Goal: Task Accomplishment & Management: Complete application form

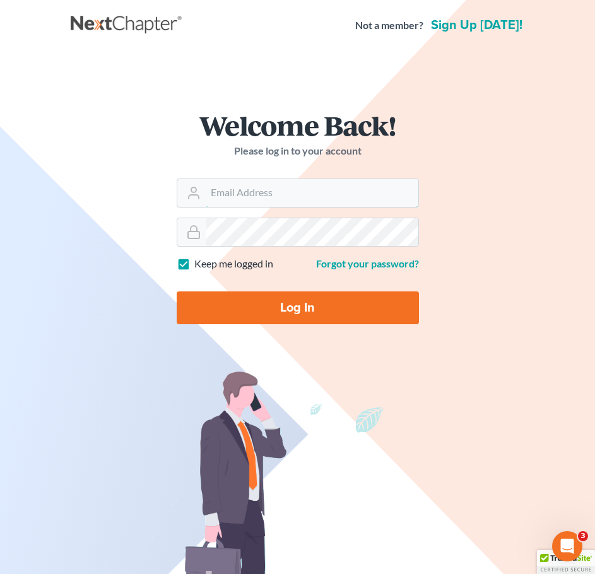
type input "[EMAIL_ADDRESS][DOMAIN_NAME]"
click at [291, 306] on input "Log In" at bounding box center [298, 307] width 242 height 33
type input "Thinking..."
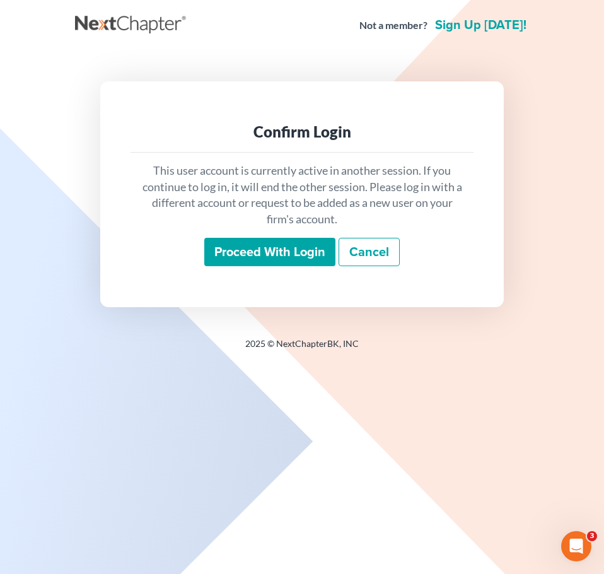
click at [299, 248] on input "Proceed with login" at bounding box center [269, 252] width 131 height 29
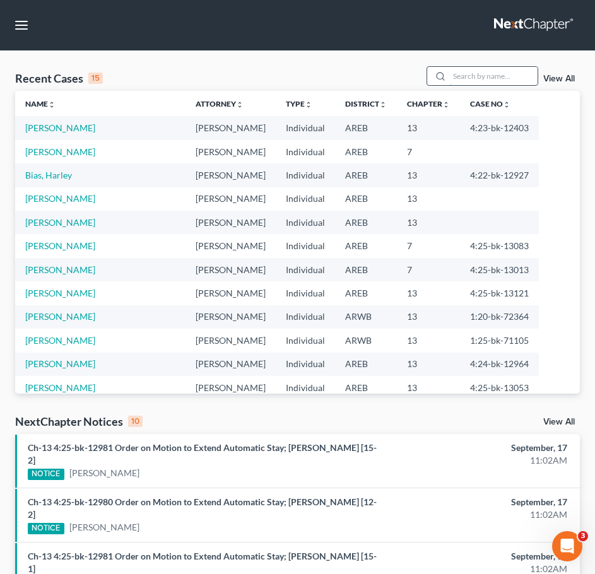
click at [503, 79] on input "search" at bounding box center [493, 76] width 88 height 18
type input "[PERSON_NAME]"
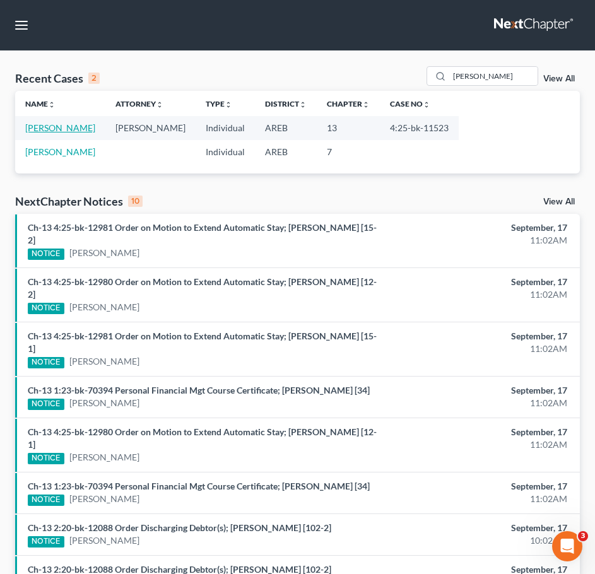
click at [45, 126] on link "[PERSON_NAME]" at bounding box center [60, 127] width 70 height 11
select select "9"
select select "6"
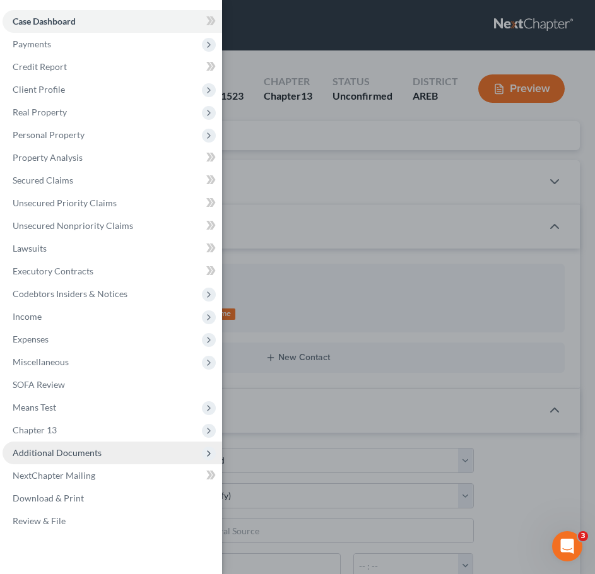
click at [84, 446] on span "Additional Documents" at bounding box center [112, 452] width 219 height 23
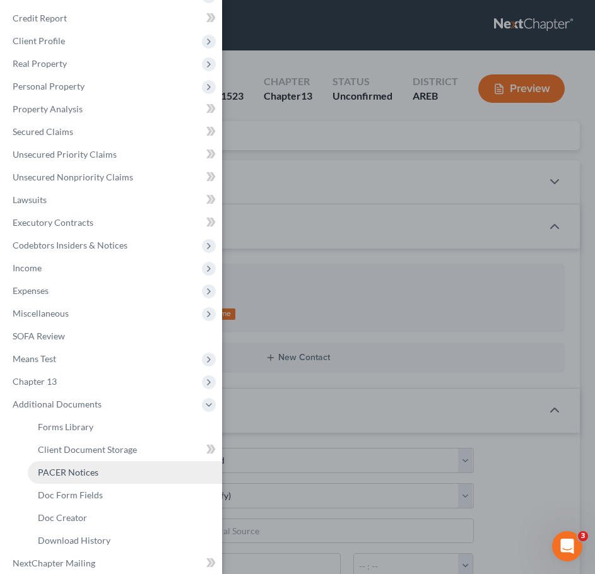
click at [55, 472] on span "PACER Notices" at bounding box center [68, 472] width 61 height 11
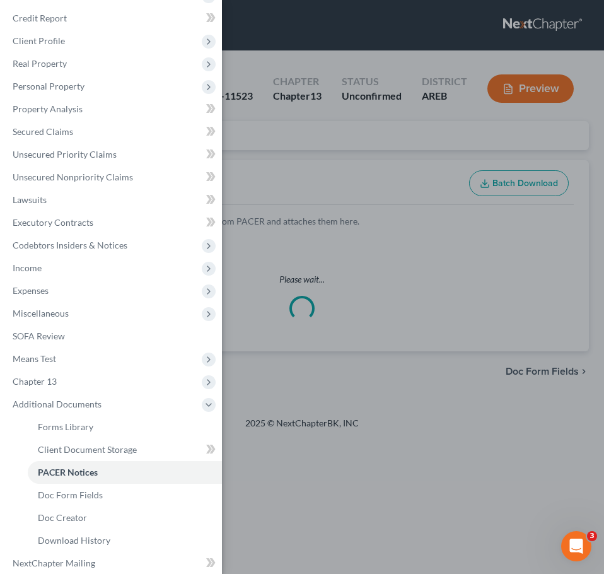
click at [378, 193] on div "Case Dashboard Payments Invoices Payments Payments Credit Report Client Profile" at bounding box center [302, 287] width 604 height 574
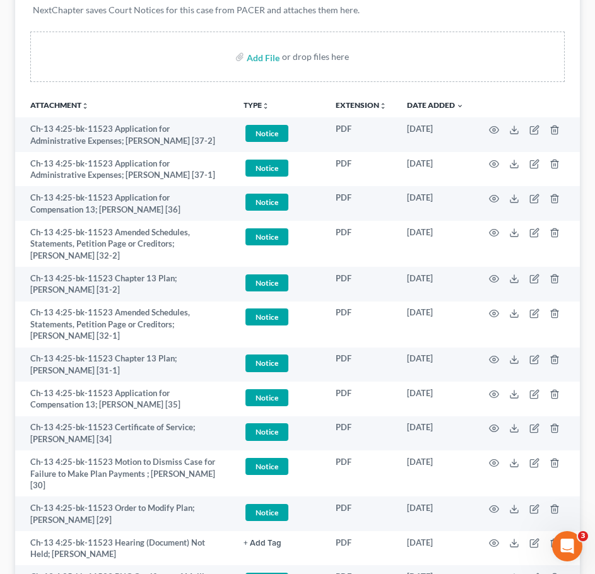
scroll to position [213, 0]
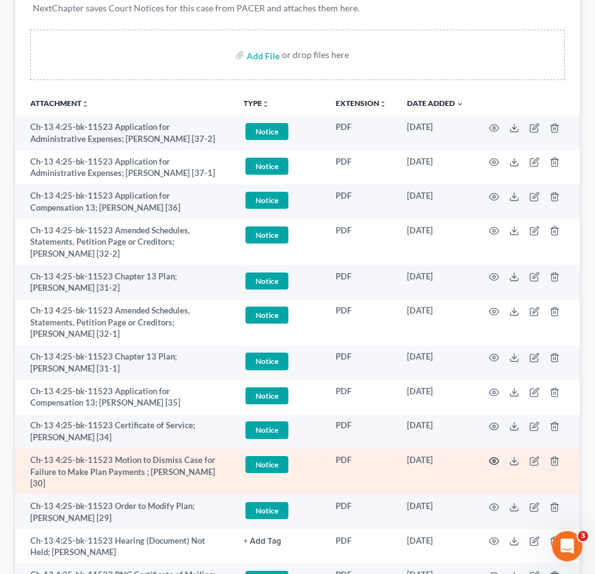
click at [491, 460] on icon "button" at bounding box center [494, 461] width 10 height 10
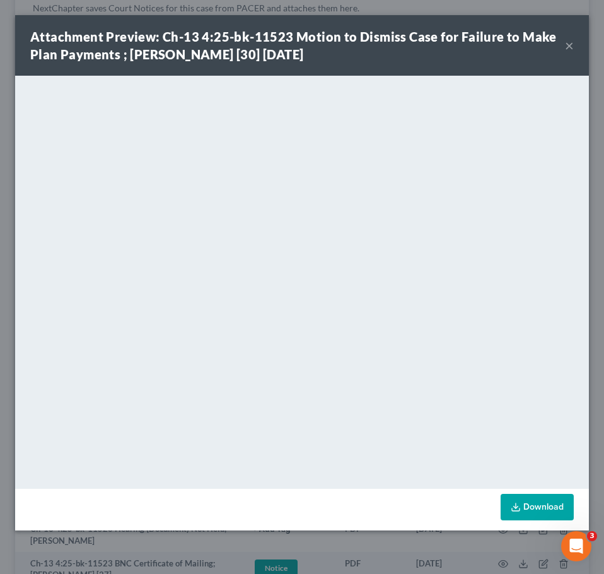
click at [572, 40] on button "×" at bounding box center [569, 45] width 9 height 15
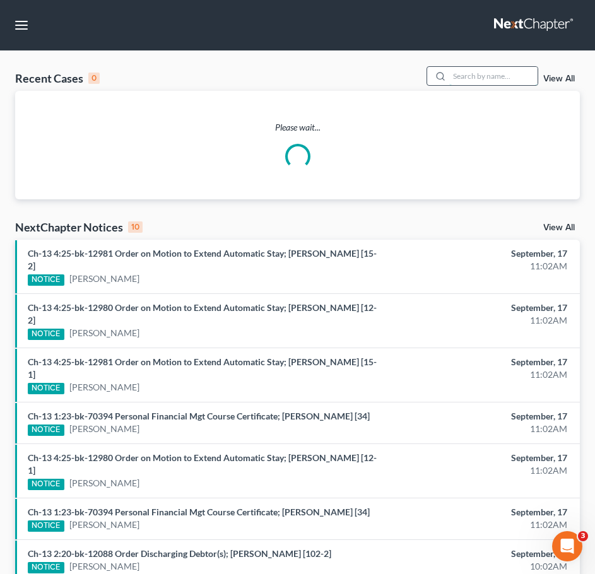
click at [486, 73] on input "search" at bounding box center [493, 76] width 88 height 18
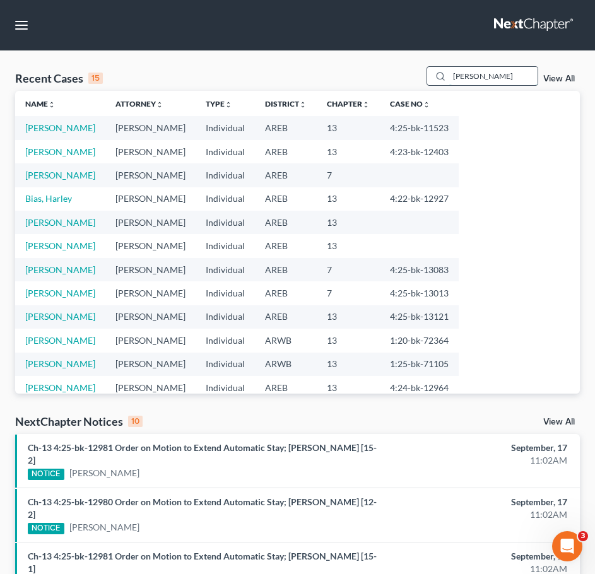
type input "[PERSON_NAME]"
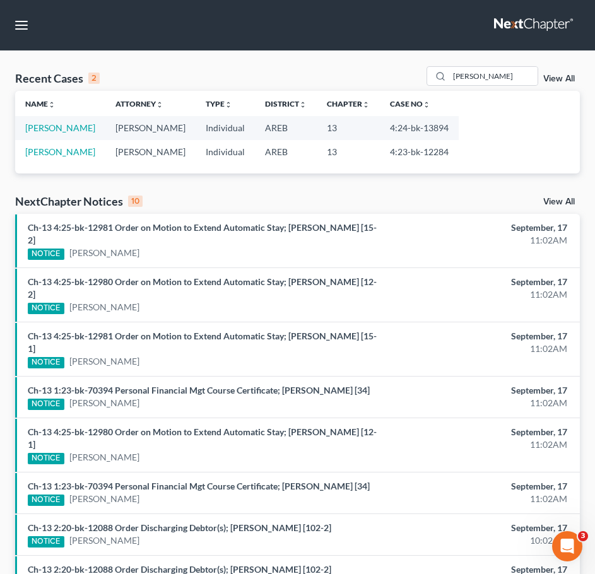
click at [49, 134] on td "[PERSON_NAME]" at bounding box center [60, 127] width 90 height 23
click at [47, 122] on link "[PERSON_NAME]" at bounding box center [60, 127] width 70 height 11
select select "2"
select select "6"
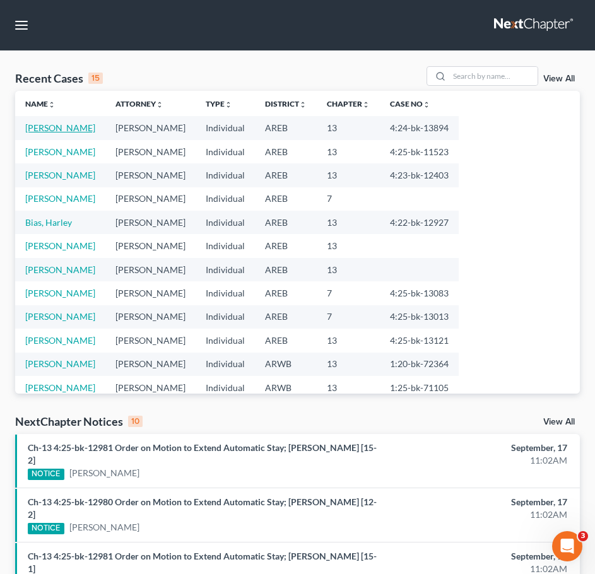
click at [66, 129] on link "[PERSON_NAME]" at bounding box center [60, 127] width 70 height 11
select select "2"
select select "6"
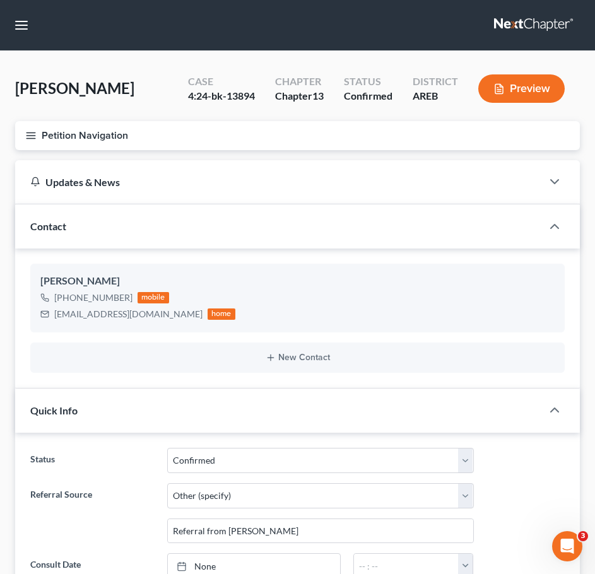
click at [35, 138] on line "button" at bounding box center [30, 138] width 9 height 0
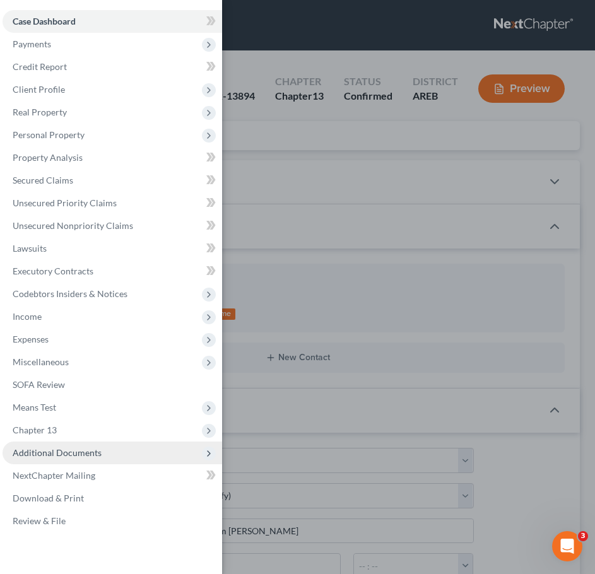
click at [50, 448] on span "Additional Documents" at bounding box center [57, 452] width 89 height 11
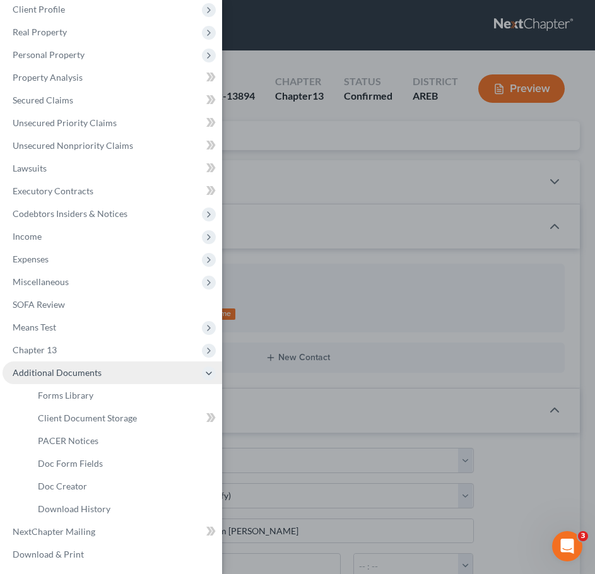
scroll to position [81, 0]
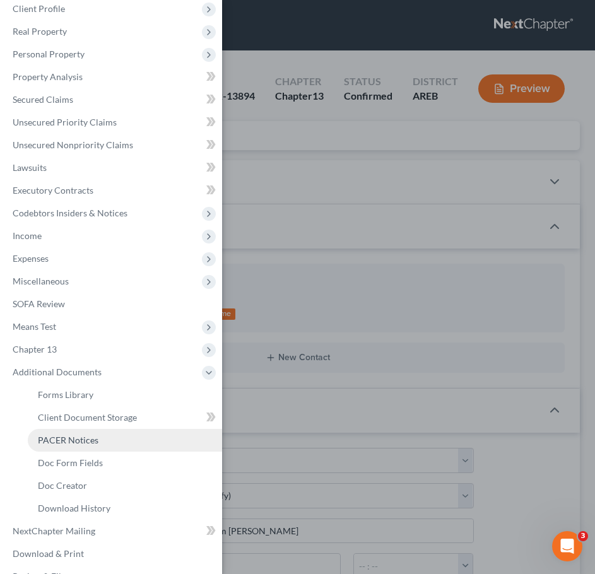
click at [88, 444] on span "PACER Notices" at bounding box center [68, 439] width 61 height 11
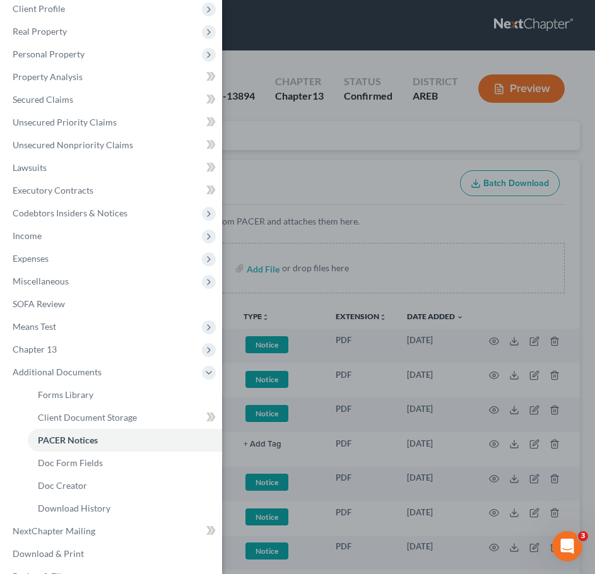
click at [391, 180] on div "Case Dashboard Payments Invoices Payments Payments Credit Report Client Profile" at bounding box center [297, 287] width 595 height 574
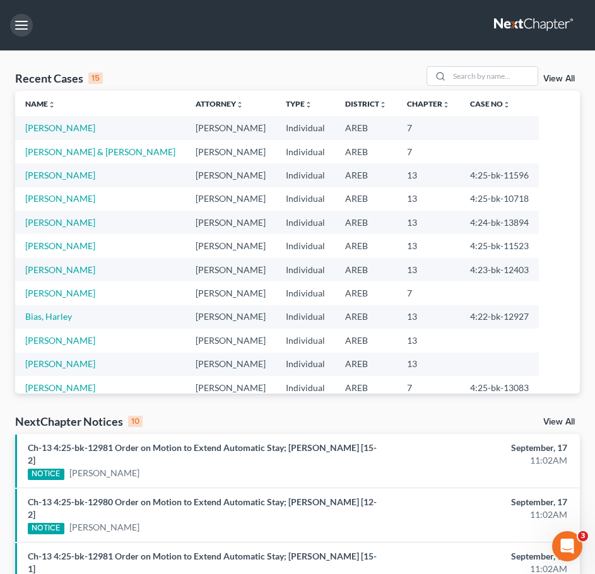
click at [21, 22] on button "button" at bounding box center [21, 25] width 23 height 23
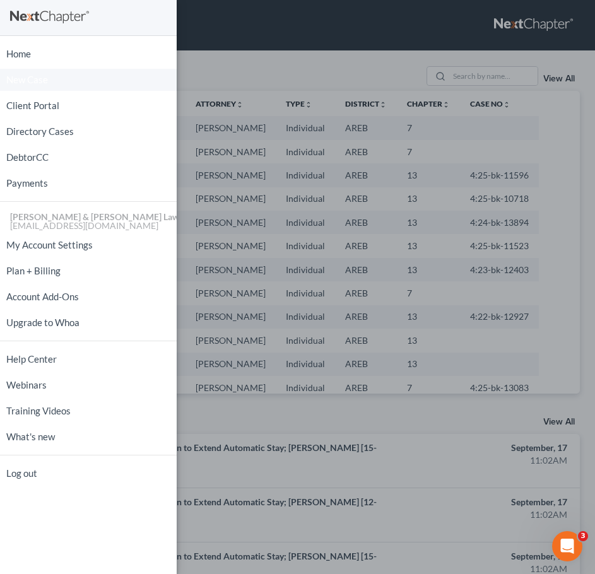
click at [28, 73] on link "New Case" at bounding box center [88, 80] width 177 height 22
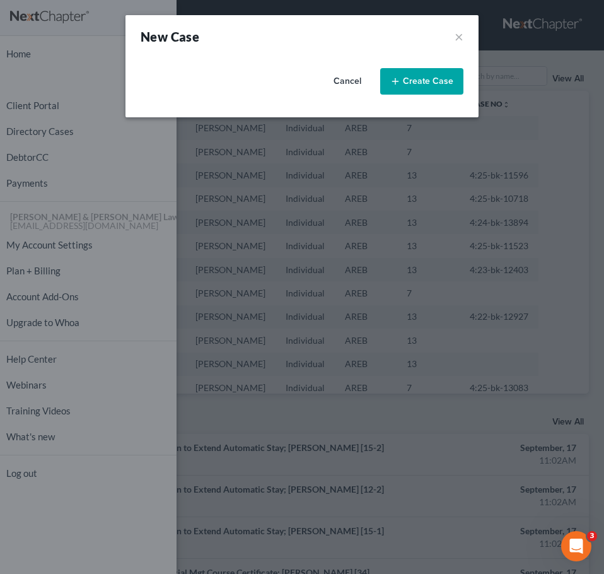
select select "5"
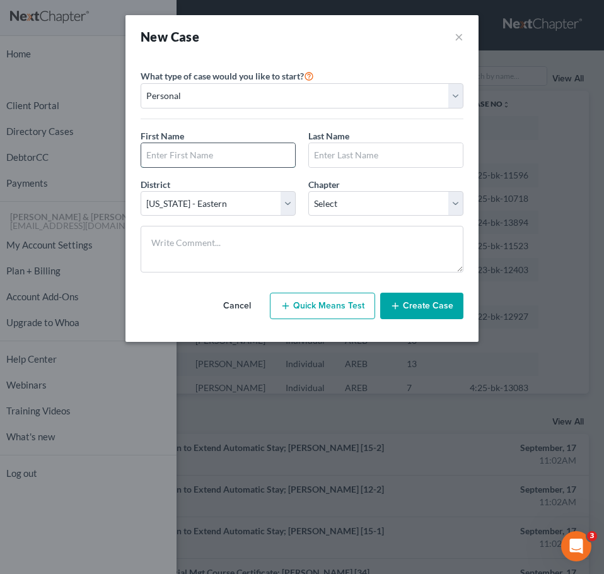
click at [241, 158] on input "text" at bounding box center [218, 155] width 154 height 24
type input "[PERSON_NAME]"
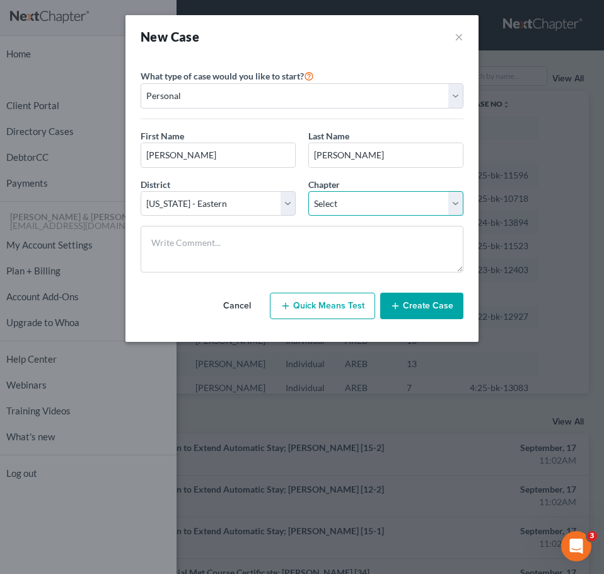
click at [354, 209] on select "Select 7 11 12 13" at bounding box center [385, 203] width 155 height 25
select select "3"
click at [308, 191] on select "Select 7 11 12 13" at bounding box center [385, 203] width 155 height 25
click at [424, 307] on button "Create Case" at bounding box center [421, 306] width 83 height 26
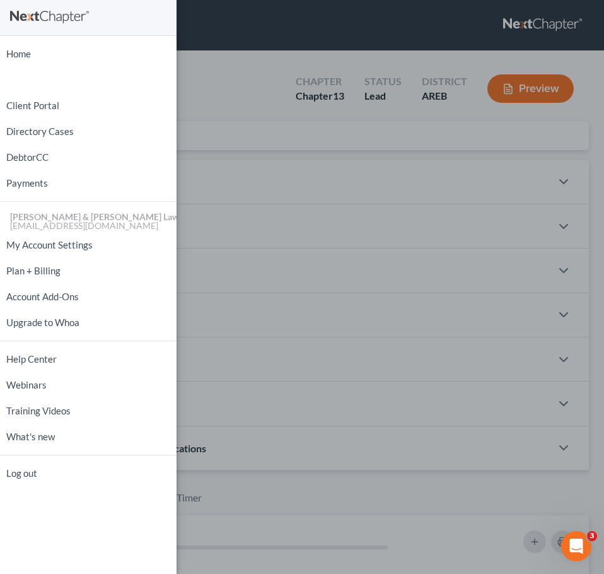
click at [438, 218] on div at bounding box center [302, 287] width 604 height 574
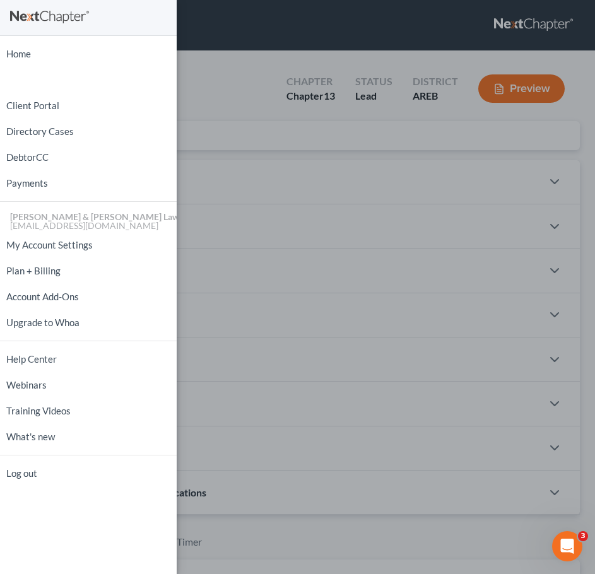
click at [310, 154] on div "Home New Case Client Portal Directory Cases DebtorCC Payments [PERSON_NAME] & […" at bounding box center [297, 287] width 595 height 574
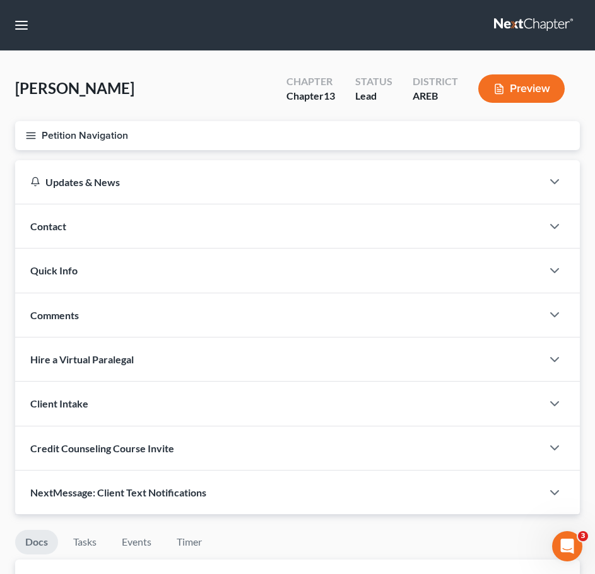
click at [245, 231] on div "Contact" at bounding box center [278, 226] width 527 height 44
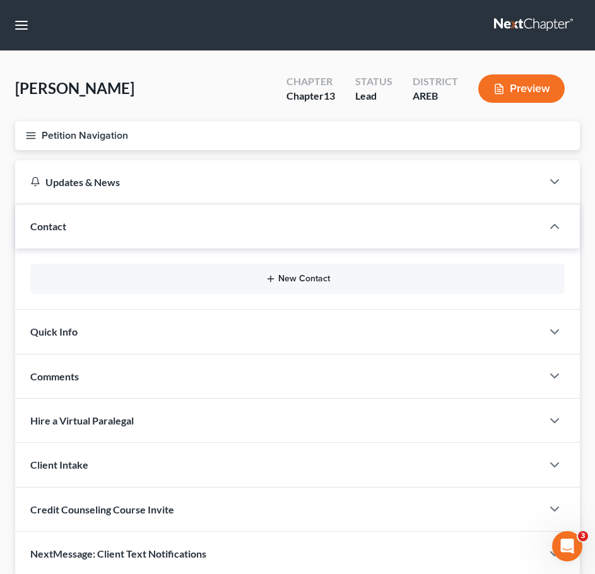
click at [263, 278] on button "New Contact" at bounding box center [297, 279] width 514 height 10
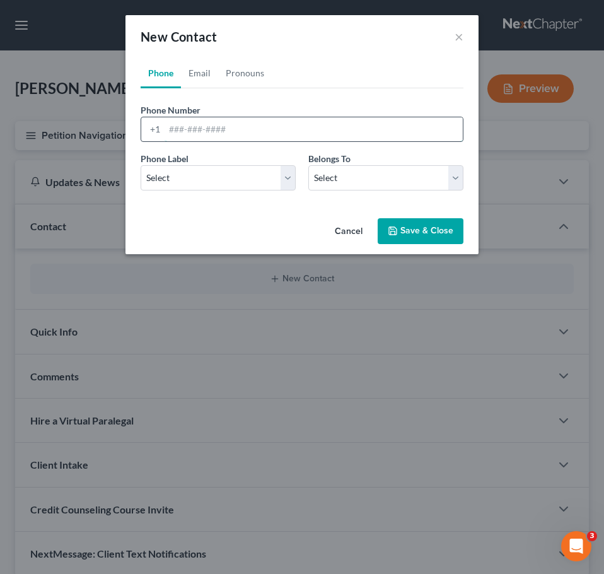
click at [192, 124] on input "tel" at bounding box center [314, 129] width 298 height 24
type input "[PHONE_NUMBER]"
click at [230, 180] on select "Select Mobile Home Work Other" at bounding box center [218, 177] width 155 height 25
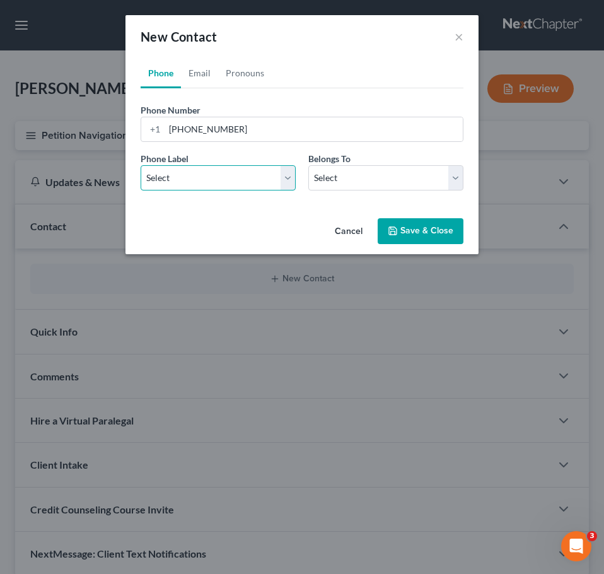
select select "0"
click at [141, 165] on select "Select Mobile Home Work Other" at bounding box center [218, 177] width 155 height 25
click at [339, 181] on select "Select Client Other" at bounding box center [385, 177] width 155 height 25
select select "0"
click at [308, 165] on select "Select Client Other" at bounding box center [385, 177] width 155 height 25
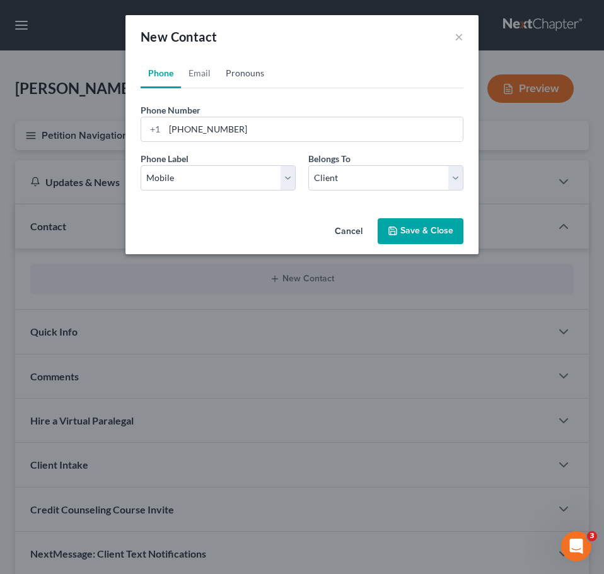
click at [250, 79] on link "Pronouns" at bounding box center [245, 73] width 54 height 30
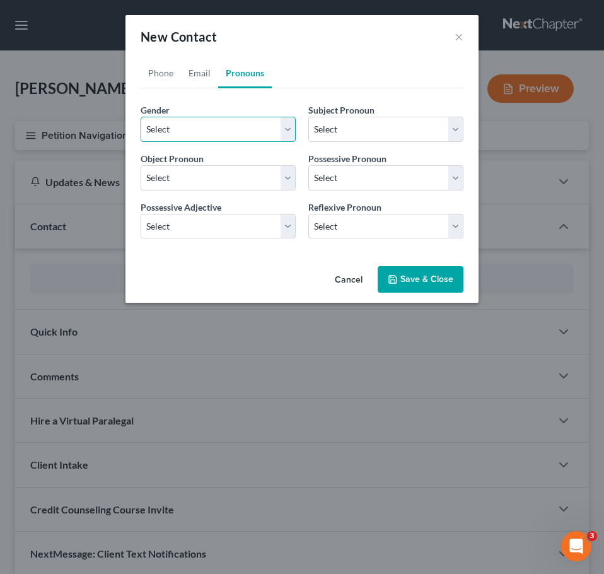
click at [195, 134] on select "Select [DEMOGRAPHIC_DATA] [DEMOGRAPHIC_DATA] [DEMOGRAPHIC_DATA] More Than One P…" at bounding box center [218, 129] width 155 height 25
select select "0"
click at [141, 117] on select "Select [DEMOGRAPHIC_DATA] [DEMOGRAPHIC_DATA] [DEMOGRAPHIC_DATA] More Than One P…" at bounding box center [218, 129] width 155 height 25
select select "0"
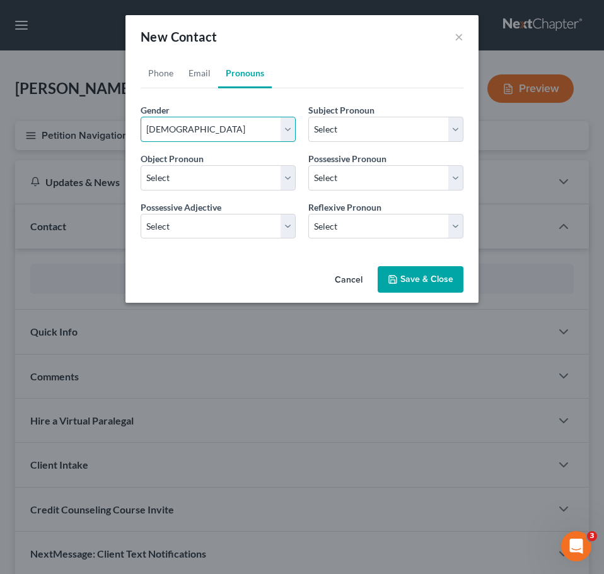
select select "0"
click at [194, 71] on link "Email" at bounding box center [199, 73] width 37 height 30
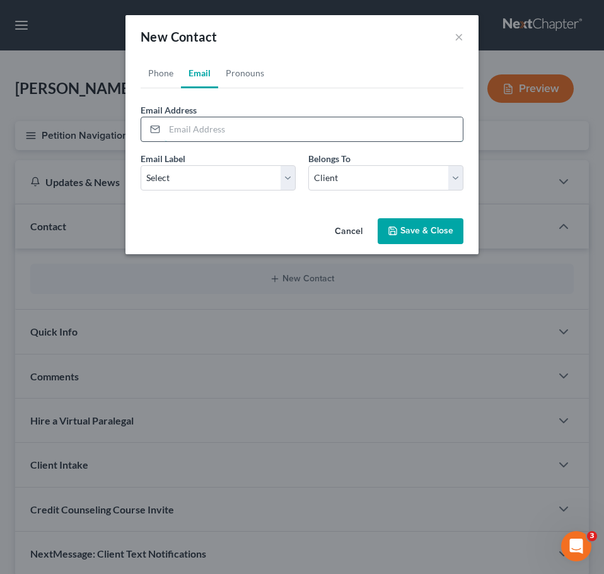
click at [195, 137] on input "email" at bounding box center [314, 129] width 298 height 24
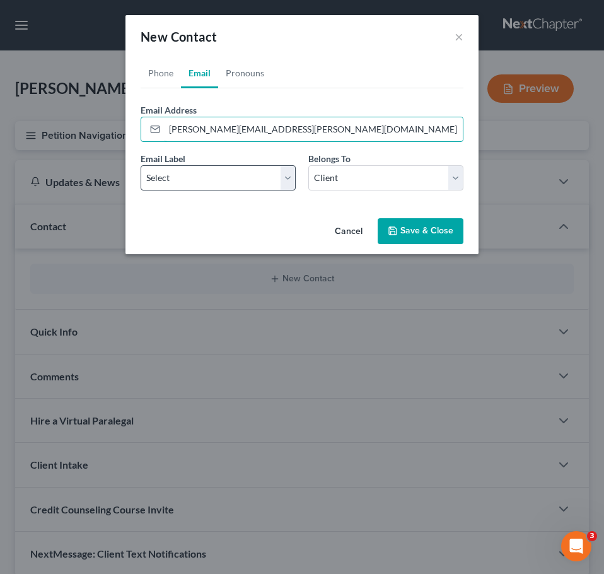
type input "[PERSON_NAME][EMAIL_ADDRESS][PERSON_NAME][DOMAIN_NAME]"
click at [218, 184] on select "Select Home Work Other" at bounding box center [218, 177] width 155 height 25
select select "0"
click at [141, 165] on select "Select Home Work Other" at bounding box center [218, 177] width 155 height 25
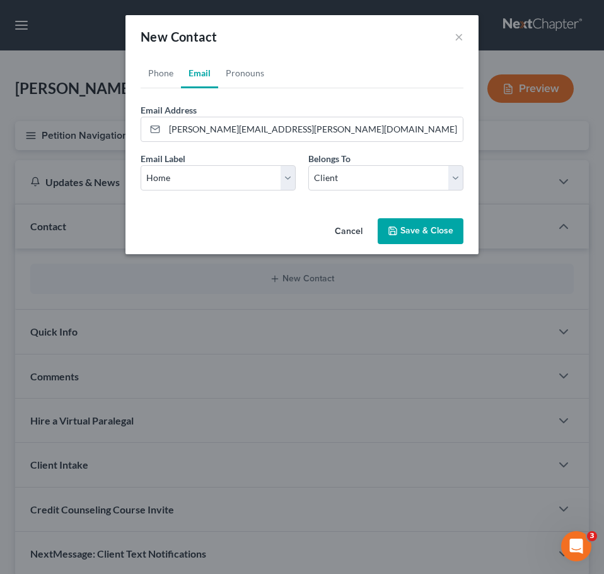
click at [434, 223] on button "Save & Close" at bounding box center [421, 231] width 86 height 26
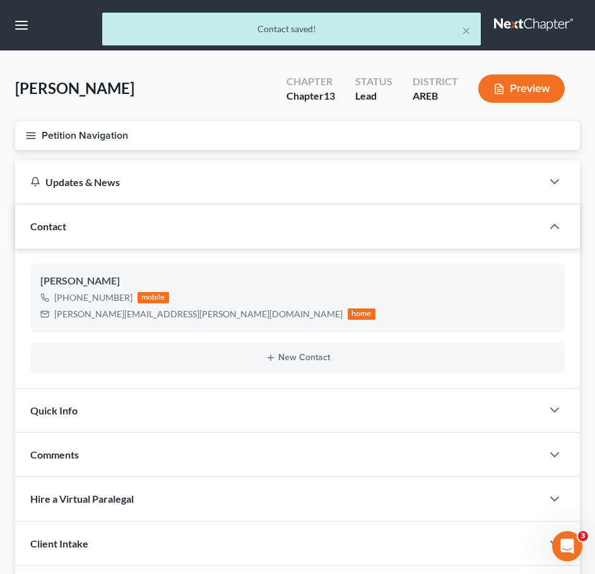
click at [351, 418] on div "Quick Info" at bounding box center [278, 410] width 527 height 44
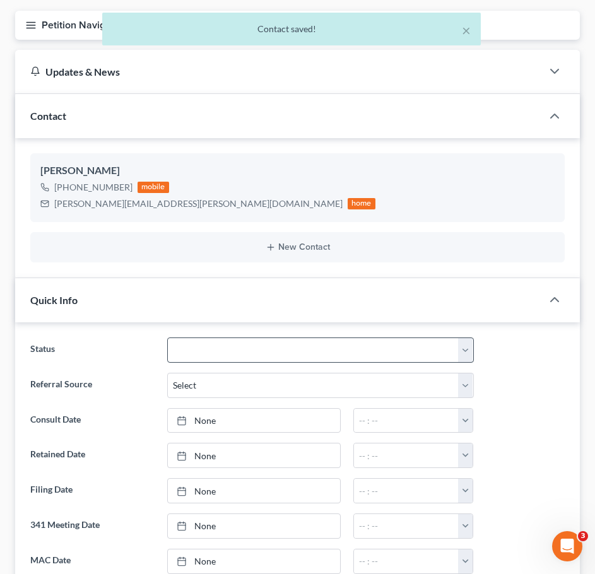
scroll to position [111, 0]
click at [256, 345] on select "Awaiting 341 Chapter 7 - Attended Meeting Confirmed Discharged Dismissed New Co…" at bounding box center [320, 349] width 306 height 25
select select "5"
click at [167, 337] on select "Awaiting 341 Chapter 7 - Attended Meeting Confirmed Discharged Dismissed New Co…" at bounding box center [320, 349] width 306 height 25
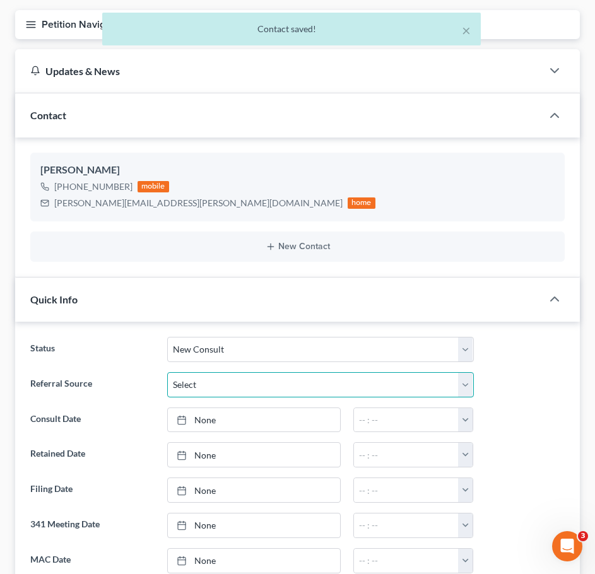
click at [206, 383] on select "Select Word Of Mouth Previous Clients Direct Mail Website Google Search Modern …" at bounding box center [320, 384] width 306 height 25
select select "2"
click at [167, 372] on select "Select Word Of Mouth Previous Clients Direct Mail Website Google Search Modern …" at bounding box center [320, 384] width 306 height 25
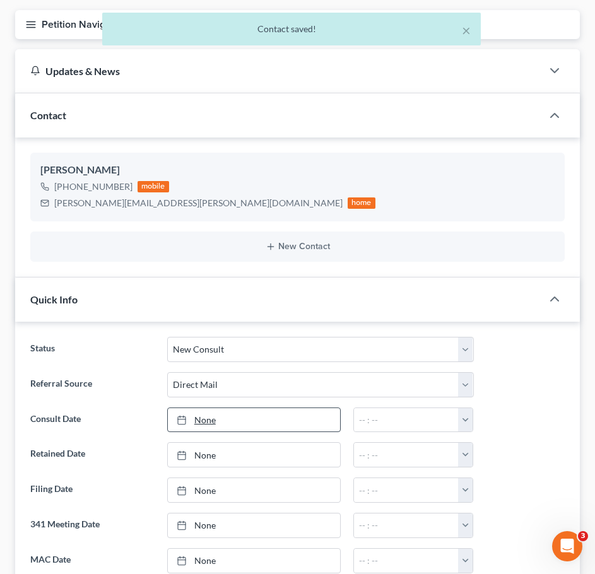
click at [207, 422] on link "None" at bounding box center [254, 420] width 172 height 24
type input "[DATE]"
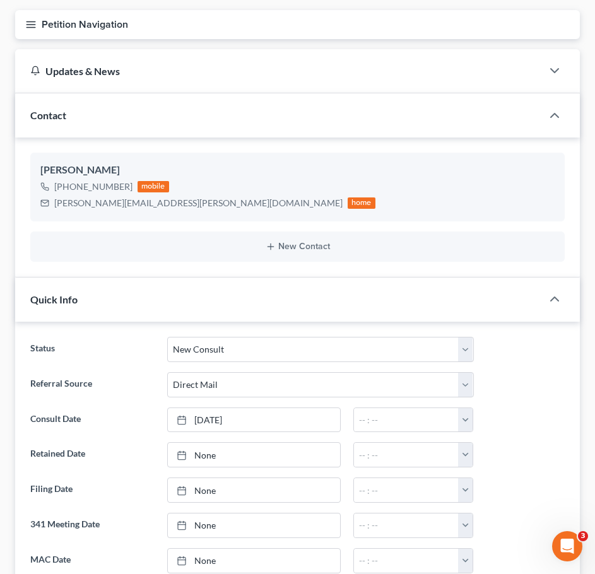
scroll to position [0, 0]
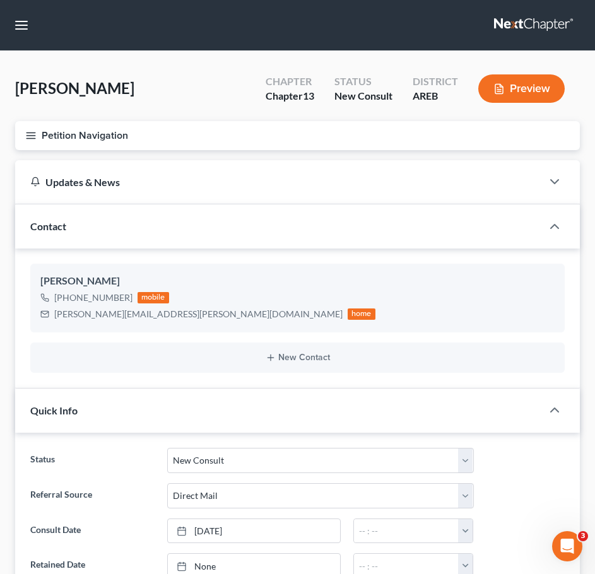
click at [30, 143] on button "Petition Navigation" at bounding box center [297, 135] width 564 height 29
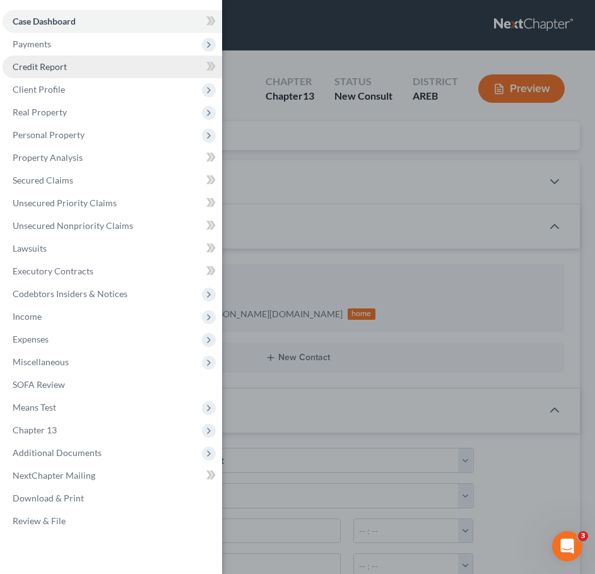
click at [44, 56] on link "Credit Report" at bounding box center [112, 66] width 219 height 23
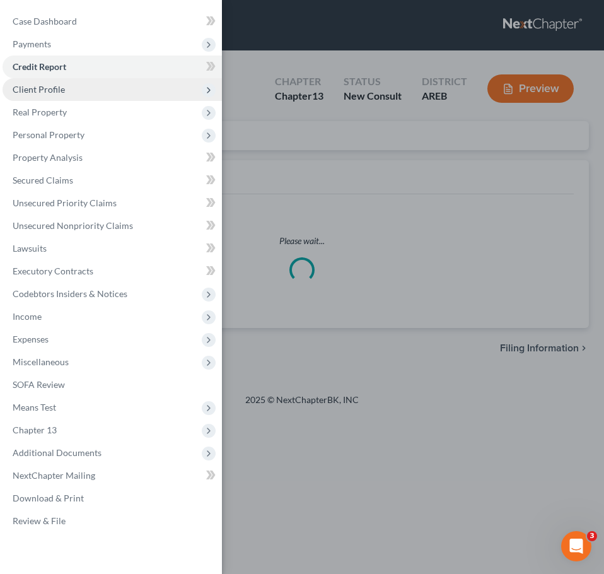
click at [45, 85] on span "Client Profile" at bounding box center [39, 89] width 52 height 11
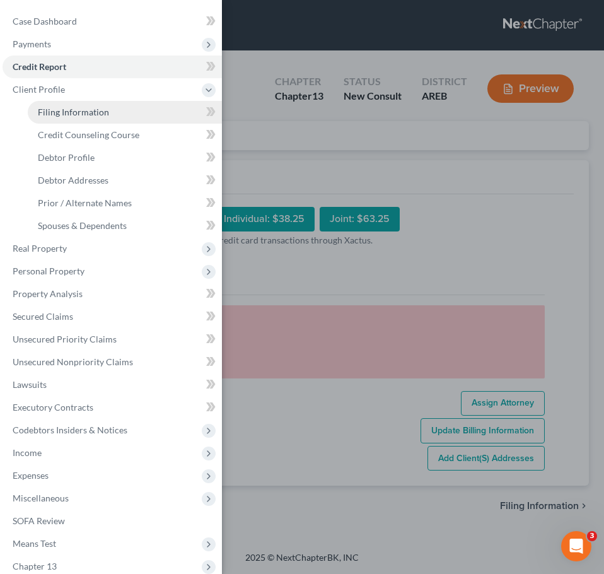
click at [63, 108] on span "Filing Information" at bounding box center [73, 112] width 71 height 11
select select "1"
select select "0"
select select "3"
select select "5"
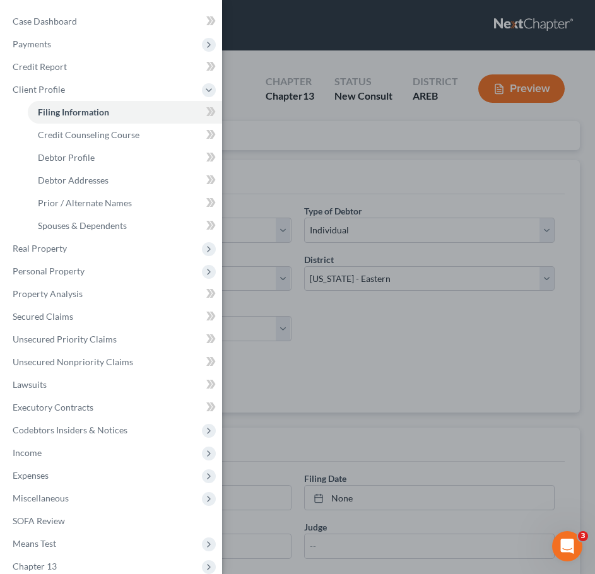
click at [450, 242] on div "Case Dashboard Payments Invoices Payments Payments Credit Report Client Profile" at bounding box center [297, 287] width 595 height 574
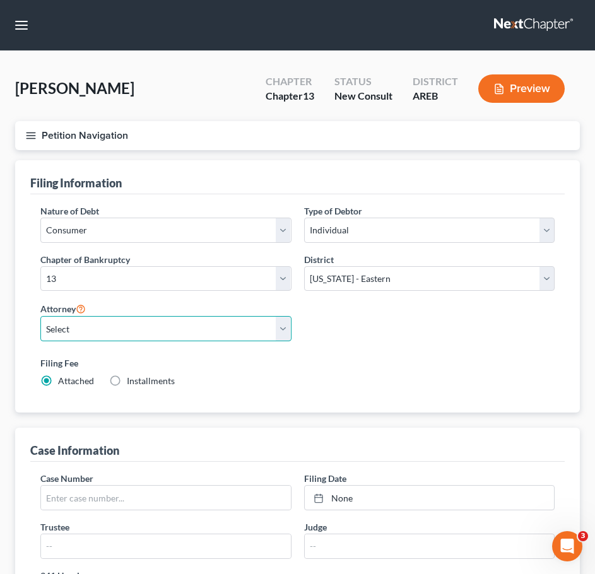
click at [231, 333] on select "Select [PERSON_NAME] - AREB [PERSON_NAME] - ARWB [PERSON_NAME] - AREB [PERSON_N…" at bounding box center [165, 328] width 251 height 25
select select "0"
click at [40, 316] on select "Select [PERSON_NAME] - AREB [PERSON_NAME] - ARWB [PERSON_NAME] - AREB [PERSON_N…" at bounding box center [165, 328] width 251 height 25
click at [166, 375] on label "Installments Installments" at bounding box center [151, 381] width 48 height 13
click at [140, 375] on input "Installments Installments" at bounding box center [136, 379] width 8 height 8
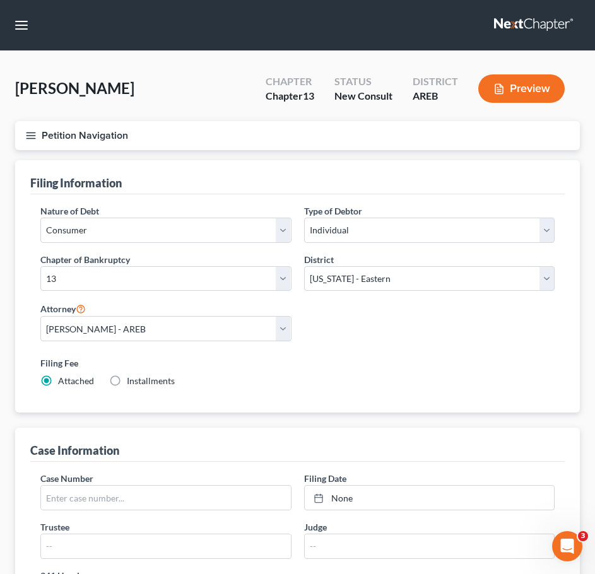
radio input "true"
radio input "false"
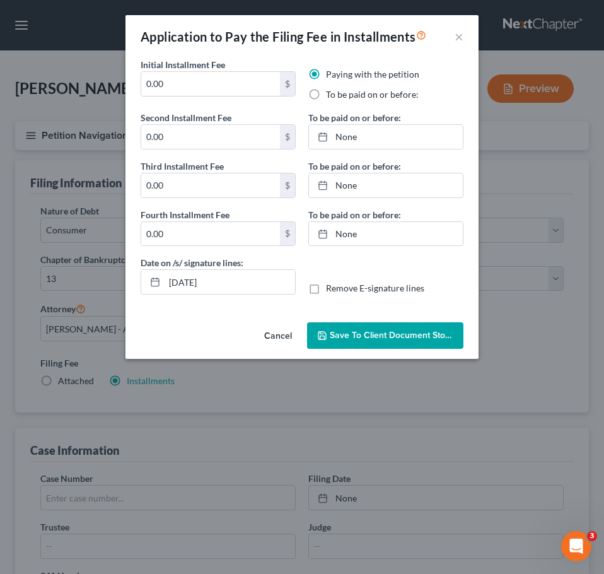
click at [269, 343] on button "Cancel" at bounding box center [278, 335] width 48 height 25
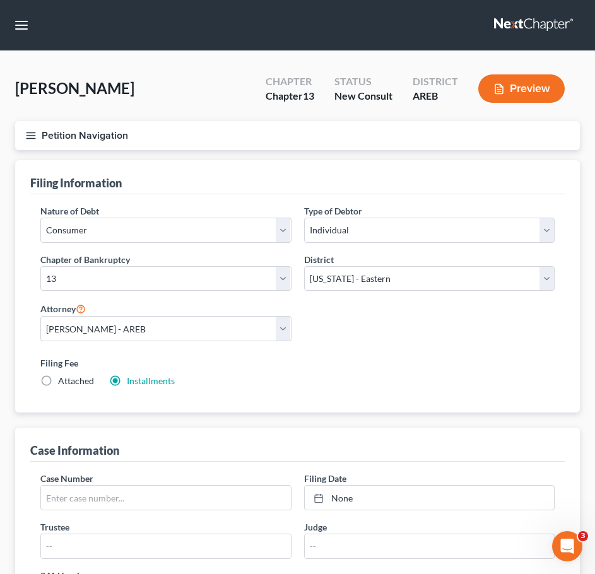
scroll to position [485, 0]
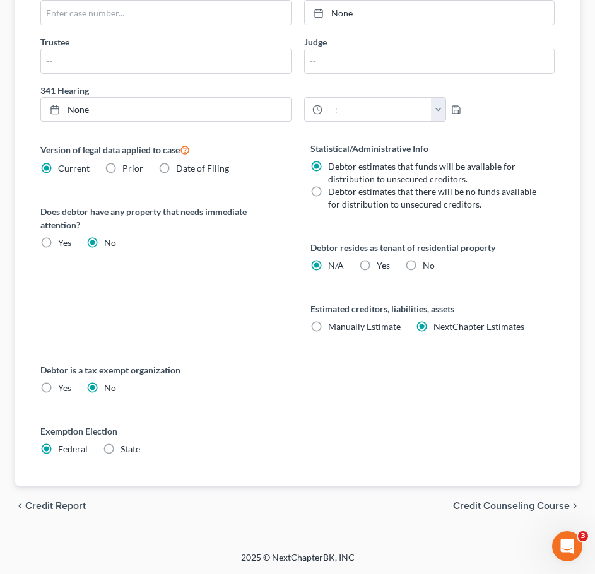
click at [509, 511] on span "Credit Counseling Course" at bounding box center [511, 506] width 117 height 10
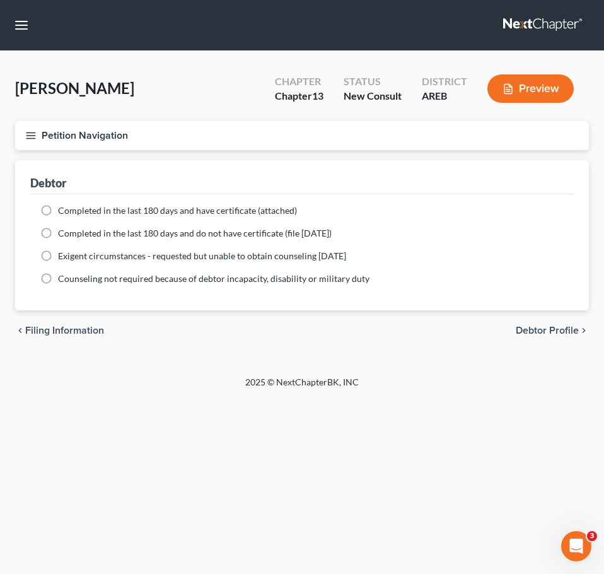
click at [541, 328] on span "Debtor Profile" at bounding box center [547, 330] width 63 height 10
select select "0"
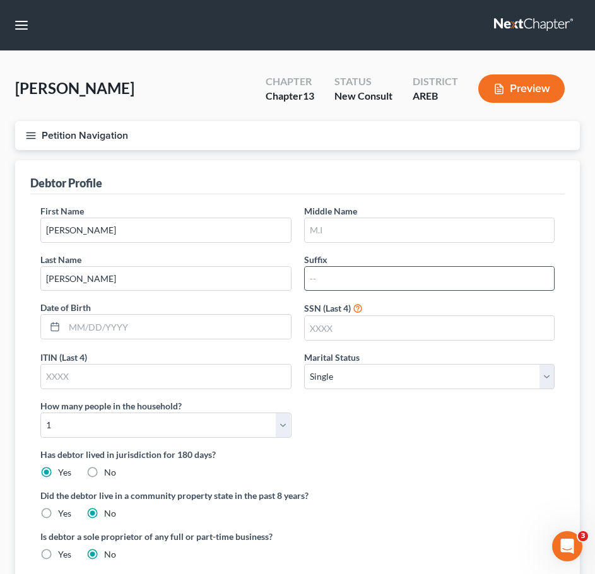
click at [428, 267] on input "text" at bounding box center [430, 279] width 250 height 24
click at [428, 267] on input "J" at bounding box center [430, 279] width 250 height 24
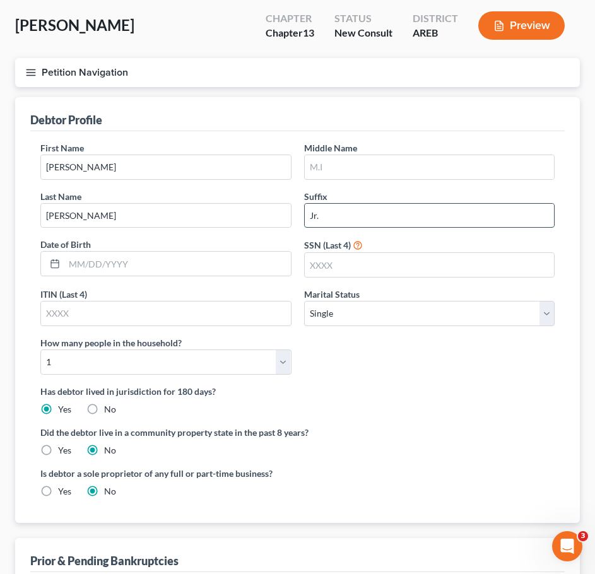
scroll to position [64, 0]
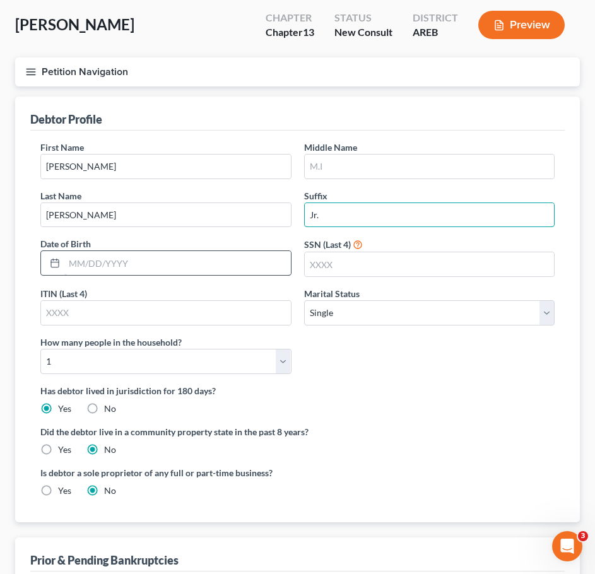
type input "Jr."
click at [91, 264] on input "text" at bounding box center [177, 263] width 226 height 24
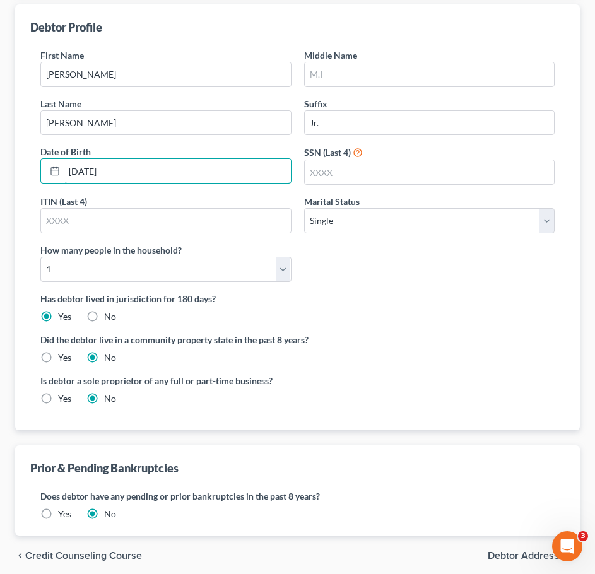
scroll to position [206, 0]
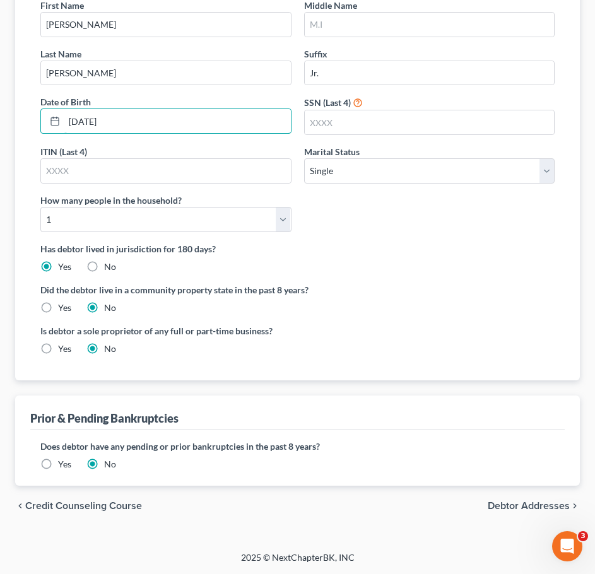
type input "[DATE]"
click at [505, 505] on span "Debtor Addresses" at bounding box center [528, 506] width 82 height 10
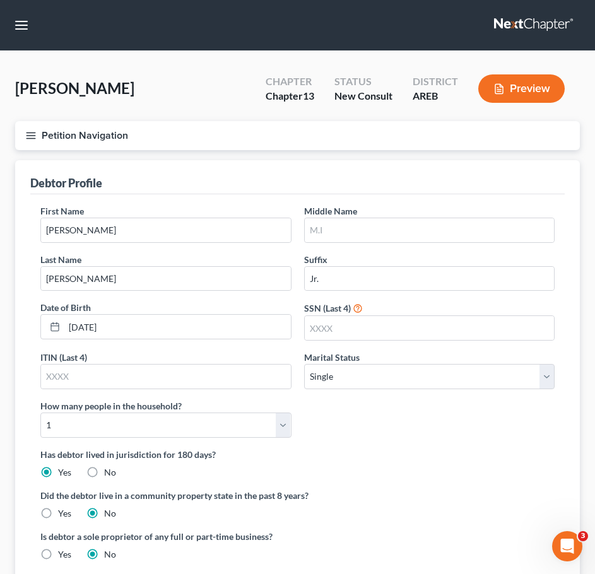
select select "0"
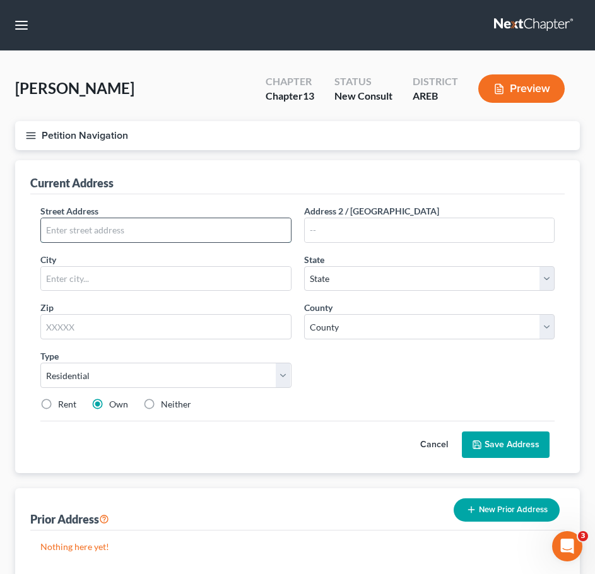
click at [89, 231] on input "text" at bounding box center [166, 230] width 250 height 24
type input "[STREET_ADDRESS]"
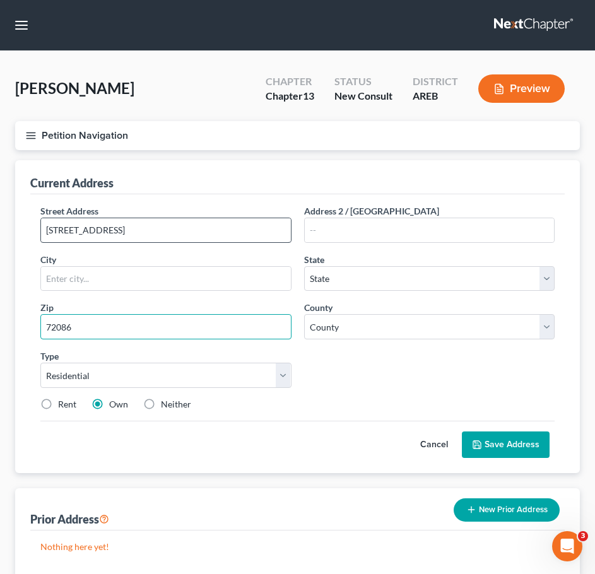
type input "72086"
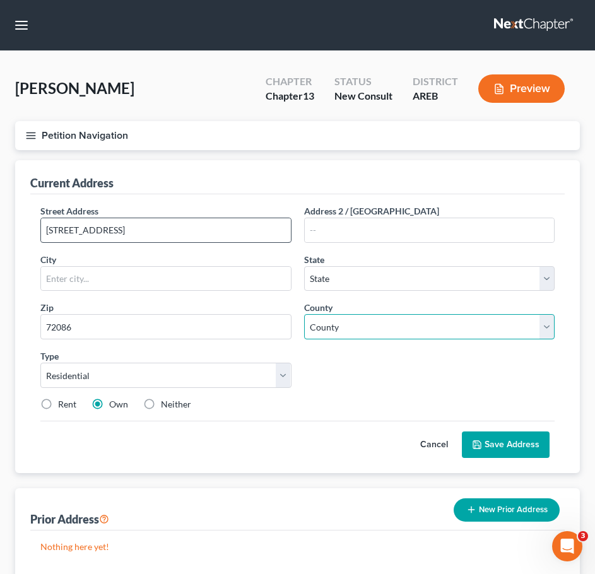
type input "Lonoke"
select select "2"
click at [368, 338] on select "County [US_STATE][GEOGRAPHIC_DATA] [GEOGRAPHIC_DATA] [GEOGRAPHIC_DATA] [GEOGRAP…" at bounding box center [429, 326] width 251 height 25
select select "42"
click at [304, 314] on select "County [US_STATE][GEOGRAPHIC_DATA] [GEOGRAPHIC_DATA] [GEOGRAPHIC_DATA] [GEOGRAP…" at bounding box center [429, 326] width 251 height 25
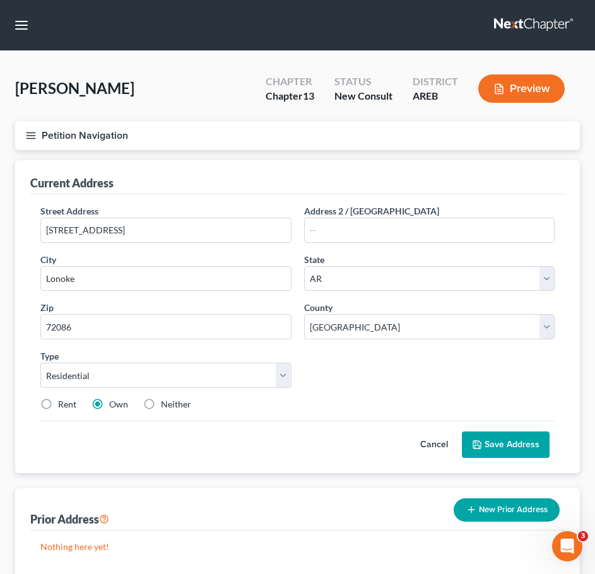
click at [334, 393] on div "Street Address * [STREET_ADDRESS] * [GEOGRAPHIC_DATA] * State [US_STATE] AK AR …" at bounding box center [297, 312] width 527 height 216
click at [196, 405] on div "Rent Own Neither" at bounding box center [297, 404] width 527 height 13
click at [177, 405] on label "Neither" at bounding box center [176, 404] width 30 height 13
click at [174, 405] on input "Neither" at bounding box center [170, 402] width 8 height 8
radio input "true"
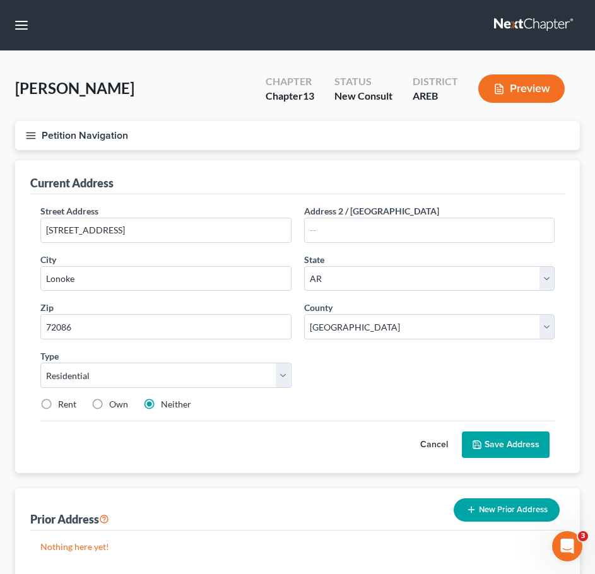
click at [532, 451] on button "Save Address" at bounding box center [506, 444] width 88 height 26
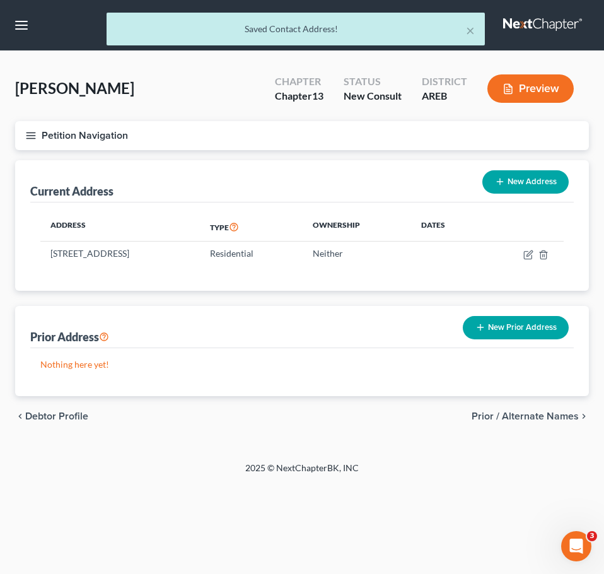
click at [523, 415] on span "Prior / Alternate Names" at bounding box center [525, 416] width 107 height 10
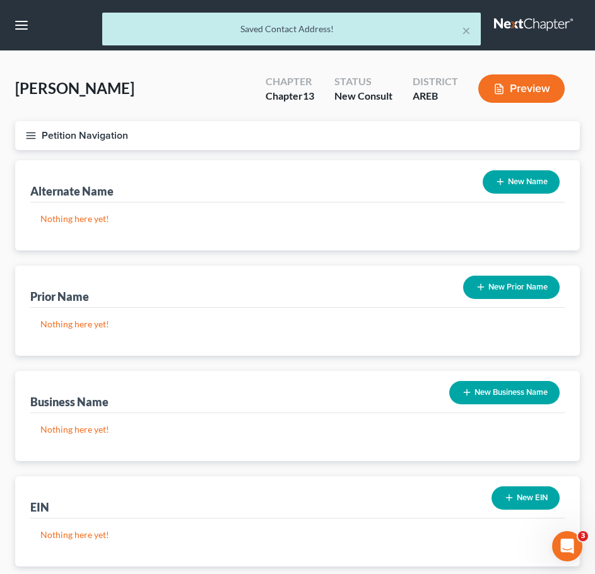
scroll to position [81, 0]
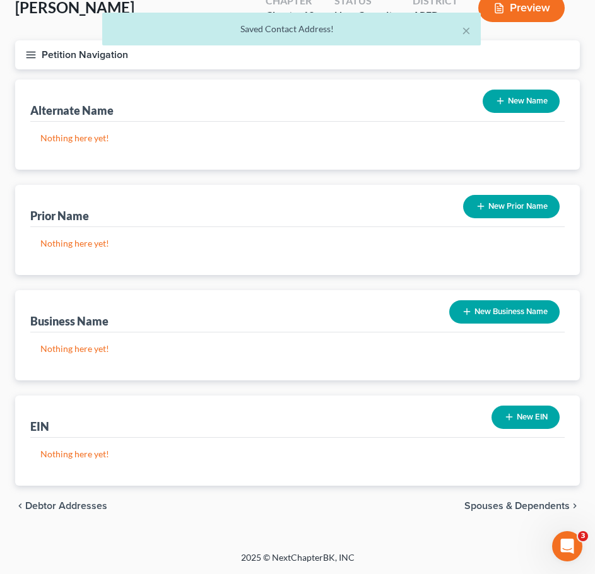
click at [531, 506] on span "Spouses & Dependents" at bounding box center [516, 506] width 105 height 10
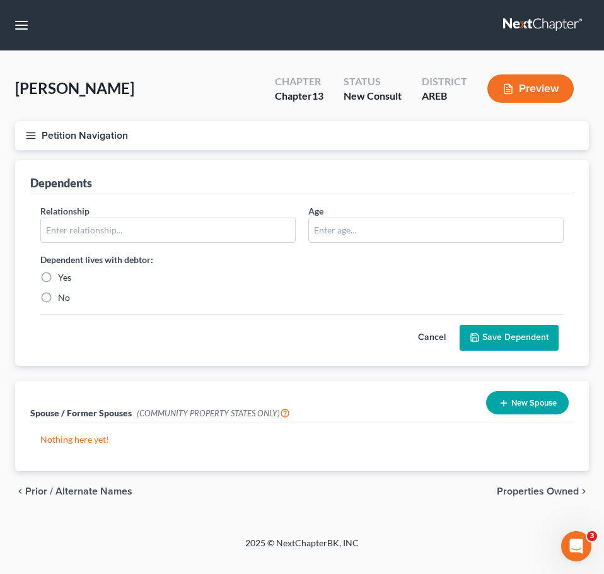
click at [544, 491] on span "Properties Owned" at bounding box center [538, 491] width 82 height 10
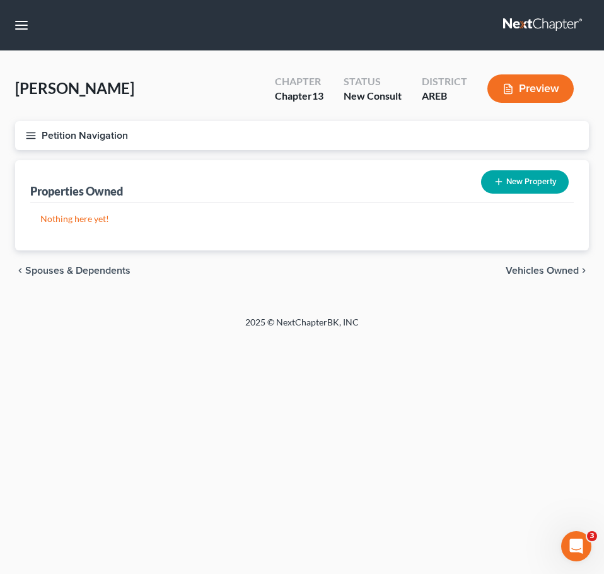
click at [561, 325] on footer "2025 © NextChapterBK, INC" at bounding box center [302, 327] width 604 height 23
click at [544, 269] on span "Vehicles Owned" at bounding box center [542, 270] width 73 height 10
click at [518, 174] on button "New Vehicle" at bounding box center [527, 181] width 81 height 23
select select "0"
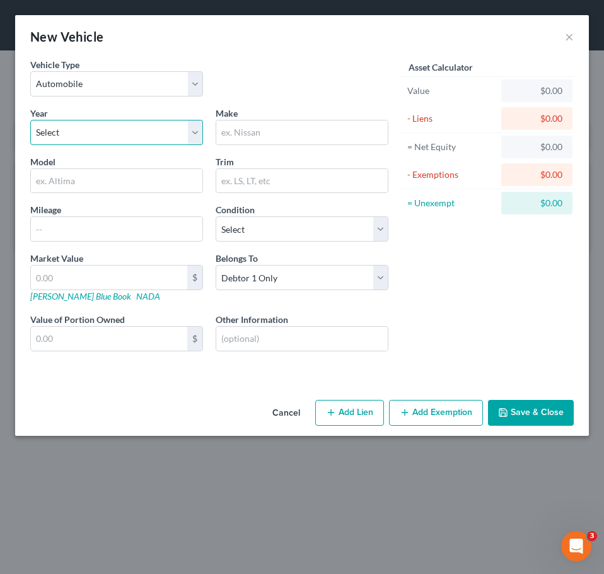
click at [137, 133] on select "Select 2026 2025 2024 2023 2022 2021 2020 2019 2018 2017 2016 2015 2014 2013 20…" at bounding box center [116, 132] width 173 height 25
select select "7"
click at [30, 120] on select "Select 2026 2025 2024 2023 2022 2021 2020 2019 2018 2017 2016 2015 2014 2013 20…" at bounding box center [116, 132] width 173 height 25
click at [263, 127] on input "text" at bounding box center [302, 132] width 172 height 24
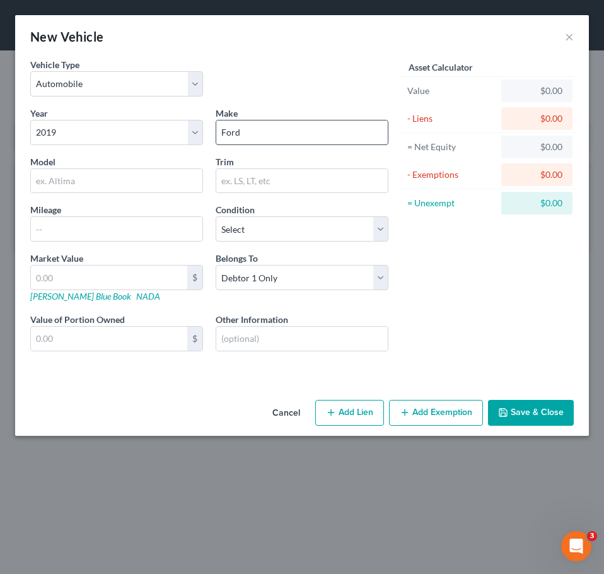
type input "Ford"
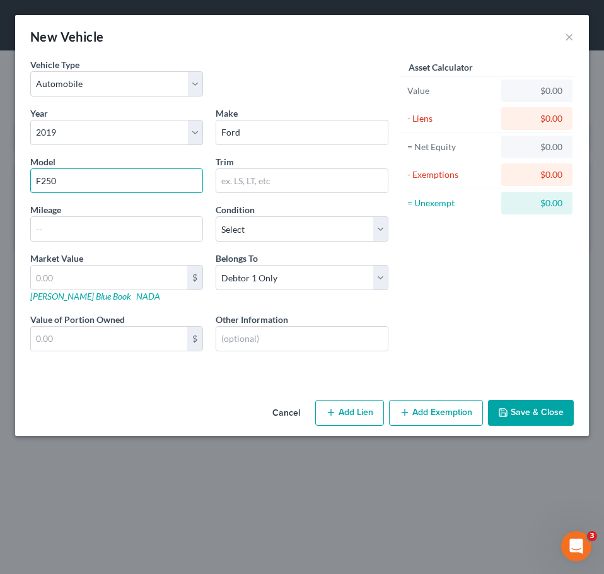
type input "F250"
click at [364, 416] on button "Add Lien" at bounding box center [349, 413] width 69 height 26
select select "0"
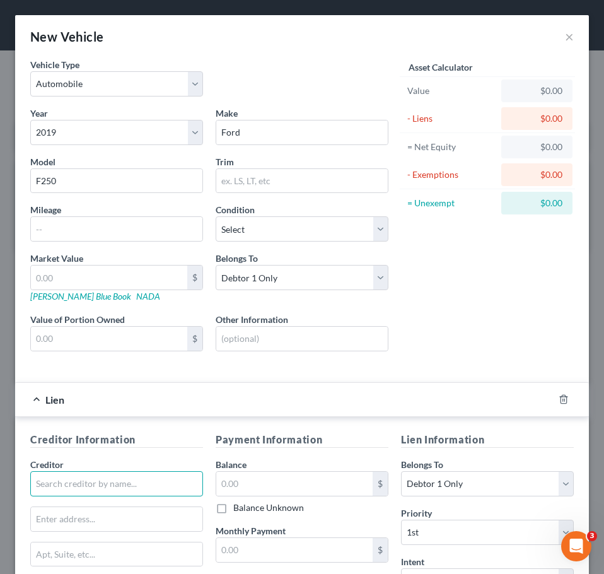
click at [127, 491] on input "text" at bounding box center [116, 483] width 173 height 25
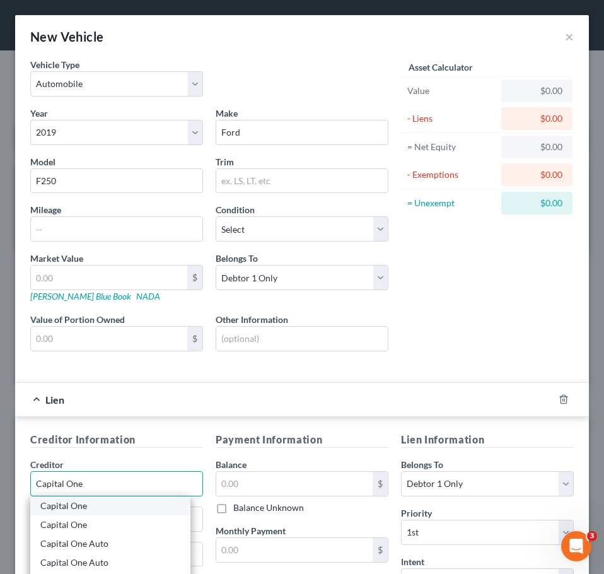
type input "Capital One"
click at [116, 508] on div "Capital One" at bounding box center [110, 505] width 140 height 13
type input "Attn: Bankruptcy"
type input "PO Box 30285"
type input "[GEOGRAPHIC_DATA]"
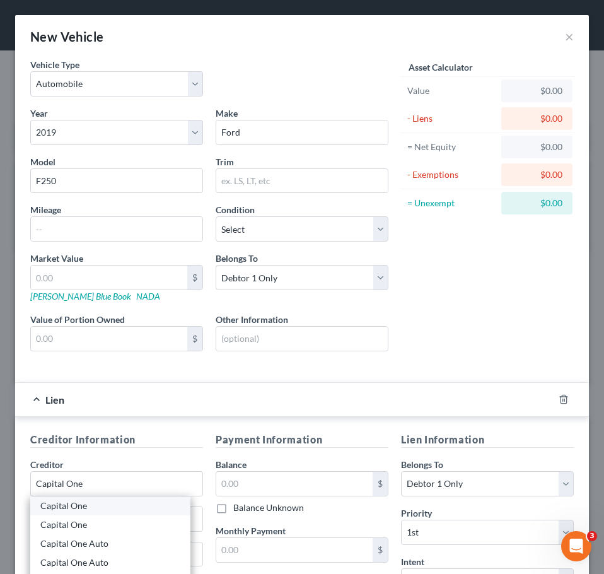
select select "46"
type input "84130-0285"
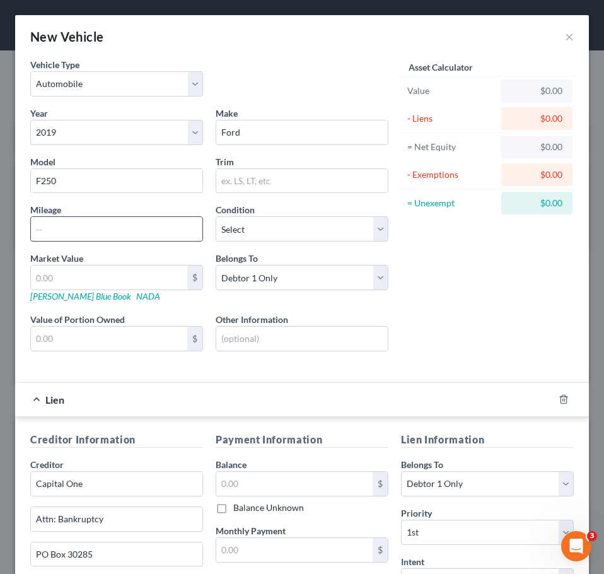
click at [96, 228] on input "text" at bounding box center [117, 229] width 172 height 24
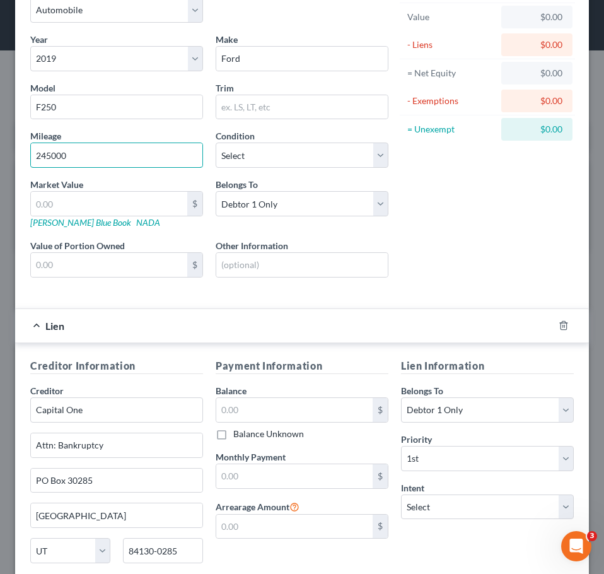
scroll to position [74, 0]
type input "245000"
click at [278, 407] on input "text" at bounding box center [294, 409] width 156 height 24
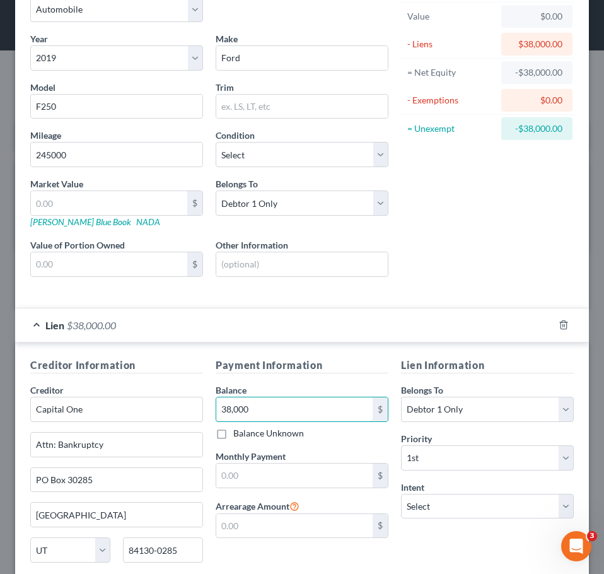
type input "38,000"
click at [134, 199] on input "text" at bounding box center [109, 203] width 156 height 24
type input "1"
type input "1.00"
type input "18"
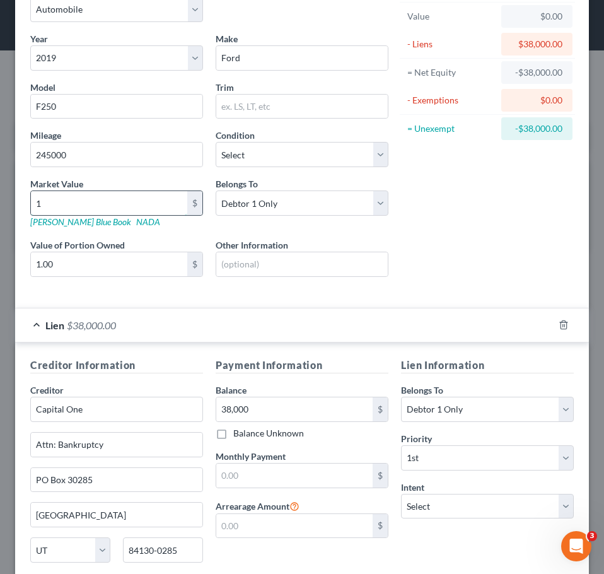
type input "18.00"
type input "183"
type input "183.00"
type input "1830"
type input "1,830.00"
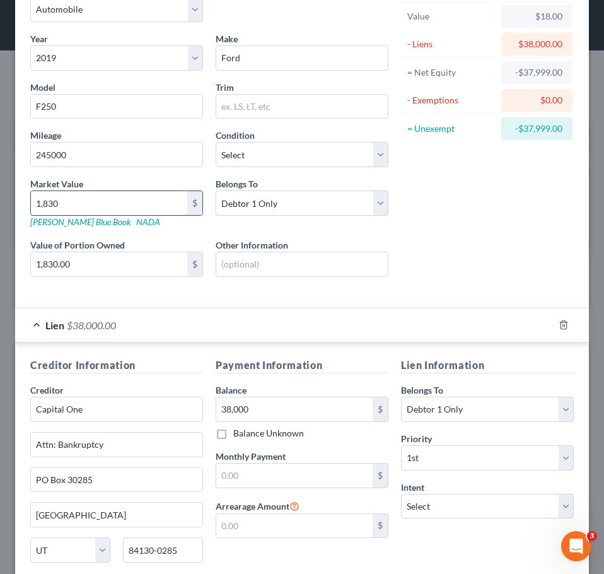
type input "1,8300"
type input "18,300.00"
type input "18,300"
click at [429, 229] on div "Asset Calculator Value $18,300.00 - Liens $38,000.00 = Net Equity -$37,982.00 -…" at bounding box center [487, 141] width 185 height 314
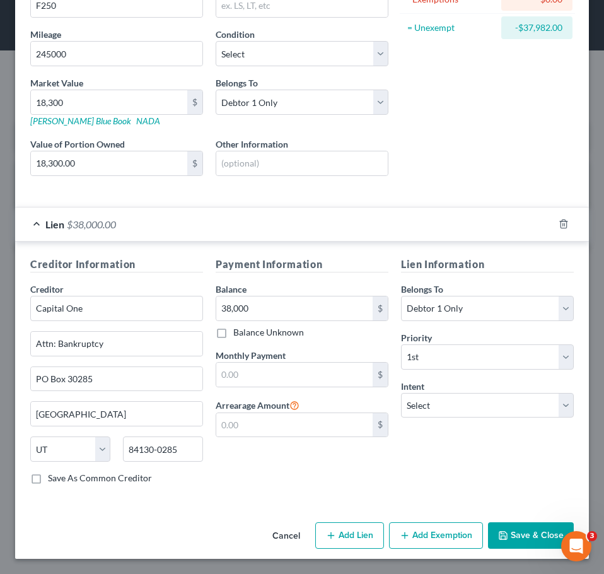
click at [517, 537] on button "Save & Close" at bounding box center [531, 535] width 86 height 26
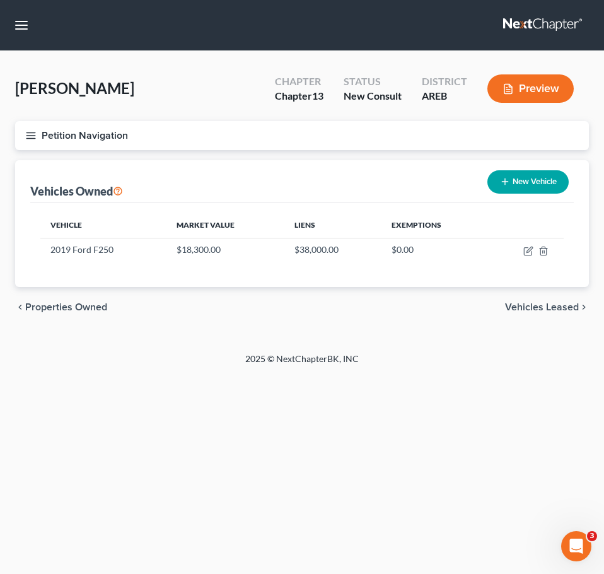
click at [510, 180] on button "New Vehicle" at bounding box center [527, 181] width 81 height 23
select select "0"
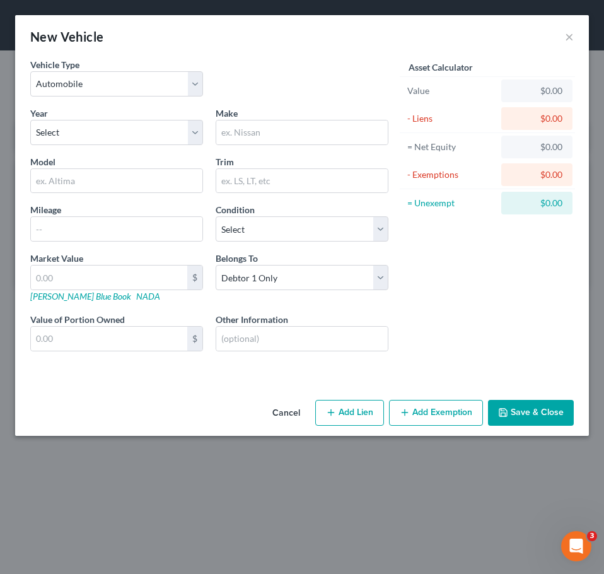
click at [162, 148] on div "Year Select 2026 2025 2024 2023 2022 2021 2020 2019 2018 2017 2016 2015 2014 20…" at bounding box center [209, 239] width 371 height 265
click at [145, 138] on select "Select 2026 2025 2024 2023 2022 2021 2020 2019 2018 2017 2016 2015 2014 2013 20…" at bounding box center [116, 132] width 173 height 25
select select "4"
click at [30, 120] on select "Select 2026 2025 2024 2023 2022 2021 2020 2019 2018 2017 2016 2015 2014 2013 20…" at bounding box center [116, 132] width 173 height 25
click at [255, 141] on input "text" at bounding box center [302, 132] width 172 height 24
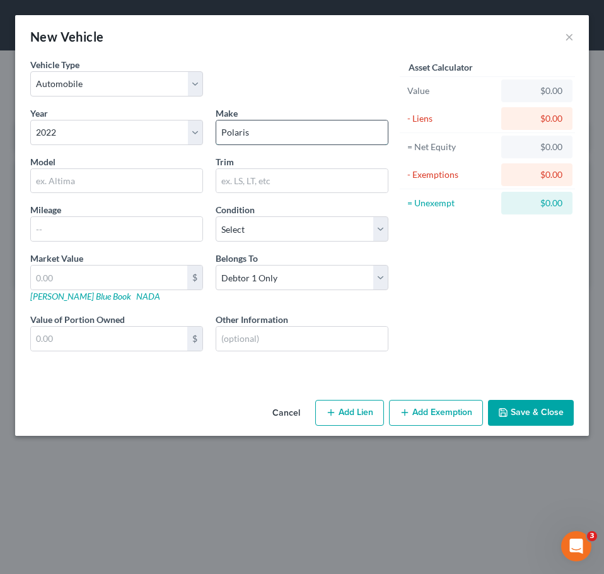
type input "Polaris"
type input "Ranger"
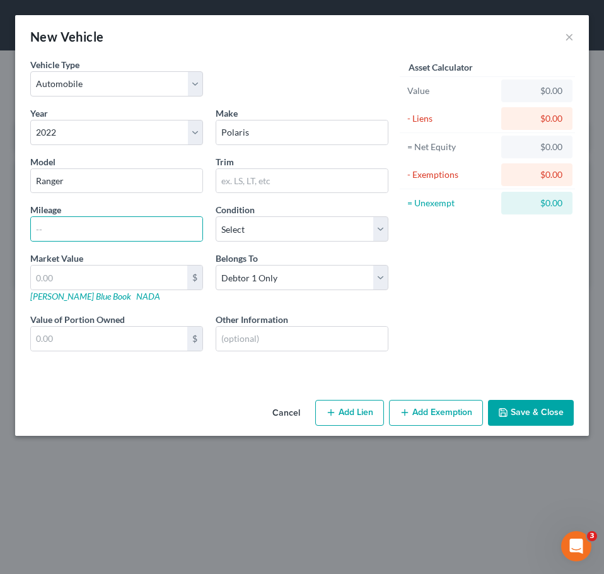
click at [363, 405] on button "Add Lien" at bounding box center [349, 413] width 69 height 26
select select "0"
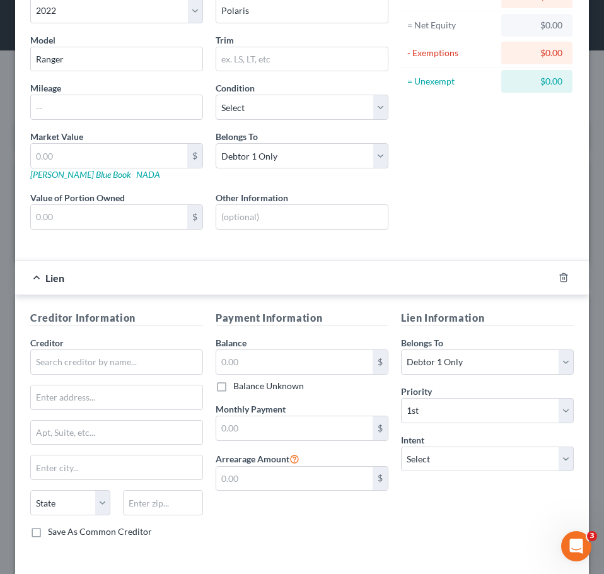
scroll to position [122, 0]
click at [137, 367] on input "text" at bounding box center [116, 361] width 173 height 25
type input "Synchrony Bank"
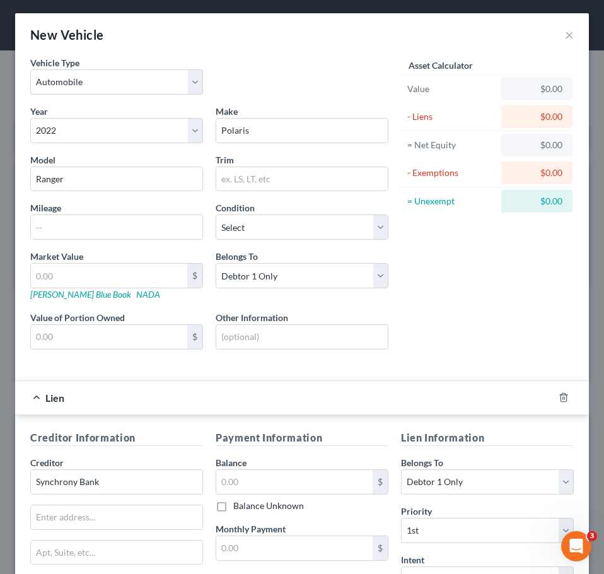
scroll to position [0, 0]
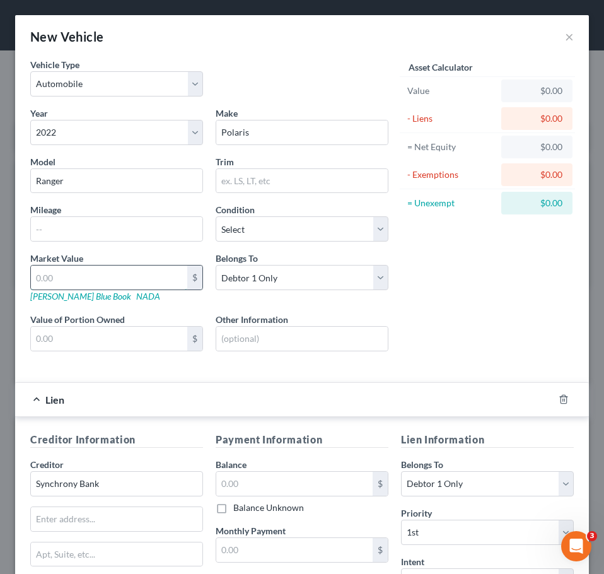
click at [99, 281] on input "text" at bounding box center [109, 277] width 156 height 24
click at [240, 488] on input "text" at bounding box center [294, 484] width 156 height 24
type input "20,000"
click at [106, 272] on input "text" at bounding box center [109, 277] width 156 height 24
type input "1"
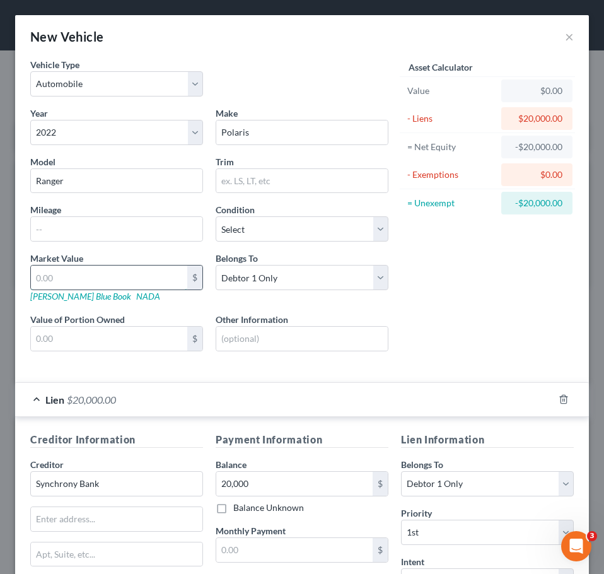
type input "1.00"
type input "12"
type input "12.00"
type input "120"
type input "120.00"
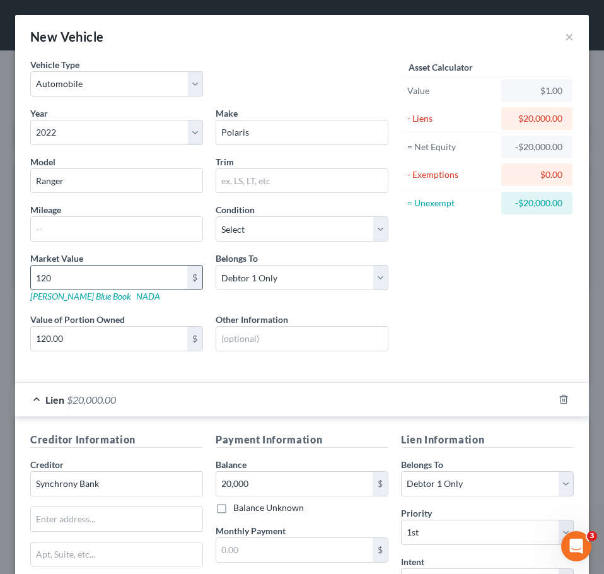
type input "1200"
type input "1,200.00"
type input "1,2000"
type input "12,000.00"
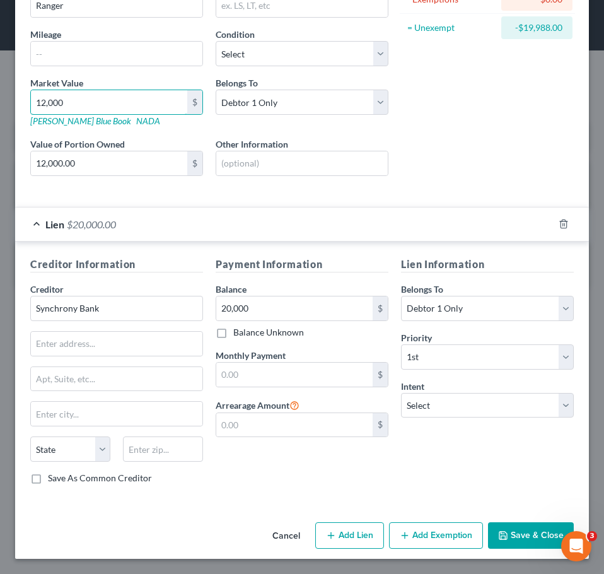
type input "12,000"
click at [508, 527] on button "Save & Close" at bounding box center [531, 535] width 86 height 26
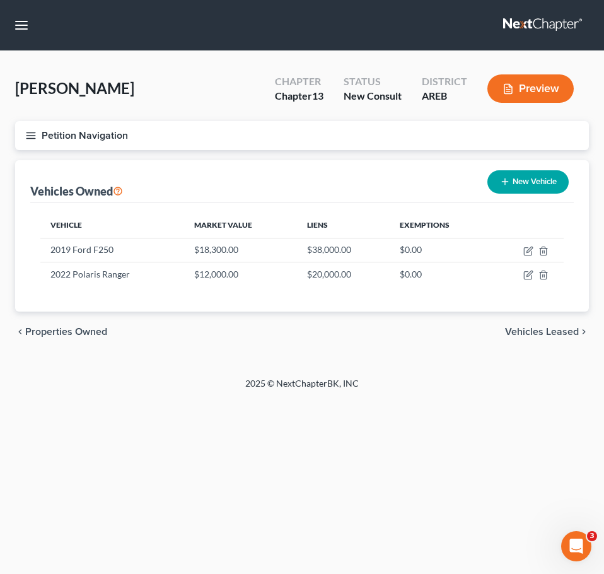
click at [535, 331] on span "Vehicles Leased" at bounding box center [542, 332] width 74 height 10
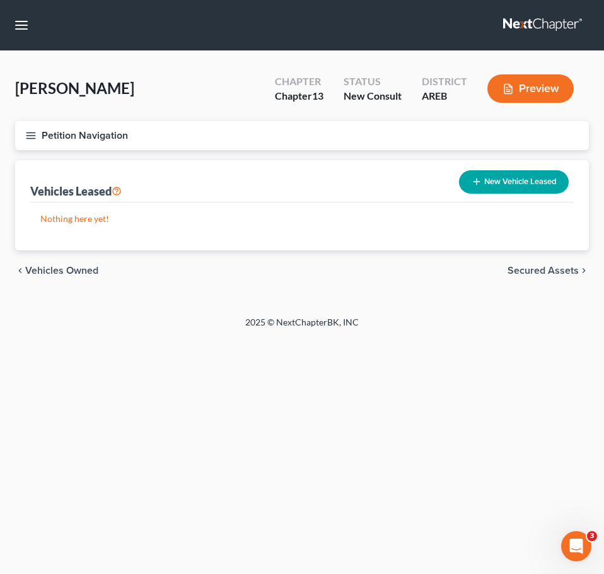
click at [552, 272] on span "Secured Assets" at bounding box center [543, 270] width 71 height 10
click at [552, 272] on span "Personal Items" at bounding box center [544, 270] width 67 height 10
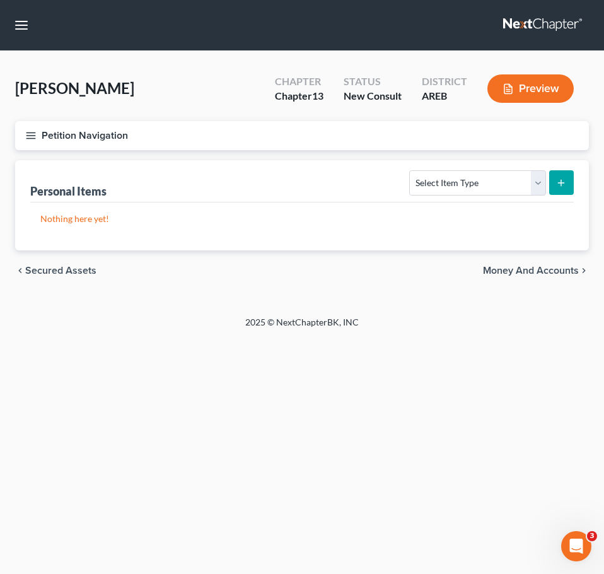
click at [512, 201] on div "Personal Items Select Item Type Clothing Collectibles Of Value Electronics Fire…" at bounding box center [302, 181] width 544 height 42
click at [495, 182] on select "Select Item Type Clothing Collectibles Of Value Electronics Firearms Household …" at bounding box center [477, 182] width 136 height 25
select select "household_goods"
click at [411, 170] on select "Select Item Type Clothing Collectibles Of Value Electronics Firearms Household …" at bounding box center [477, 182] width 136 height 25
click at [569, 187] on button "submit" at bounding box center [561, 182] width 25 height 25
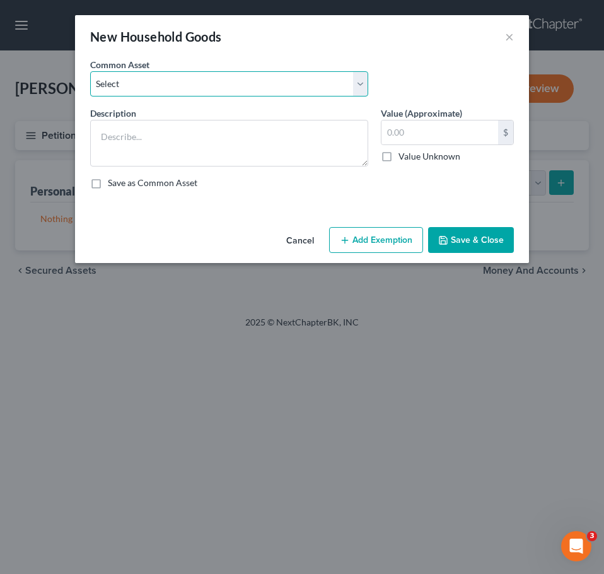
click at [269, 86] on select "Select Household goods and furnishings" at bounding box center [229, 83] width 278 height 25
select select "0"
click at [90, 71] on select "Select Household goods and furnishings" at bounding box center [229, 83] width 278 height 25
type textarea "Household goods and furnishings"
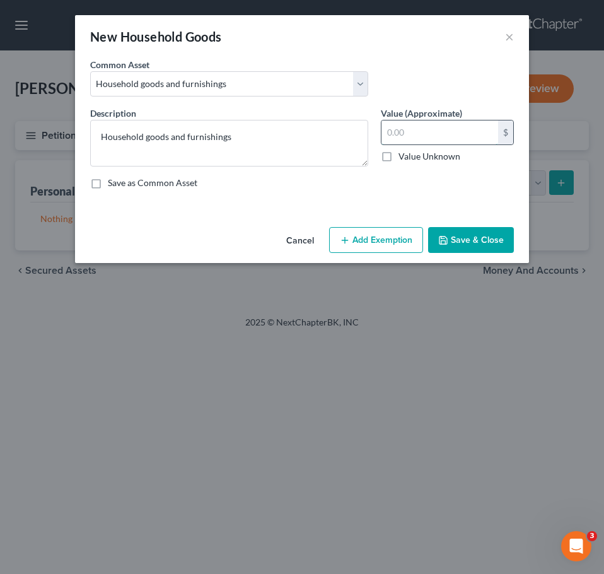
click at [441, 142] on input "text" at bounding box center [440, 132] width 117 height 24
type input "500"
click at [315, 132] on textarea "Household goods and furnishings" at bounding box center [229, 143] width 278 height 47
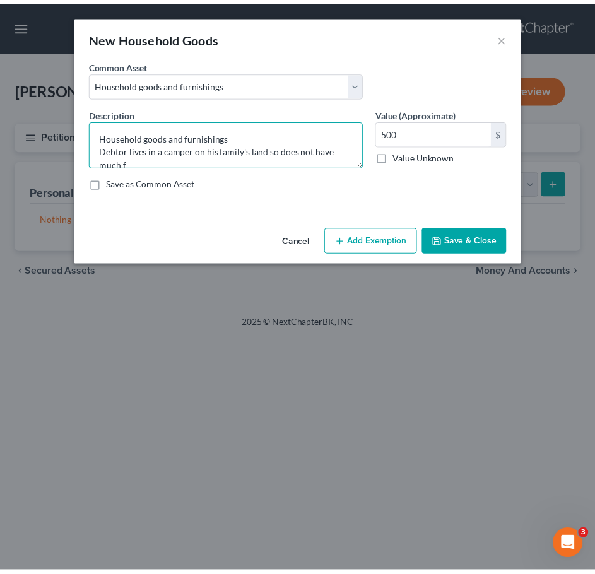
scroll to position [3, 0]
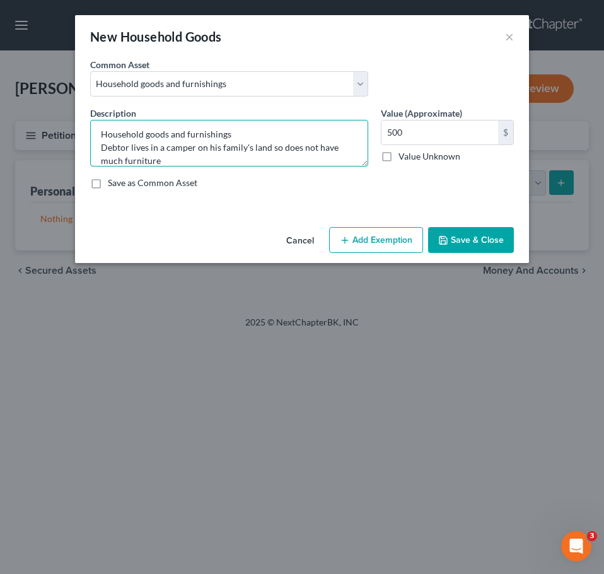
type textarea "Household goods and furnishings Debtor lives in a camper on his family's land s…"
click at [470, 235] on button "Save & Close" at bounding box center [471, 240] width 86 height 26
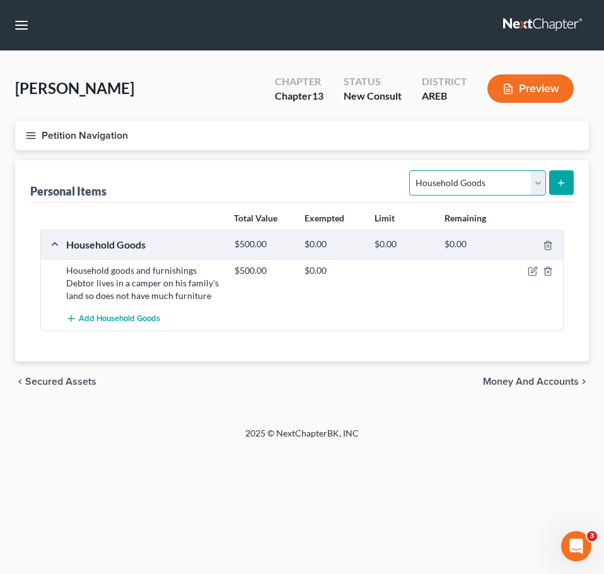
click at [472, 187] on select "Select Item Type Clothing Collectibles Of Value Electronics Firearms Household …" at bounding box center [477, 182] width 136 height 25
select select "electronics"
click at [411, 170] on select "Select Item Type Clothing Collectibles Of Value Electronics Firearms Household …" at bounding box center [477, 182] width 136 height 25
click at [569, 175] on button "submit" at bounding box center [561, 182] width 25 height 25
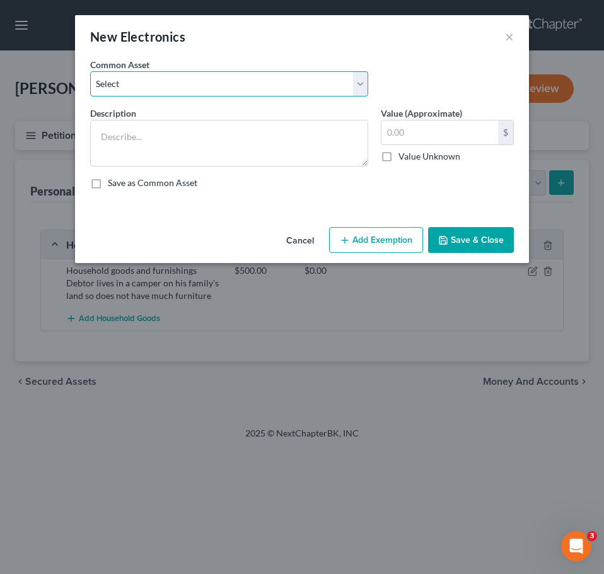
click at [223, 87] on select "Select Household electronics" at bounding box center [229, 83] width 278 height 25
select select "0"
click at [90, 71] on select "Select Household electronics" at bounding box center [229, 83] width 278 height 25
type textarea "Household electronics"
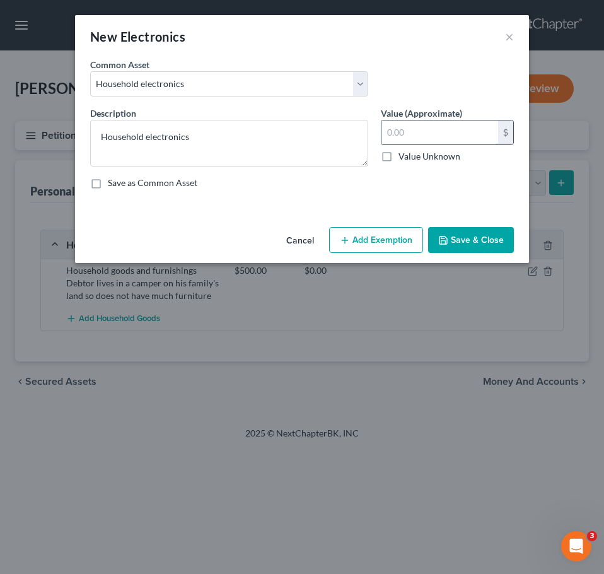
click at [436, 133] on input "text" at bounding box center [440, 132] width 117 height 24
type input "250"
click at [484, 230] on button "Save & Close" at bounding box center [471, 240] width 86 height 26
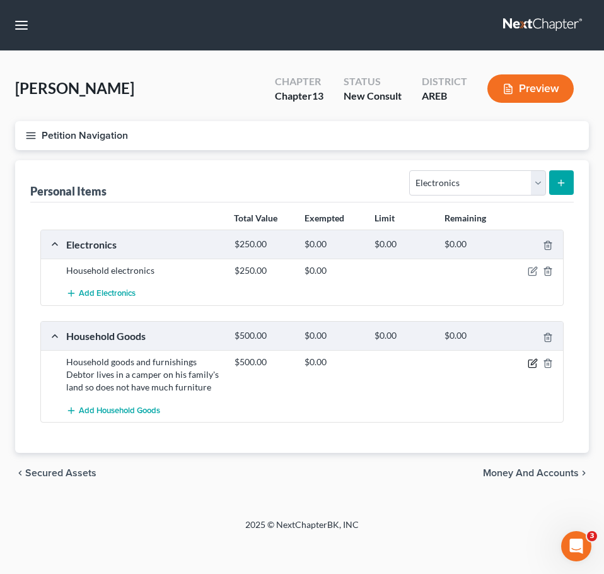
click at [532, 363] on icon "button" at bounding box center [533, 363] width 10 height 10
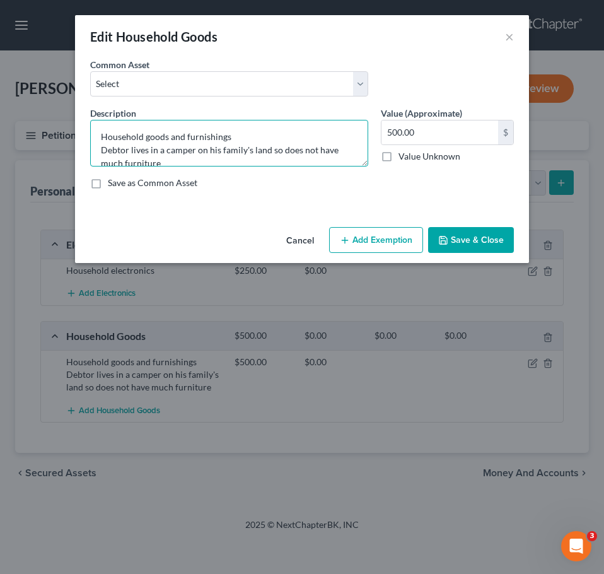
drag, startPoint x: 269, startPoint y: 148, endPoint x: 151, endPoint y: 151, distance: 117.9
click at [151, 151] on textarea "Household goods and furnishings Debtor lives in a camper on his family's land s…" at bounding box center [229, 143] width 278 height 47
type textarea "Household goods and furnishings Debtor lives on family property so does not hav…"
click at [483, 243] on button "Save & Close" at bounding box center [471, 240] width 86 height 26
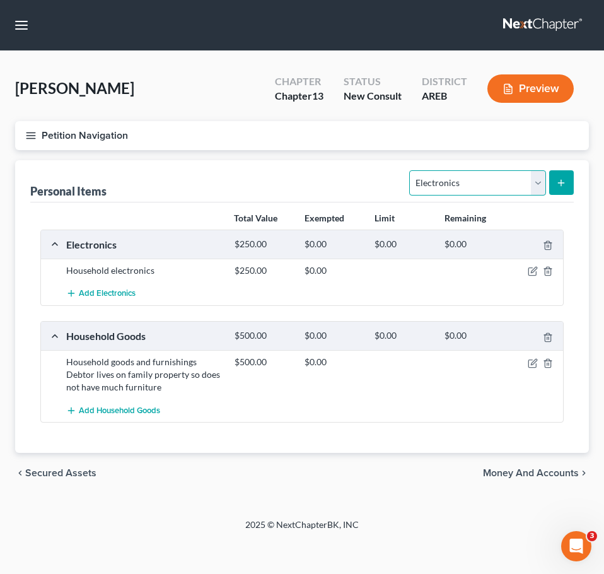
click at [527, 187] on select "Select Item Type Clothing Collectibles Of Value Electronics Firearms Household …" at bounding box center [477, 182] width 136 height 25
select select "clothing"
click at [411, 170] on select "Select Item Type Clothing Collectibles Of Value Electronics Firearms Household …" at bounding box center [477, 182] width 136 height 25
click at [564, 188] on button "submit" at bounding box center [561, 182] width 25 height 25
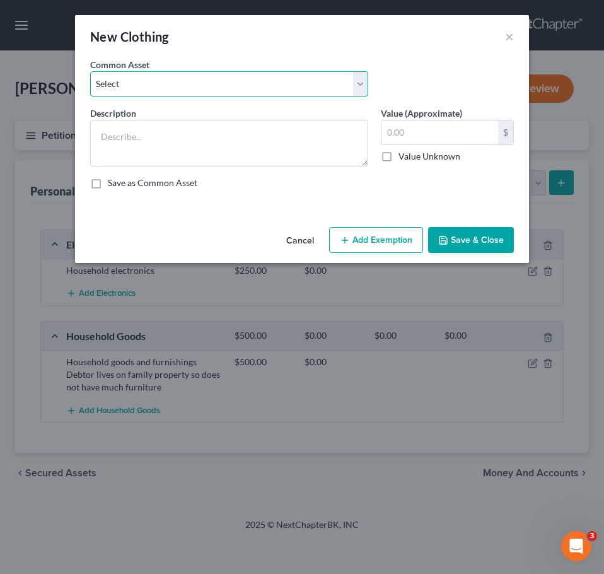
click at [267, 77] on select "Select Clothing" at bounding box center [229, 83] width 278 height 25
select select "0"
click at [90, 71] on select "Select Clothing" at bounding box center [229, 83] width 278 height 25
type textarea "Clothing"
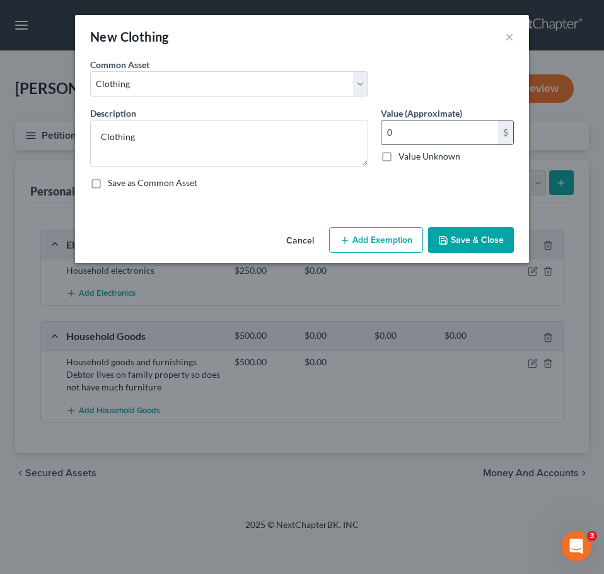
click at [406, 131] on input "0" at bounding box center [440, 132] width 117 height 24
type input "200"
click at [466, 253] on button "Save & Close" at bounding box center [471, 240] width 86 height 26
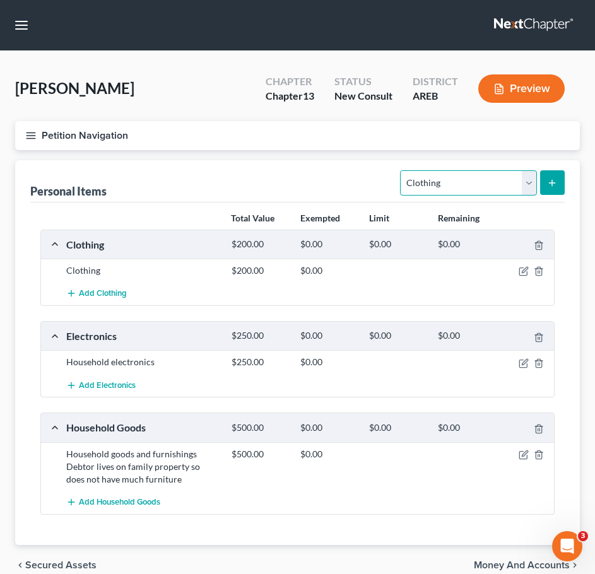
click at [489, 184] on select "Select Item Type Clothing Collectibles Of Value Electronics Firearms Household …" at bounding box center [468, 182] width 136 height 25
select select "firearms"
click at [402, 170] on select "Select Item Type Clothing Collectibles Of Value Electronics Firearms Household …" at bounding box center [468, 182] width 136 height 25
click at [557, 185] on icon "submit" at bounding box center [552, 183] width 10 height 10
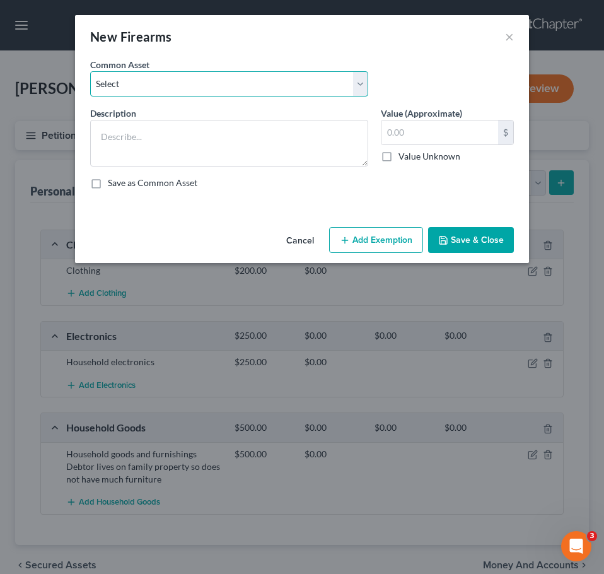
click at [222, 80] on select "Select Firearms, ammunition, & related equipment" at bounding box center [229, 83] width 278 height 25
select select "0"
click at [90, 71] on select "Select Firearms, ammunition, & related equipment" at bounding box center [229, 83] width 278 height 25
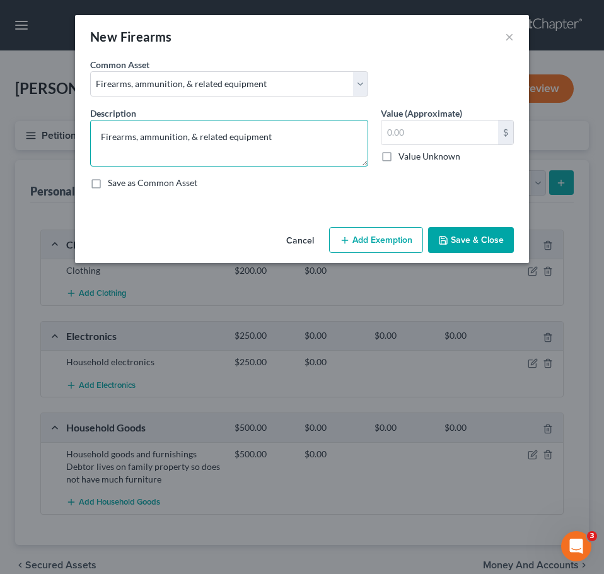
click at [294, 138] on textarea "Firearms, ammunition, & related equipment" at bounding box center [229, 143] width 278 height 47
type textarea "Firearms, ammunition, & related equipment (5)"
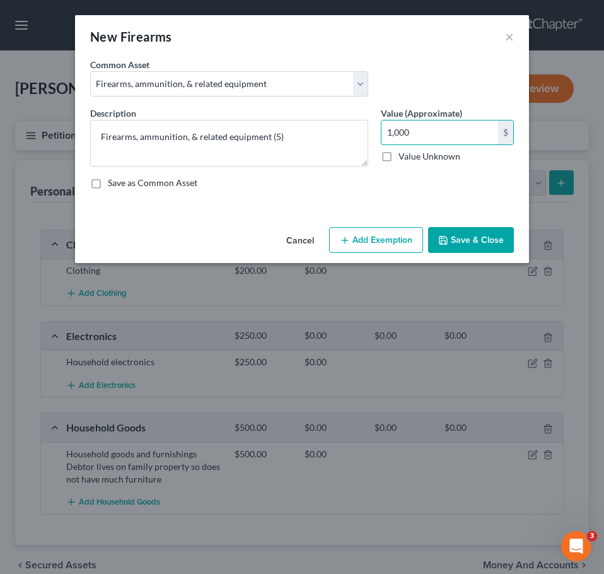
type input "1,000"
click at [458, 238] on button "Save & Close" at bounding box center [471, 240] width 86 height 26
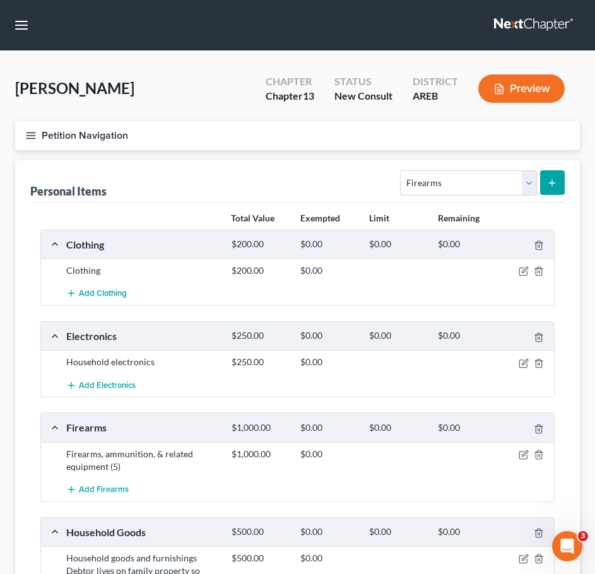
scroll to position [163, 0]
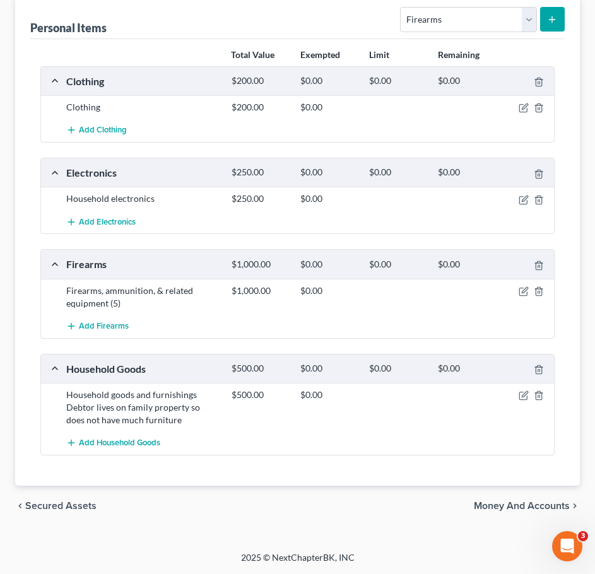
click at [511, 501] on span "Money and Accounts" at bounding box center [522, 506] width 96 height 10
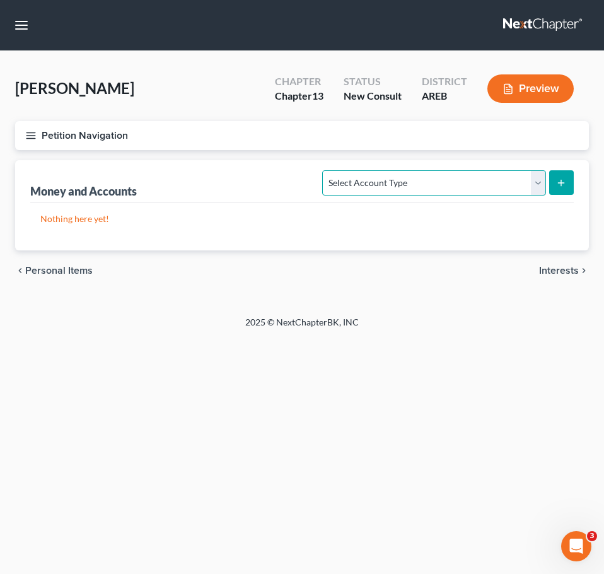
click at [481, 176] on select "Select Account Type Brokerage Cash on Hand Certificates of Deposit Checking Acc…" at bounding box center [433, 182] width 223 height 25
select select "checking"
click at [325, 170] on select "Select Account Type Brokerage Cash on Hand Certificates of Deposit Checking Acc…" at bounding box center [433, 182] width 223 height 25
click at [559, 180] on icon "submit" at bounding box center [561, 183] width 10 height 10
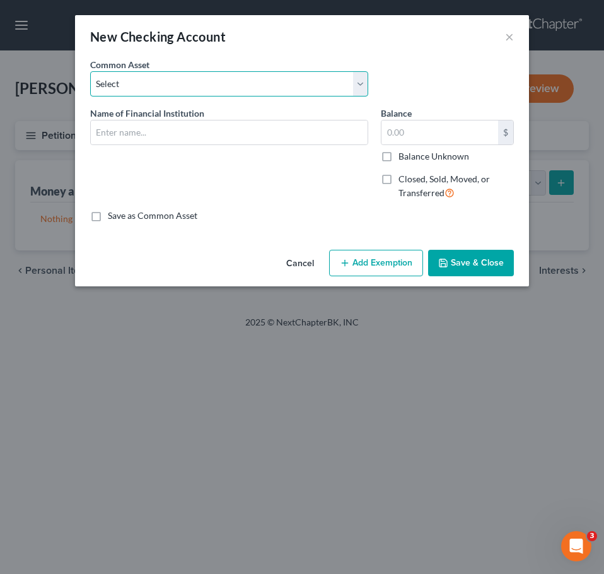
click at [219, 88] on select "Select Checking account" at bounding box center [229, 83] width 278 height 25
select select "0"
click at [90, 71] on select "Select Checking account" at bounding box center [229, 83] width 278 height 25
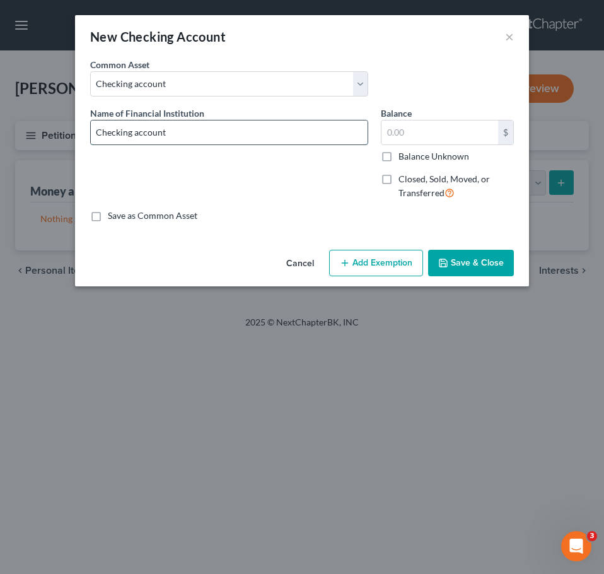
click at [235, 129] on input "Checking account" at bounding box center [229, 132] width 277 height 24
type input "Checking account - First [US_STATE]"
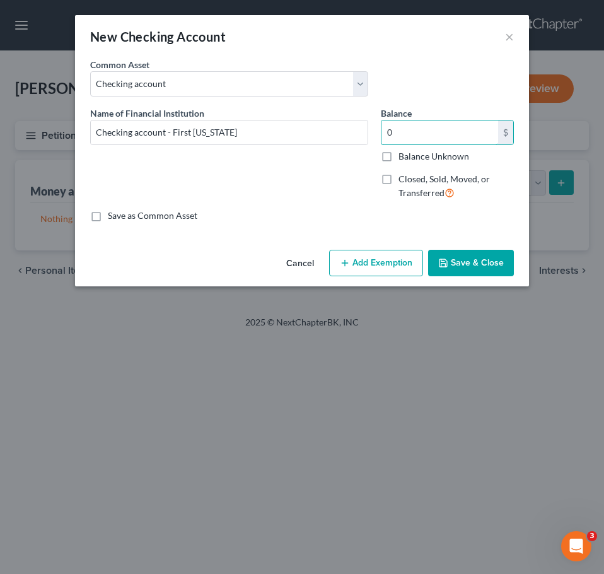
type input "0"
click at [499, 272] on button "Save & Close" at bounding box center [471, 263] width 86 height 26
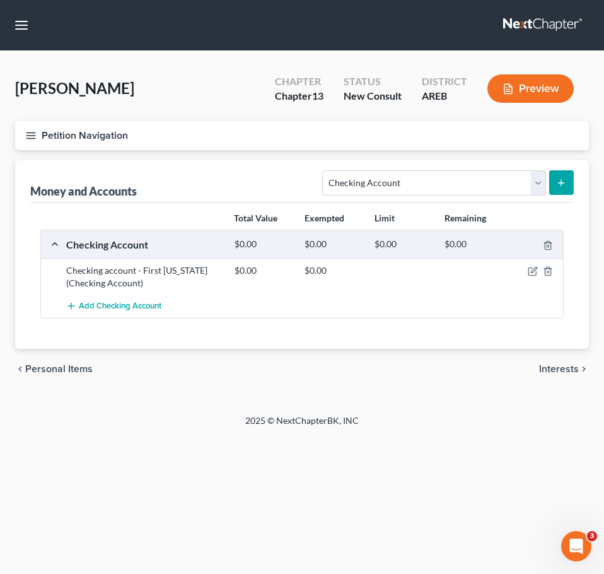
click at [557, 375] on div "chevron_left Personal Items Interests chevron_right" at bounding box center [302, 369] width 574 height 40
click at [557, 370] on span "Interests" at bounding box center [559, 369] width 40 height 10
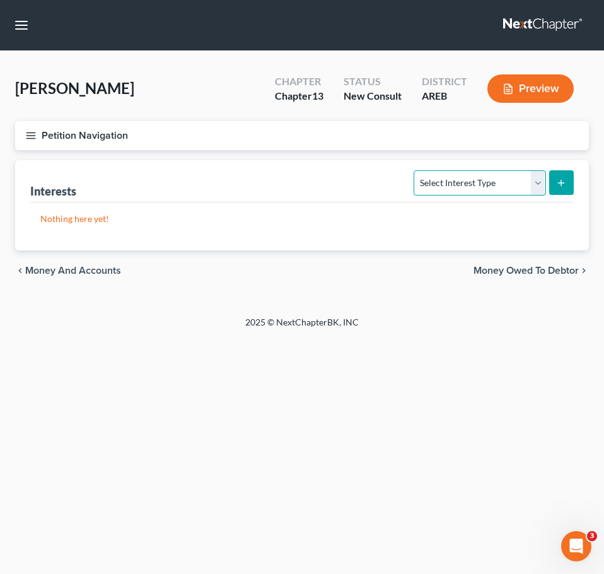
click at [479, 186] on select "Select Interest Type 401K Annuity Bond Education IRA Government Bond Government…" at bounding box center [480, 182] width 132 height 25
click at [571, 294] on div "Petition Navigation Case Dashboard Payments Invoices Payments Payments Credit R…" at bounding box center [302, 211] width 574 height 180
click at [564, 281] on div "chevron_left Money and Accounts Money Owed to Debtor chevron_right" at bounding box center [302, 270] width 574 height 40
click at [558, 273] on span "Money Owed to Debtor" at bounding box center [526, 270] width 105 height 10
click at [509, 178] on select "Select Type of Money Owed Accounts Receivable Alimony Child Support Claims Agai…" at bounding box center [450, 182] width 189 height 25
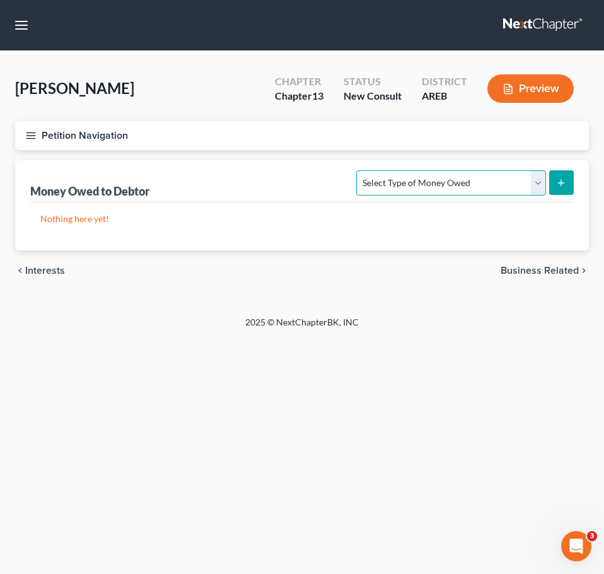
select select "expected_tax_refund"
click at [359, 170] on select "Select Type of Money Owed Accounts Receivable Alimony Child Support Claims Agai…" at bounding box center [450, 182] width 189 height 25
click at [549, 182] on button "submit" at bounding box center [561, 182] width 25 height 25
select select "0"
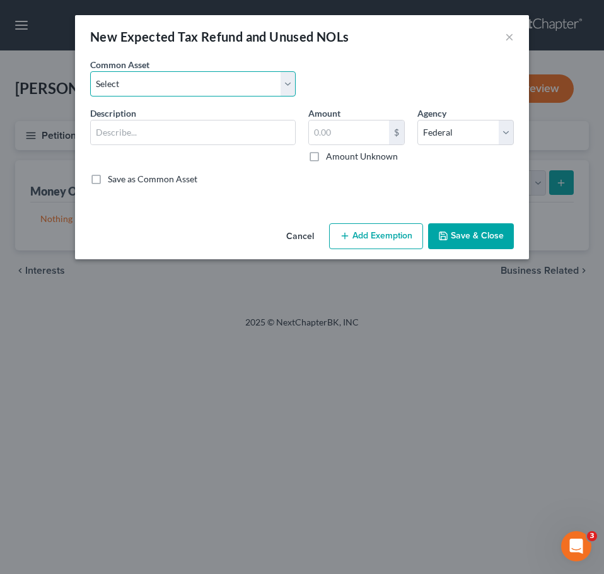
click at [230, 88] on select "Select Expected refund for 2024 tax refund" at bounding box center [193, 83] width 206 height 25
select select "1"
click at [90, 71] on select "Select Expected refund for 2024 tax refund" at bounding box center [193, 83] width 206 height 25
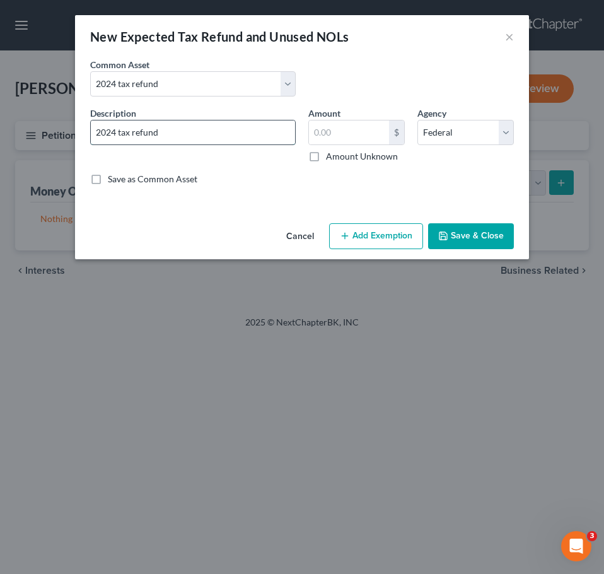
click at [226, 136] on input "2024 tax refund" at bounding box center [193, 132] width 204 height 24
type input "2024 tax return filed; refund of $6500"
click at [460, 245] on button "Save & Close" at bounding box center [471, 236] width 86 height 26
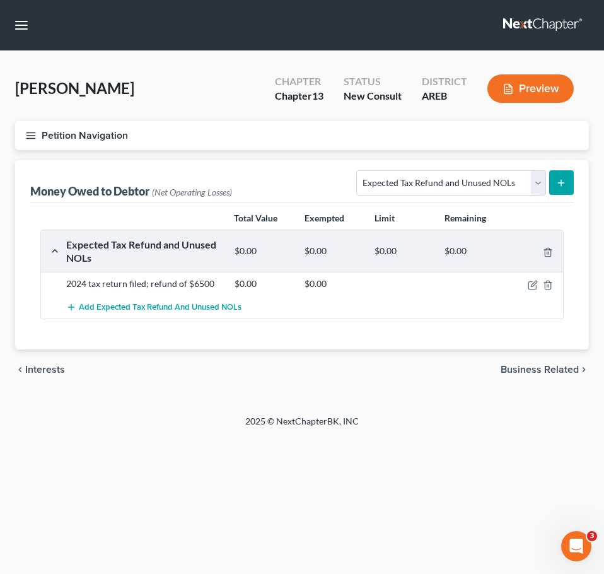
click at [562, 370] on span "Business Related" at bounding box center [540, 369] width 78 height 10
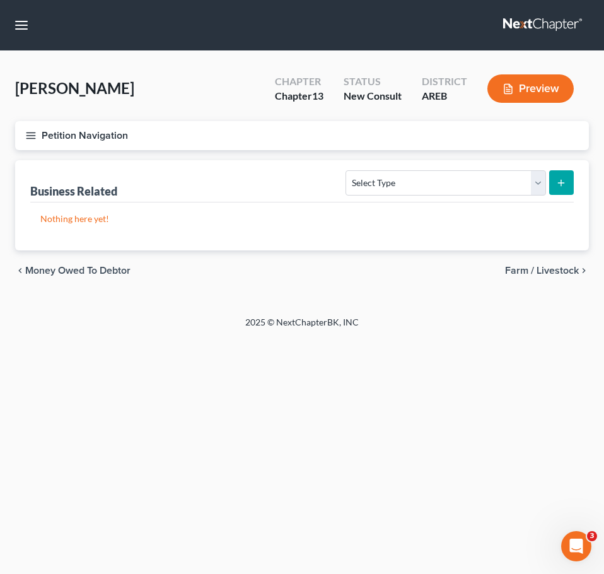
click at [539, 271] on span "Farm / Livestock" at bounding box center [542, 270] width 74 height 10
click at [523, 272] on span "Miscellaneous Property" at bounding box center [525, 270] width 107 height 10
click at [523, 272] on span "Property Analysis" at bounding box center [539, 270] width 80 height 10
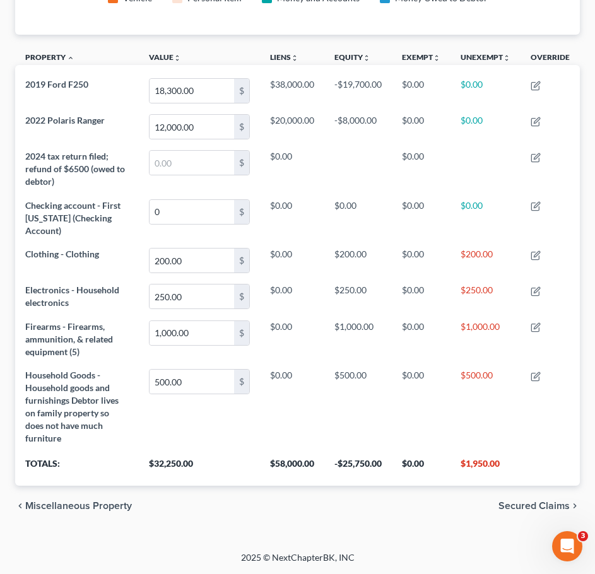
click at [535, 510] on span "Secured Claims" at bounding box center [533, 506] width 71 height 10
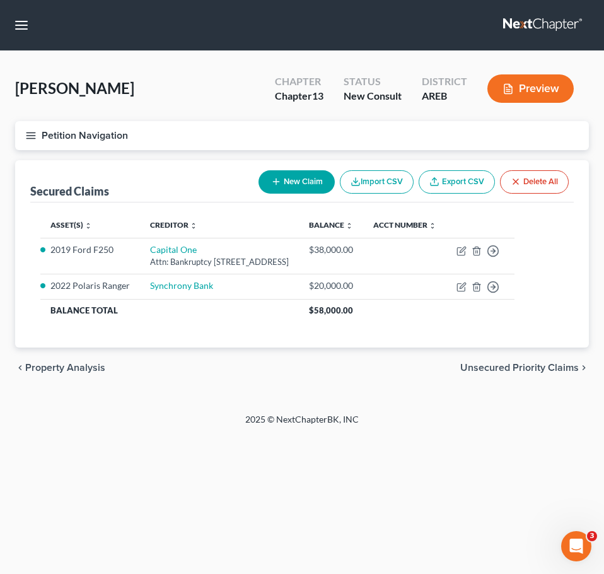
click at [538, 373] on span "Unsecured Priority Claims" at bounding box center [519, 368] width 119 height 10
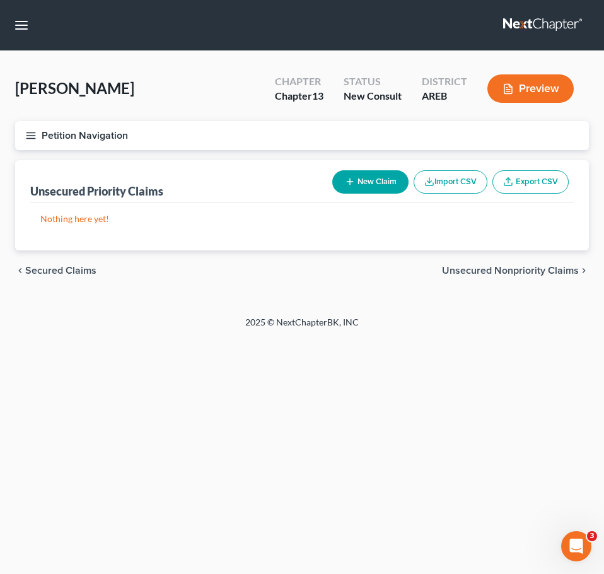
click at [530, 273] on span "Unsecured Nonpriority Claims" at bounding box center [510, 270] width 137 height 10
click at [583, 267] on icon "chevron_right" at bounding box center [584, 270] width 10 height 10
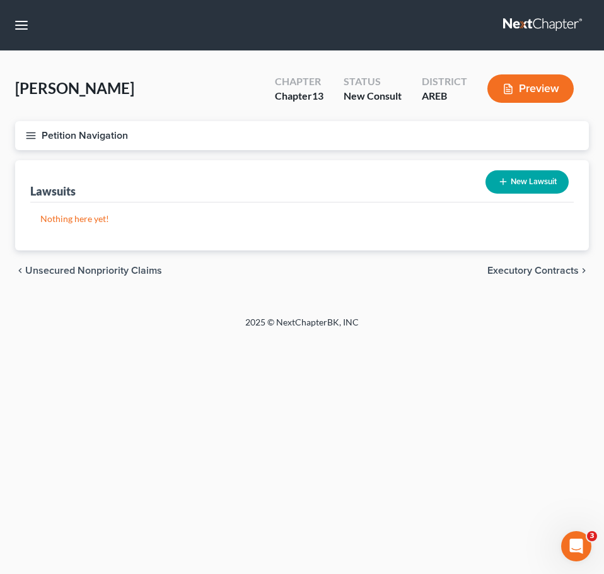
click at [520, 182] on button "New Lawsuit" at bounding box center [527, 181] width 83 height 23
select select "0"
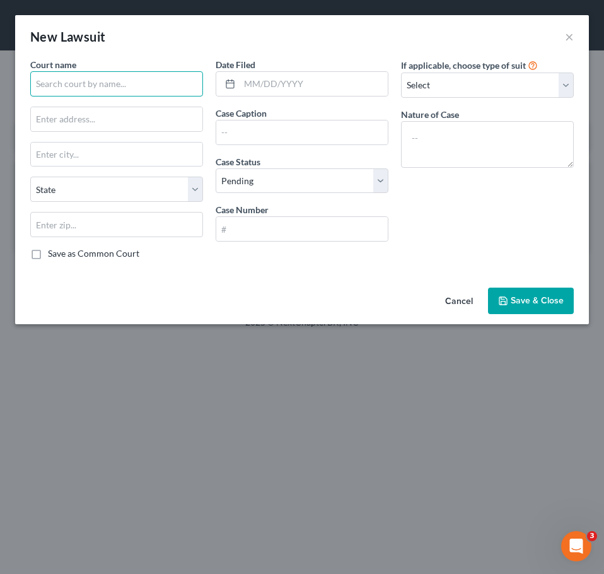
click at [155, 79] on input "text" at bounding box center [116, 83] width 173 height 25
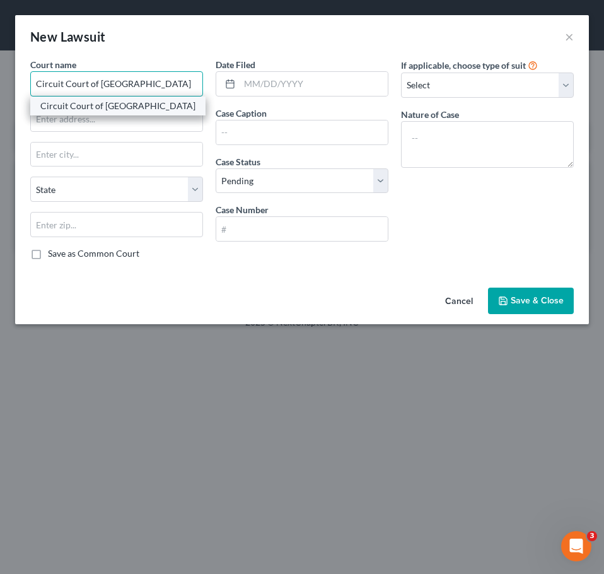
type input "Circuit Court of [GEOGRAPHIC_DATA]"
click at [105, 107] on div "Circuit Court of [GEOGRAPHIC_DATA]" at bounding box center [117, 106] width 155 height 13
type input "[STREET_ADDRESS]"
type input "Lonoke"
select select "2"
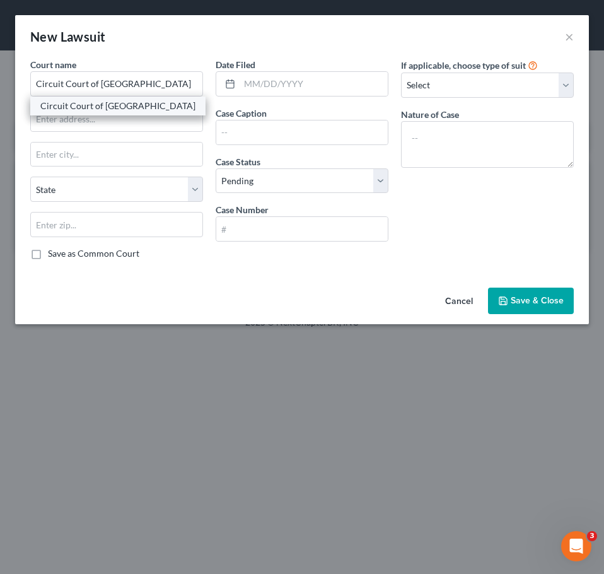
type input "72086"
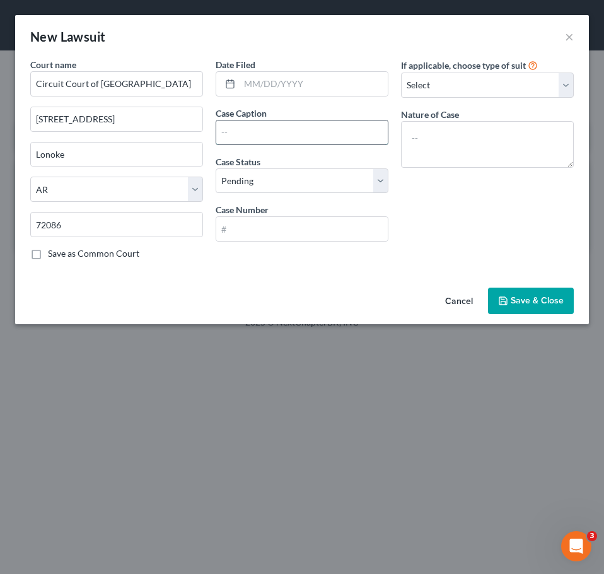
click at [252, 137] on input "text" at bounding box center [302, 132] width 172 height 24
type input "First National Bank of Omaha v [PERSON_NAME]"
click at [294, 224] on input "text" at bounding box center [302, 229] width 172 height 24
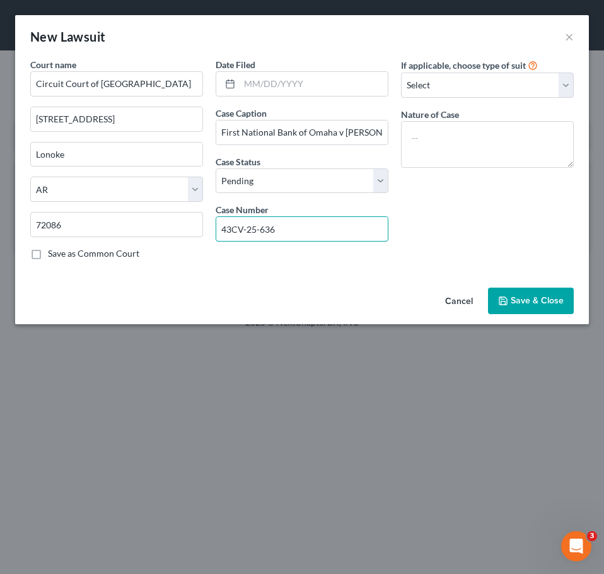
type input "43CV-25-636"
click at [513, 301] on span "Save & Close" at bounding box center [537, 300] width 53 height 11
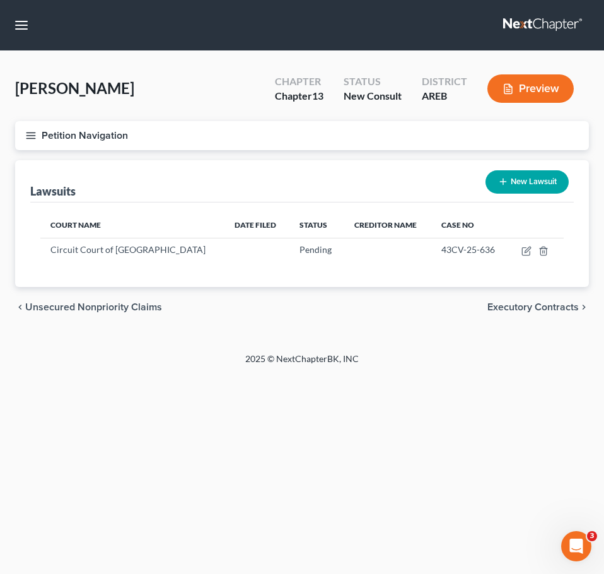
click at [546, 309] on span "Executory Contracts" at bounding box center [532, 307] width 91 height 10
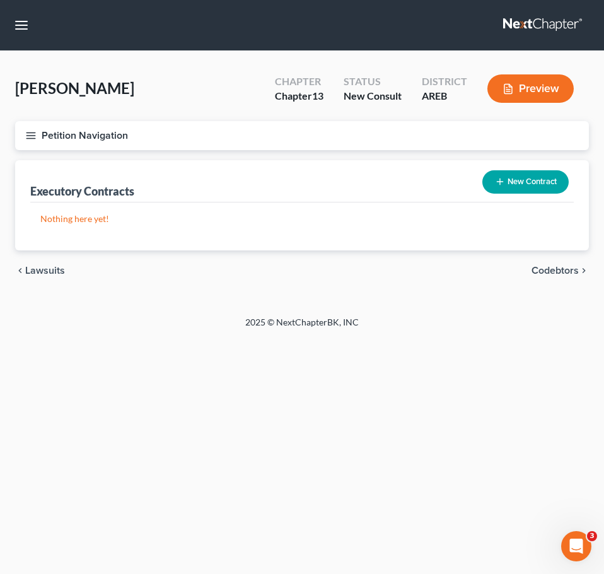
click at [553, 271] on span "Codebtors" at bounding box center [555, 270] width 47 height 10
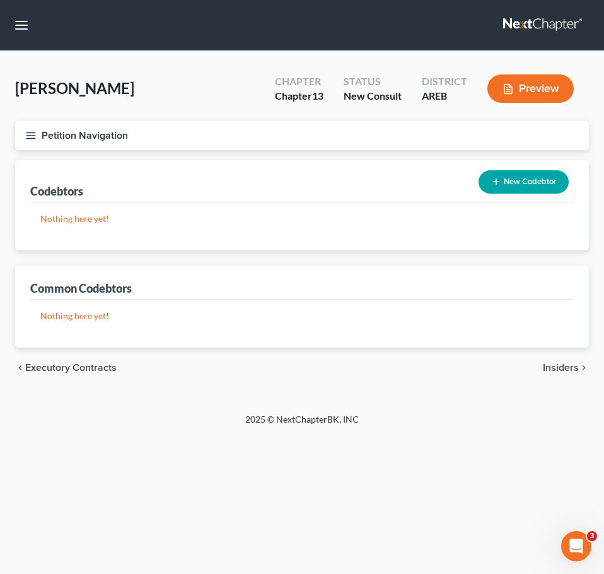
click at [563, 371] on span "Insiders" at bounding box center [561, 368] width 36 height 10
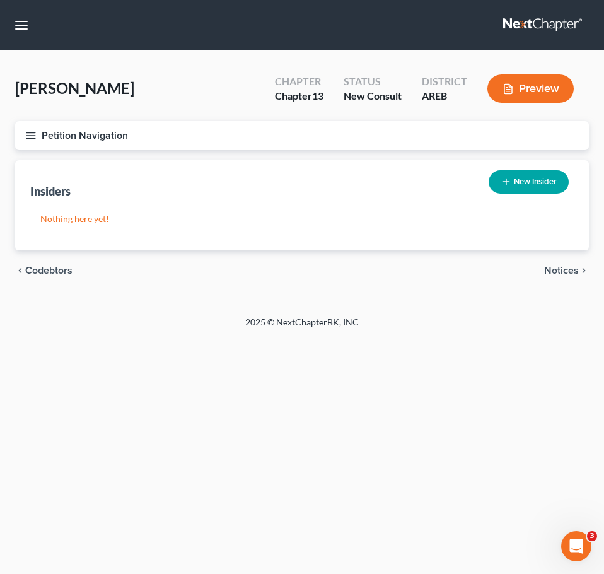
click at [564, 275] on span "Notices" at bounding box center [561, 270] width 35 height 10
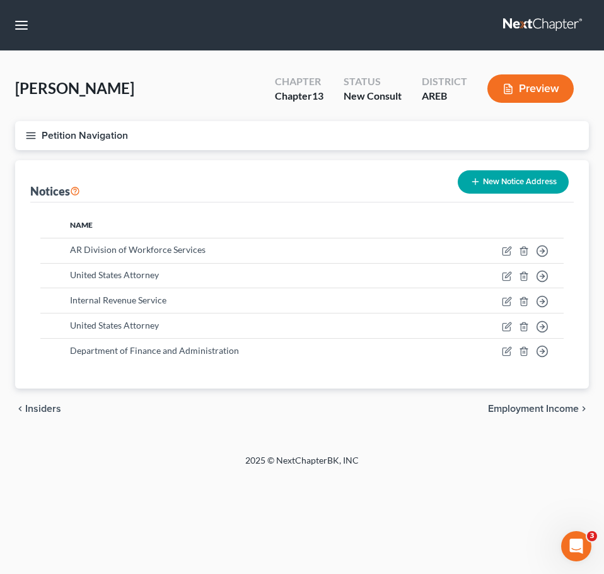
click at [556, 411] on span "Employment Income" at bounding box center [533, 409] width 91 height 10
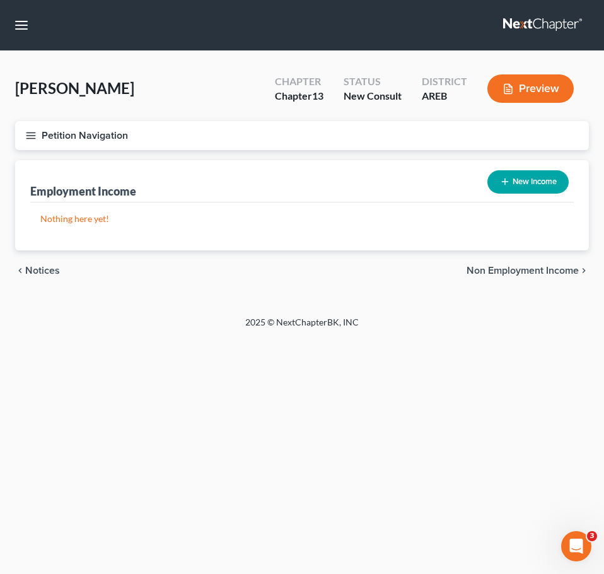
click at [535, 266] on span "Non Employment Income" at bounding box center [523, 270] width 112 height 10
click at [516, 178] on button "New Income" at bounding box center [527, 181] width 81 height 23
select select "0"
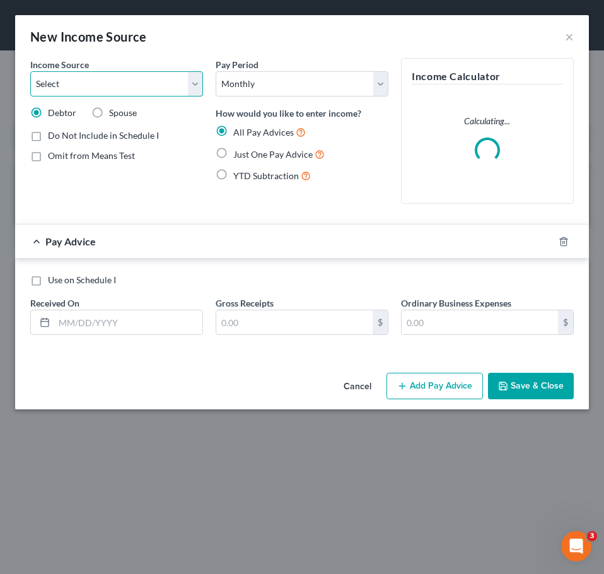
click at [66, 86] on select "Select Unemployment Disability (from employer) Pension Retirement Social Securi…" at bounding box center [116, 83] width 173 height 25
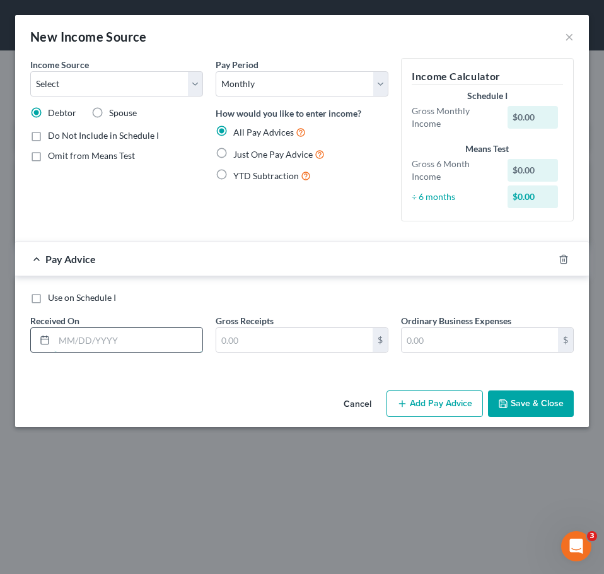
click at [108, 341] on input "text" at bounding box center [128, 340] width 148 height 24
click at [129, 81] on select "Select Unemployment Disability (from employer) Pension Retirement Social Securi…" at bounding box center [116, 83] width 173 height 25
select select "13"
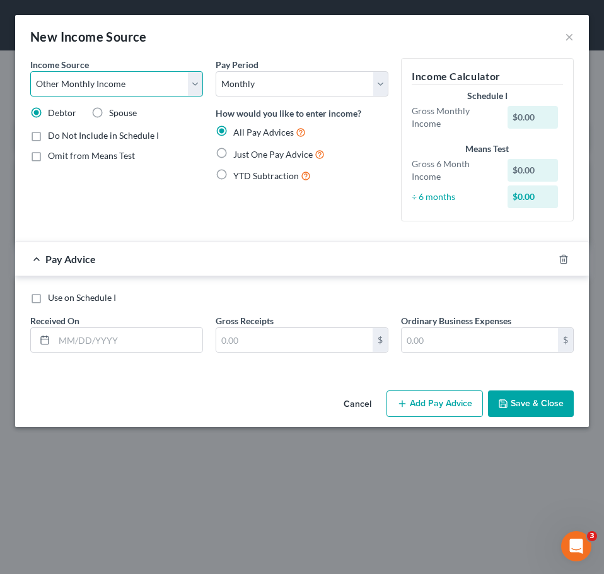
click at [30, 71] on select "Select Unemployment Disability (from employer) Pension Retirement Social Securi…" at bounding box center [116, 83] width 173 height 25
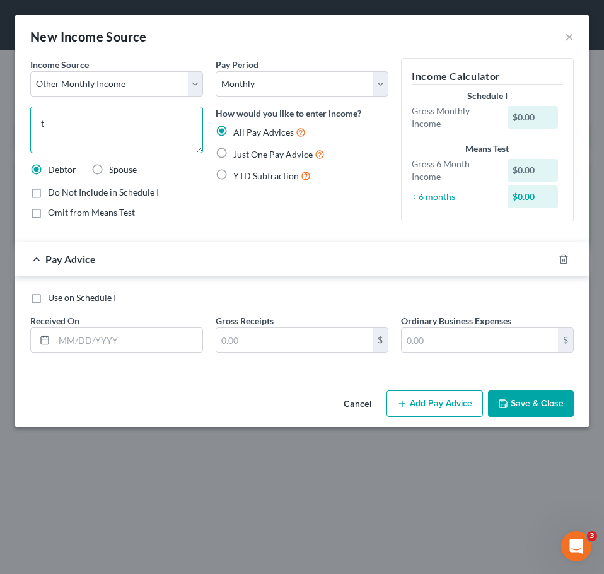
click at [99, 138] on textarea "t" at bounding box center [116, 130] width 173 height 47
type textarea "taxes"
click at [250, 153] on span "Just One Pay Advice" at bounding box center [272, 154] width 79 height 11
click at [247, 153] on input "Just One Pay Advice" at bounding box center [242, 151] width 8 height 8
radio input "true"
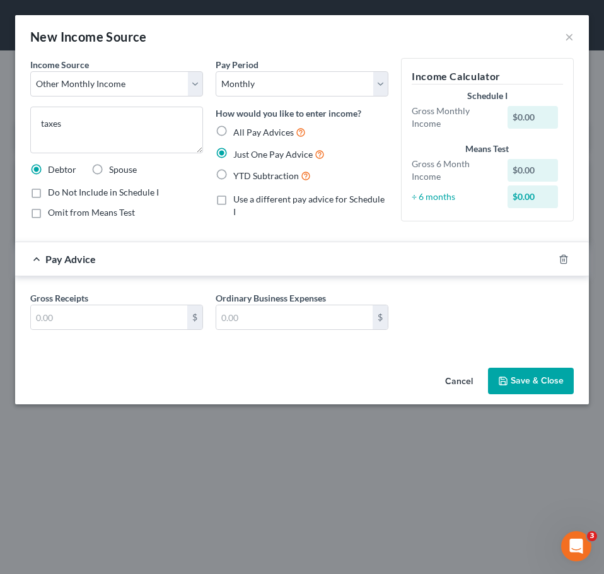
click at [120, 220] on div "Income Source * Select Unemployment Disability (from employer) Pension Retireme…" at bounding box center [116, 144] width 185 height 173
click at [115, 215] on span "Omit from Means Test" at bounding box center [91, 212] width 87 height 11
click at [61, 214] on input "Omit from Means Test" at bounding box center [57, 210] width 8 height 8
checkbox input "true"
click at [115, 313] on input "text" at bounding box center [109, 317] width 156 height 24
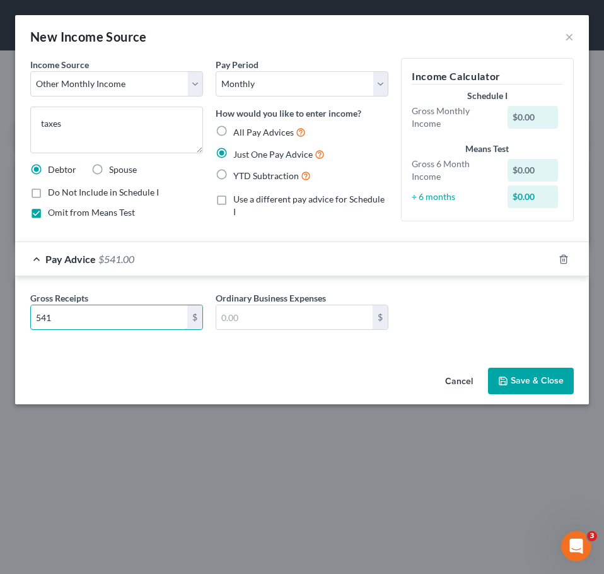
type input "541"
click at [518, 385] on button "Save & Close" at bounding box center [531, 381] width 86 height 26
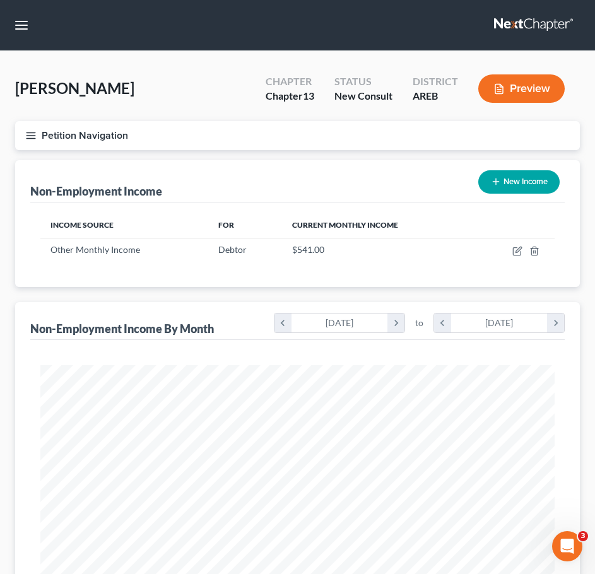
scroll to position [392, 0]
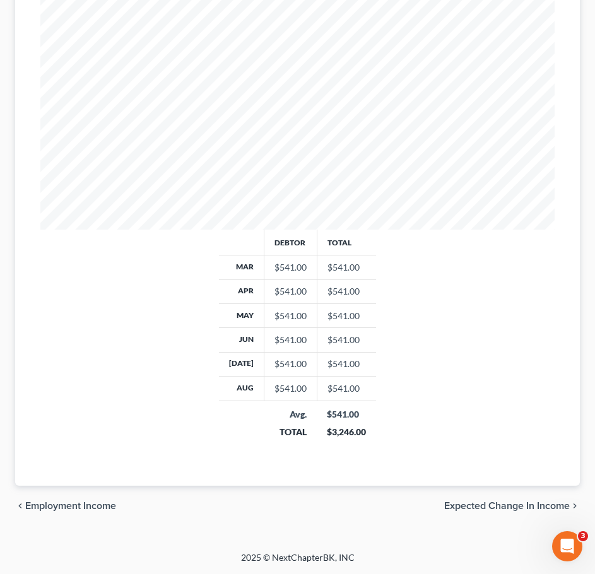
click at [515, 506] on span "Expected Change in Income" at bounding box center [506, 506] width 125 height 10
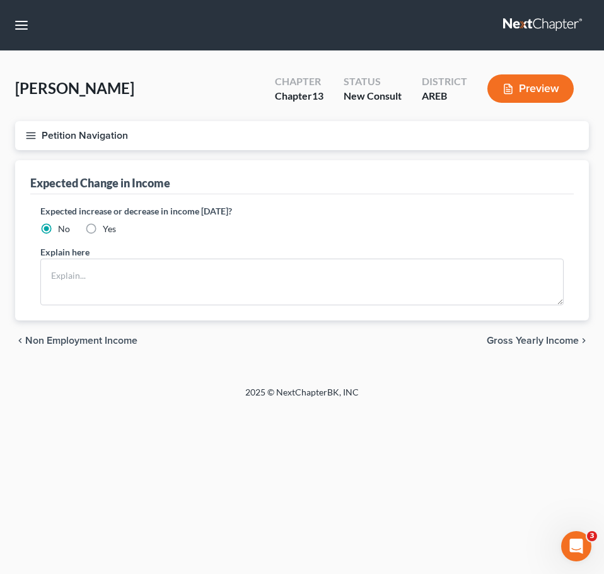
click at [551, 344] on span "Gross Yearly Income" at bounding box center [533, 340] width 92 height 10
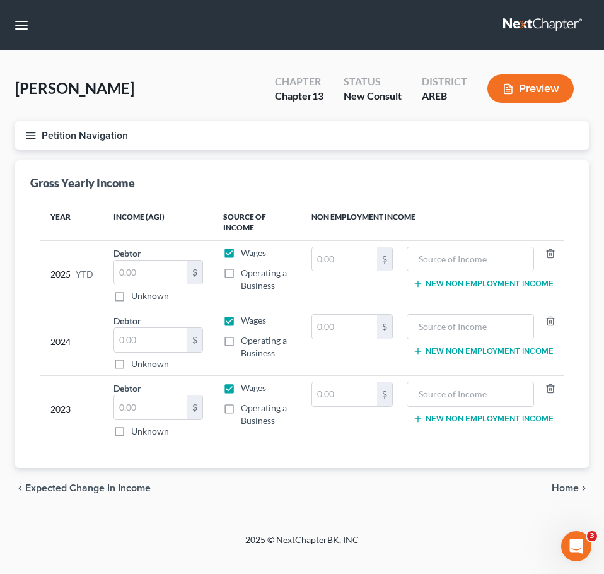
click at [564, 492] on span "Home" at bounding box center [565, 488] width 27 height 10
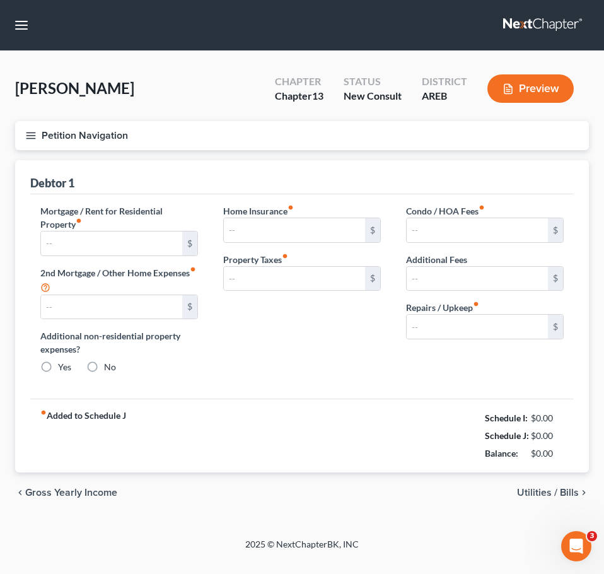
type input "0.00"
radio input "true"
type input "0.00"
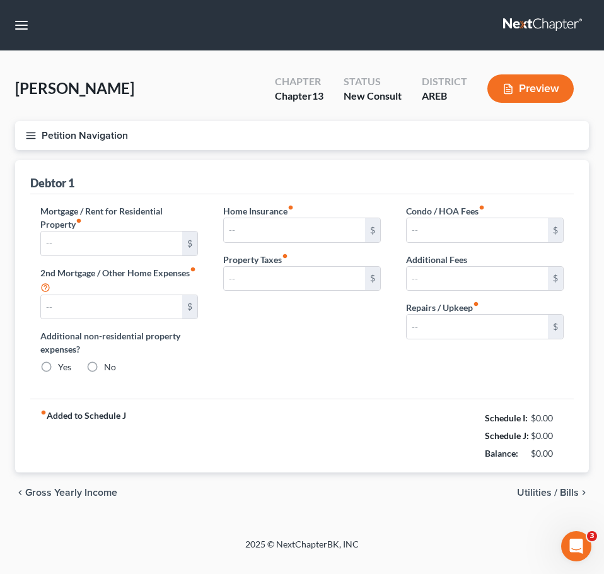
type input "0.00"
click at [318, 400] on div "fiber_manual_record Added to Schedule J Schedule I: $541.00 Schedule J: $0.00 B…" at bounding box center [302, 436] width 544 height 74
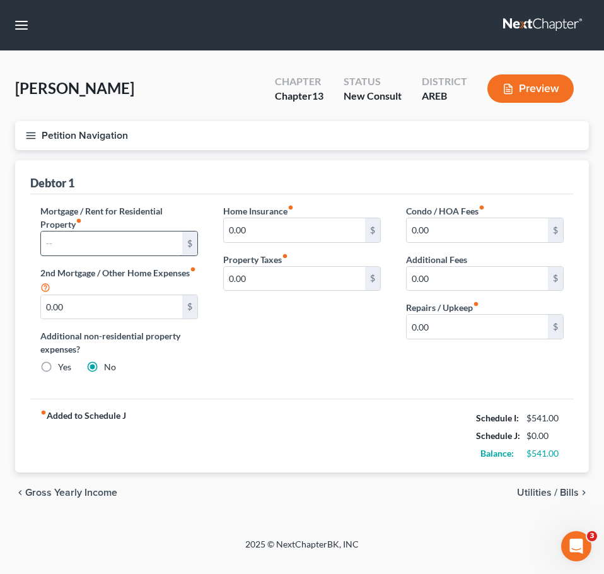
click at [110, 239] on input "text" at bounding box center [111, 243] width 141 height 24
click at [401, 388] on div "Mortgage / Rent for Residential Property fiber_manual_record $ 2nd Mortgage / O…" at bounding box center [302, 296] width 544 height 205
click at [317, 347] on div "Home Insurance fiber_manual_record 0.00 $ Property Taxes fiber_manual_record 0.…" at bounding box center [302, 294] width 183 height 180
click at [296, 340] on div "Home Insurance fiber_manual_record 0.00 $ Property Taxes fiber_manual_record 0.…" at bounding box center [302, 294] width 183 height 180
click at [563, 494] on span "Utilities / Bills" at bounding box center [548, 492] width 62 height 10
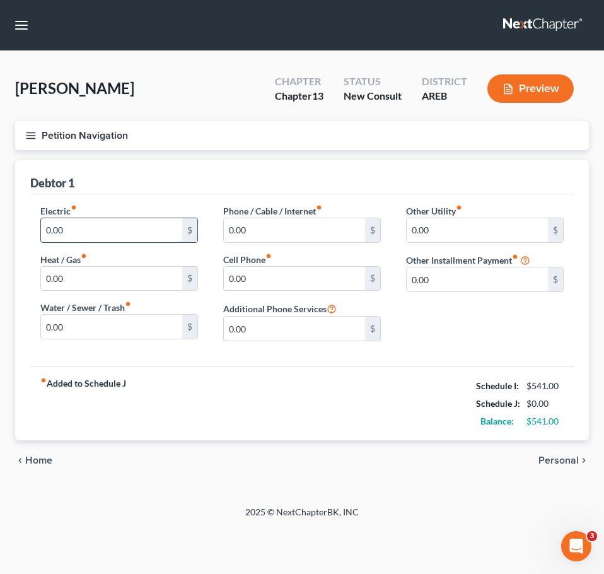
click at [136, 231] on input "0.00" at bounding box center [111, 230] width 141 height 24
type input "150"
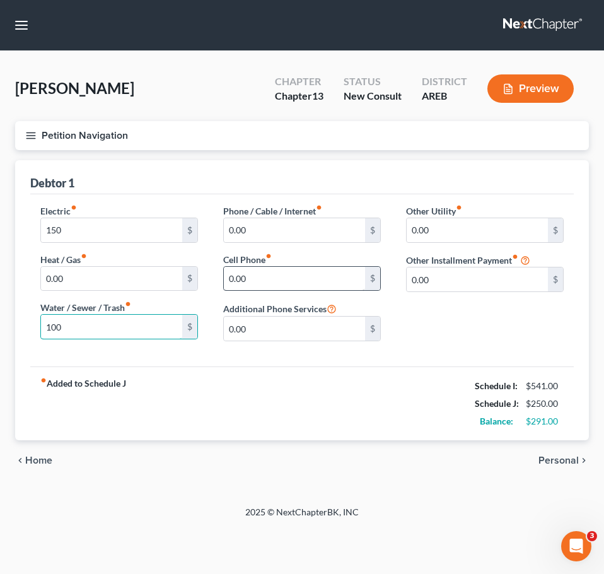
type input "100"
click at [289, 279] on input "0.00" at bounding box center [294, 279] width 141 height 24
type input "350"
click at [328, 175] on div "Debtor 1" at bounding box center [302, 177] width 544 height 34
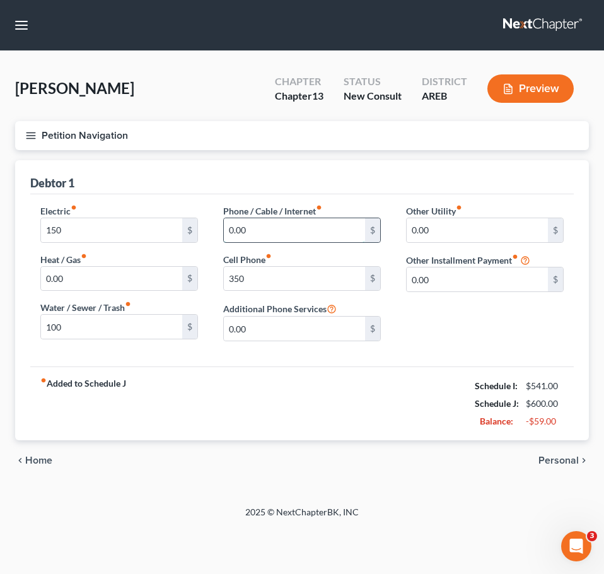
click at [318, 233] on input "0.00" at bounding box center [294, 230] width 141 height 24
click at [561, 457] on span "Personal" at bounding box center [559, 460] width 40 height 10
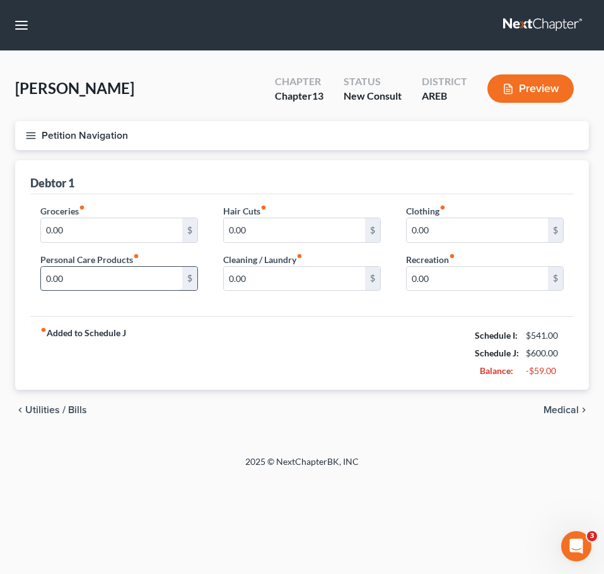
click at [92, 276] on input "0.00" at bounding box center [111, 279] width 141 height 24
type input "100"
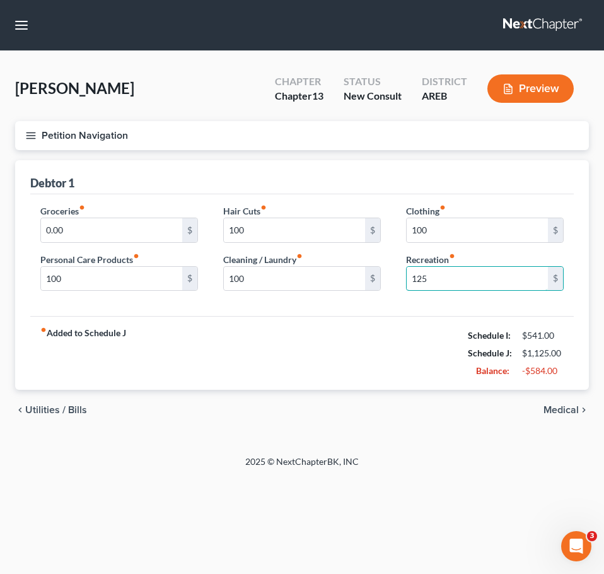
type input "125"
click at [73, 215] on label "Groceries fiber_manual_record" at bounding box center [62, 210] width 45 height 13
click at [74, 228] on input "0.00" at bounding box center [111, 230] width 141 height 24
type input "550"
click at [571, 412] on span "Medical" at bounding box center [561, 410] width 35 height 10
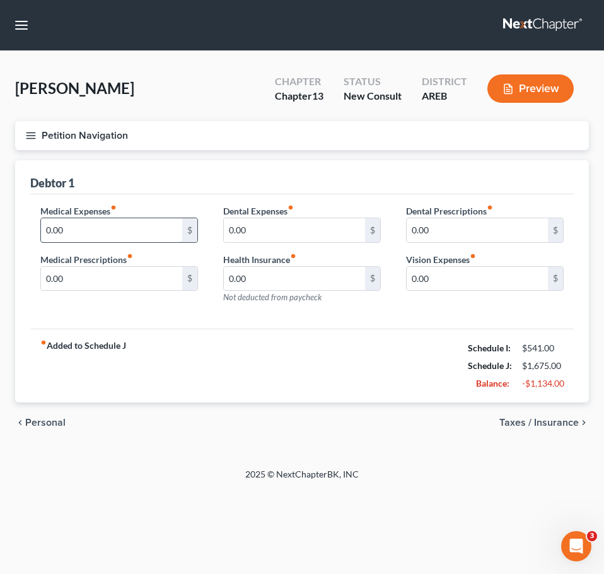
click at [108, 221] on input "0.00" at bounding box center [111, 230] width 141 height 24
type input "25"
click at [556, 421] on span "Taxes / Insurance" at bounding box center [538, 422] width 79 height 10
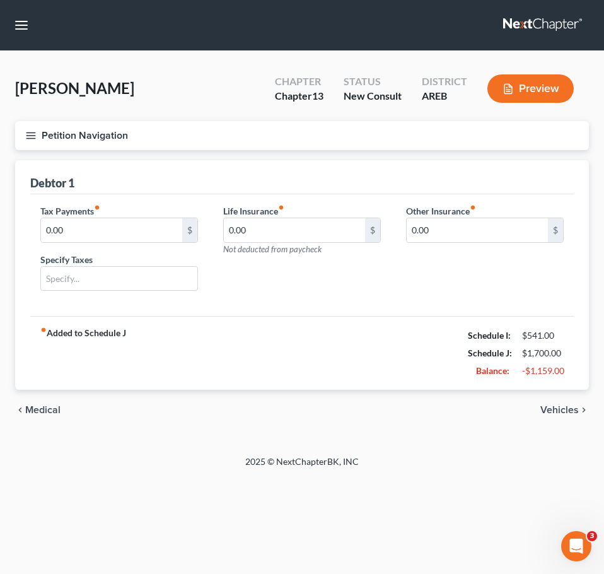
click at [558, 406] on span "Vehicles" at bounding box center [559, 410] width 38 height 10
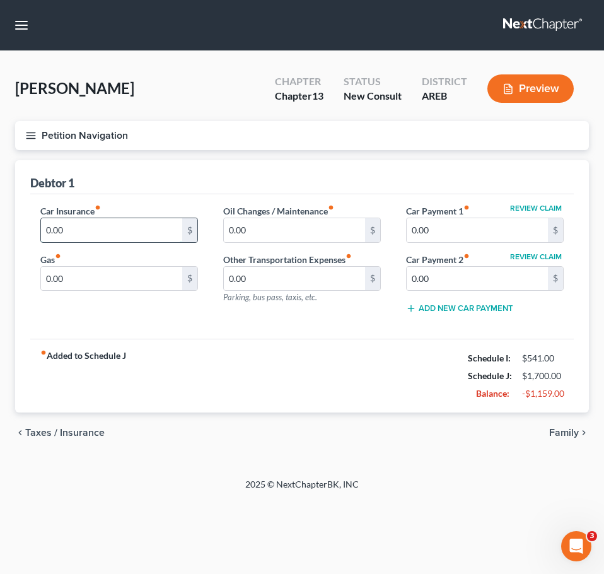
click at [110, 220] on input "0.00" at bounding box center [111, 230] width 141 height 24
click at [139, 275] on input "0.00" at bounding box center [111, 279] width 141 height 24
click at [107, 229] on input "275" at bounding box center [111, 230] width 141 height 24
type input "250"
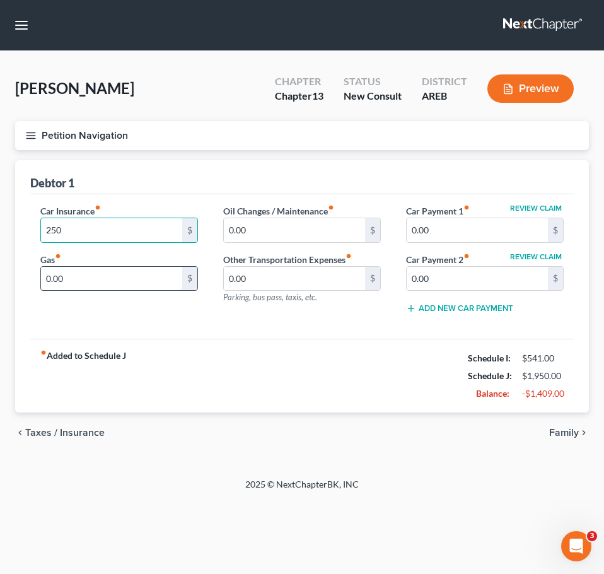
click at [89, 277] on input "0.00" at bounding box center [111, 279] width 141 height 24
type input "300"
click at [573, 432] on span "Family" at bounding box center [564, 433] width 30 height 10
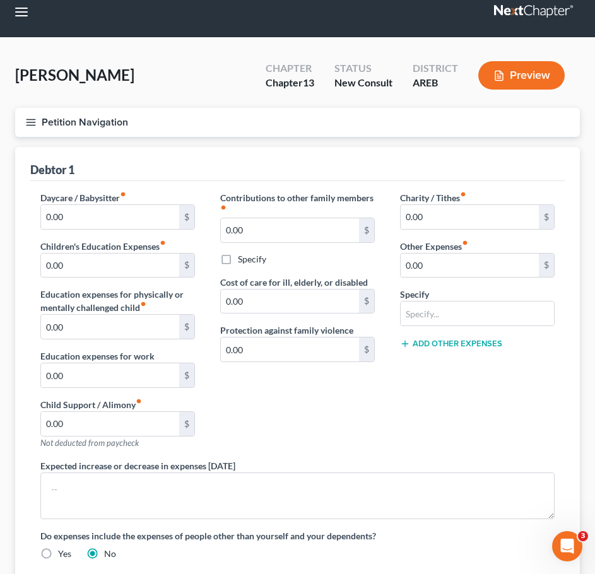
scroll to position [13, 0]
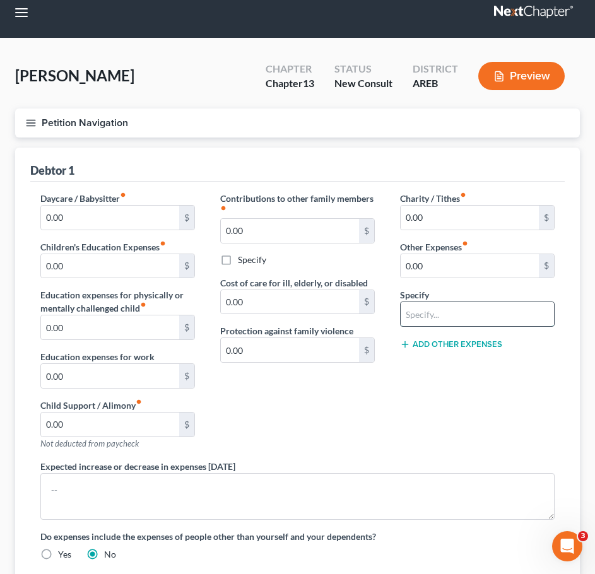
click at [435, 315] on input "text" at bounding box center [476, 314] width 153 height 24
type input "Pet Expense"
click at [431, 274] on input "0.00" at bounding box center [469, 266] width 138 height 24
click at [347, 221] on input "0.00" at bounding box center [290, 231] width 138 height 24
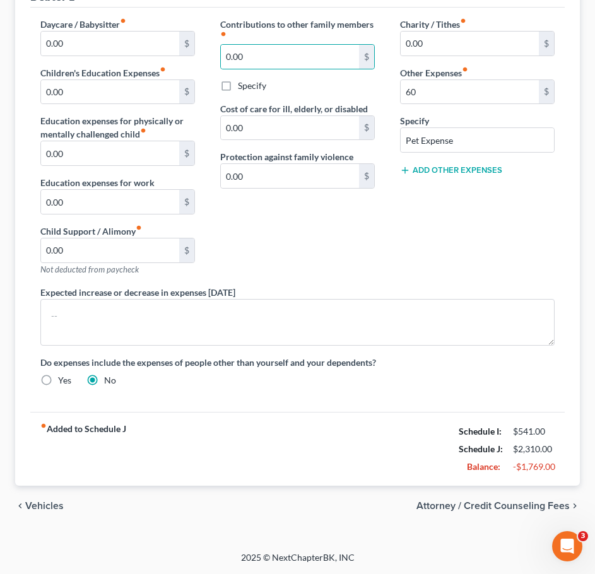
click at [528, 503] on span "Attorney / Credit Counseling Fees" at bounding box center [492, 506] width 153 height 10
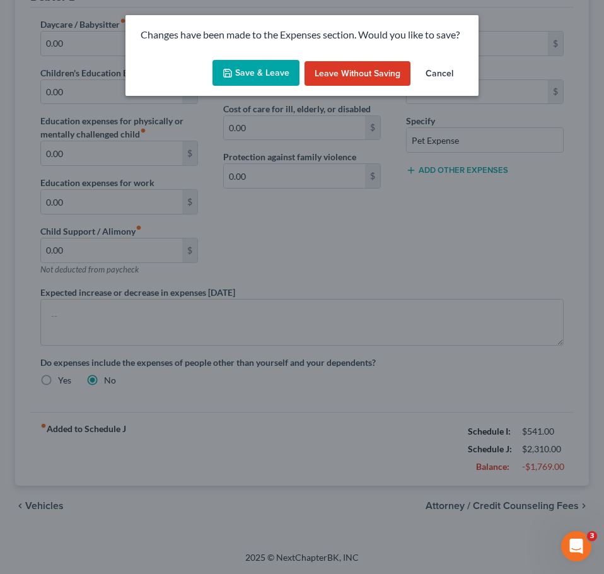
click at [250, 84] on button "Save & Leave" at bounding box center [256, 73] width 87 height 26
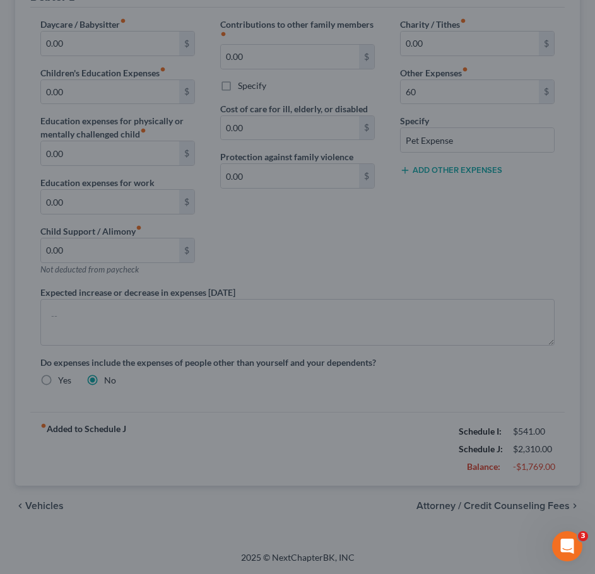
type input "60.00"
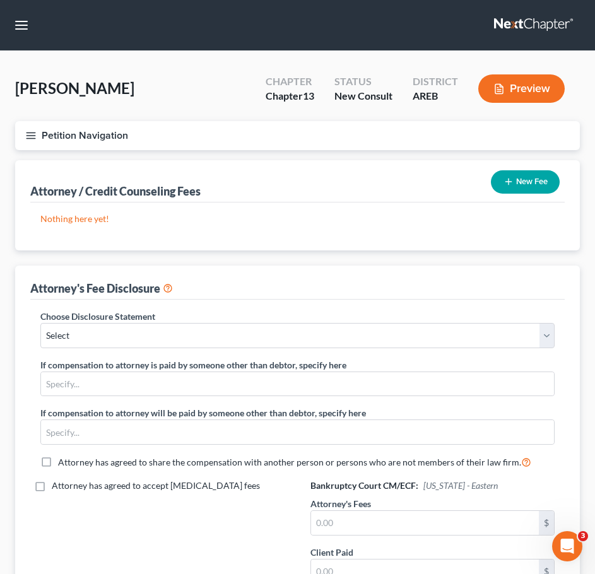
click at [29, 137] on icon "button" at bounding box center [30, 135] width 11 height 11
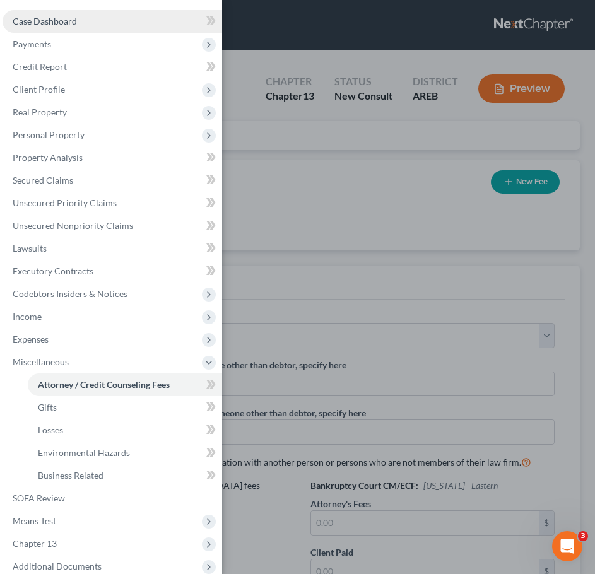
click at [59, 22] on span "Case Dashboard" at bounding box center [45, 21] width 64 height 11
select select "2"
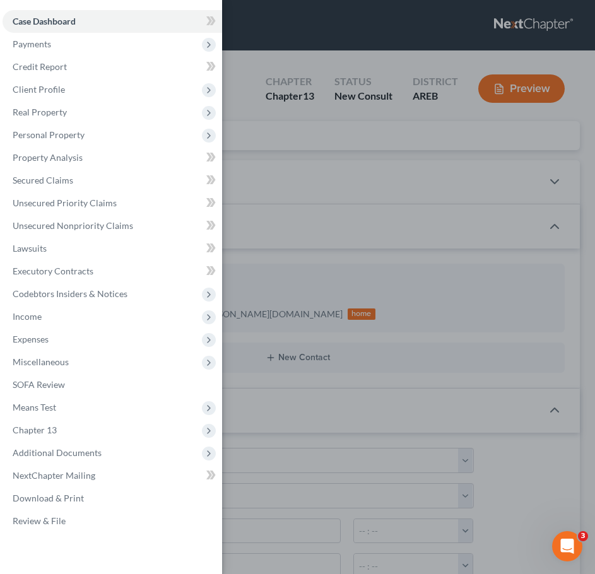
click at [368, 269] on div "Case Dashboard Payments Invoices Payments Payments Credit Report Client Profile" at bounding box center [297, 287] width 595 height 574
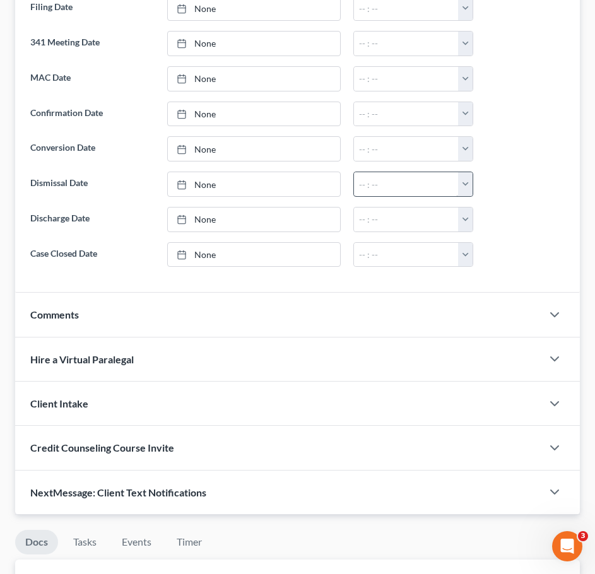
scroll to position [594, 0]
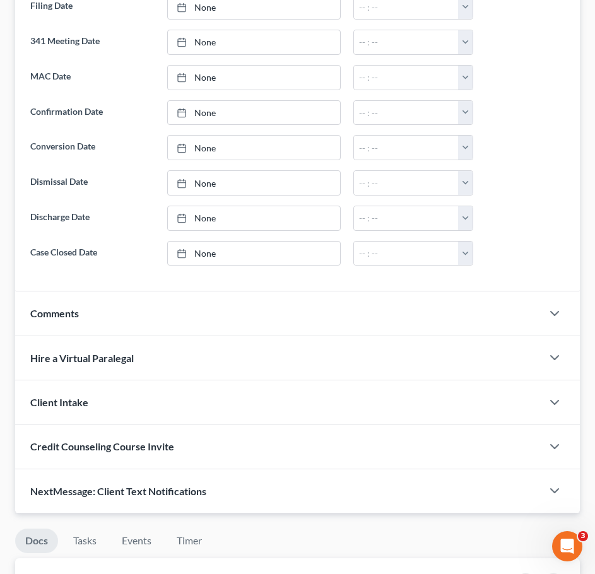
click at [353, 319] on div "Comments" at bounding box center [278, 313] width 527 height 44
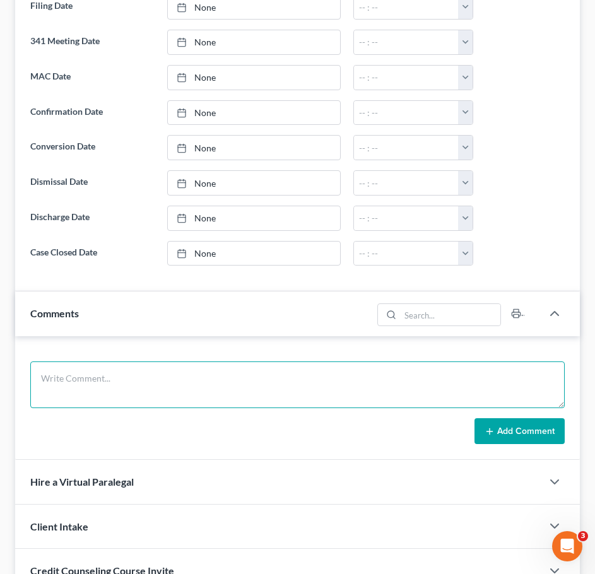
click at [281, 370] on textarea at bounding box center [297, 384] width 534 height 47
click at [291, 392] on textarea "Currently [DEMOGRAPHIC_DATA] but expects a job offer soon" at bounding box center [297, 384] width 534 height 47
click at [289, 377] on textarea "Currently [DEMOGRAPHIC_DATA] but expects a job offer soon." at bounding box center [297, 384] width 534 height 47
click at [285, 376] on textarea "Currently [DEMOGRAPHIC_DATA] but expects a job offer soon." at bounding box center [297, 384] width 534 height 47
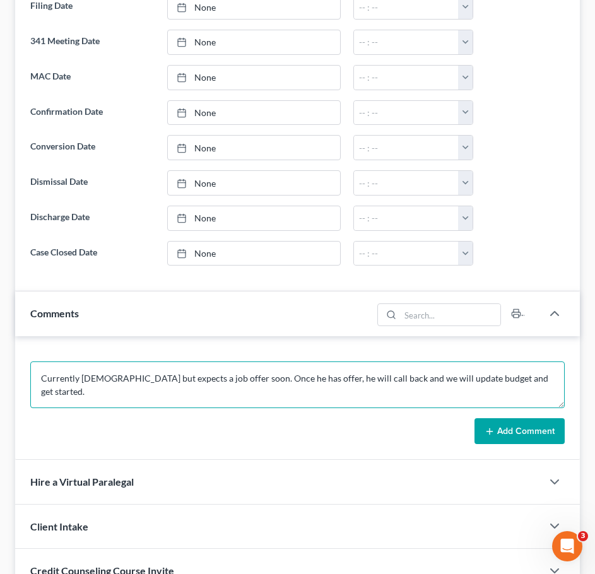
type textarea "Currently [DEMOGRAPHIC_DATA] but expects a job offer soon. Once he has offer, h…"
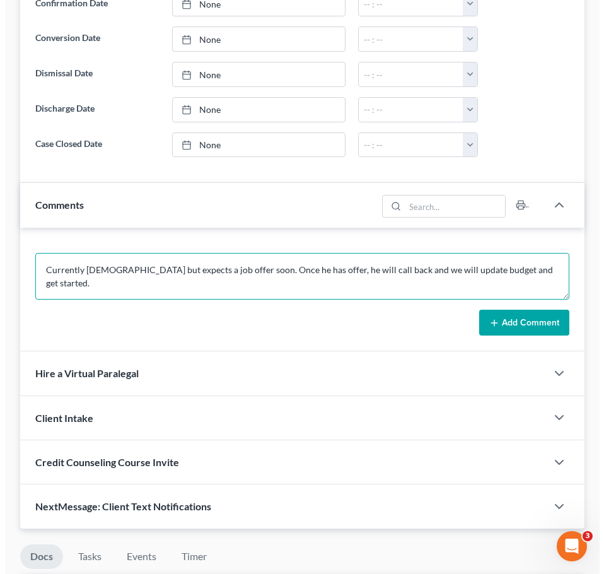
scroll to position [1155, 0]
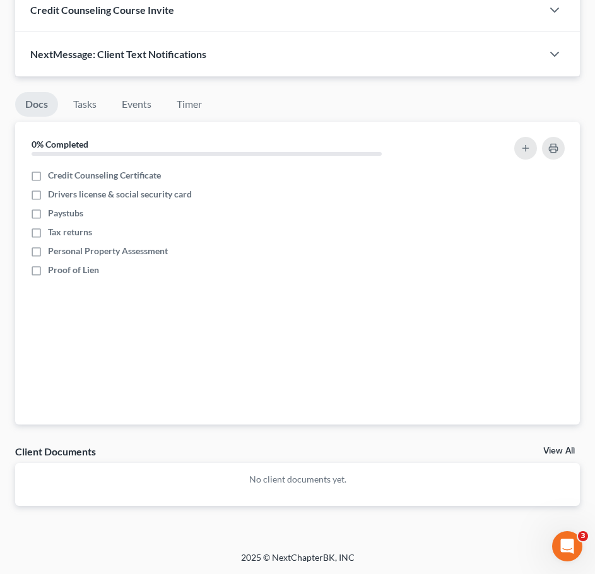
click at [555, 446] on link "View All" at bounding box center [559, 450] width 32 height 9
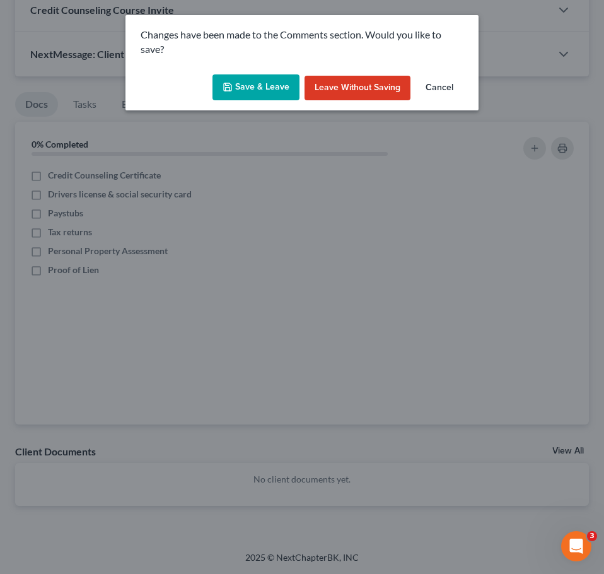
click at [281, 90] on button "Save & Leave" at bounding box center [256, 87] width 87 height 26
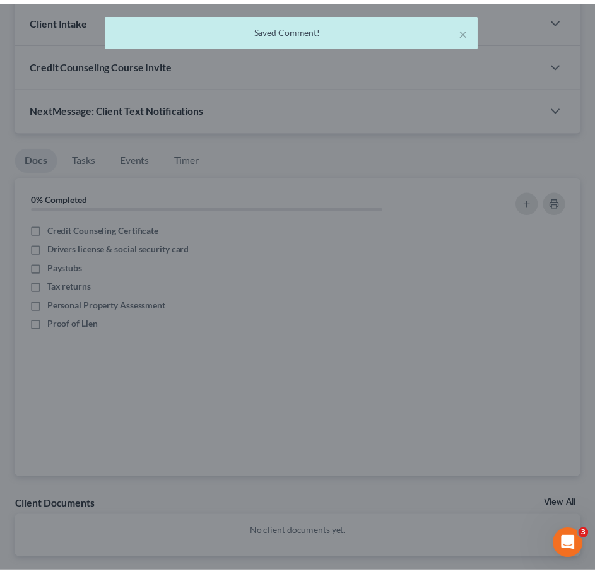
scroll to position [1196, 0]
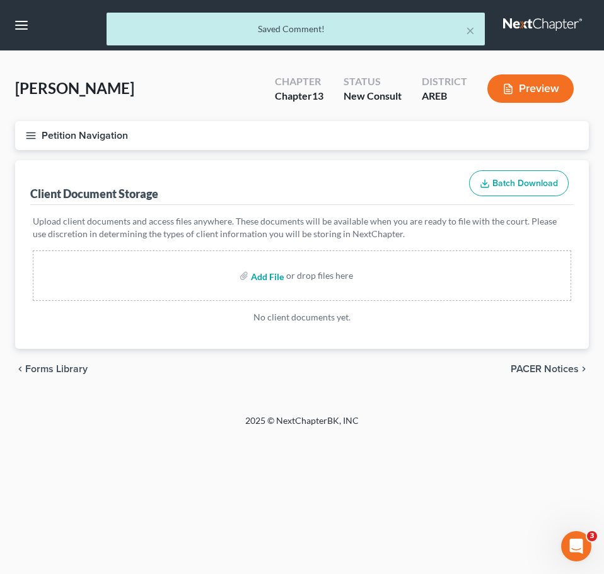
click at [262, 274] on input "file" at bounding box center [266, 275] width 30 height 23
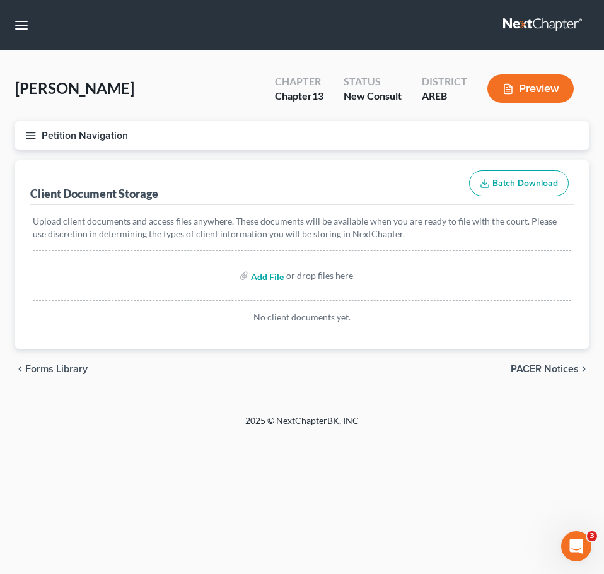
type input "C:\fakepath\Consultation Worksheet [PERSON_NAME].docx"
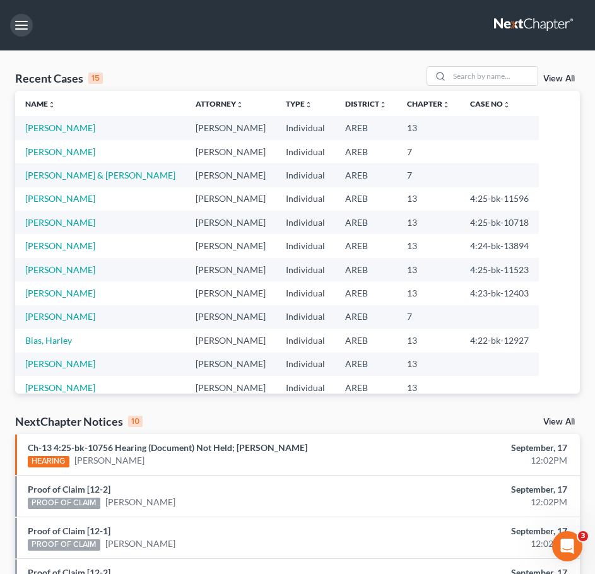
click at [20, 30] on button "button" at bounding box center [21, 25] width 23 height 23
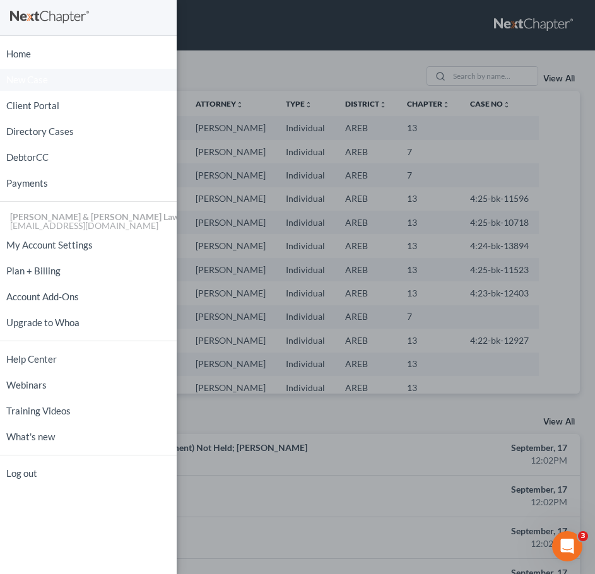
click at [29, 73] on link "New Case" at bounding box center [88, 80] width 177 height 22
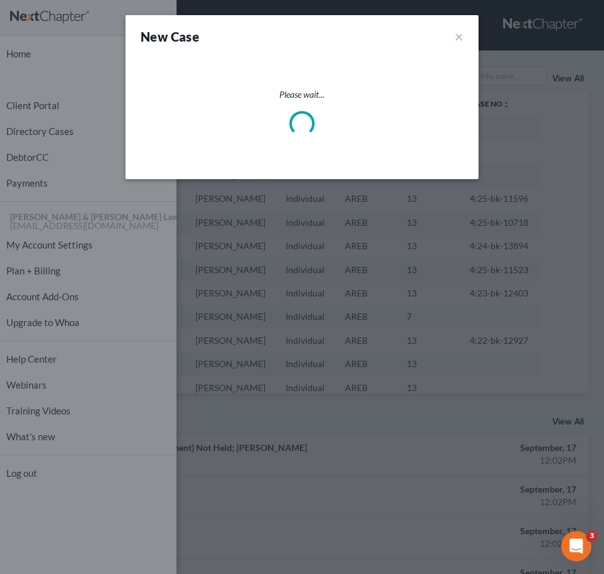
select select "5"
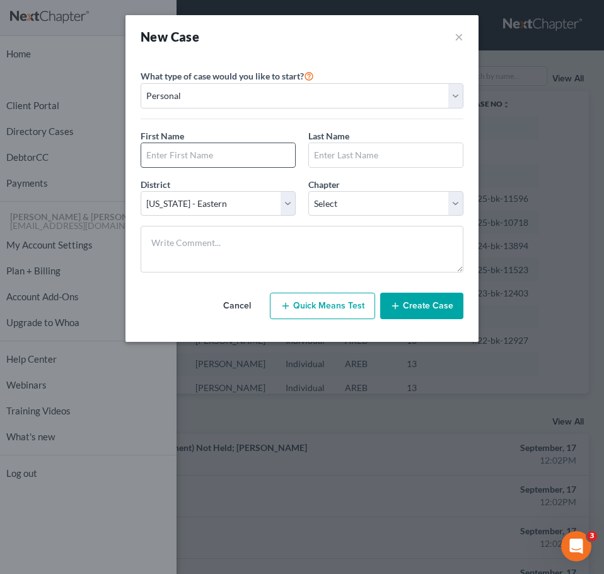
click at [194, 148] on input "text" at bounding box center [218, 155] width 154 height 24
type input "[PERSON_NAME]"
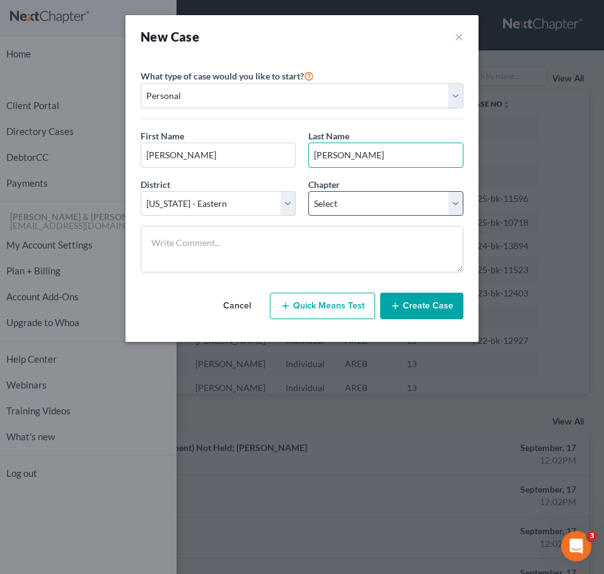
type input "[PERSON_NAME]"
click at [315, 201] on select "Select 7 11 12 13" at bounding box center [385, 203] width 155 height 25
select select "3"
click at [308, 191] on select "Select 7 11 12 13" at bounding box center [385, 203] width 155 height 25
click at [415, 303] on button "Create Case" at bounding box center [421, 306] width 83 height 26
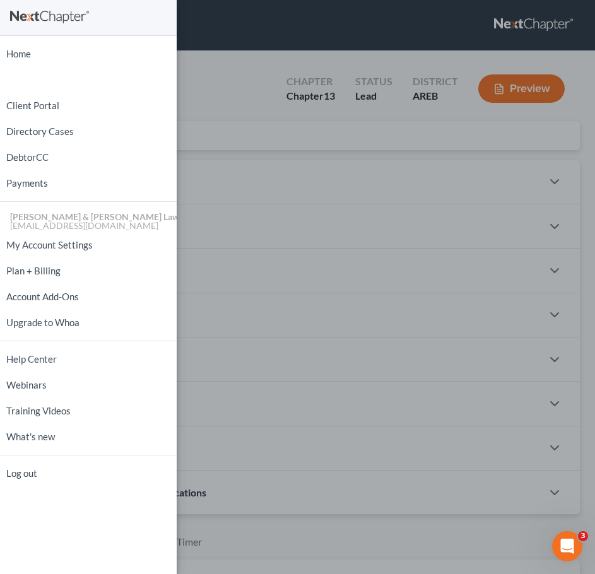
click at [358, 172] on div "Home New Case Client Portal Directory Cases DebtorCC Payments [PERSON_NAME] & […" at bounding box center [297, 287] width 595 height 574
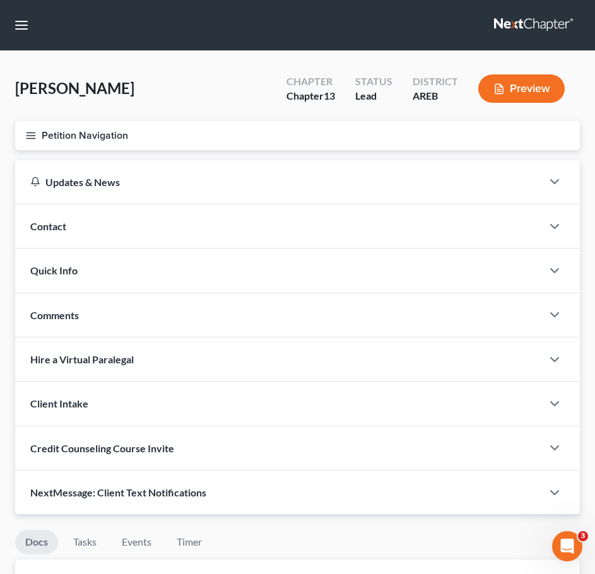
click at [330, 221] on div "Contact" at bounding box center [278, 226] width 527 height 44
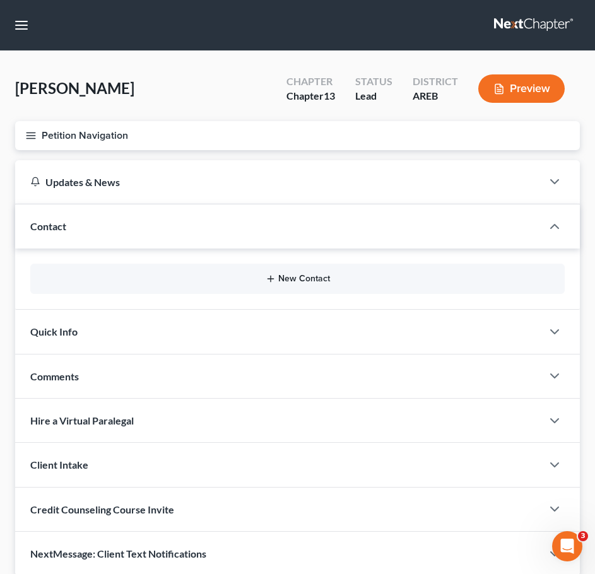
click at [317, 277] on button "New Contact" at bounding box center [297, 279] width 514 height 10
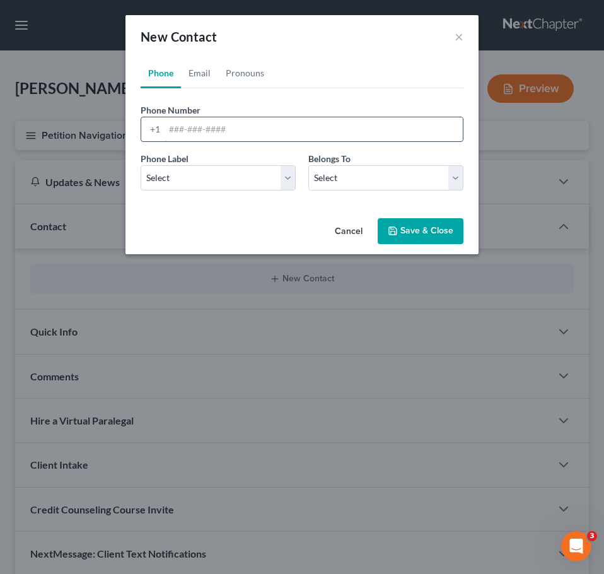
click at [230, 132] on input "tel" at bounding box center [314, 129] width 298 height 24
type input "5012472122"
click at [239, 175] on select "Select Mobile Home Work Other" at bounding box center [218, 177] width 155 height 25
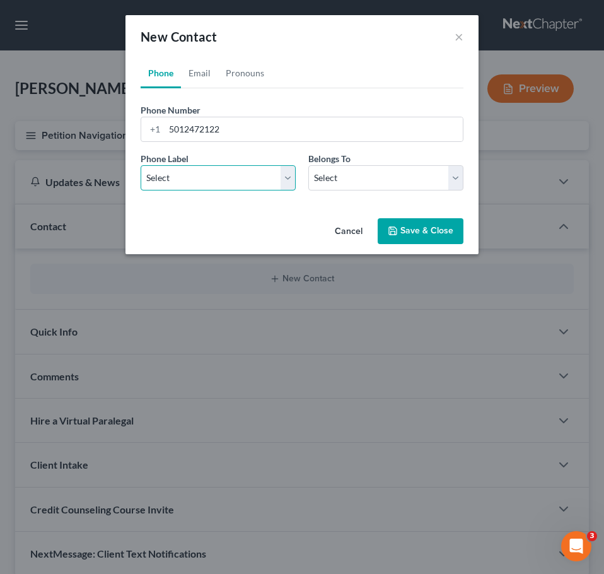
select select "0"
click at [141, 165] on select "Select Mobile Home Work Other" at bounding box center [218, 177] width 155 height 25
click at [346, 178] on select "Select Client Other" at bounding box center [385, 177] width 155 height 25
select select "0"
click at [308, 165] on select "Select Client Other" at bounding box center [385, 177] width 155 height 25
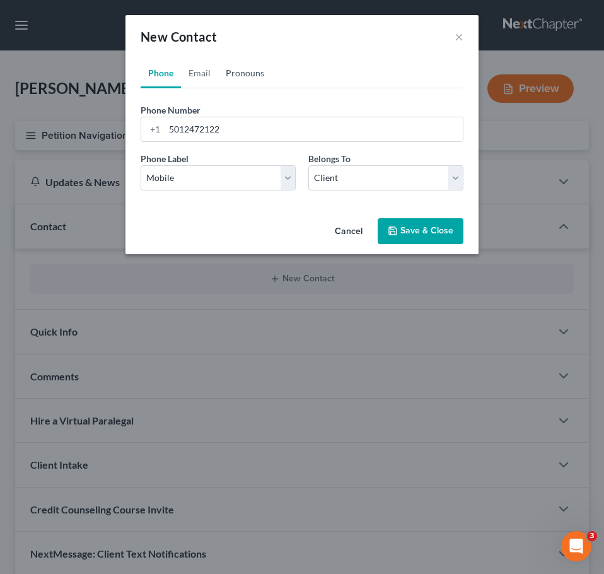
click at [244, 71] on link "Pronouns" at bounding box center [245, 73] width 54 height 30
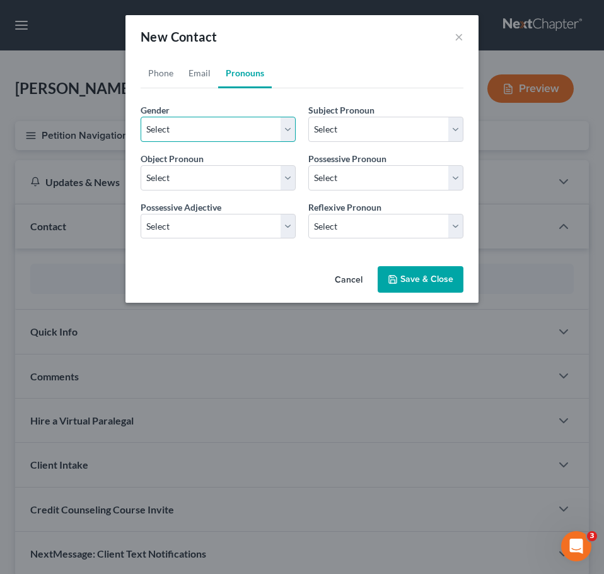
click at [210, 136] on select "Select [DEMOGRAPHIC_DATA] [DEMOGRAPHIC_DATA] [DEMOGRAPHIC_DATA] More Than One P…" at bounding box center [218, 129] width 155 height 25
select select "1"
click at [141, 117] on select "Select [DEMOGRAPHIC_DATA] [DEMOGRAPHIC_DATA] [DEMOGRAPHIC_DATA] More Than One P…" at bounding box center [218, 129] width 155 height 25
select select "1"
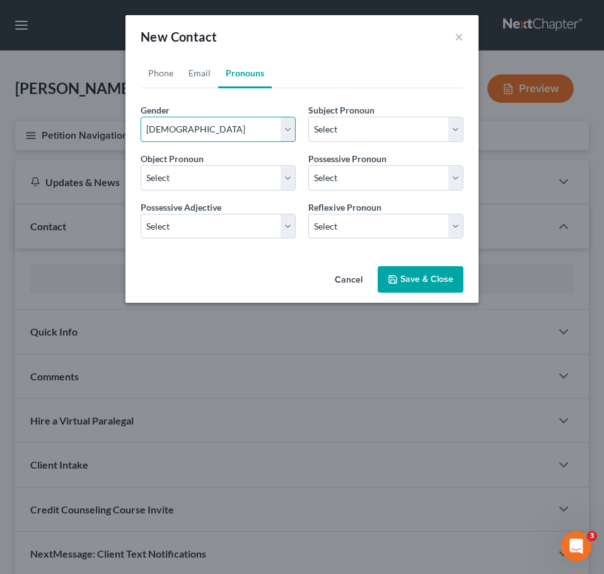
select select "1"
click at [207, 60] on link "Email" at bounding box center [199, 73] width 37 height 30
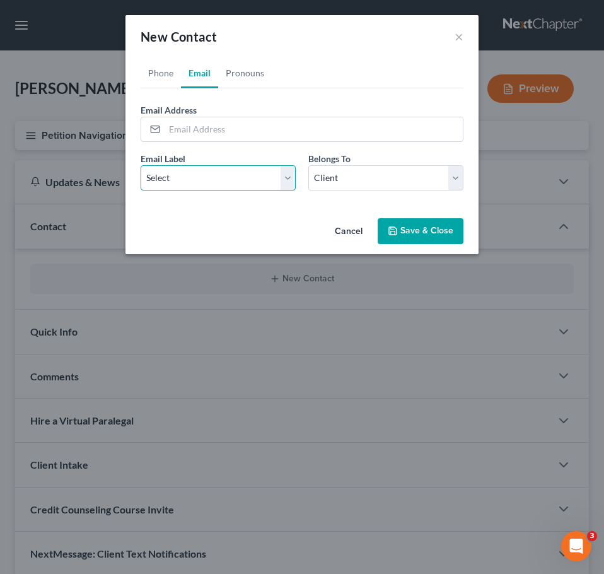
click at [211, 172] on select "Select Home Work Other" at bounding box center [218, 177] width 155 height 25
select select "0"
click at [141, 165] on select "Select Home Work Other" at bounding box center [218, 177] width 155 height 25
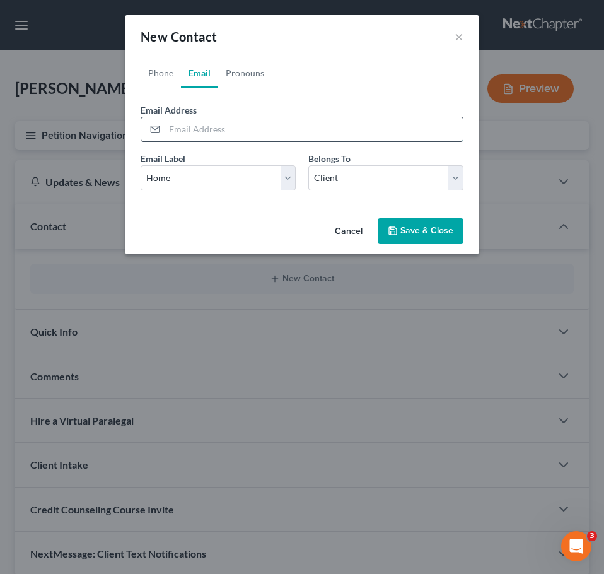
click at [220, 129] on input "email" at bounding box center [314, 129] width 298 height 24
type input "[EMAIL_ADDRESS][DOMAIN_NAME]"
click at [426, 228] on button "Save & Close" at bounding box center [421, 231] width 86 height 26
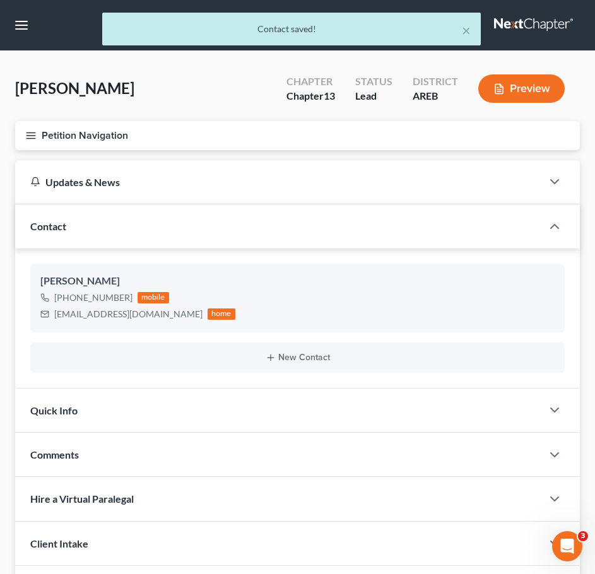
click at [307, 418] on div "Quick Info" at bounding box center [278, 410] width 527 height 44
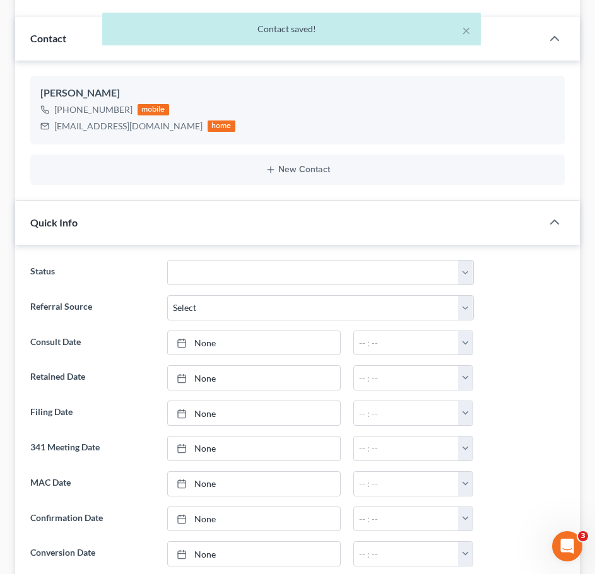
scroll to position [195, 0]
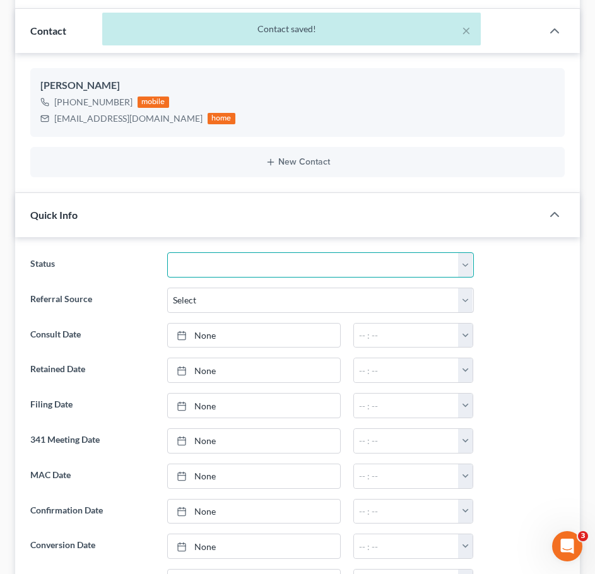
click at [239, 268] on select "Awaiting 341 Chapter 7 - Attended Meeting Confirmed Discharged Dismissed New Co…" at bounding box center [320, 264] width 306 height 25
select select "5"
click at [167, 252] on select "Awaiting 341 Chapter 7 - Attended Meeting Confirmed Discharged Dismissed New Co…" at bounding box center [320, 264] width 306 height 25
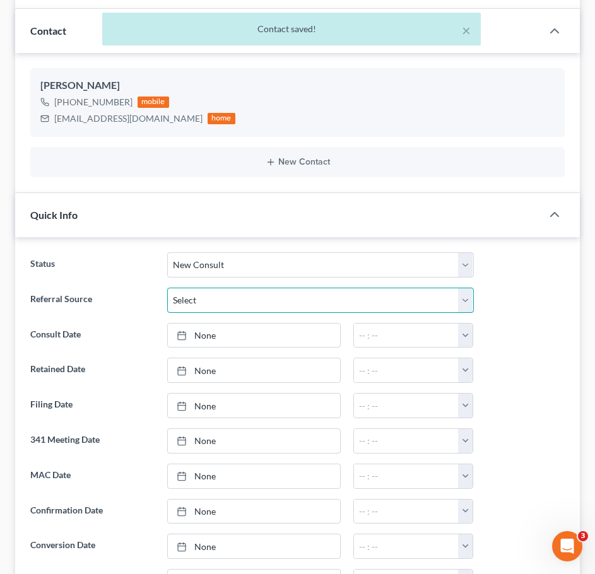
click at [231, 303] on select "Select Word Of Mouth Previous Clients Direct Mail Website Google Search Modern …" at bounding box center [320, 300] width 306 height 25
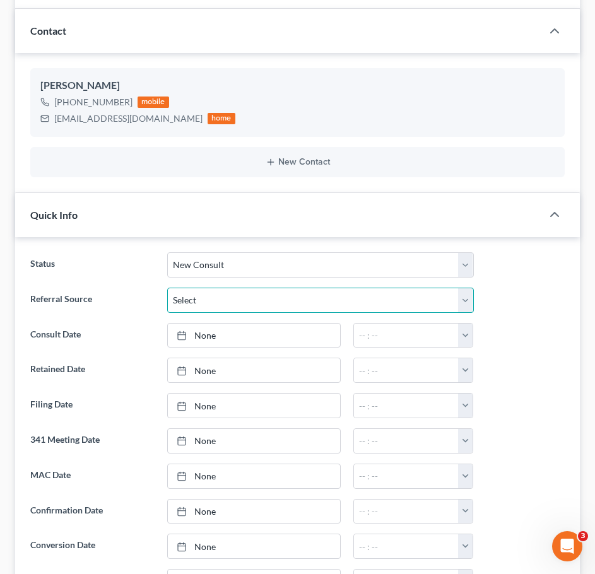
select select "3"
click at [167, 288] on select "Select Word Of Mouth Previous Clients Direct Mail Website Google Search Modern …" at bounding box center [320, 300] width 306 height 25
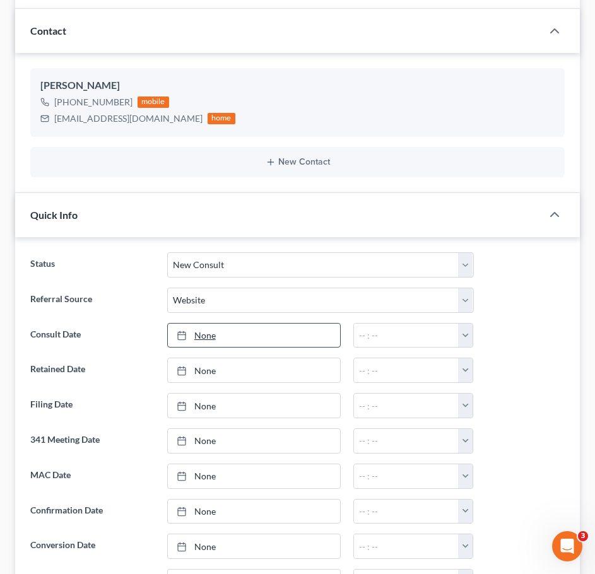
click at [222, 327] on link "None" at bounding box center [254, 335] width 172 height 24
type input "[DATE]"
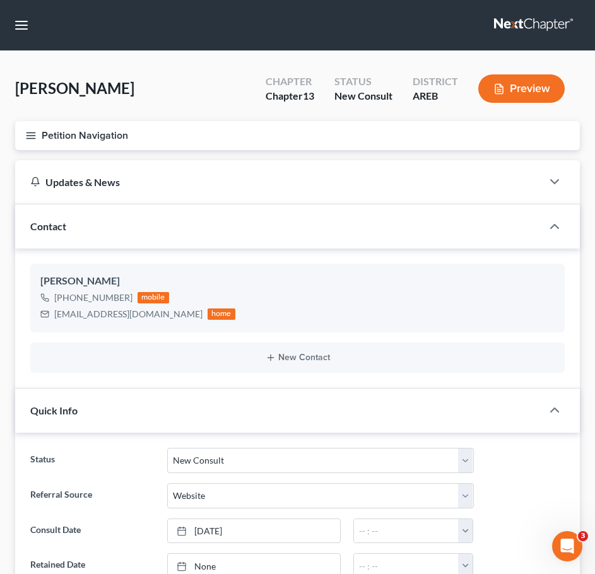
click at [32, 137] on icon "button" at bounding box center [30, 135] width 11 height 11
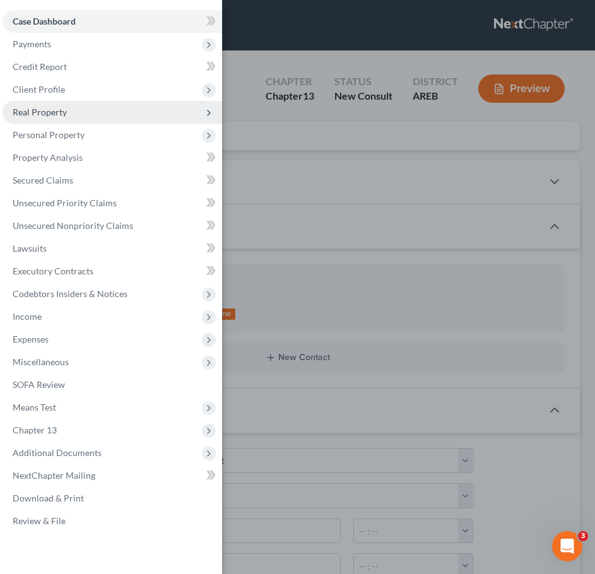
click at [62, 103] on span "Real Property" at bounding box center [112, 112] width 219 height 23
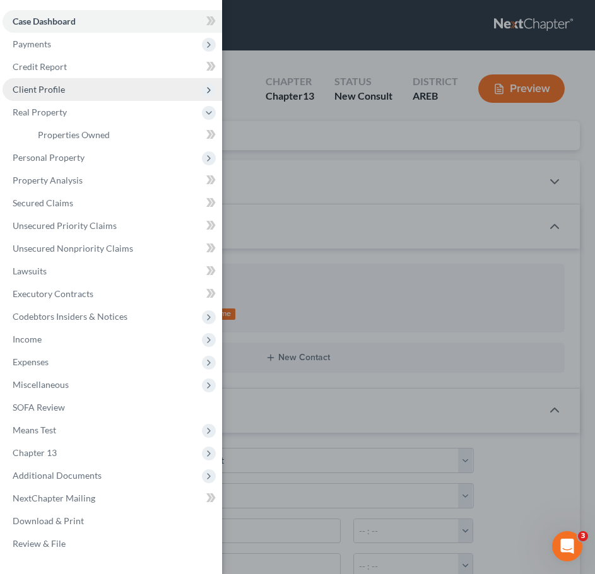
click at [59, 92] on span "Client Profile" at bounding box center [39, 89] width 52 height 11
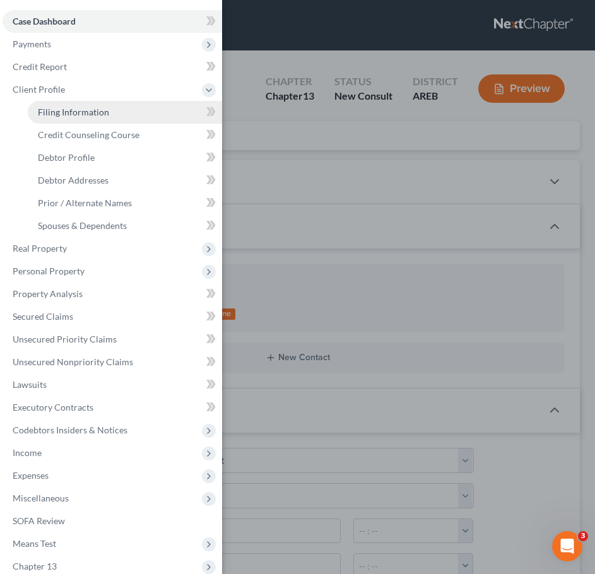
click at [62, 107] on span "Filing Information" at bounding box center [73, 112] width 71 height 11
select select "1"
select select "0"
select select "3"
select select "5"
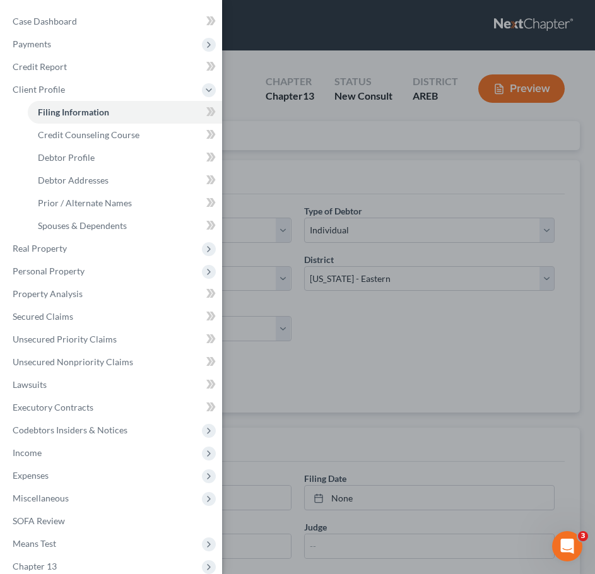
click at [384, 223] on div "Case Dashboard Payments Invoices Payments Payments Credit Report Client Profile" at bounding box center [297, 287] width 595 height 574
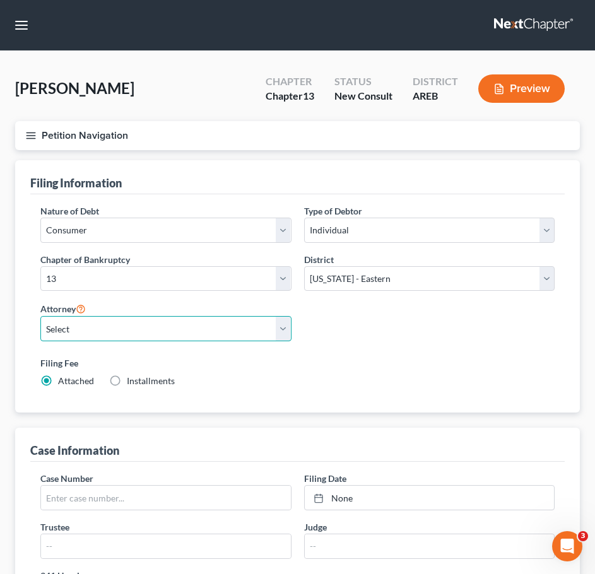
click at [228, 334] on select "Select [PERSON_NAME] - AREB [PERSON_NAME] - ARWB [PERSON_NAME] - AREB [PERSON_N…" at bounding box center [165, 328] width 251 height 25
select select "0"
click at [40, 316] on select "Select [PERSON_NAME] - AREB [PERSON_NAME] - ARWB [PERSON_NAME] - AREB [PERSON_N…" at bounding box center [165, 328] width 251 height 25
click at [136, 377] on span "Installments" at bounding box center [151, 380] width 48 height 11
click at [136, 377] on input "Installments Installments" at bounding box center [136, 379] width 8 height 8
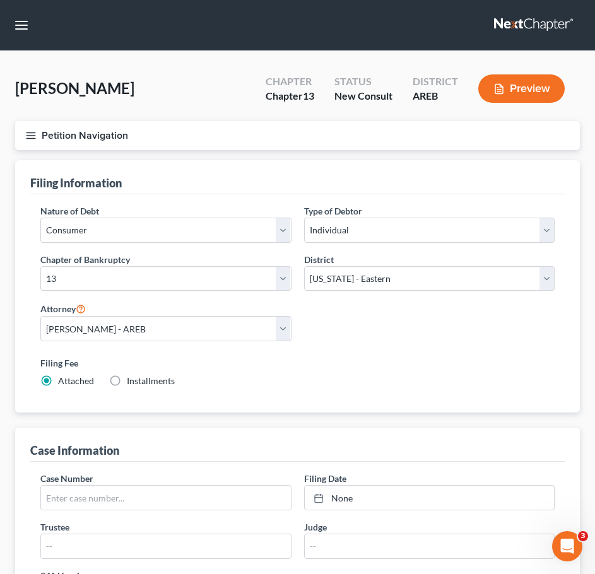
radio input "true"
radio input "false"
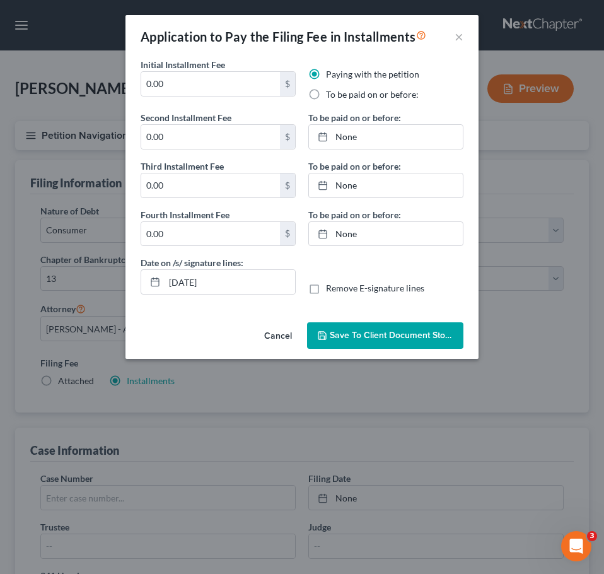
click at [267, 338] on button "Cancel" at bounding box center [278, 335] width 48 height 25
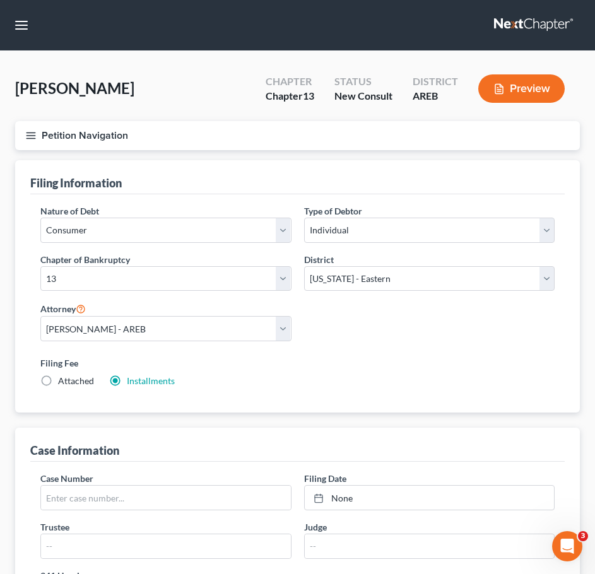
scroll to position [485, 0]
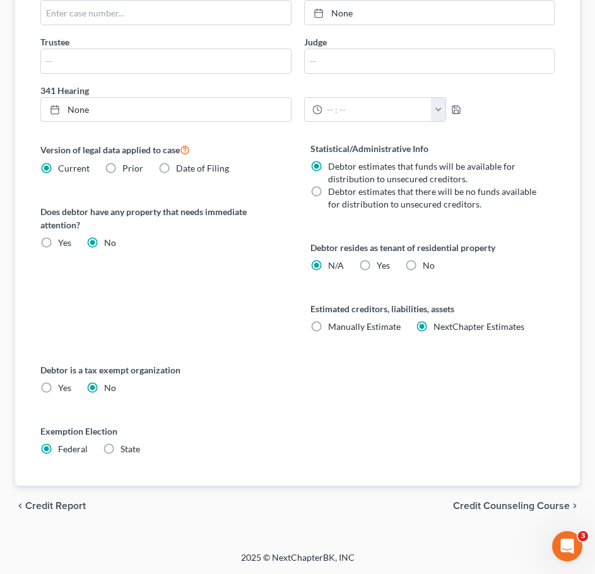
click at [499, 501] on span "Credit Counseling Course" at bounding box center [511, 506] width 117 height 10
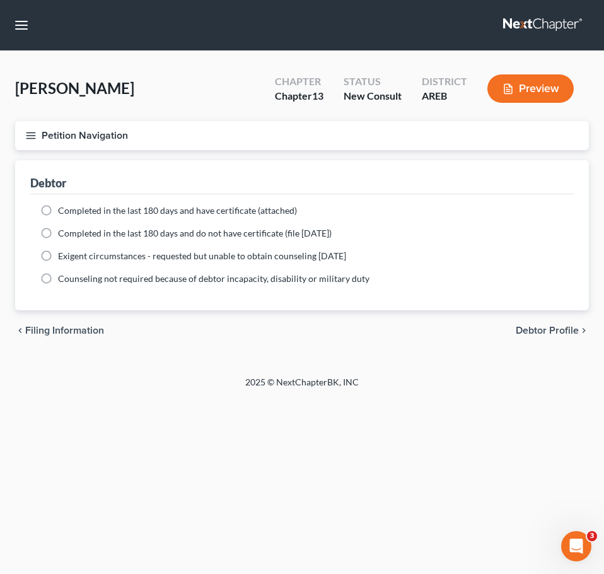
click at [548, 330] on span "Debtor Profile" at bounding box center [547, 330] width 63 height 10
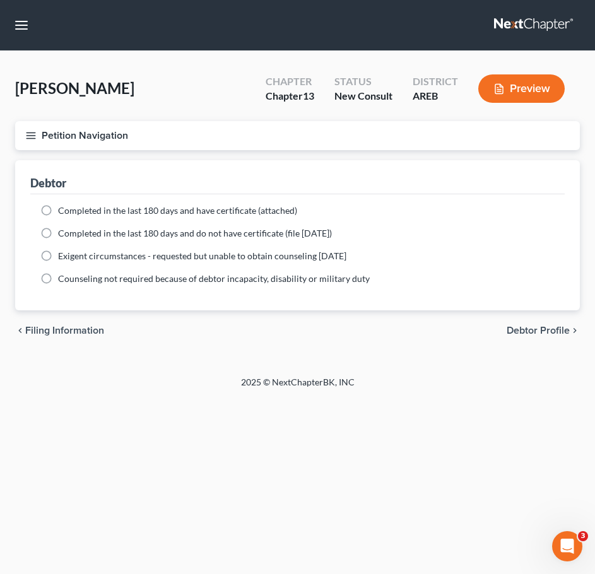
select select "0"
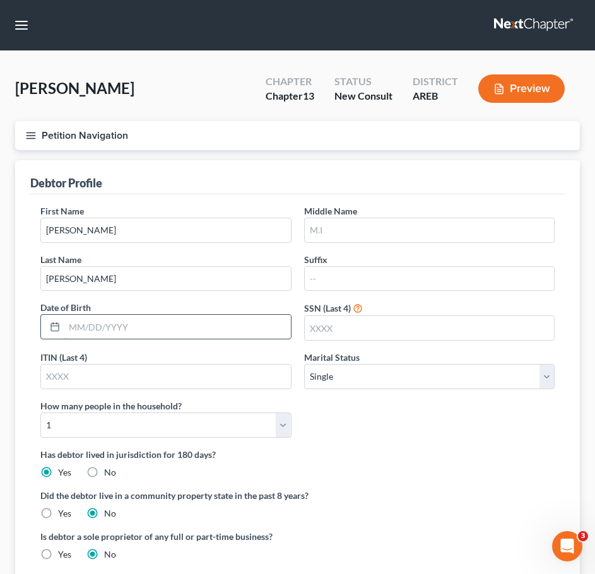
click at [143, 316] on input "text" at bounding box center [177, 327] width 226 height 24
type input "[DATE]"
click at [344, 419] on div "First Name [PERSON_NAME] Middle Name Last Name [PERSON_NAME] Suffix Date of Bir…" at bounding box center [297, 325] width 527 height 243
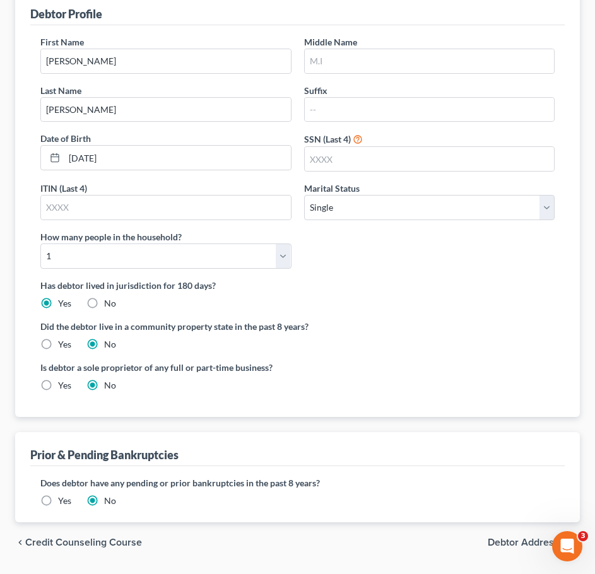
scroll to position [206, 0]
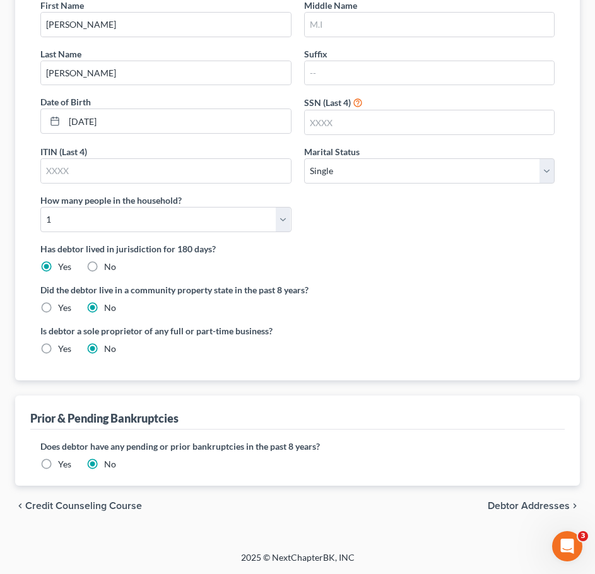
click at [58, 461] on label "Yes" at bounding box center [64, 464] width 13 height 13
click at [63, 461] on input "Yes" at bounding box center [67, 462] width 8 height 8
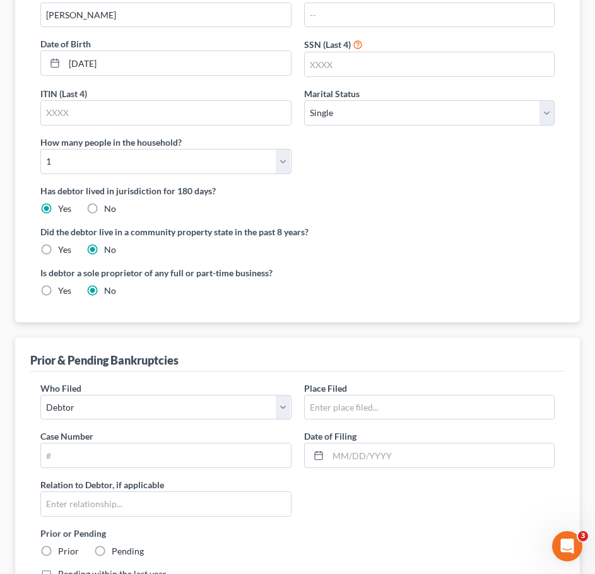
scroll to position [322, 0]
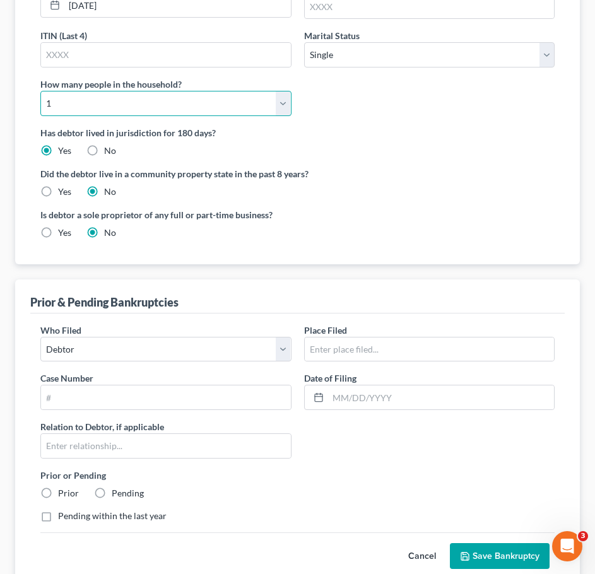
click at [211, 110] on select "Select 1 2 3 4 5 6 7 8 9 10 11 12 13 14 15 16 17 18 19 20" at bounding box center [165, 103] width 251 height 25
select select "1"
click at [40, 91] on select "Select 1 2 3 4 5 6 7 8 9 10 11 12 13 14 15 16 17 18 19 20" at bounding box center [165, 103] width 251 height 25
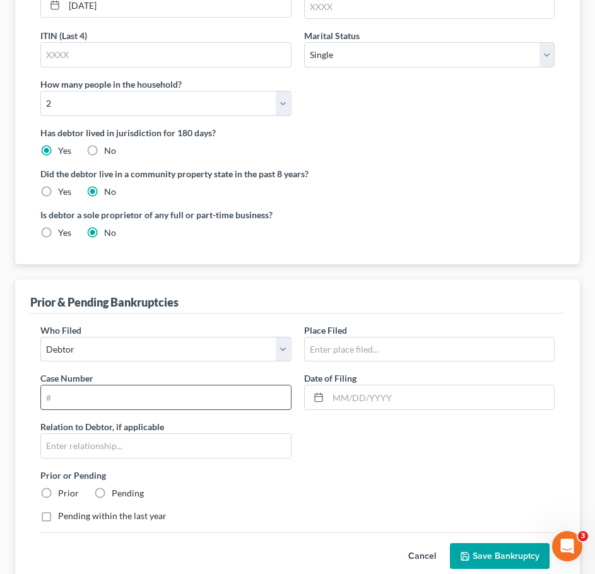
click at [239, 392] on input "text" at bounding box center [166, 397] width 250 height 24
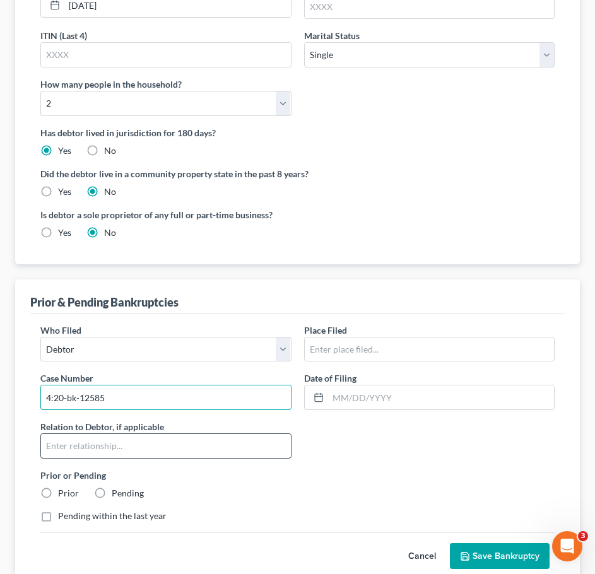
type input "4:20-bk-12585"
click at [245, 454] on input "text" at bounding box center [166, 446] width 250 height 24
type input "Self"
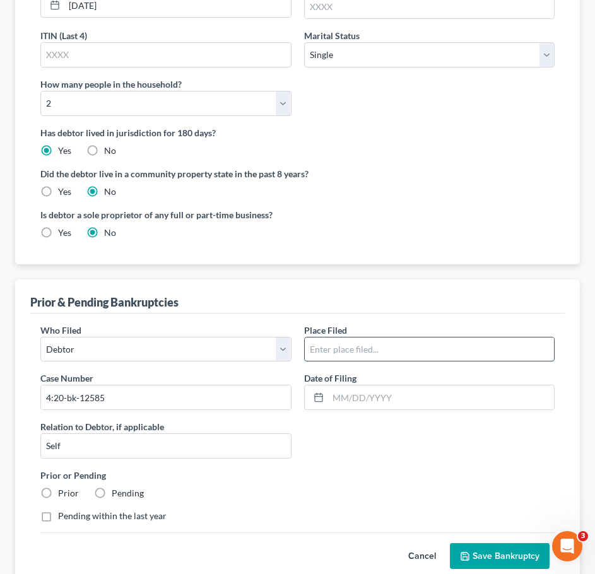
click at [382, 350] on input "text" at bounding box center [430, 349] width 250 height 24
type input "Eastern [US_STATE]"
click at [371, 397] on input "text" at bounding box center [441, 397] width 226 height 24
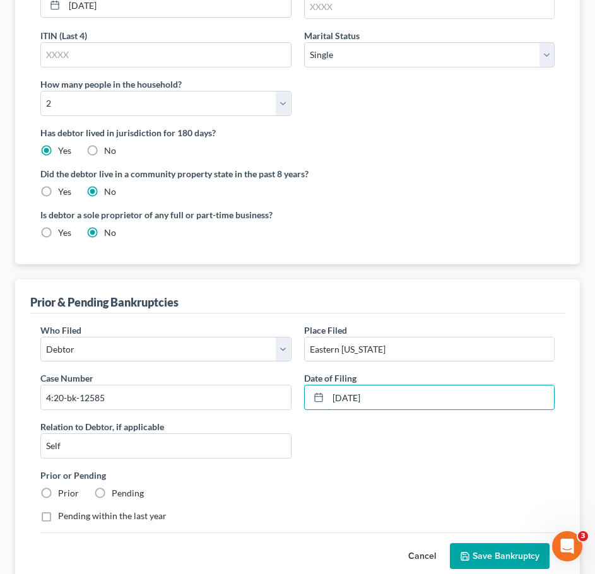
type input "[DATE]"
click at [112, 489] on label "Pending" at bounding box center [128, 493] width 32 height 13
click at [117, 489] on input "Pending" at bounding box center [121, 491] width 8 height 8
radio input "true"
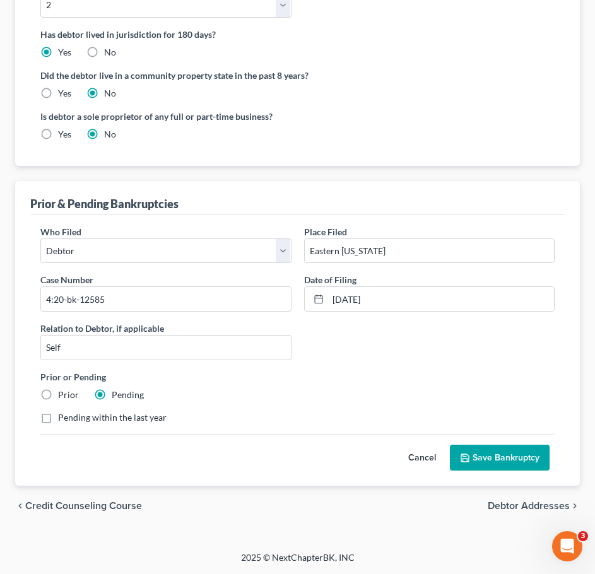
click at [515, 469] on button "Save Bankruptcy" at bounding box center [500, 458] width 100 height 26
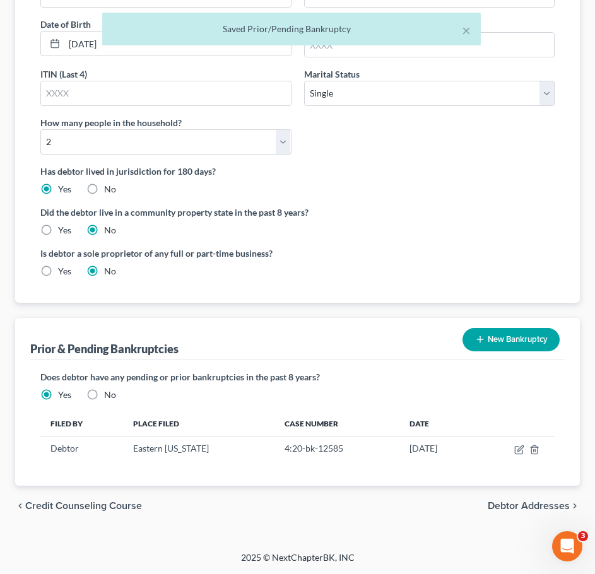
scroll to position [283, 0]
click at [534, 505] on span "Debtor Addresses" at bounding box center [528, 506] width 82 height 10
select select "0"
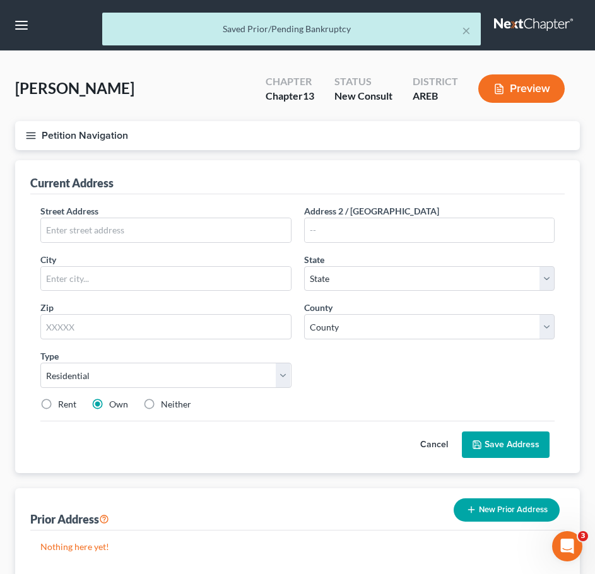
click at [206, 248] on div "Street Address * Address 2 / [GEOGRAPHIC_DATA] * State * State [US_STATE] AK AR…" at bounding box center [297, 312] width 527 height 216
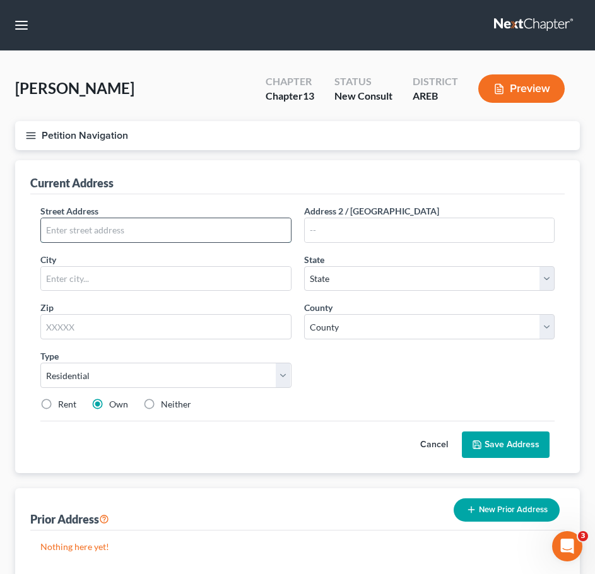
click at [190, 234] on input "text" at bounding box center [166, 230] width 250 height 24
type input "5811"
click at [190, 340] on div "Street Address * 5811 Address [GEOGRAPHIC_DATA] * State * State [US_STATE] AK A…" at bounding box center [297, 312] width 527 height 216
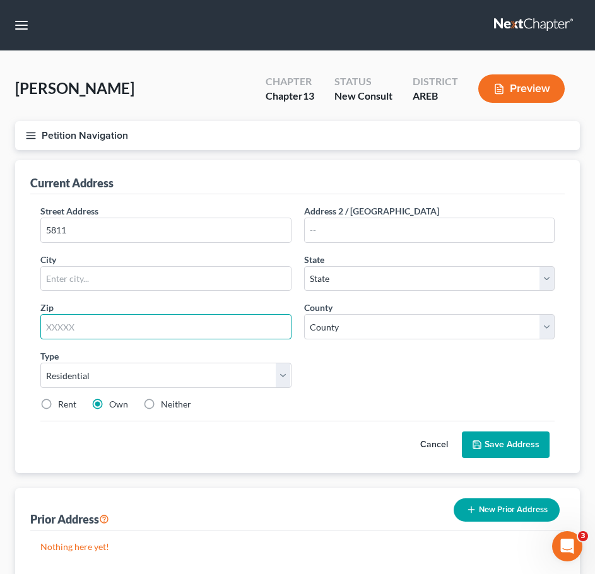
click at [186, 332] on input "text" at bounding box center [165, 326] width 251 height 25
type input "72076"
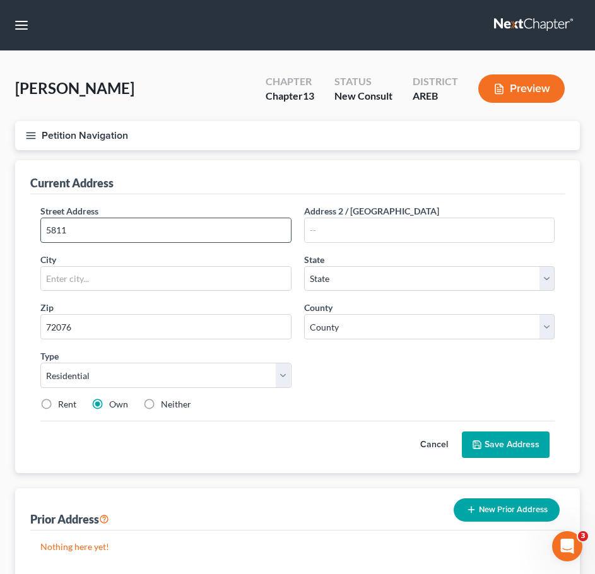
click at [131, 224] on input "5811" at bounding box center [166, 230] width 250 height 24
type input "[GEOGRAPHIC_DATA]"
select select "2"
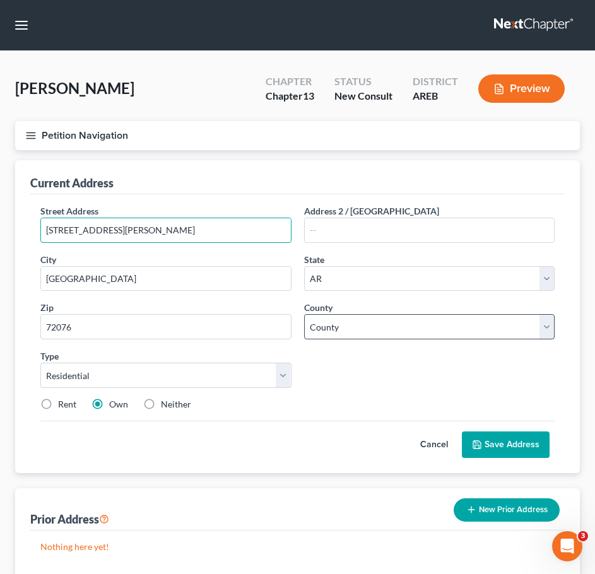
type input "[STREET_ADDRESS][PERSON_NAME]"
click at [395, 332] on select "County [US_STATE][GEOGRAPHIC_DATA] [GEOGRAPHIC_DATA] [GEOGRAPHIC_DATA] [GEOGRAP…" at bounding box center [429, 326] width 251 height 25
select select "59"
click at [304, 314] on select "County [US_STATE][GEOGRAPHIC_DATA] [GEOGRAPHIC_DATA] [GEOGRAPHIC_DATA] [GEOGRAP…" at bounding box center [429, 326] width 251 height 25
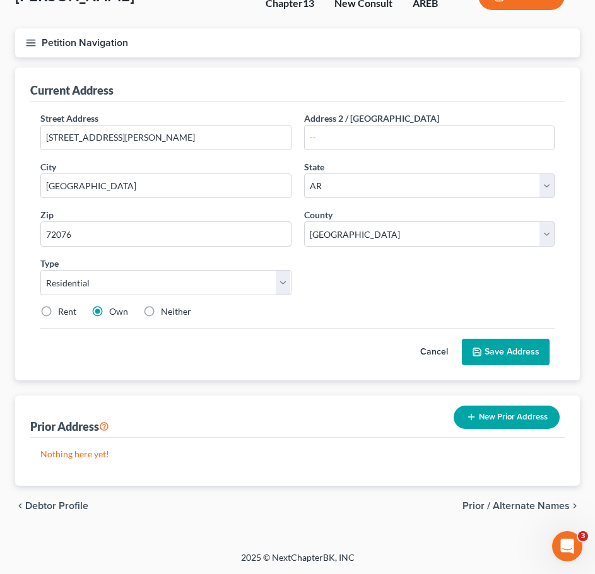
click at [58, 310] on label "Rent" at bounding box center [67, 311] width 18 height 13
click at [63, 310] on input "Rent" at bounding box center [67, 309] width 8 height 8
radio input "true"
click at [522, 357] on button "Save Address" at bounding box center [506, 352] width 88 height 26
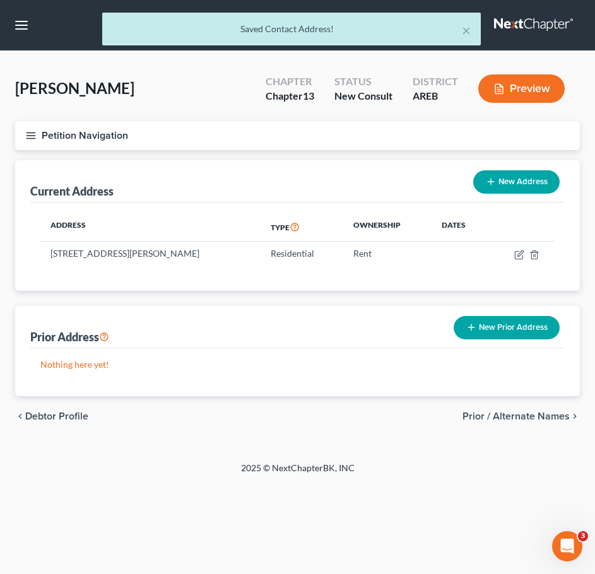
scroll to position [0, 0]
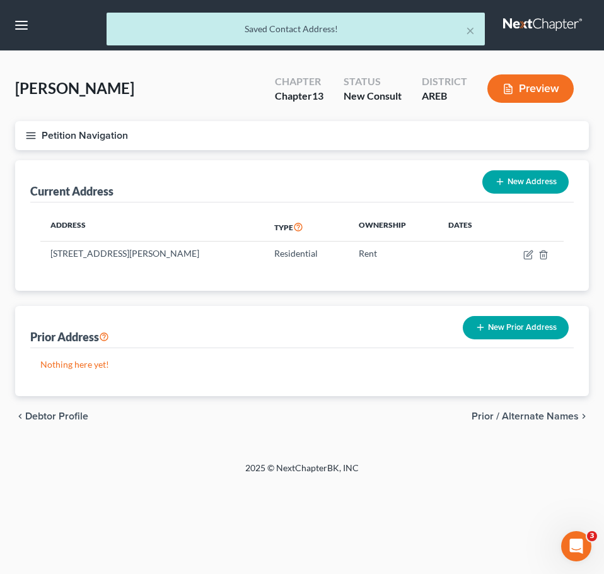
click at [534, 418] on span "Prior / Alternate Names" at bounding box center [525, 416] width 107 height 10
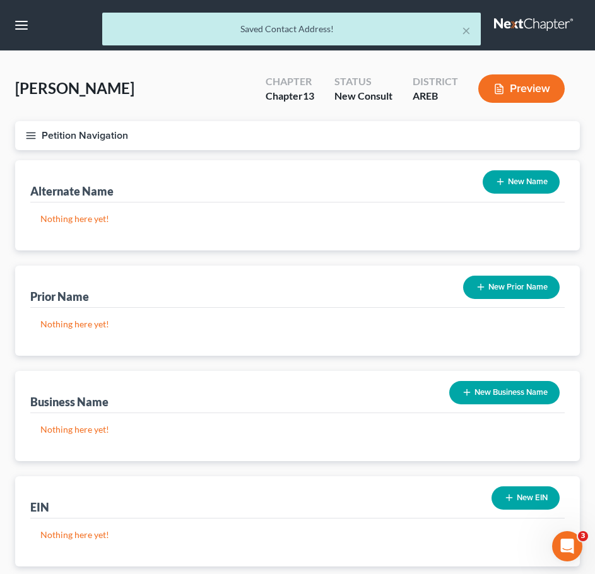
scroll to position [81, 0]
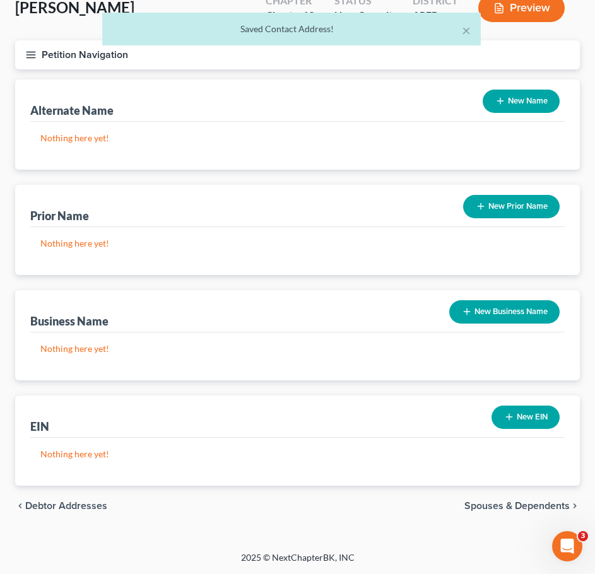
click at [530, 510] on span "Spouses & Dependents" at bounding box center [516, 506] width 105 height 10
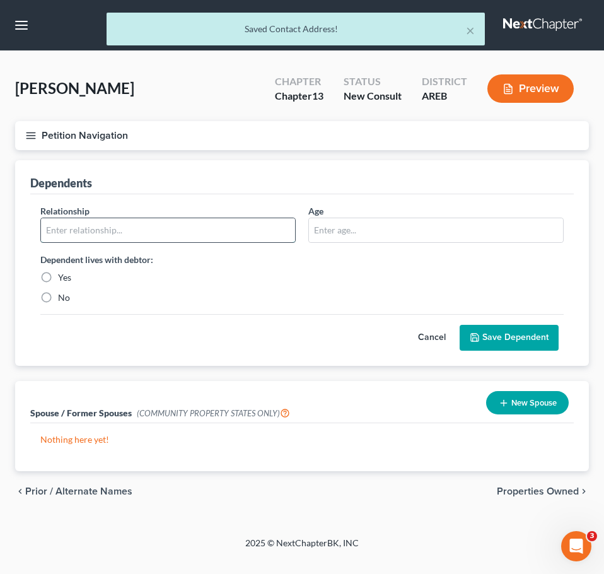
click at [151, 236] on input "text" at bounding box center [168, 230] width 254 height 24
type input "Son"
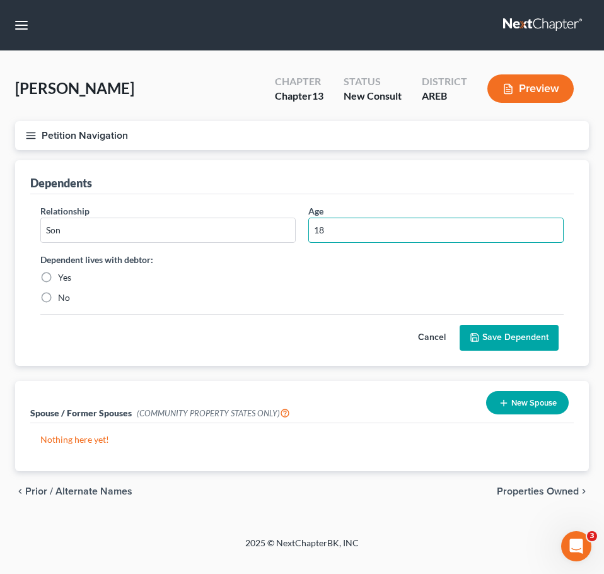
type input "18"
click at [62, 277] on label "Yes" at bounding box center [64, 277] width 13 height 13
click at [63, 277] on input "Yes" at bounding box center [67, 275] width 8 height 8
click at [488, 341] on button "Save Dependent" at bounding box center [509, 338] width 99 height 26
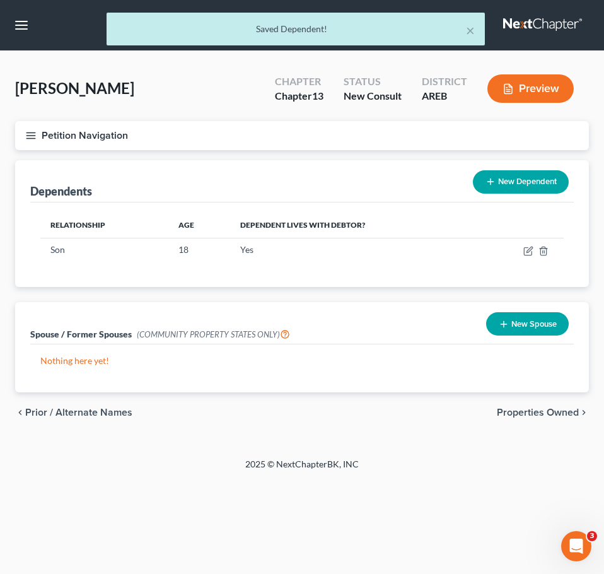
click at [535, 412] on span "Properties Owned" at bounding box center [538, 412] width 82 height 10
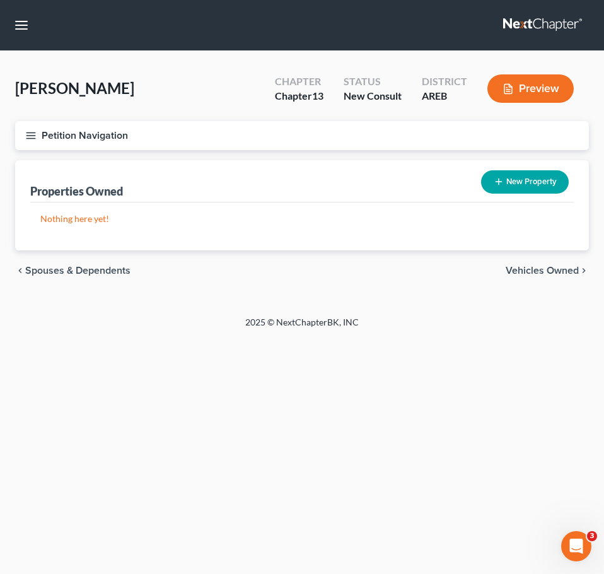
click at [573, 330] on footer "2025 © NextChapterBK, INC" at bounding box center [302, 327] width 604 height 23
click at [528, 272] on span "Vehicles Owned" at bounding box center [542, 270] width 73 height 10
click at [531, 180] on button "New Vehicle" at bounding box center [527, 181] width 81 height 23
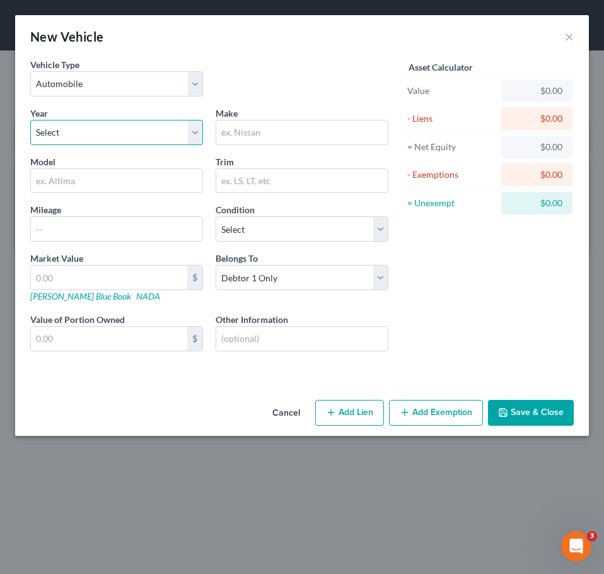
click at [177, 138] on select "Select 2026 2025 2024 2023 2022 2021 2020 2019 2018 2017 2016 2015 2014 2013 20…" at bounding box center [116, 132] width 173 height 25
click at [30, 120] on select "Select 2026 2025 2024 2023 2022 2021 2020 2019 2018 2017 2016 2015 2014 2013 20…" at bounding box center [116, 132] width 173 height 25
click at [287, 138] on input "text" at bounding box center [302, 132] width 172 height 24
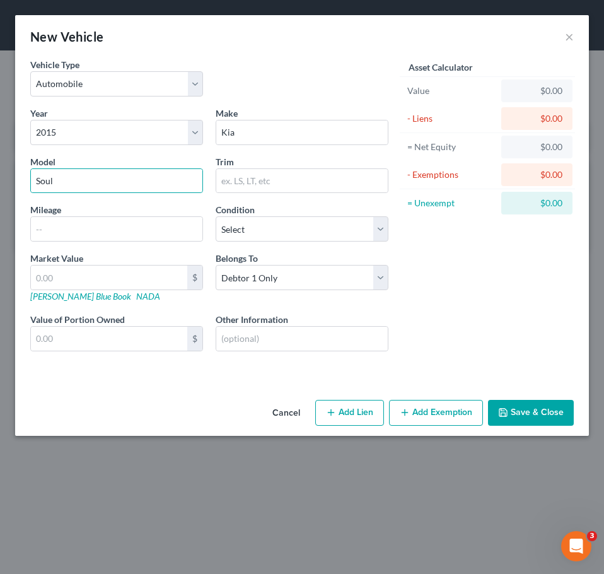
click at [349, 412] on button "Add Lien" at bounding box center [349, 413] width 69 height 26
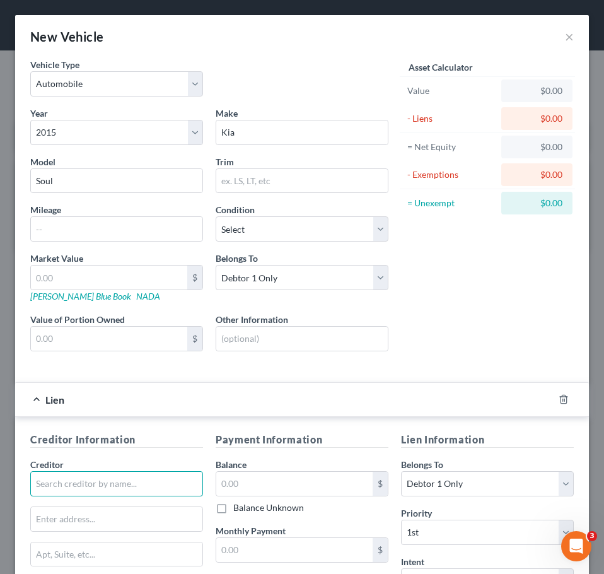
click at [123, 481] on input "text" at bounding box center [116, 483] width 173 height 25
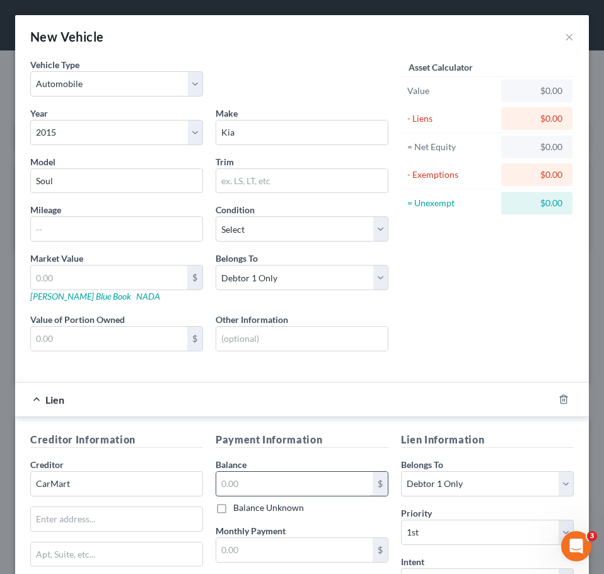
click at [260, 481] on input "text" at bounding box center [294, 484] width 156 height 24
click at [71, 224] on input "text" at bounding box center [117, 229] width 172 height 24
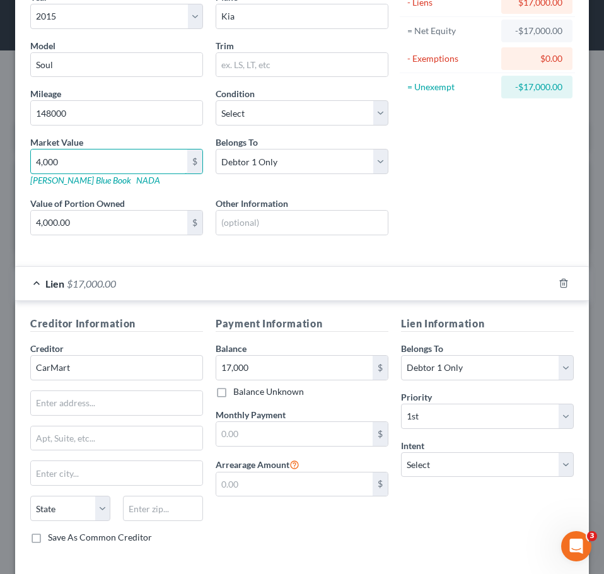
scroll to position [175, 0]
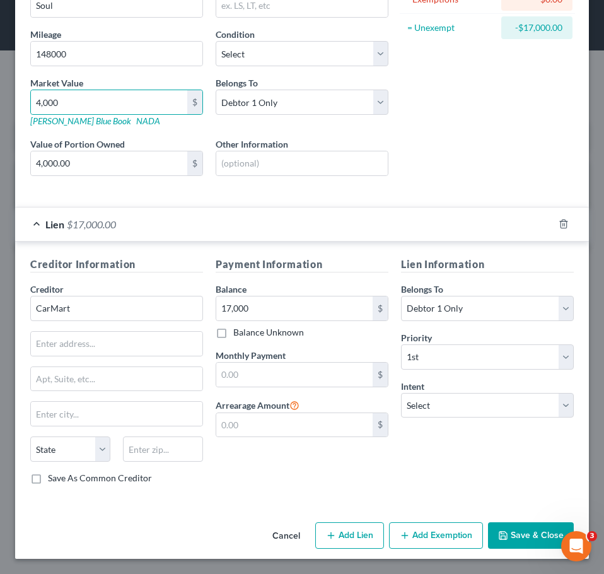
click at [517, 535] on button "Save & Close" at bounding box center [531, 535] width 86 height 26
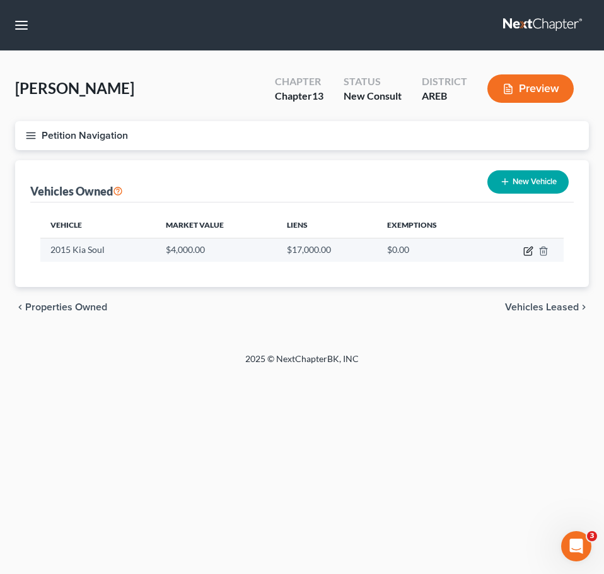
click at [527, 254] on icon "button" at bounding box center [528, 251] width 10 height 10
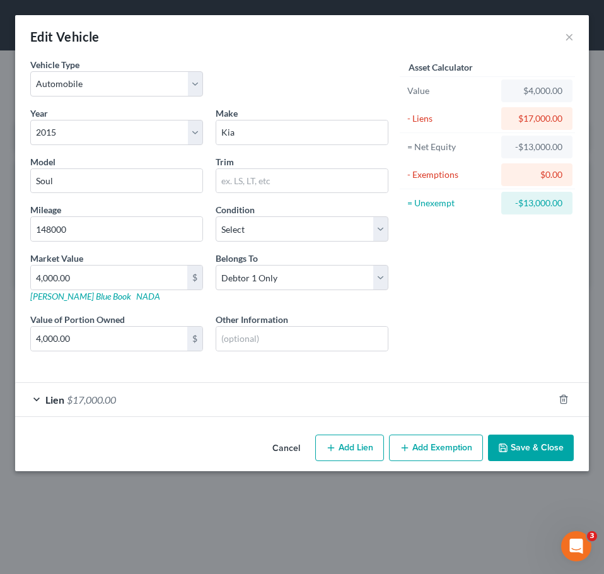
click at [253, 400] on div "Lien $17,000.00" at bounding box center [284, 399] width 539 height 33
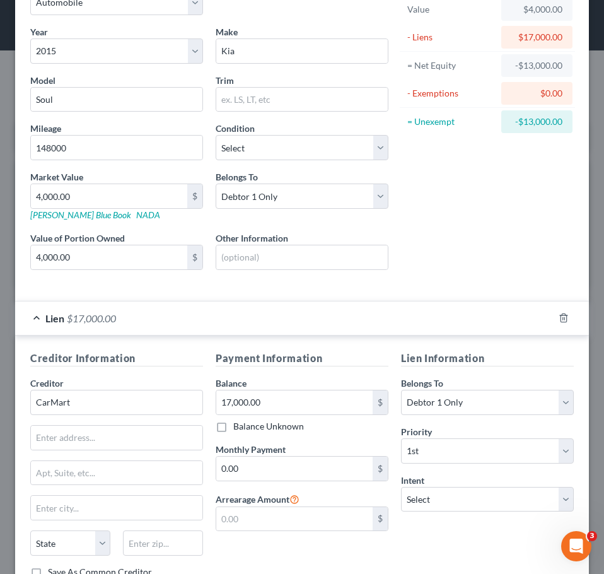
scroll to position [82, 0]
click at [261, 399] on input "17,000.00" at bounding box center [294, 402] width 156 height 24
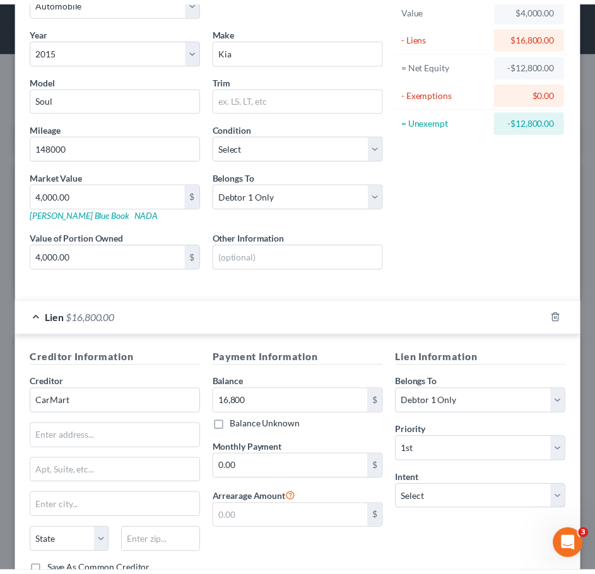
scroll to position [175, 0]
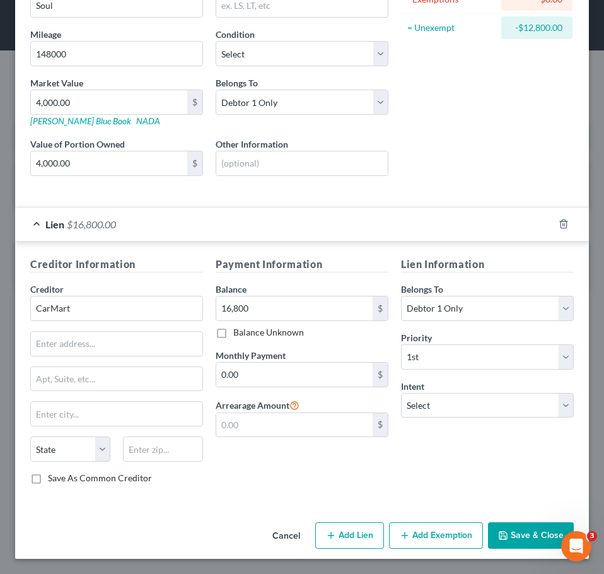
click at [530, 536] on button "Save & Close" at bounding box center [531, 535] width 86 height 26
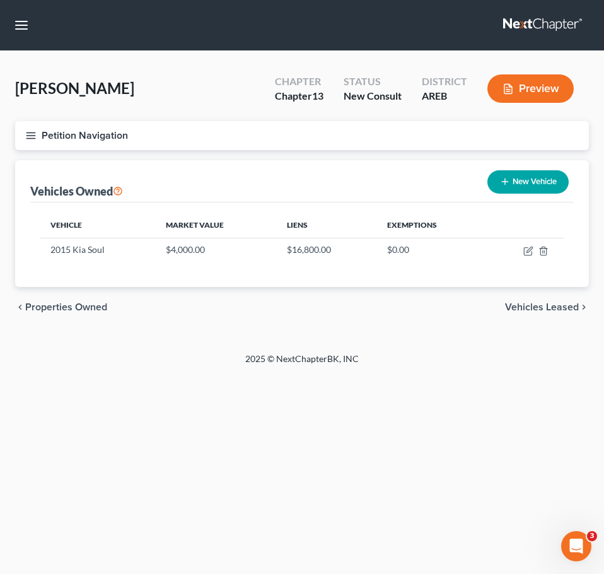
click at [416, 371] on div "2025 © NextChapterBK, INC" at bounding box center [302, 364] width 454 height 23
click at [542, 182] on button "New Vehicle" at bounding box center [527, 181] width 81 height 23
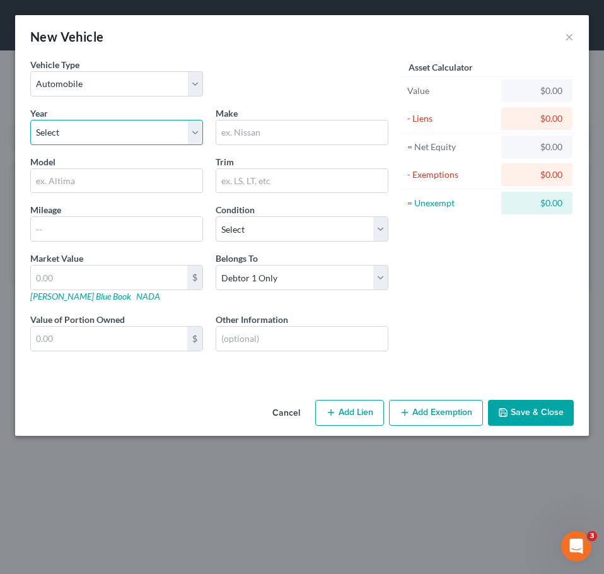
click at [141, 136] on select "Select 2026 2025 2024 2023 2022 2021 2020 2019 2018 2017 2016 2015 2014 2013 20…" at bounding box center [116, 132] width 173 height 25
click at [30, 120] on select "Select 2026 2025 2024 2023 2022 2021 2020 2019 2018 2017 2016 2015 2014 2013 20…" at bounding box center [116, 132] width 173 height 25
click at [273, 120] on input "text" at bounding box center [302, 132] width 172 height 24
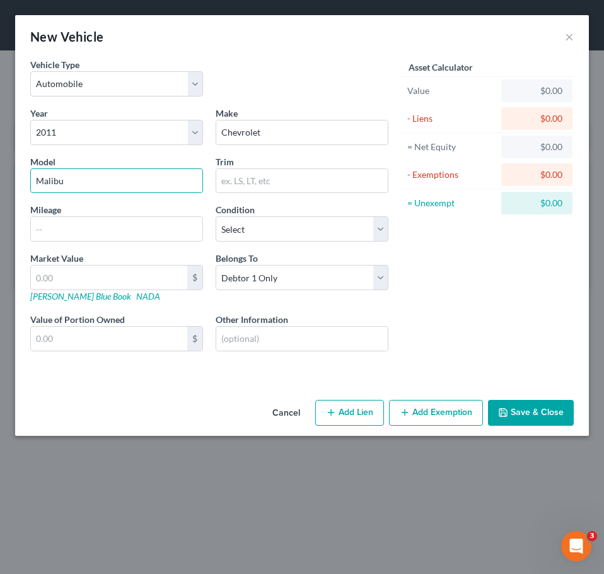
click at [454, 281] on div "Asset Calculator Value $0.00 - Liens $0.00 = Net Equity $0.00 - Exemptions $0.0…" at bounding box center [487, 215] width 185 height 314
click at [153, 228] on input "text" at bounding box center [117, 229] width 172 height 24
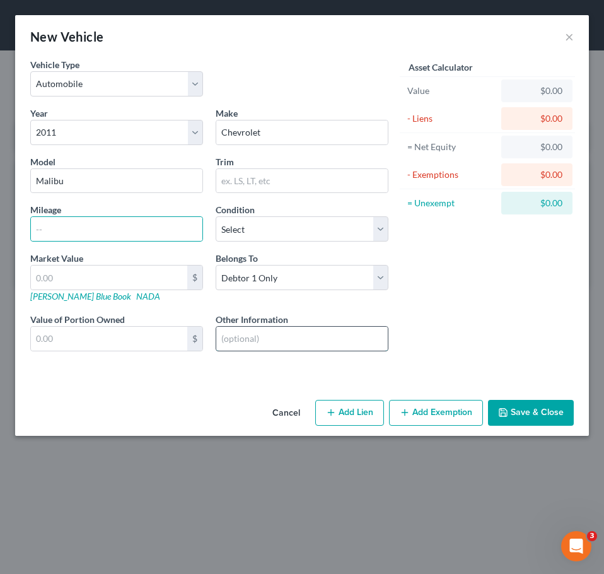
click at [286, 329] on input "text" at bounding box center [302, 339] width 172 height 24
click at [128, 233] on input "text" at bounding box center [117, 229] width 172 height 24
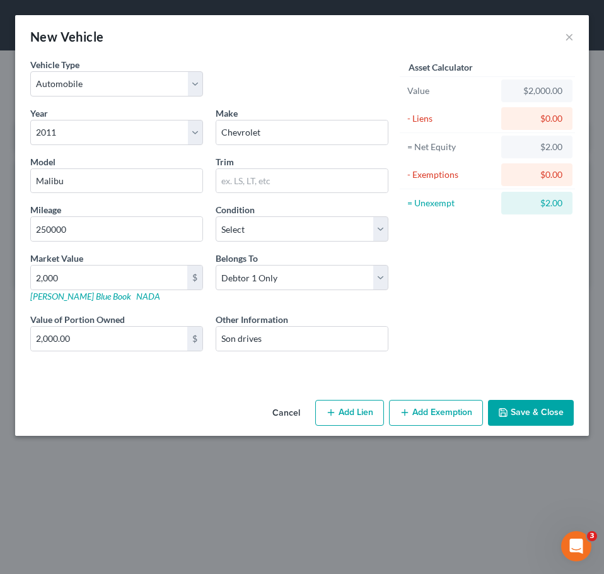
click at [521, 414] on button "Save & Close" at bounding box center [531, 413] width 86 height 26
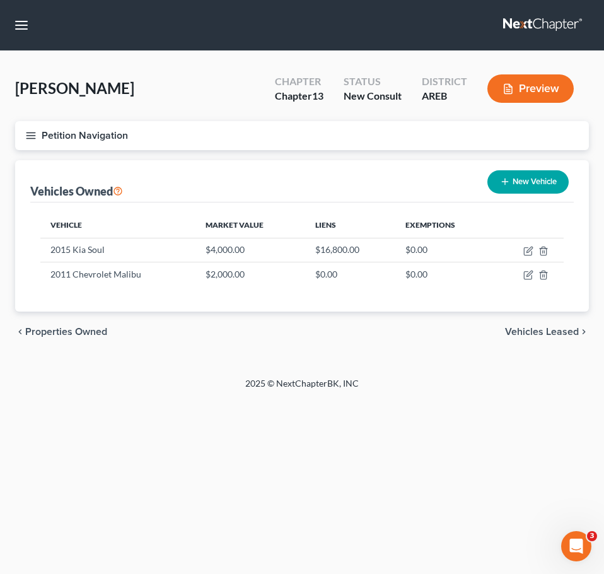
click at [528, 334] on span "Vehicles Leased" at bounding box center [542, 332] width 74 height 10
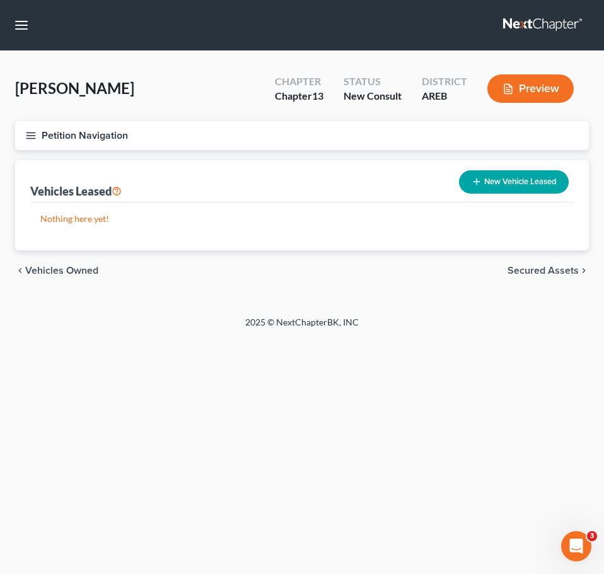
click at [540, 274] on span "Secured Assets" at bounding box center [543, 270] width 71 height 10
click at [540, 274] on span "Personal Items" at bounding box center [544, 270] width 67 height 10
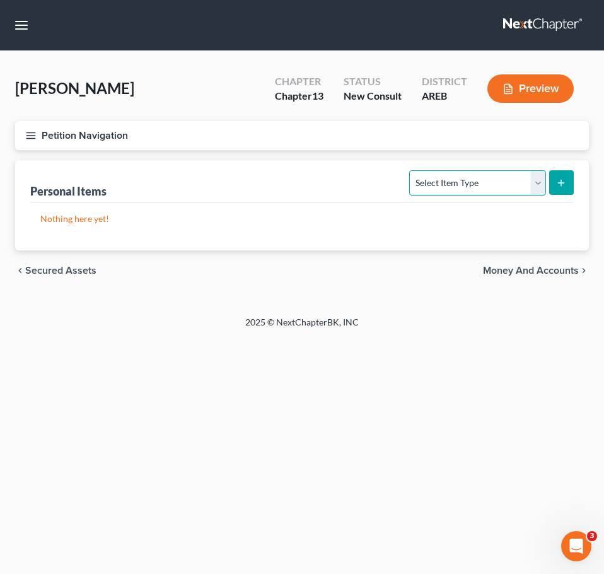
click at [513, 184] on select "Select Item Type Clothing Collectibles Of Value Electronics Firearms Household …" at bounding box center [477, 182] width 136 height 25
click at [411, 170] on select "Select Item Type Clothing Collectibles Of Value Electronics Firearms Household …" at bounding box center [477, 182] width 136 height 25
click at [559, 185] on icon "submit" at bounding box center [561, 183] width 10 height 10
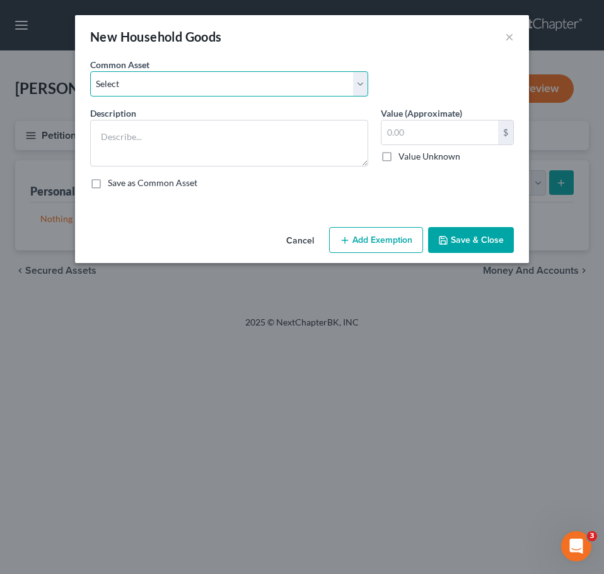
click at [242, 82] on select "Select Household goods and furnishings" at bounding box center [229, 83] width 278 height 25
click at [90, 71] on select "Select Household goods and furnishings" at bounding box center [229, 83] width 278 height 25
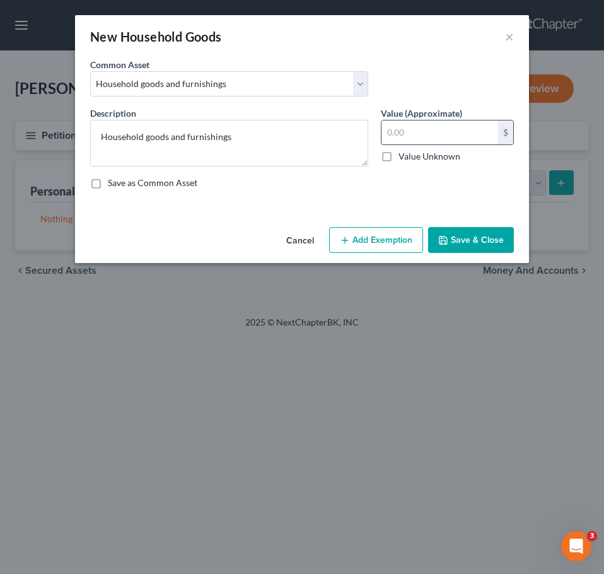
click at [412, 132] on input "text" at bounding box center [440, 132] width 117 height 24
click at [481, 228] on button "Save & Close" at bounding box center [471, 240] width 86 height 26
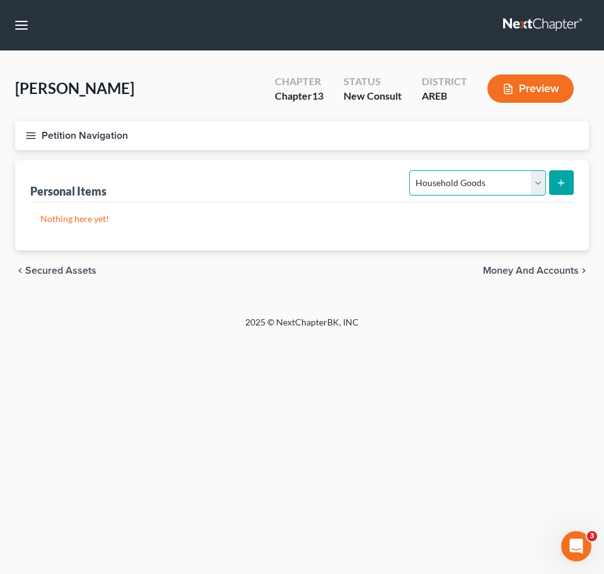
click at [492, 182] on select "Select Item Type Clothing Collectibles Of Value Electronics Firearms Household …" at bounding box center [477, 182] width 136 height 25
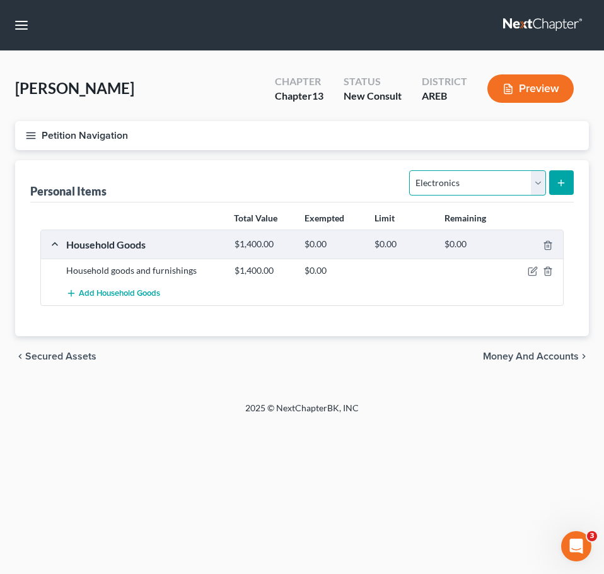
click at [411, 170] on select "Select Item Type Clothing Collectibles Of Value Electronics Firearms Household …" at bounding box center [477, 182] width 136 height 25
click at [552, 183] on button "submit" at bounding box center [561, 182] width 25 height 25
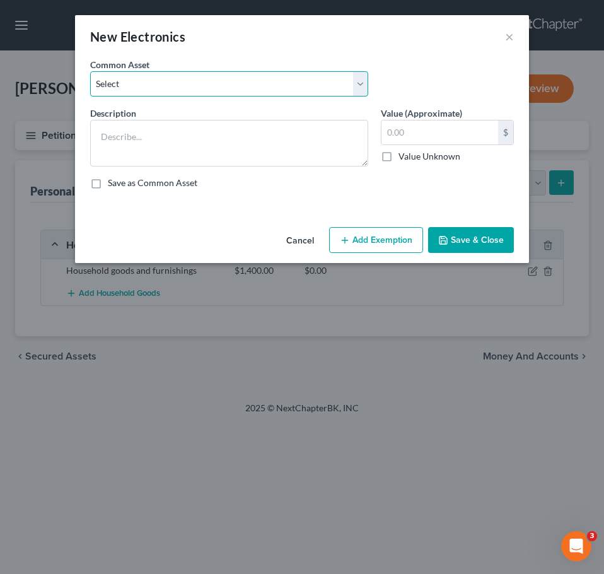
click at [272, 83] on select "Select Household electronics" at bounding box center [229, 83] width 278 height 25
click at [90, 71] on select "Select Household electronics" at bounding box center [229, 83] width 278 height 25
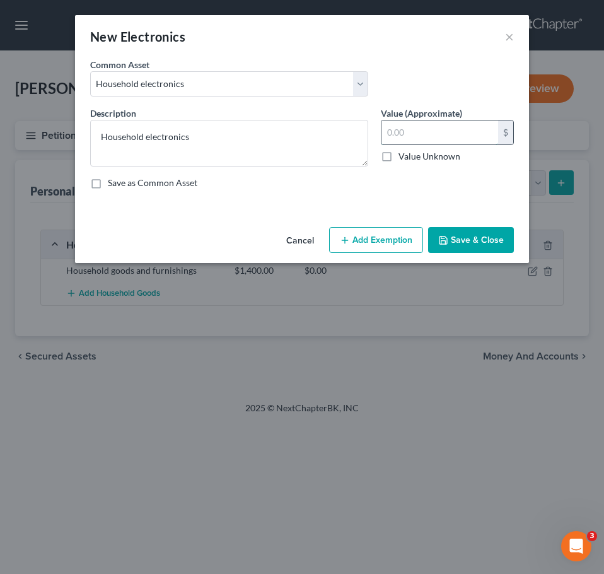
click at [405, 126] on input "text" at bounding box center [440, 132] width 117 height 24
click at [480, 234] on button "Save & Close" at bounding box center [471, 240] width 86 height 26
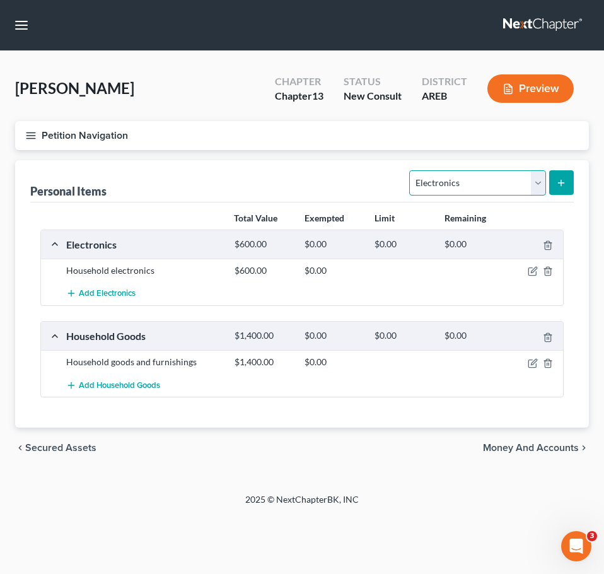
click at [501, 180] on select "Select Item Type Clothing Collectibles Of Value Electronics Firearms Household …" at bounding box center [477, 182] width 136 height 25
click at [411, 170] on select "Select Item Type Clothing Collectibles Of Value Electronics Firearms Household …" at bounding box center [477, 182] width 136 height 25
click at [556, 180] on icon "submit" at bounding box center [561, 183] width 10 height 10
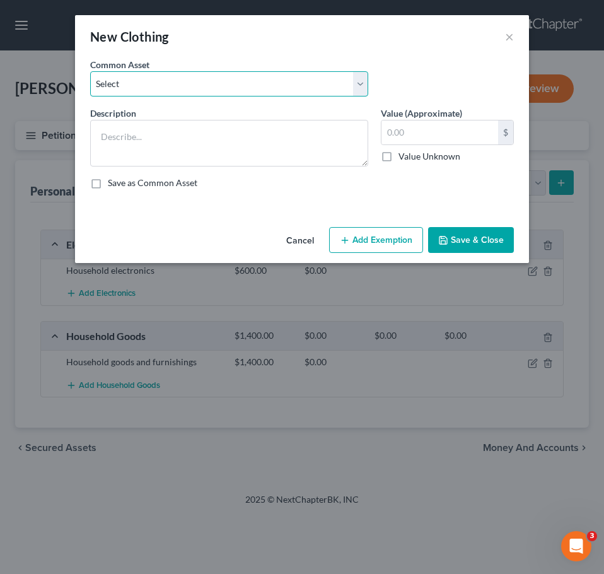
click at [229, 89] on select "Select Clothing" at bounding box center [229, 83] width 278 height 25
click at [90, 71] on select "Select Clothing" at bounding box center [229, 83] width 278 height 25
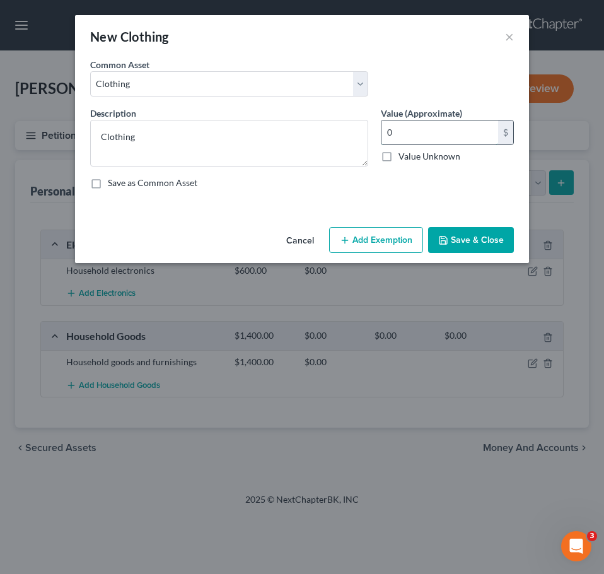
click at [405, 130] on input "0" at bounding box center [440, 132] width 117 height 24
click at [481, 226] on div "Cancel Add Exemption Save & Close" at bounding box center [302, 243] width 454 height 42
click at [474, 232] on button "Save & Close" at bounding box center [471, 240] width 86 height 26
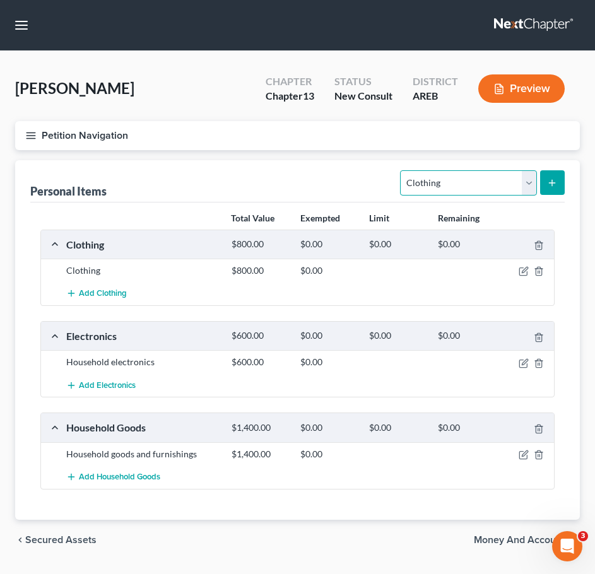
click at [494, 185] on select "Select Item Type Clothing Collectibles Of Value Electronics Firearms Household …" at bounding box center [468, 182] width 136 height 25
click at [515, 540] on span "Money and Accounts" at bounding box center [522, 540] width 96 height 10
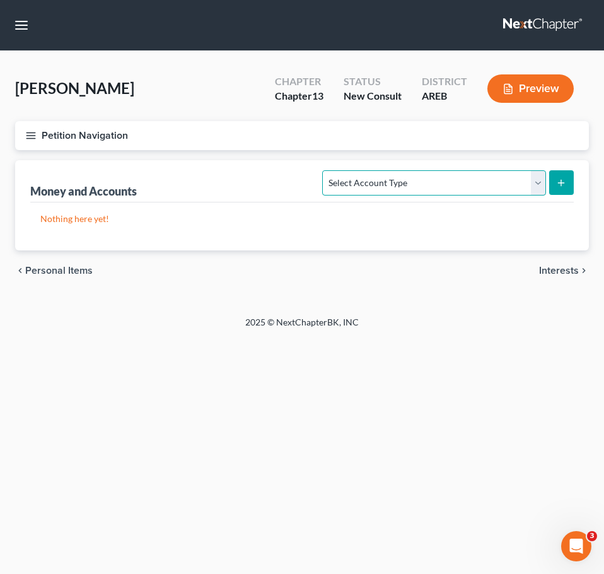
click at [486, 187] on select "Select Account Type Brokerage Cash on Hand Certificates of Deposit Checking Acc…" at bounding box center [433, 182] width 223 height 25
click at [325, 170] on select "Select Account Type Brokerage Cash on Hand Certificates of Deposit Checking Acc…" at bounding box center [433, 182] width 223 height 25
click at [557, 186] on icon "submit" at bounding box center [561, 183] width 10 height 10
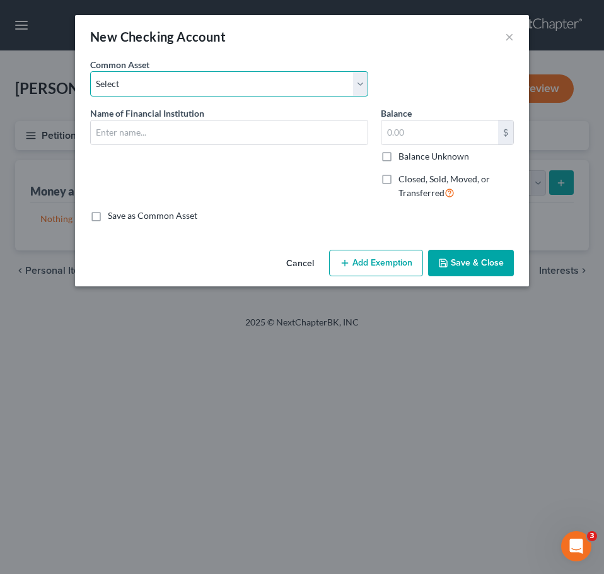
click at [279, 91] on select "Select Checking account" at bounding box center [229, 83] width 278 height 25
click at [90, 71] on select "Select Checking account" at bounding box center [229, 83] width 278 height 25
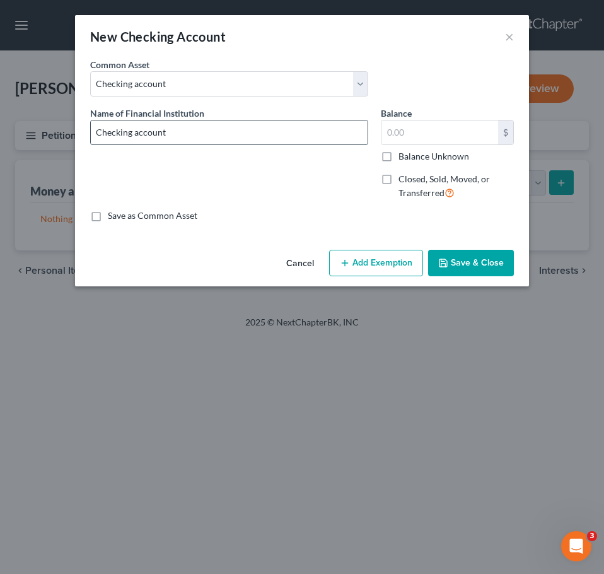
click at [292, 135] on input "Checking account" at bounding box center [229, 132] width 277 height 24
click at [481, 265] on button "Save & Close" at bounding box center [471, 263] width 86 height 26
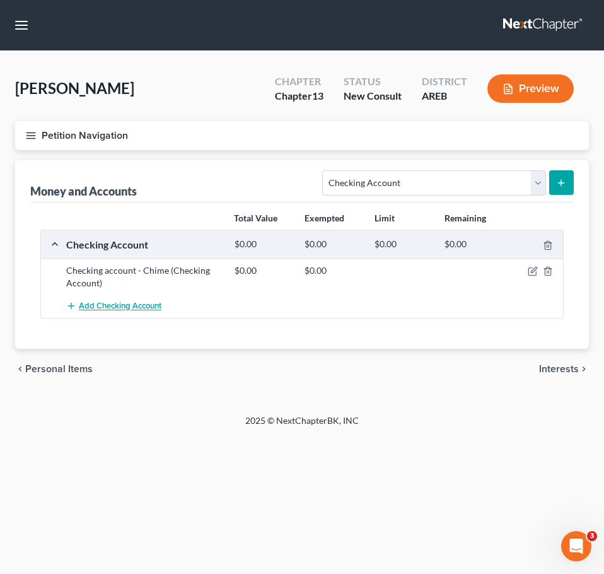
click at [114, 306] on span "Add Checking Account" at bounding box center [120, 306] width 83 height 10
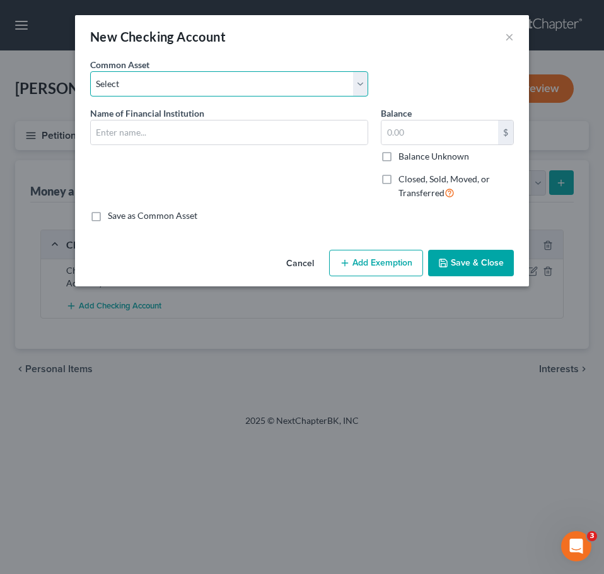
click at [199, 81] on select "Select Checking account" at bounding box center [229, 83] width 278 height 25
click at [90, 71] on select "Select Checking account" at bounding box center [229, 83] width 278 height 25
click at [205, 84] on select "Select Checking account" at bounding box center [229, 83] width 278 height 25
click at [90, 71] on select "Select Checking account" at bounding box center [229, 83] width 278 height 25
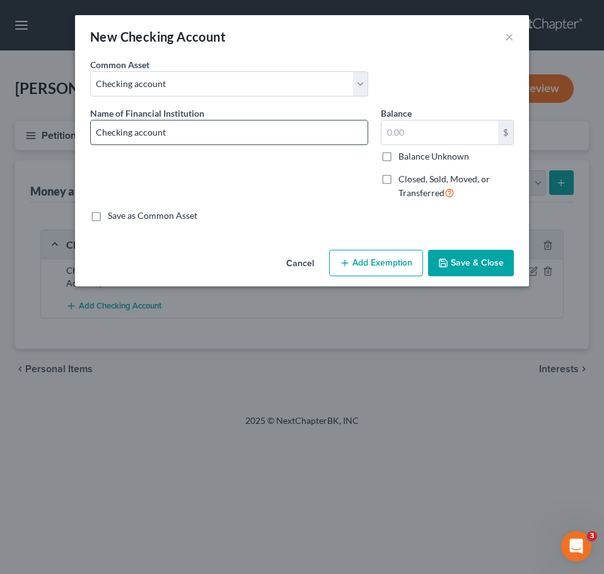
click at [252, 126] on input "Checking account" at bounding box center [229, 132] width 277 height 24
click at [481, 262] on button "Save & Close" at bounding box center [471, 263] width 86 height 26
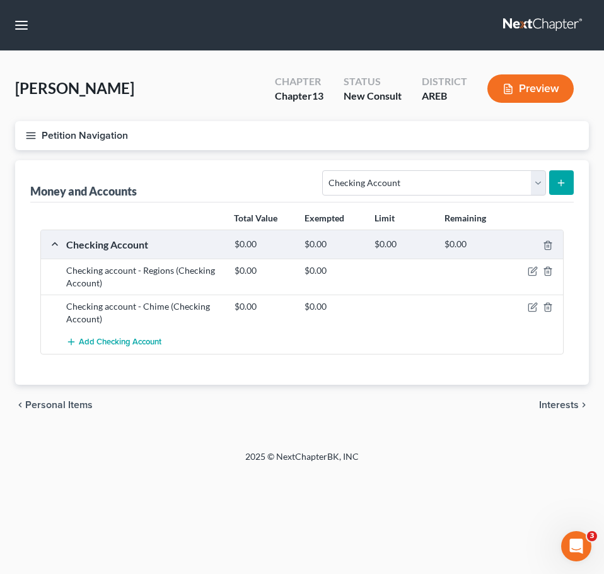
click at [562, 404] on span "Interests" at bounding box center [559, 405] width 40 height 10
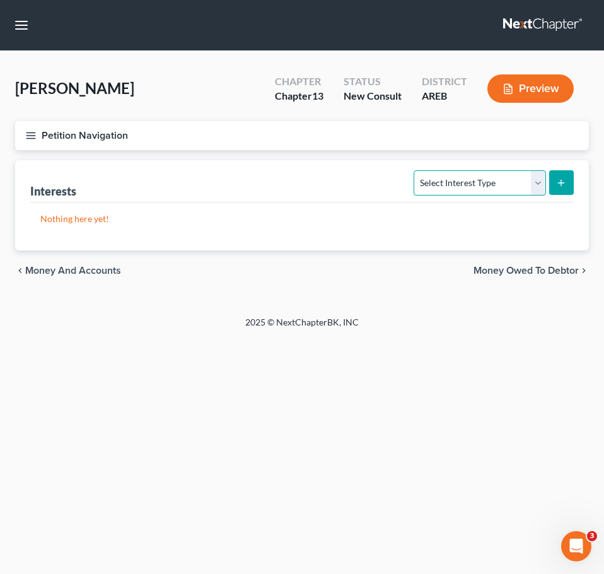
click at [483, 173] on select "Select Interest Type 401K Annuity Bond Education IRA Government Bond Government…" at bounding box center [480, 182] width 132 height 25
click at [416, 170] on select "Select Interest Type 401K Annuity Bond Education IRA Government Bond Government…" at bounding box center [480, 182] width 132 height 25
click at [561, 179] on icon "submit" at bounding box center [561, 183] width 10 height 10
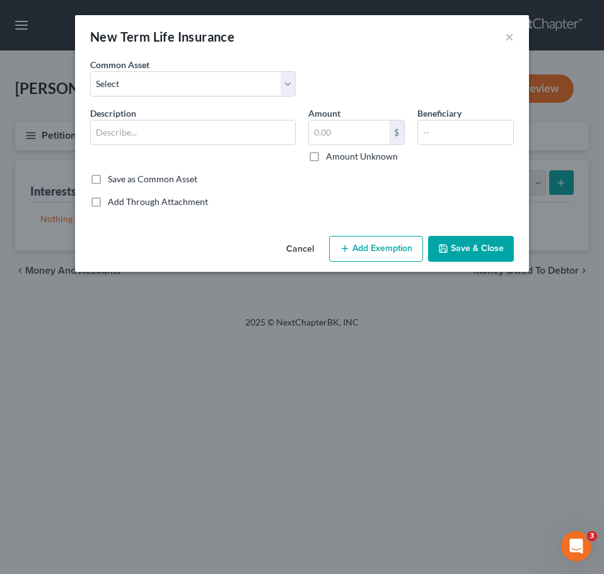
click at [208, 63] on div "Common Asset Select Term life insurance" at bounding box center [193, 77] width 218 height 38
click at [197, 89] on select "Select Term life insurance" at bounding box center [193, 83] width 206 height 25
click at [90, 71] on select "Select Term life insurance" at bounding box center [193, 83] width 206 height 25
click at [213, 139] on input "Term life insurance" at bounding box center [193, 132] width 204 height 24
click at [437, 252] on button "Save & Close" at bounding box center [471, 249] width 86 height 26
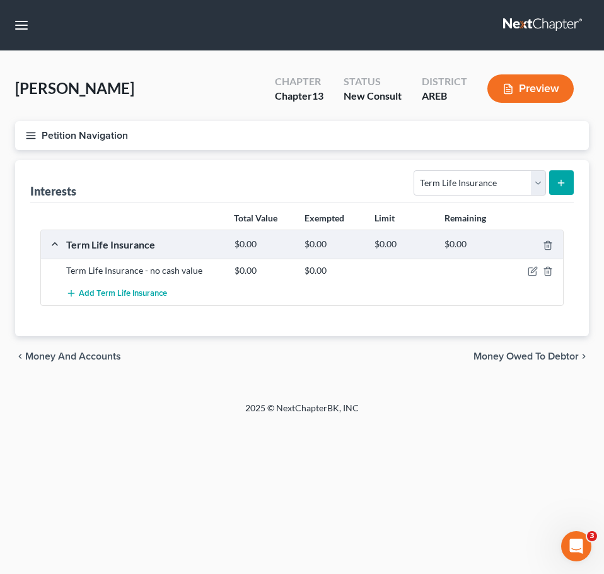
click at [535, 355] on span "Money Owed to Debtor" at bounding box center [526, 356] width 105 height 10
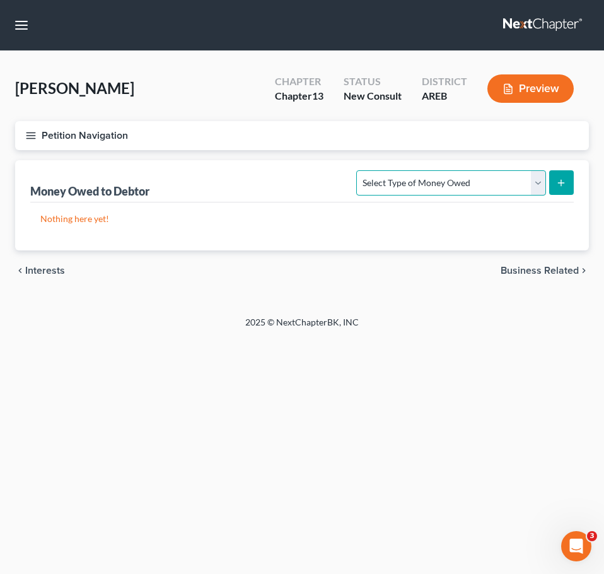
click at [507, 172] on select "Select Type of Money Owed Accounts Receivable Alimony Child Support Claims Agai…" at bounding box center [450, 182] width 189 height 25
click at [359, 170] on select "Select Type of Money Owed Accounts Receivable Alimony Child Support Claims Agai…" at bounding box center [450, 182] width 189 height 25
click at [558, 178] on icon "submit" at bounding box center [561, 183] width 10 height 10
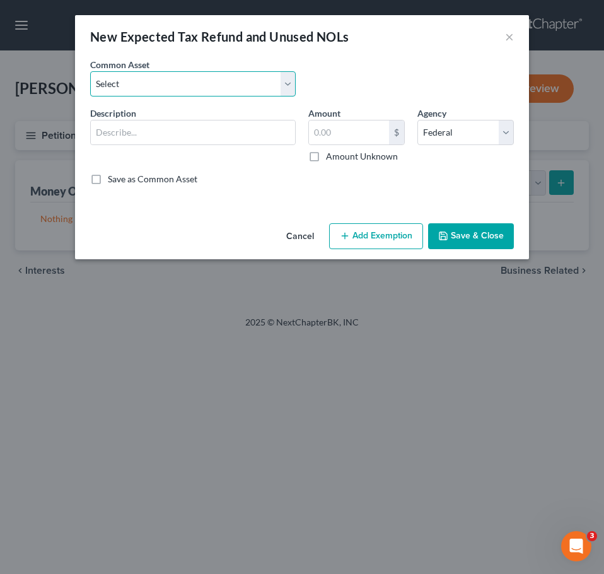
click at [256, 94] on select "Select Expected refund for 2024 tax refund" at bounding box center [193, 83] width 206 height 25
click at [90, 71] on select "Select Expected refund for 2024 tax refund" at bounding box center [193, 83] width 206 height 25
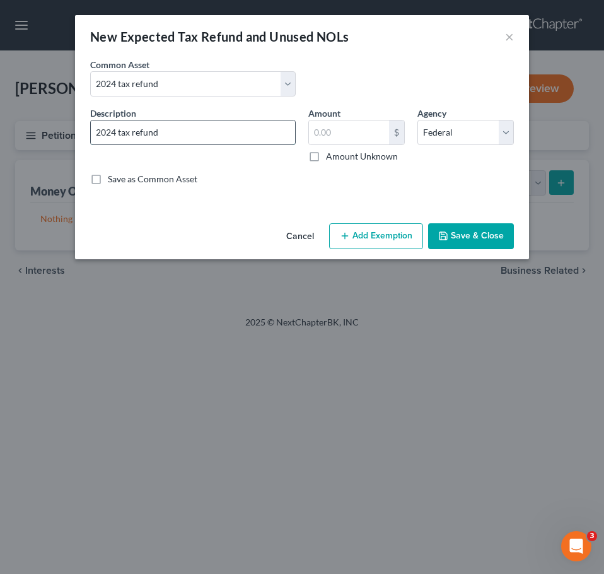
click at [223, 124] on input "2024 tax refund" at bounding box center [193, 132] width 204 height 24
click at [505, 247] on button "Save & Close" at bounding box center [471, 236] width 86 height 26
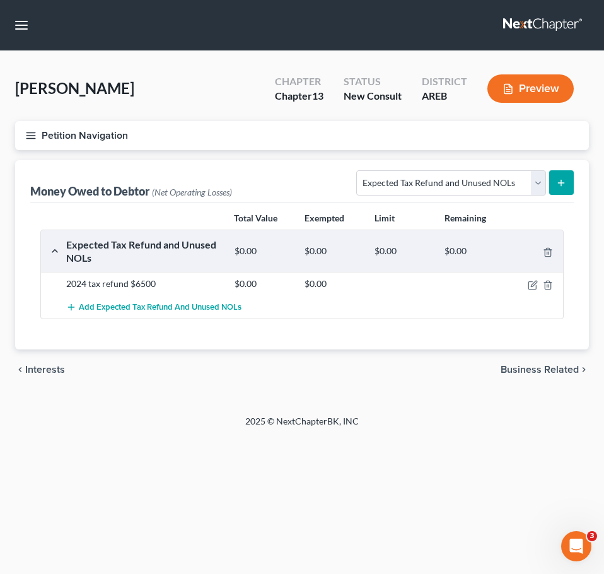
click at [557, 368] on span "Business Related" at bounding box center [540, 369] width 78 height 10
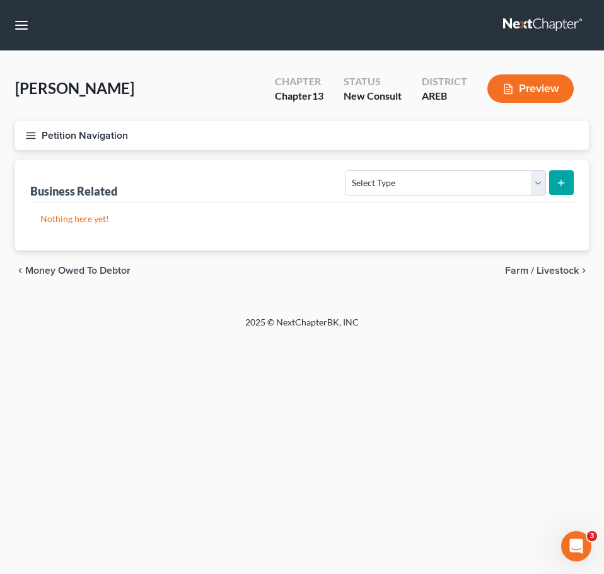
click at [549, 272] on span "Farm / Livestock" at bounding box center [542, 270] width 74 height 10
click at [530, 267] on span "Miscellaneous Property" at bounding box center [525, 270] width 107 height 10
click at [543, 264] on div "chevron_left Farm / Livestock Property Analysis chevron_right" at bounding box center [302, 270] width 574 height 40
click at [540, 266] on span "Property Analysis" at bounding box center [539, 270] width 80 height 10
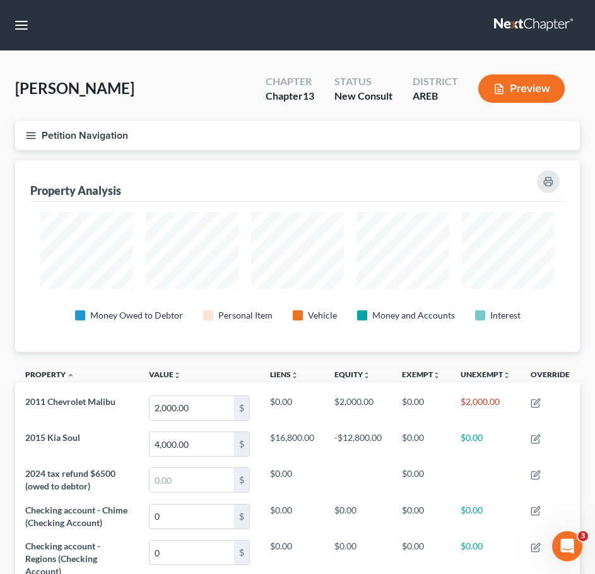
scroll to position [303, 0]
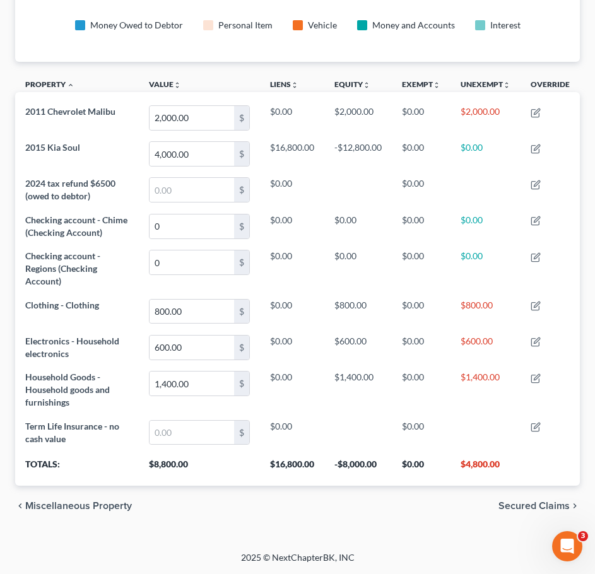
click at [539, 506] on span "Secured Claims" at bounding box center [533, 506] width 71 height 10
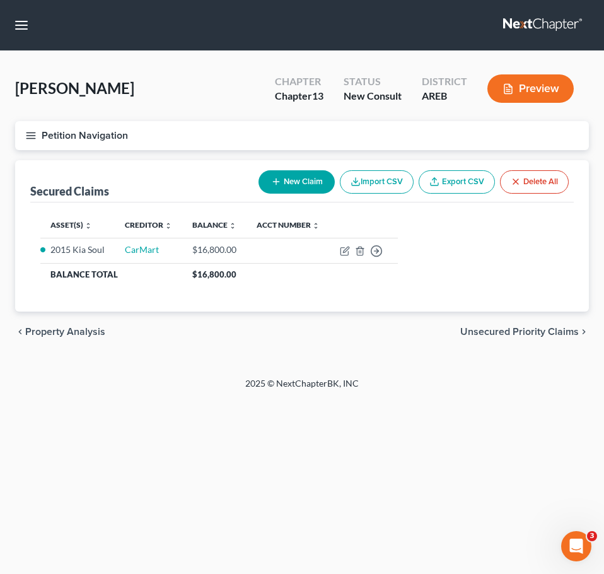
click at [537, 335] on span "Unsecured Priority Claims" at bounding box center [519, 332] width 119 height 10
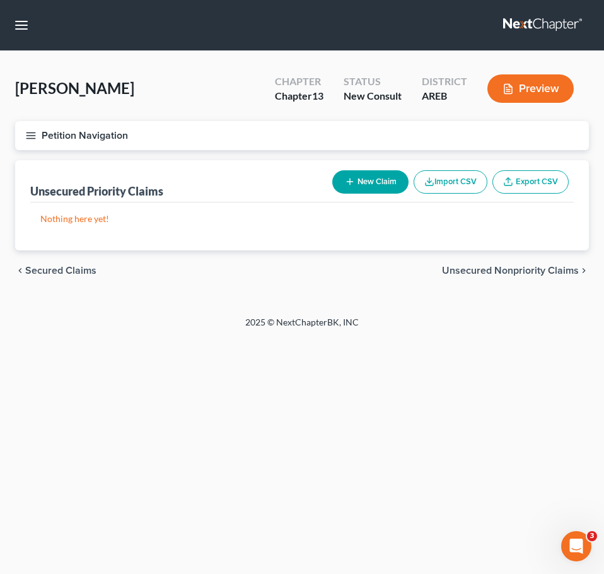
click at [536, 269] on span "Unsecured Nonpriority Claims" at bounding box center [510, 270] width 137 height 10
click at [564, 269] on span "Lawsuits" at bounding box center [559, 270] width 40 height 10
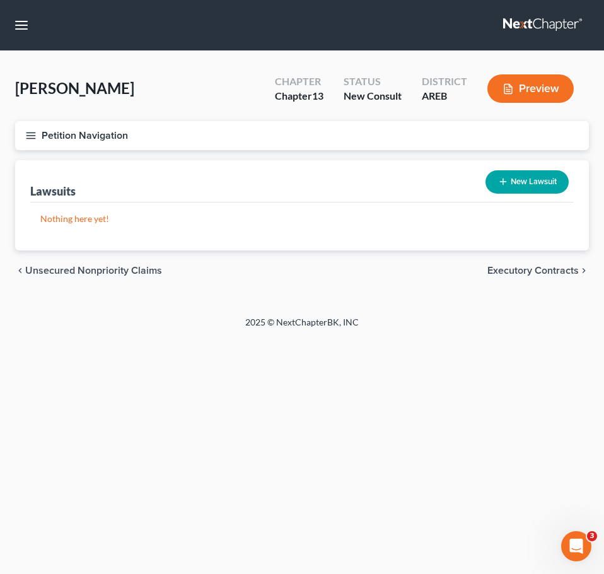
click at [528, 276] on span "Executory Contracts" at bounding box center [532, 270] width 91 height 10
click at [539, 269] on span "Codebtors" at bounding box center [555, 270] width 47 height 10
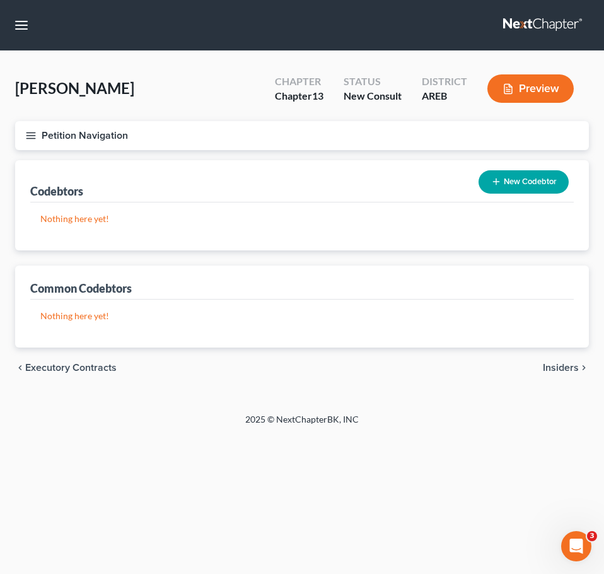
click at [564, 365] on span "Insiders" at bounding box center [561, 368] width 36 height 10
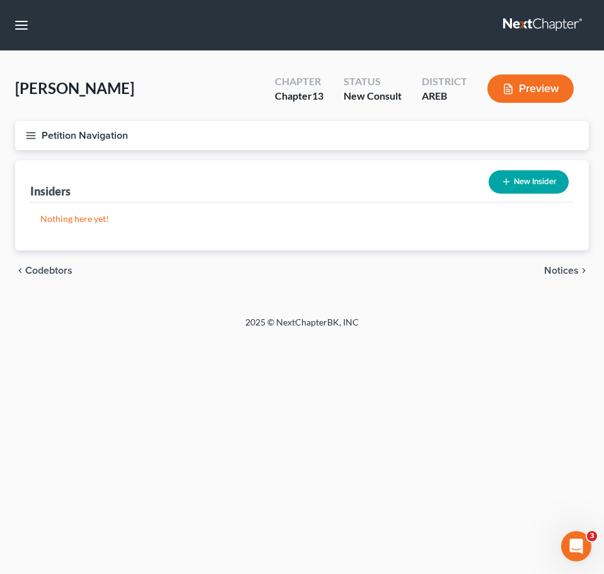
click at [566, 270] on span "Notices" at bounding box center [561, 270] width 35 height 10
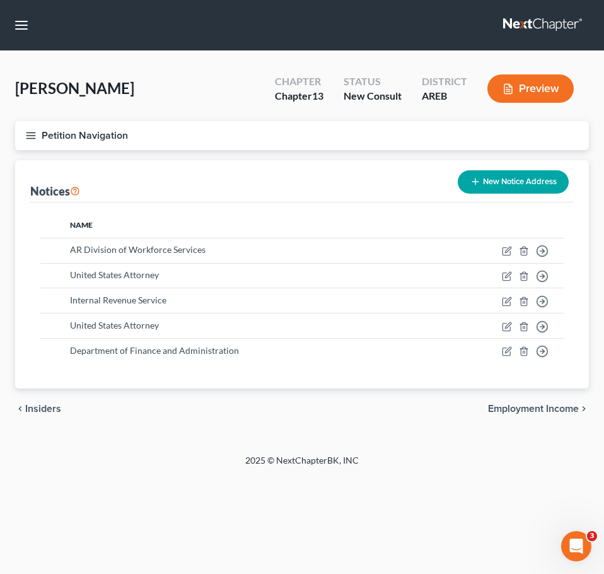
click at [541, 410] on span "Employment Income" at bounding box center [533, 409] width 91 height 10
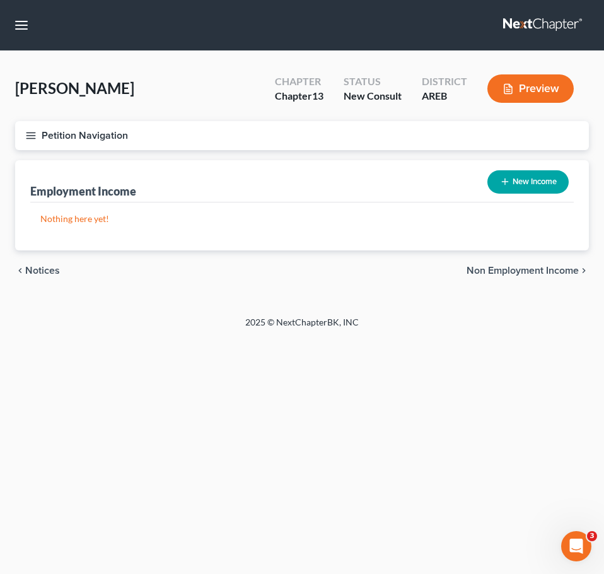
click at [529, 185] on button "New Income" at bounding box center [527, 181] width 81 height 23
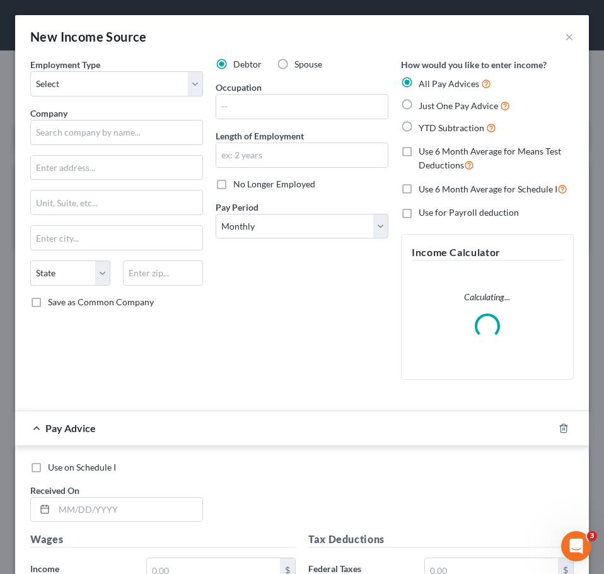
click at [93, 99] on div "Employment Type * Select Full or [DEMOGRAPHIC_DATA] Employment Self Employment …" at bounding box center [116, 224] width 185 height 332
drag, startPoint x: 85, startPoint y: 86, endPoint x: 85, endPoint y: 94, distance: 7.6
click at [85, 86] on select "Select Full or [DEMOGRAPHIC_DATA] Employment Self Employment" at bounding box center [116, 83] width 173 height 25
click at [30, 71] on select "Select Full or [DEMOGRAPHIC_DATA] Employment Self Employment" at bounding box center [116, 83] width 173 height 25
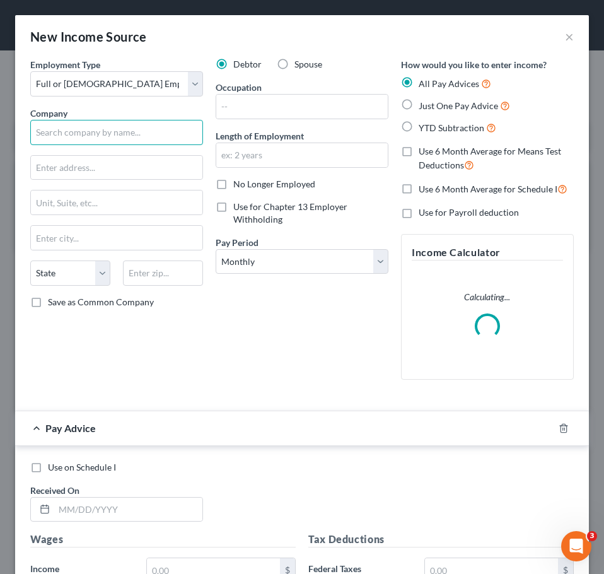
click at [113, 132] on input "text" at bounding box center [116, 132] width 173 height 25
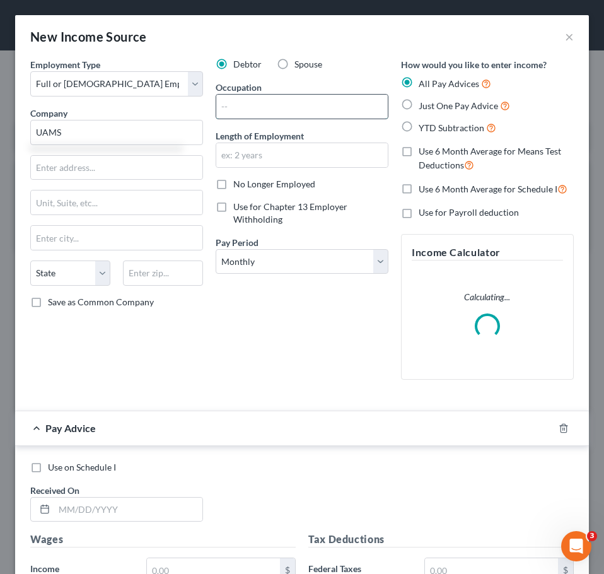
click at [219, 114] on input "text" at bounding box center [302, 107] width 172 height 24
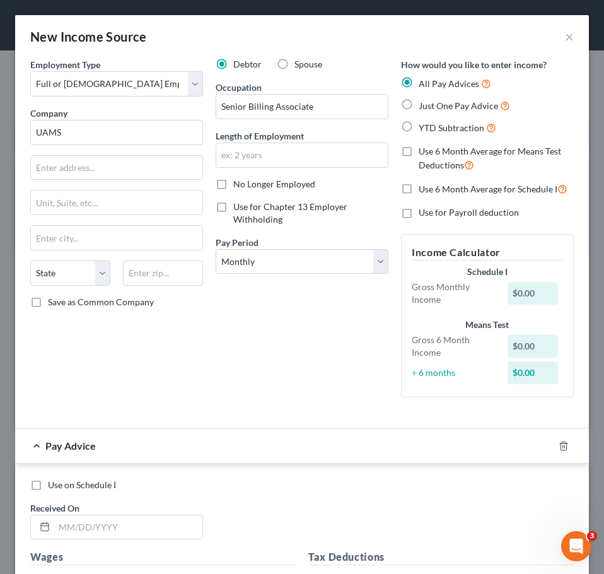
click at [286, 170] on div "Debtor Spouse Occupation Senior Billing Associate Length of Employment No Longe…" at bounding box center [301, 232] width 185 height 349
click at [279, 165] on input "text" at bounding box center [302, 155] width 172 height 24
click at [419, 101] on span "Just One Pay Advice" at bounding box center [458, 105] width 79 height 11
click at [424, 101] on input "Just One Pay Advice" at bounding box center [428, 102] width 8 height 8
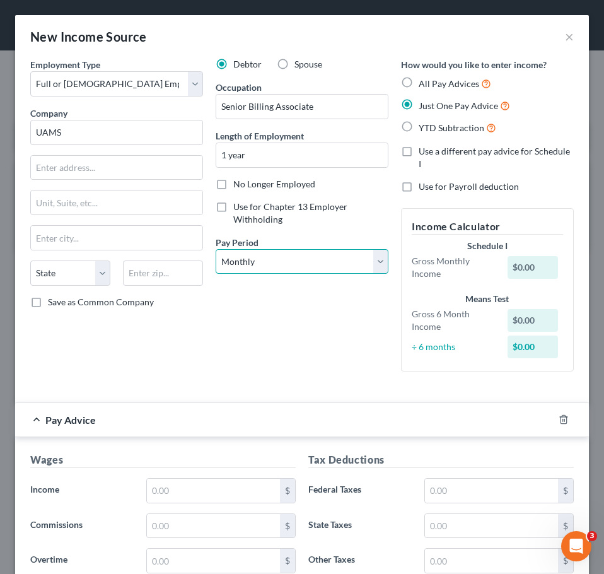
click at [321, 271] on select "Select Monthly Twice Monthly Every Other Week Weekly" at bounding box center [302, 261] width 173 height 25
click at [216, 249] on select "Select Monthly Twice Monthly Every Other Week Weekly" at bounding box center [302, 261] width 173 height 25
click at [279, 332] on div "Debtor Spouse Occupation Senior Billing Associate Length of Employment 1 year N…" at bounding box center [301, 219] width 185 height 323
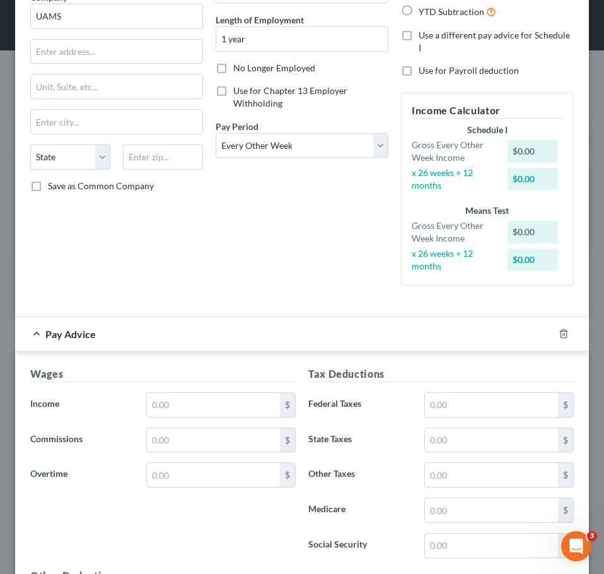
scroll to position [133, 0]
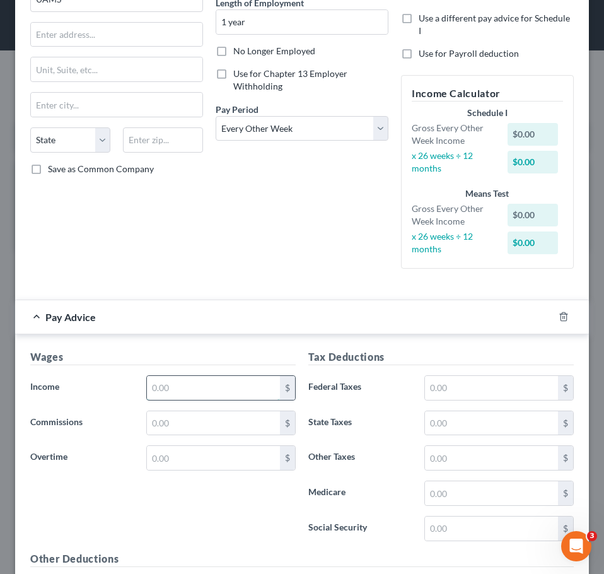
click at [216, 381] on input "text" at bounding box center [213, 388] width 133 height 24
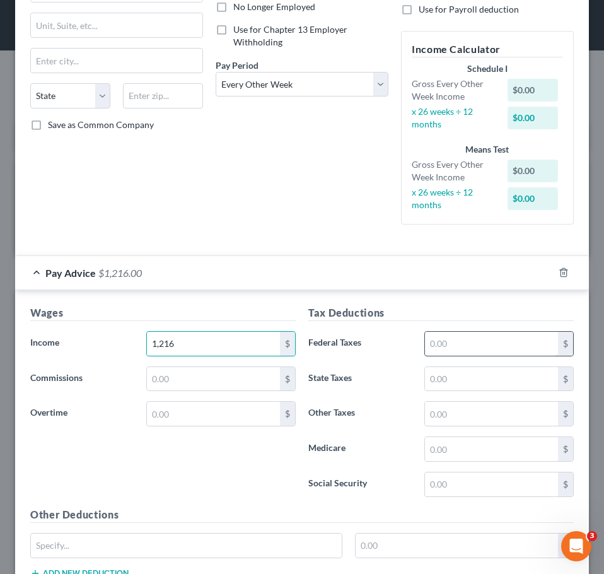
click at [460, 338] on input "text" at bounding box center [491, 344] width 133 height 24
drag, startPoint x: 477, startPoint y: 338, endPoint x: 384, endPoint y: 328, distance: 93.9
click at [384, 328] on div "Tax Deductions Federal Taxes 1,095 $ State Taxes $ Other Taxes $ Medicare $ Soc…" at bounding box center [441, 406] width 278 height 202
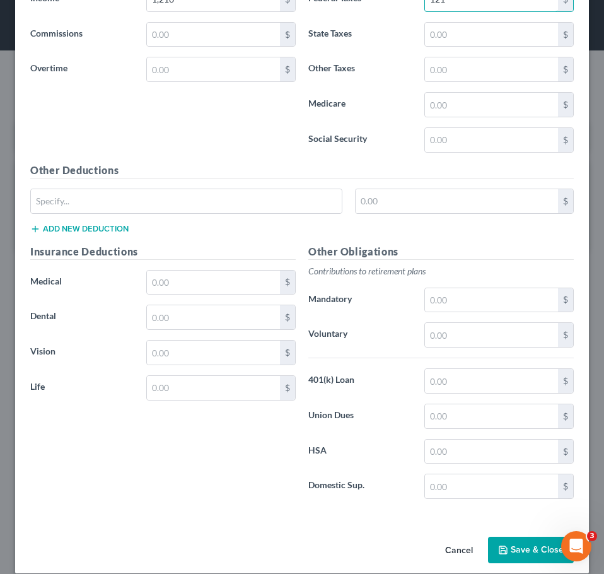
scroll to position [536, 0]
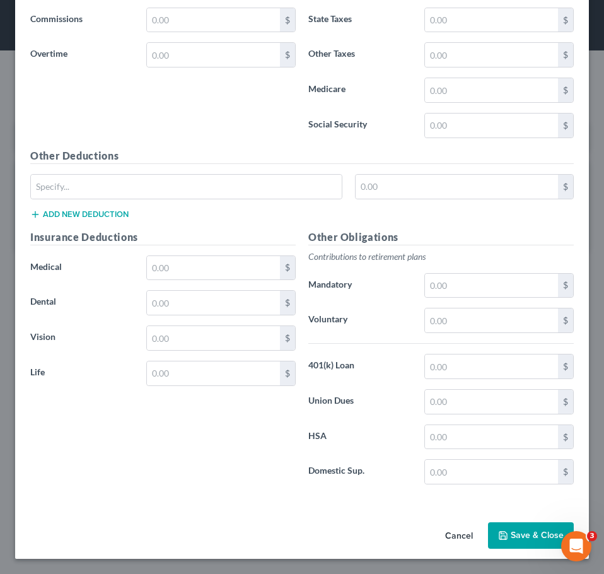
click at [513, 536] on button "Save & Close" at bounding box center [531, 535] width 86 height 26
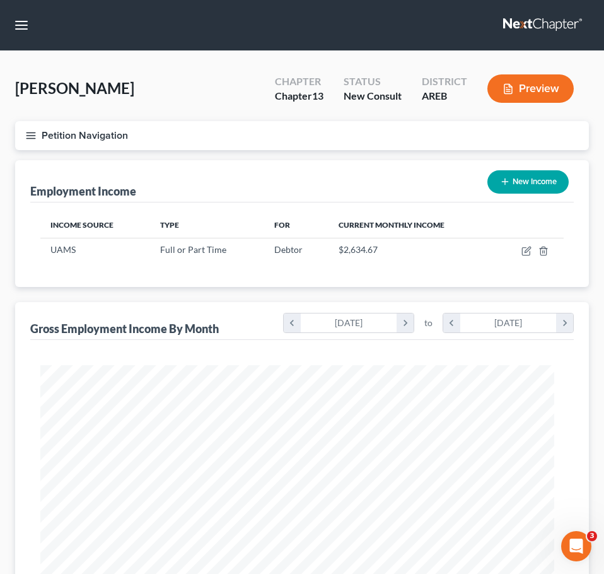
scroll to position [630339, 630056]
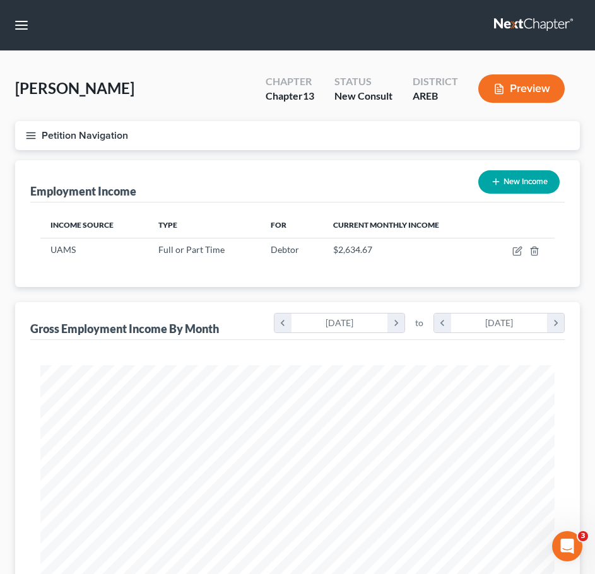
click at [535, 185] on button "New Income" at bounding box center [518, 181] width 81 height 23
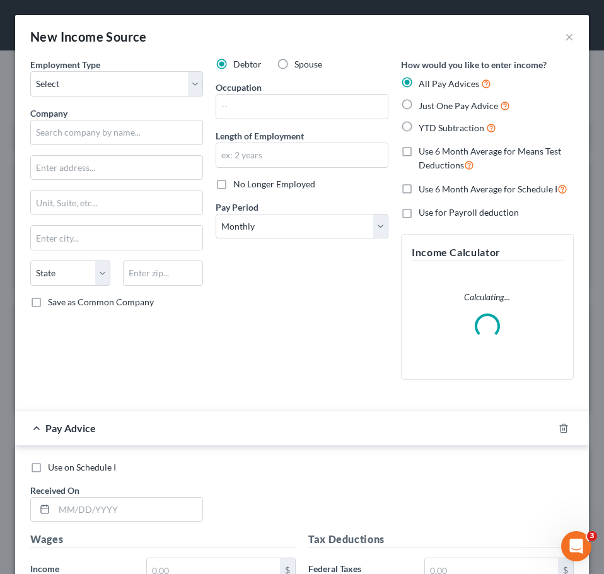
scroll to position [262, 549]
click at [158, 88] on select "Select Full or [DEMOGRAPHIC_DATA] Employment Self Employment" at bounding box center [116, 83] width 173 height 25
click at [30, 71] on select "Select Full or [DEMOGRAPHIC_DATA] Employment Self Employment" at bounding box center [116, 83] width 173 height 25
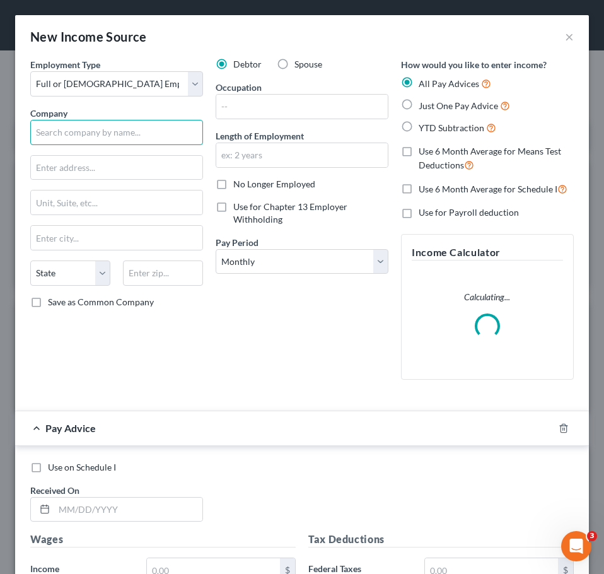
click at [140, 132] on input "text" at bounding box center [116, 132] width 173 height 25
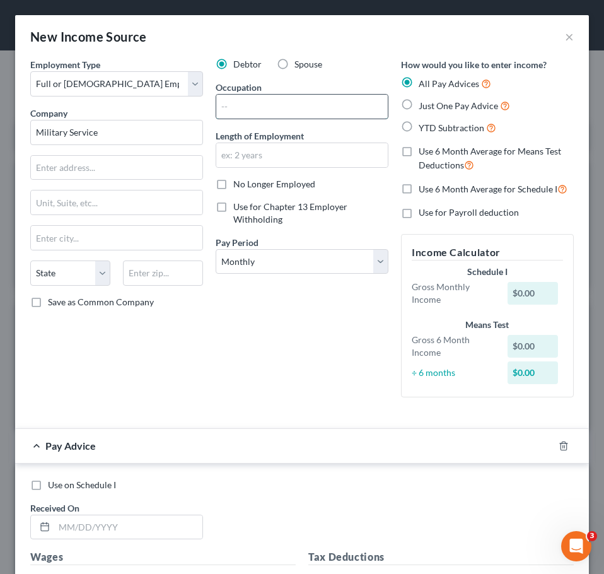
click at [303, 96] on input "text" at bounding box center [302, 107] width 172 height 24
click at [266, 373] on div "Debtor Spouse Occupation Length of Employment No Longer Employed Use for Chapte…" at bounding box center [301, 232] width 185 height 349
click at [431, 107] on span "Just One Pay Advice" at bounding box center [458, 105] width 79 height 11
click at [431, 107] on input "Just One Pay Advice" at bounding box center [428, 102] width 8 height 8
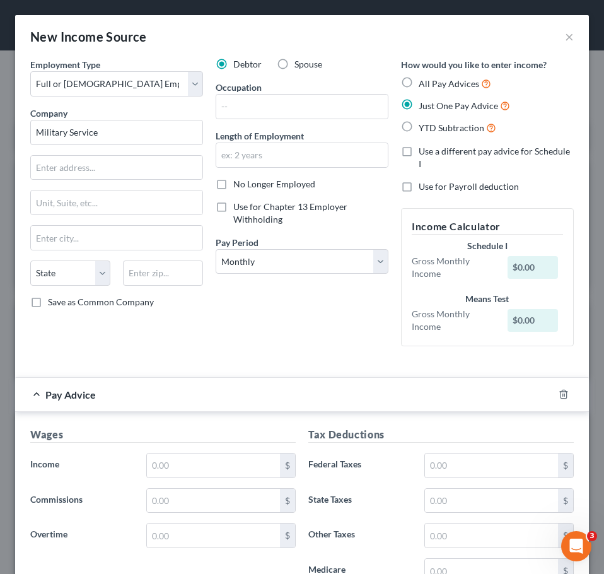
scroll to position [42, 0]
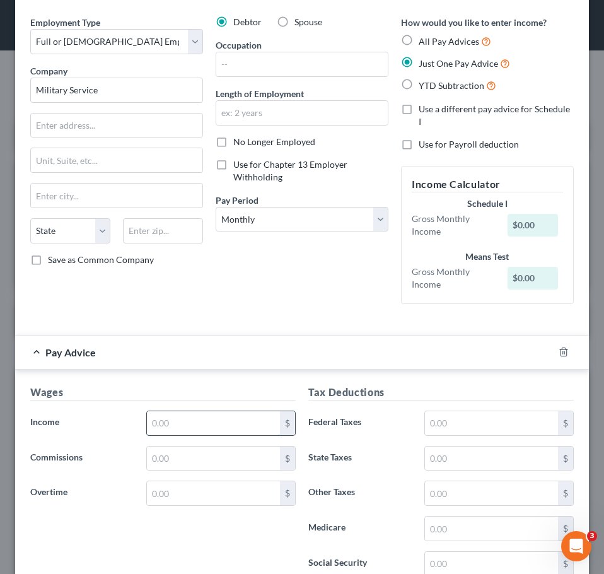
click at [197, 415] on input "text" at bounding box center [213, 423] width 133 height 24
click at [341, 271] on div "Debtor Spouse Occupation Length of Employment No Longer Employed Use for Chapte…" at bounding box center [301, 165] width 185 height 298
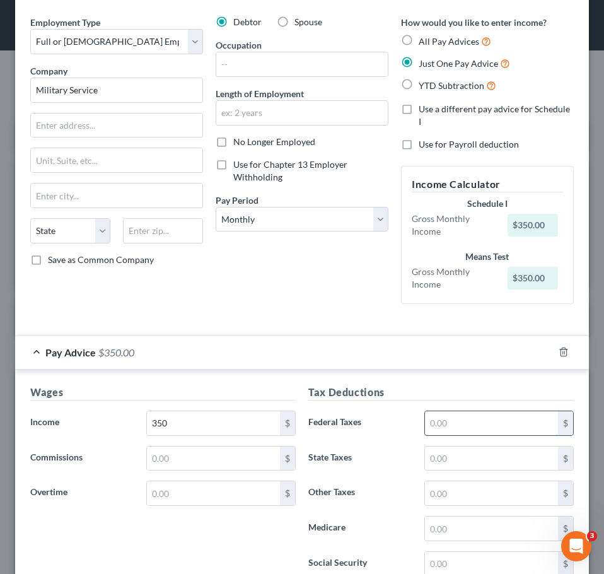
click at [513, 425] on input "text" at bounding box center [491, 423] width 133 height 24
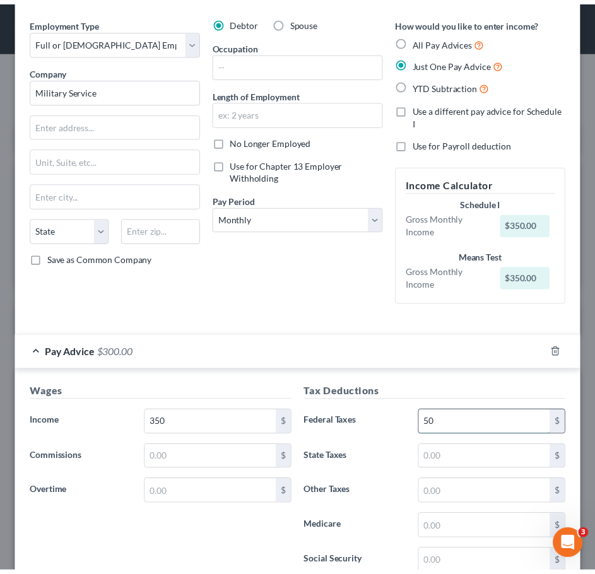
scroll to position [481, 0]
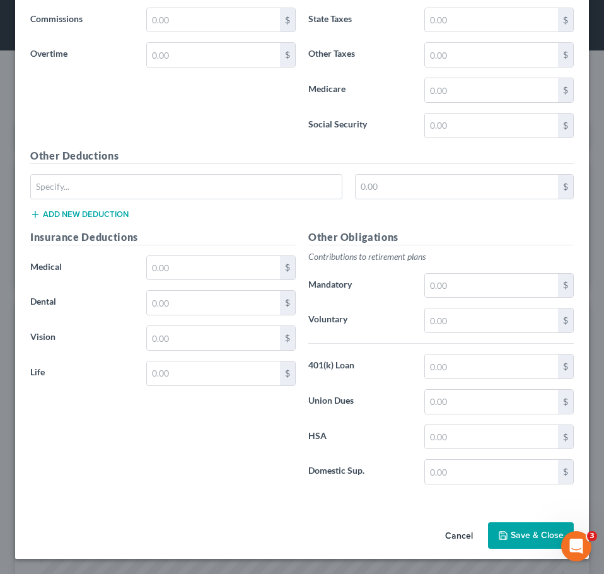
click at [527, 539] on button "Save & Close" at bounding box center [531, 535] width 86 height 26
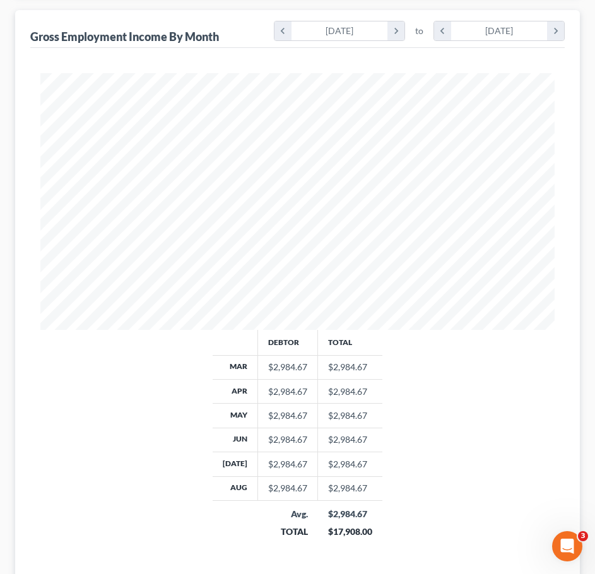
scroll to position [417, 0]
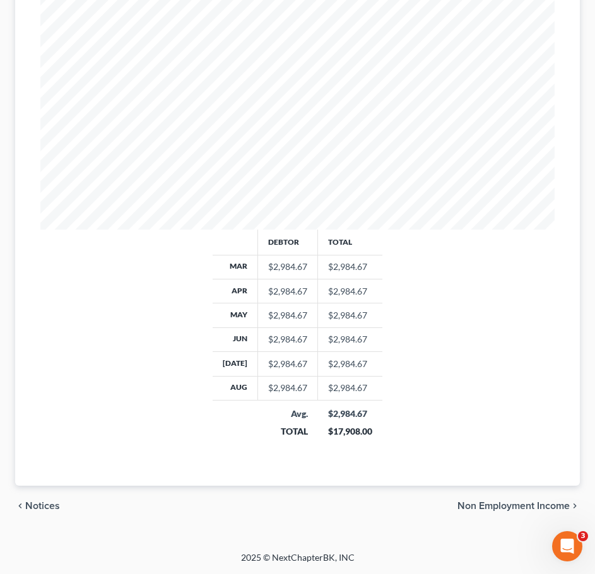
click at [522, 508] on span "Non Employment Income" at bounding box center [513, 506] width 112 height 10
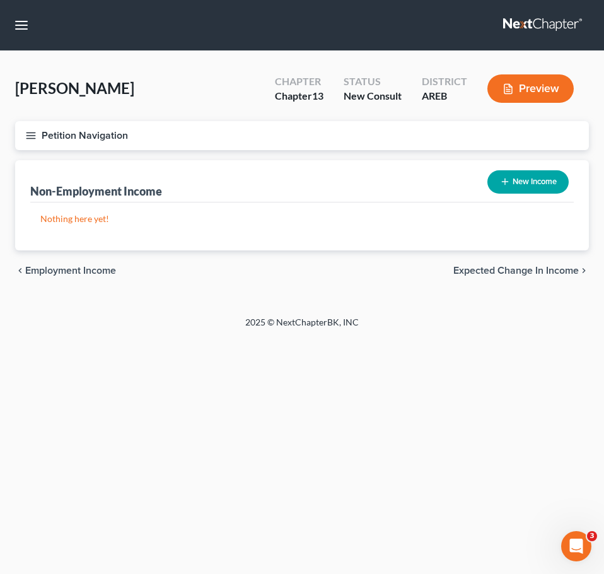
click at [484, 184] on div "New Income" at bounding box center [527, 181] width 91 height 33
click at [513, 174] on button "New Income" at bounding box center [527, 181] width 81 height 23
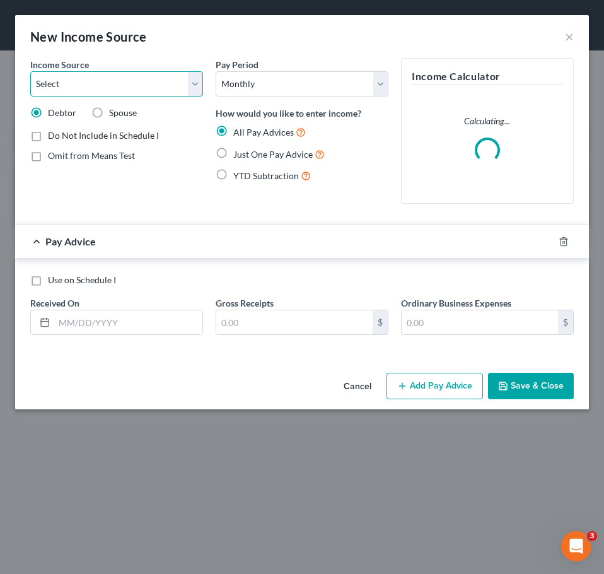
click at [153, 90] on select "Select Unemployment Disability (from employer) Pension Retirement Social Securi…" at bounding box center [116, 83] width 173 height 25
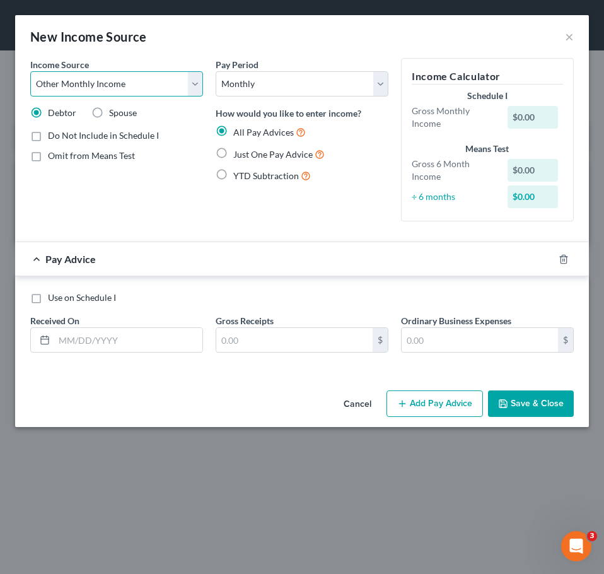
click at [30, 71] on select "Select Unemployment Disability (from employer) Pension Retirement Social Securi…" at bounding box center [116, 83] width 173 height 25
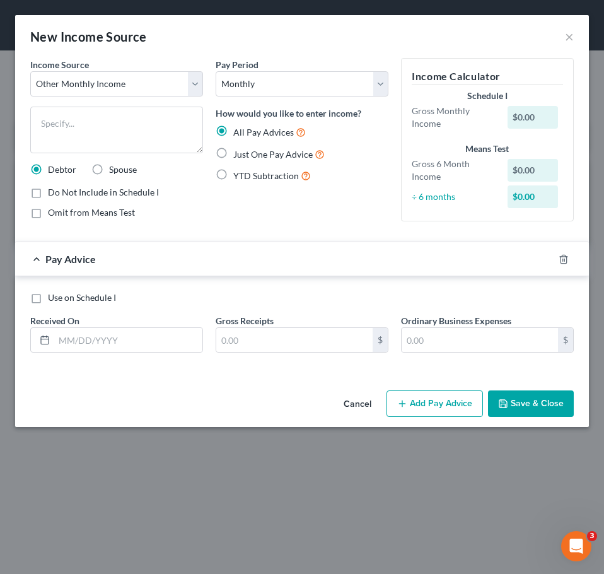
click at [91, 216] on span "Omit from Means Test" at bounding box center [91, 212] width 87 height 11
click at [61, 214] on input "Omit from Means Test" at bounding box center [57, 210] width 8 height 8
click at [100, 130] on textarea at bounding box center [116, 130] width 173 height 47
click at [245, 153] on span "Just One Pay Advice" at bounding box center [272, 154] width 79 height 11
click at [245, 153] on input "Just One Pay Advice" at bounding box center [242, 151] width 8 height 8
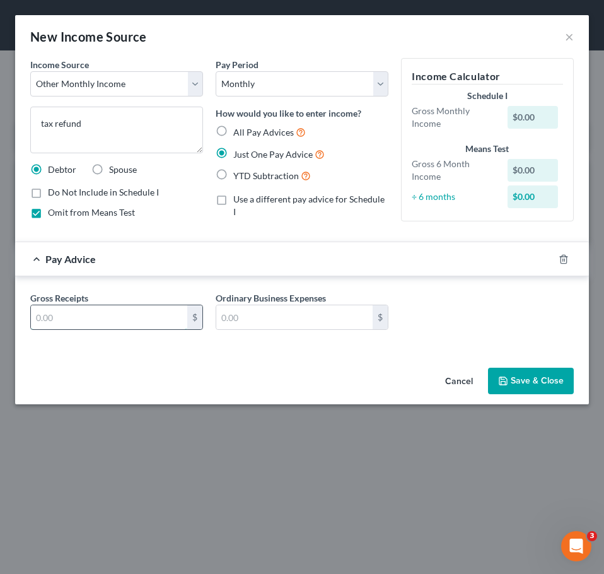
click at [123, 320] on input "text" at bounding box center [109, 317] width 156 height 24
click at [547, 390] on button "Save & Close" at bounding box center [531, 381] width 86 height 26
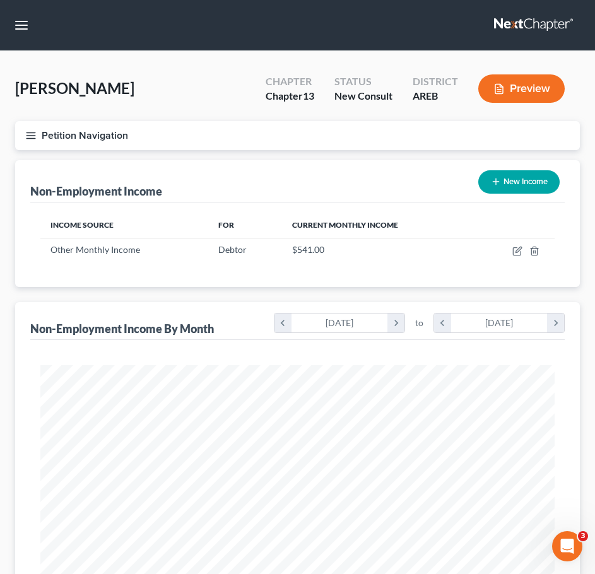
scroll to position [392, 0]
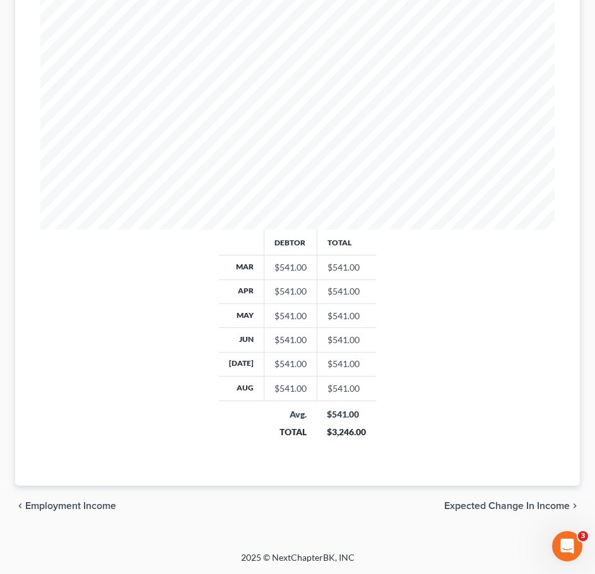
click at [518, 510] on span "Expected Change in Income" at bounding box center [506, 506] width 125 height 10
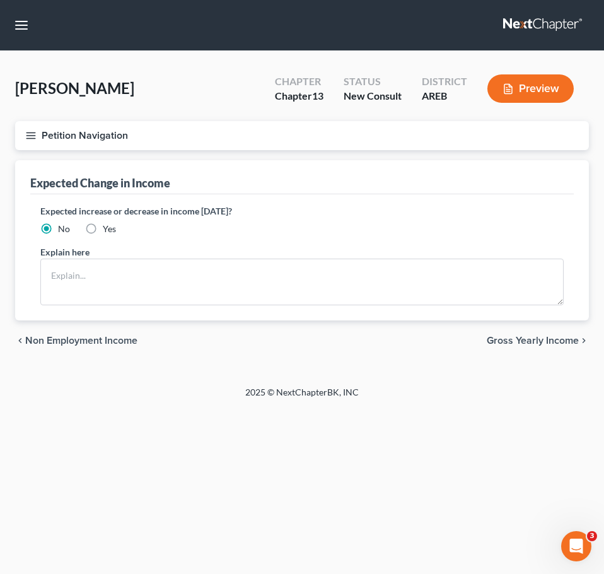
click at [559, 346] on span "Gross Yearly Income" at bounding box center [533, 340] width 92 height 10
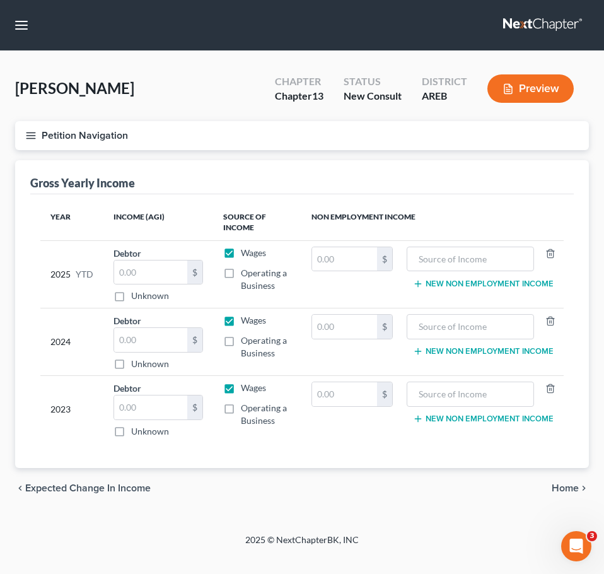
click at [566, 484] on span "Home" at bounding box center [565, 488] width 27 height 10
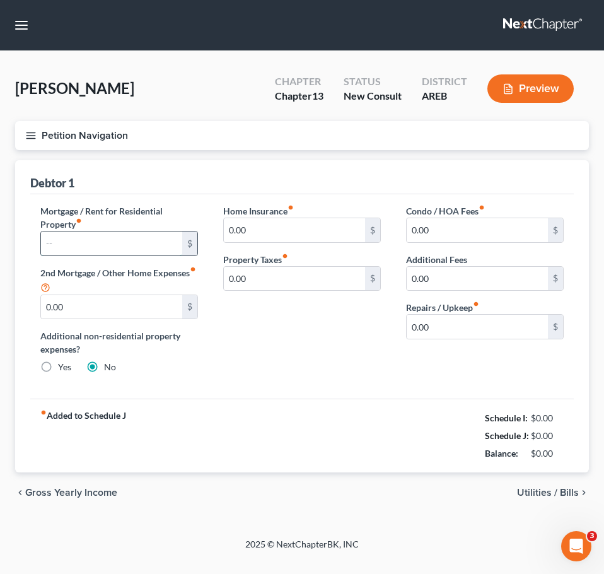
click at [148, 252] on input "text" at bounding box center [111, 243] width 141 height 24
click at [397, 376] on div "Condo / HOA Fees fiber_manual_record 0.00 $ Additional Fees 0.00 $ Repairs / Up…" at bounding box center [484, 294] width 183 height 180
click at [546, 492] on span "Utilities / Bills" at bounding box center [548, 492] width 62 height 10
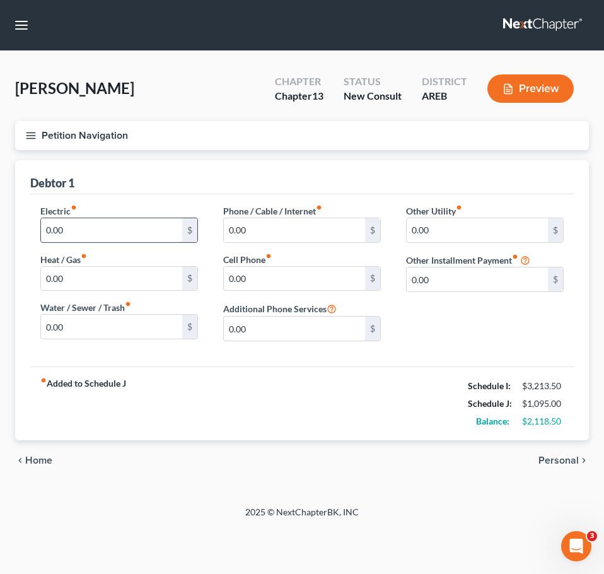
click at [110, 229] on input "0.00" at bounding box center [111, 230] width 141 height 24
click at [319, 279] on input "0.00" at bounding box center [294, 279] width 141 height 24
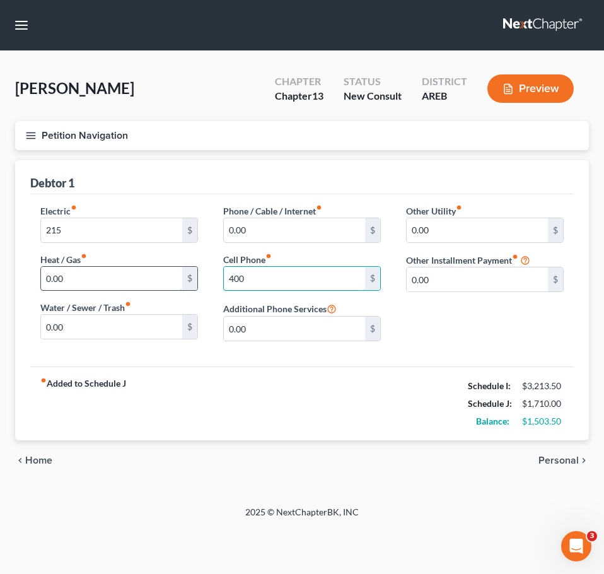
drag, startPoint x: 325, startPoint y: 279, endPoint x: 173, endPoint y: 279, distance: 152.6
click at [173, 279] on div "Electric fiber_manual_record 215 $ Heat / Gas fiber_manual_record 0.00 $ Water …" at bounding box center [302, 277] width 549 height 147
click at [291, 224] on input "0.00" at bounding box center [294, 230] width 141 height 24
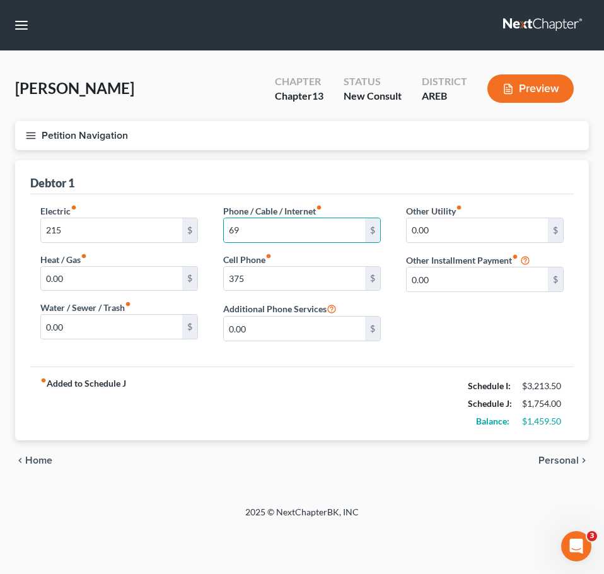
click at [507, 341] on div "Other Utility fiber_manual_record 0.00 $ Other Installment Payment fiber_manual…" at bounding box center [484, 277] width 183 height 147
click at [448, 274] on input "0.00" at bounding box center [477, 279] width 141 height 24
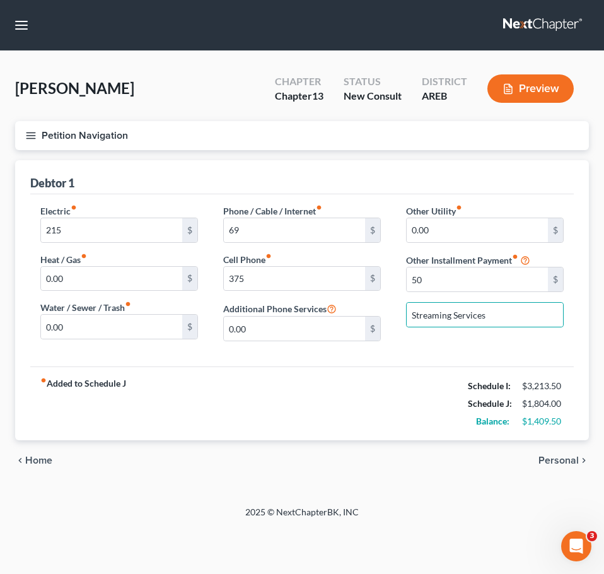
click at [561, 461] on span "Personal" at bounding box center [559, 460] width 40 height 10
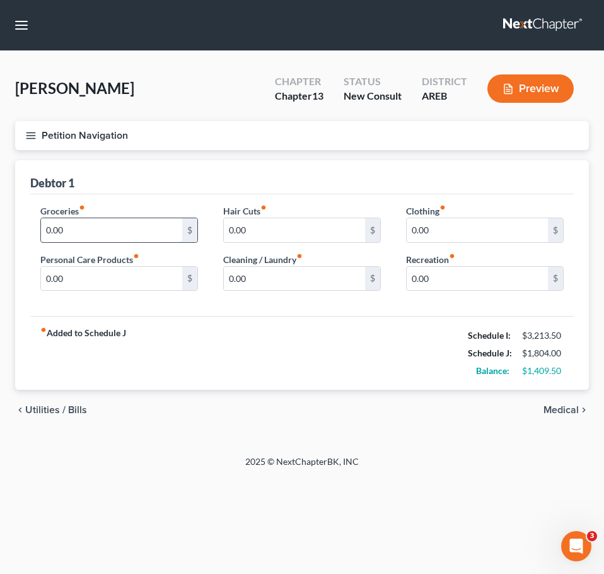
click at [73, 230] on input "0.00" at bounding box center [111, 230] width 141 height 24
drag, startPoint x: 441, startPoint y: 281, endPoint x: 352, endPoint y: 300, distance: 91.5
click at [352, 300] on div "Groceries fiber_manual_record 460 $ Personal Care Products fiber_manual_record …" at bounding box center [302, 252] width 549 height 97
click at [554, 413] on span "Medical" at bounding box center [561, 410] width 35 height 10
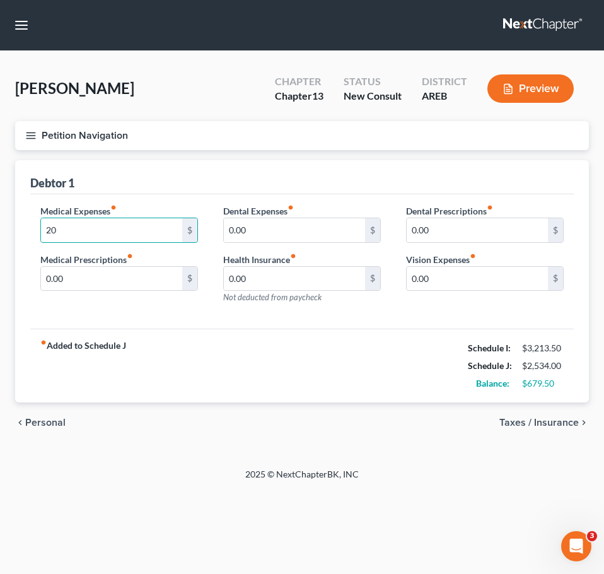
click at [547, 421] on span "Taxes / Insurance" at bounding box center [538, 422] width 79 height 10
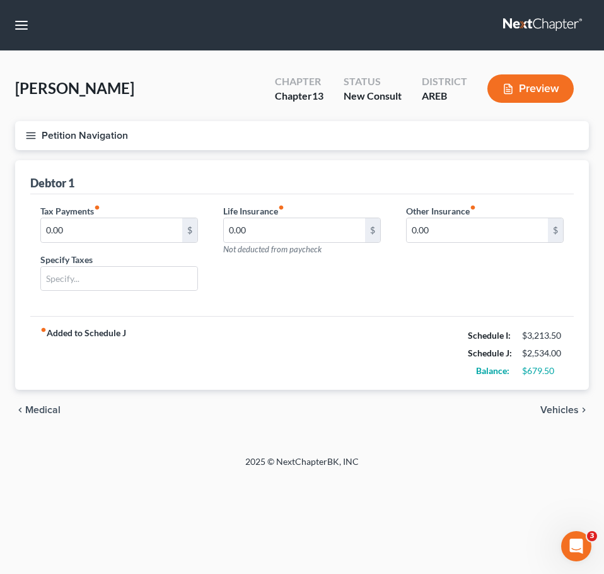
click at [559, 409] on span "Vehicles" at bounding box center [559, 410] width 38 height 10
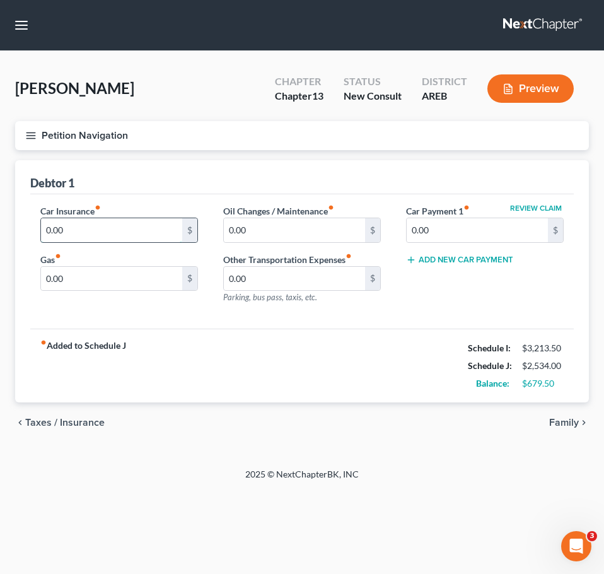
click at [129, 238] on input "0.00" at bounding box center [111, 230] width 141 height 24
click at [125, 270] on input "0.00" at bounding box center [111, 279] width 141 height 24
click at [111, 283] on input "0.00" at bounding box center [111, 279] width 141 height 24
click at [562, 421] on span "Family" at bounding box center [564, 422] width 30 height 10
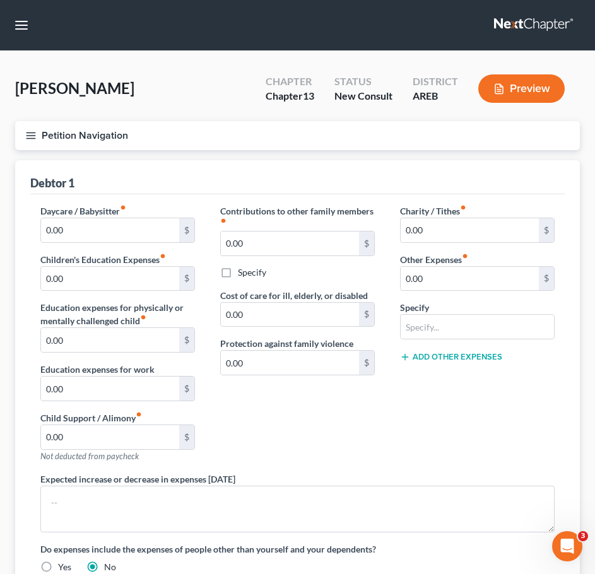
scroll to position [187, 0]
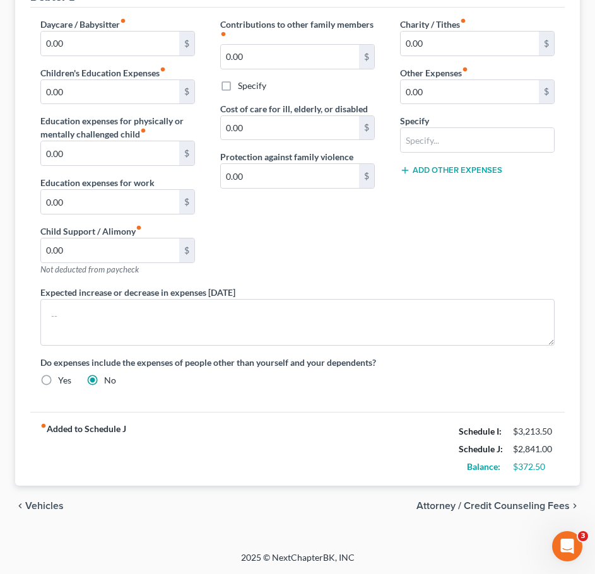
click at [48, 506] on span "Vehicles" at bounding box center [44, 506] width 38 height 10
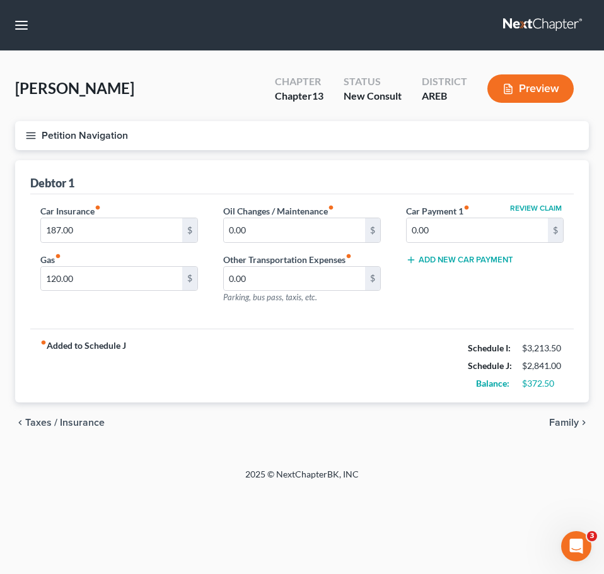
click at [42, 426] on span "Taxes / Insurance" at bounding box center [64, 422] width 79 height 10
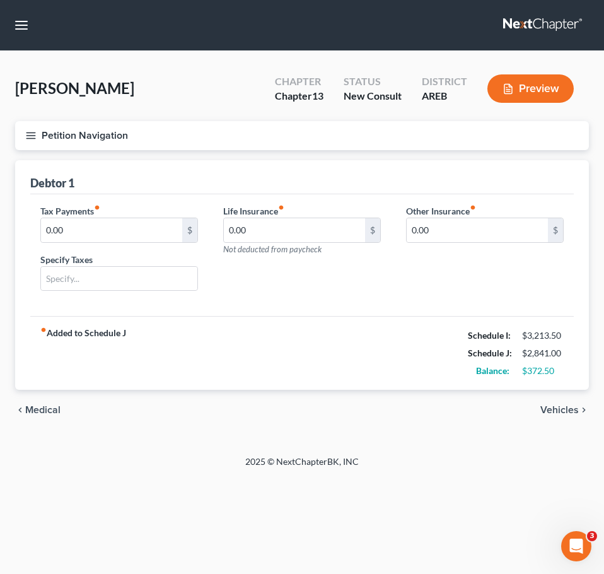
click at [42, 403] on div "chevron_left Medical Vehicles chevron_right" at bounding box center [302, 410] width 574 height 40
click at [566, 412] on span "Vehicles" at bounding box center [559, 410] width 38 height 10
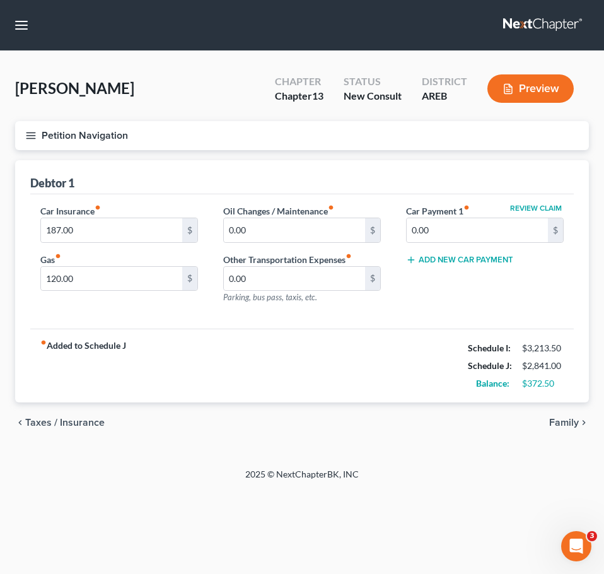
click at [571, 422] on span "Family" at bounding box center [564, 422] width 30 height 10
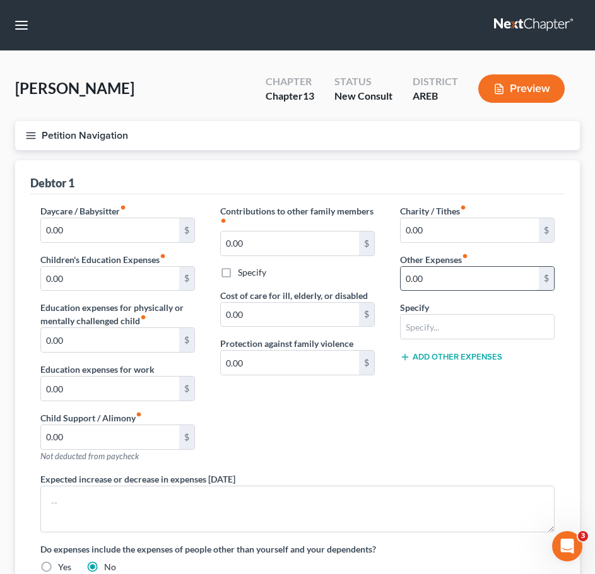
click at [457, 279] on input "0.00" at bounding box center [469, 279] width 138 height 24
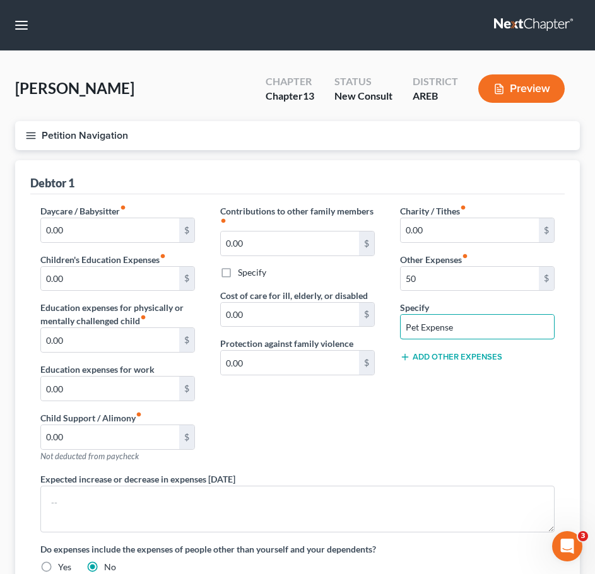
scroll to position [187, 0]
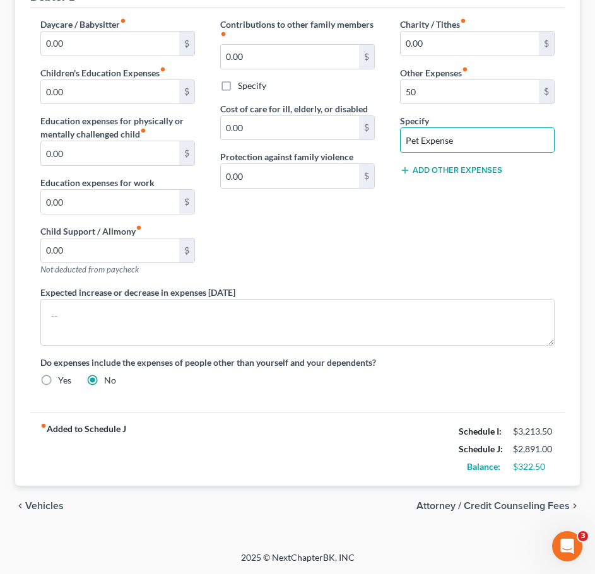
click at [35, 501] on span "Vehicles" at bounding box center [44, 506] width 38 height 10
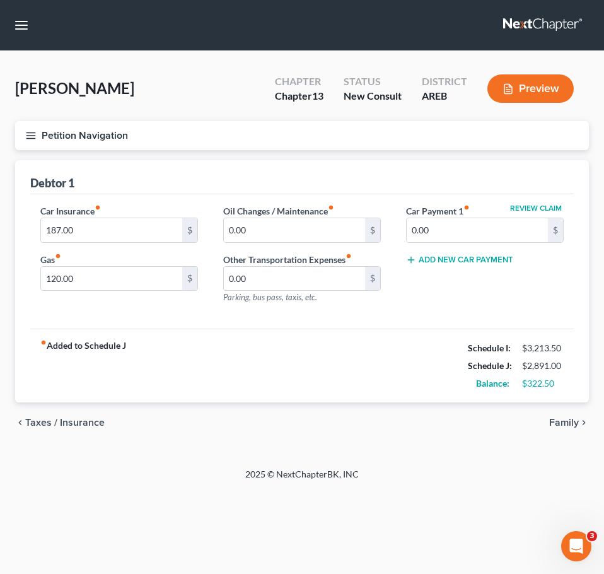
click at [45, 424] on span "Taxes / Insurance" at bounding box center [64, 422] width 79 height 10
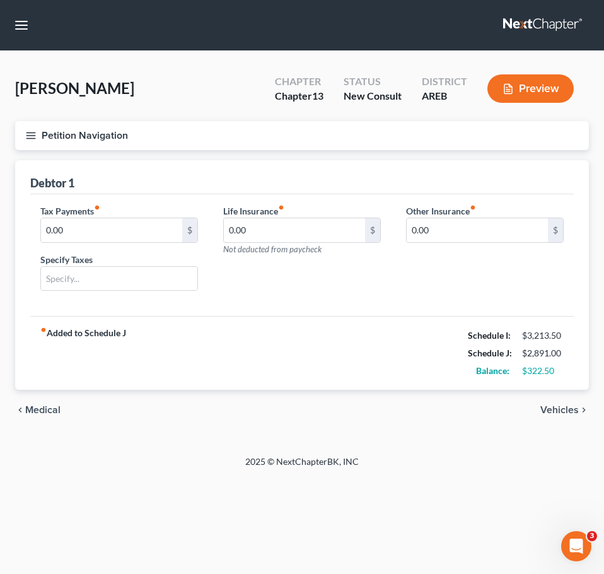
click at [45, 409] on span "Medical" at bounding box center [42, 410] width 35 height 10
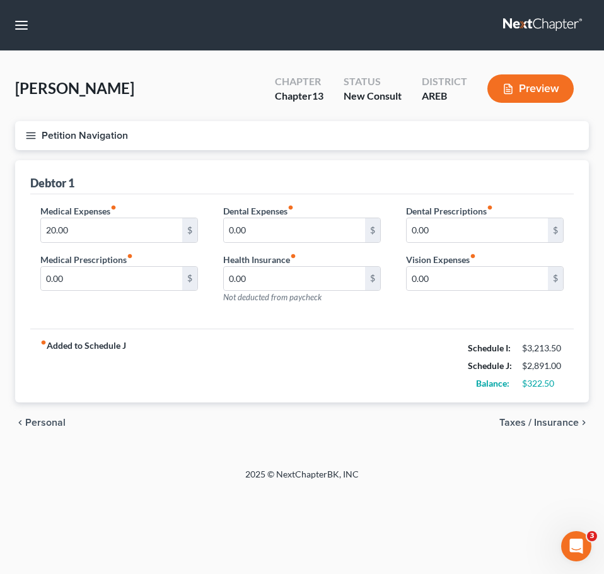
click at [43, 419] on span "Personal" at bounding box center [45, 422] width 40 height 10
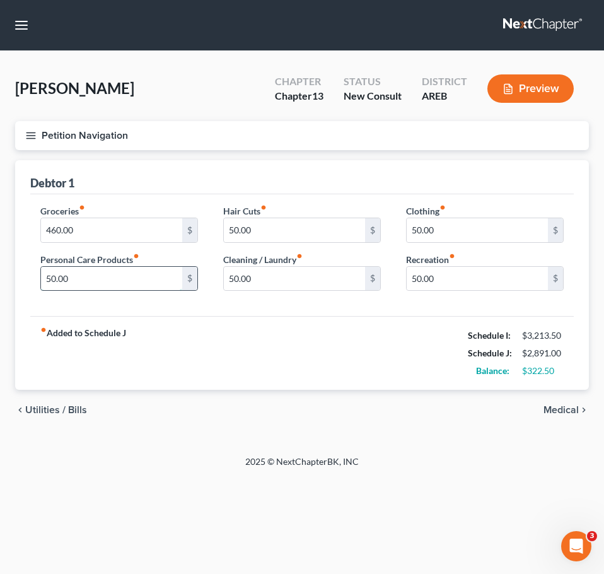
click at [93, 276] on input "50.00" at bounding box center [111, 279] width 141 height 24
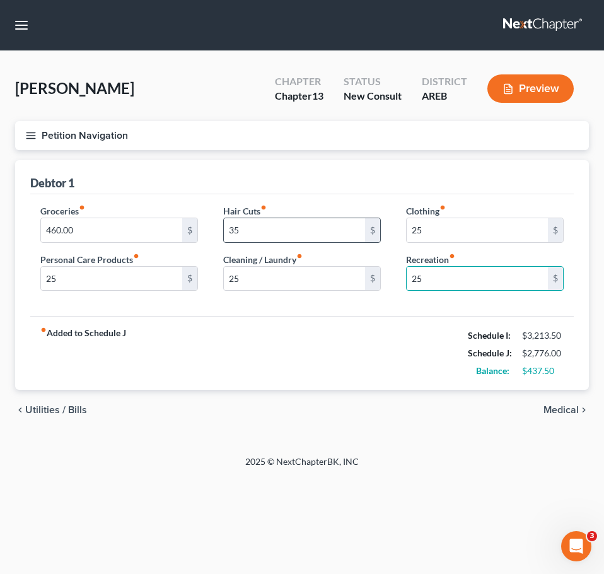
drag, startPoint x: 210, startPoint y: 227, endPoint x: 223, endPoint y: 226, distance: 12.6
click at [211, 227] on div "Hair Cuts fiber_manual_record 35 $ Cleaning / Laundry fiber_manual_record 25 $" at bounding box center [302, 252] width 183 height 97
click at [223, 226] on div "35 $" at bounding box center [302, 230] width 158 height 25
click at [244, 229] on input "35" at bounding box center [294, 230] width 141 height 24
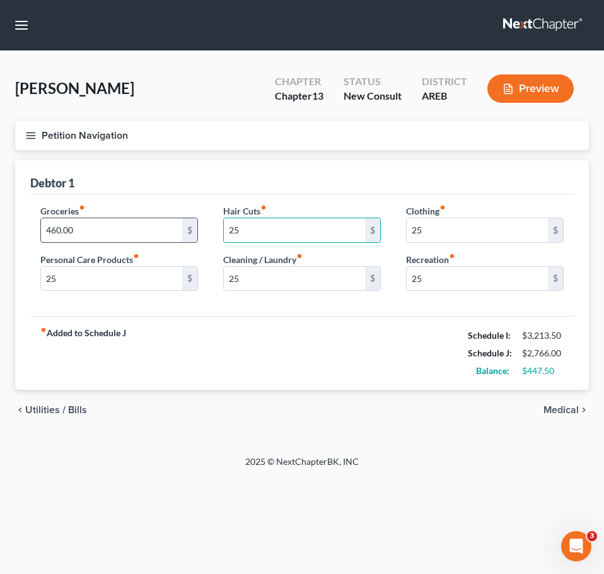
click at [90, 233] on input "460.00" at bounding box center [111, 230] width 141 height 24
click at [397, 385] on div "fiber_manual_record Added to Schedule J Schedule I: $3,213.50 Schedule J: $2,73…" at bounding box center [302, 353] width 544 height 74
click at [559, 411] on span "Medical" at bounding box center [561, 410] width 35 height 10
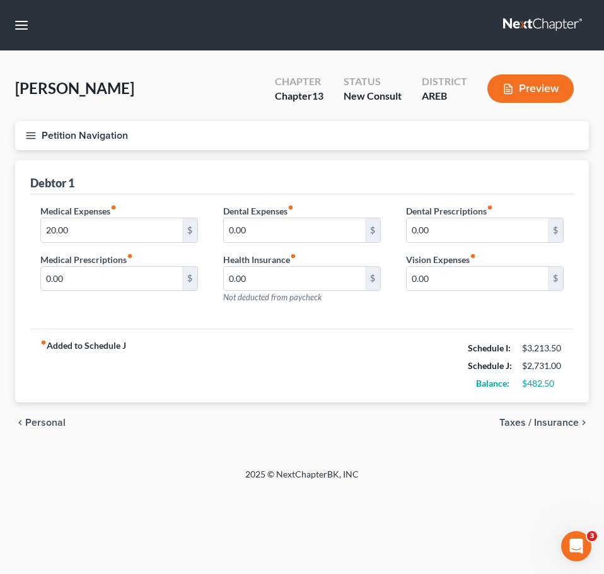
click at [561, 421] on span "Taxes / Insurance" at bounding box center [538, 422] width 79 height 10
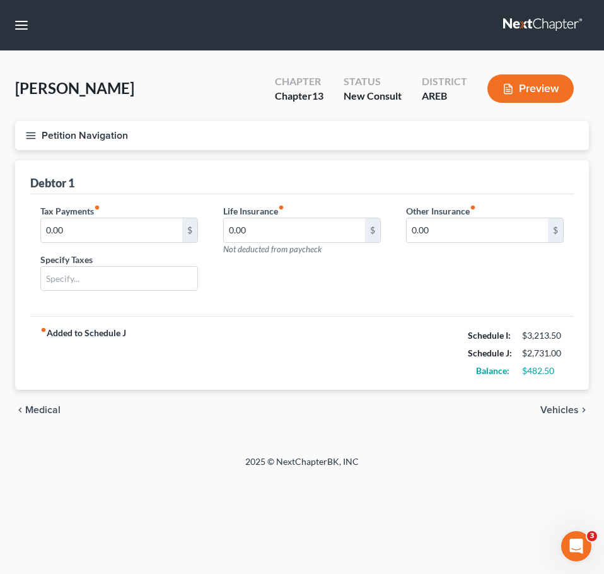
click at [562, 407] on span "Vehicles" at bounding box center [559, 410] width 38 height 10
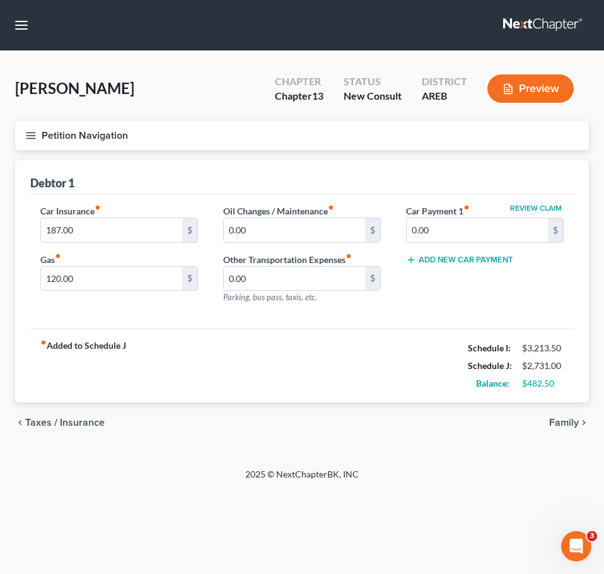
click at [575, 417] on span "Family" at bounding box center [564, 422] width 30 height 10
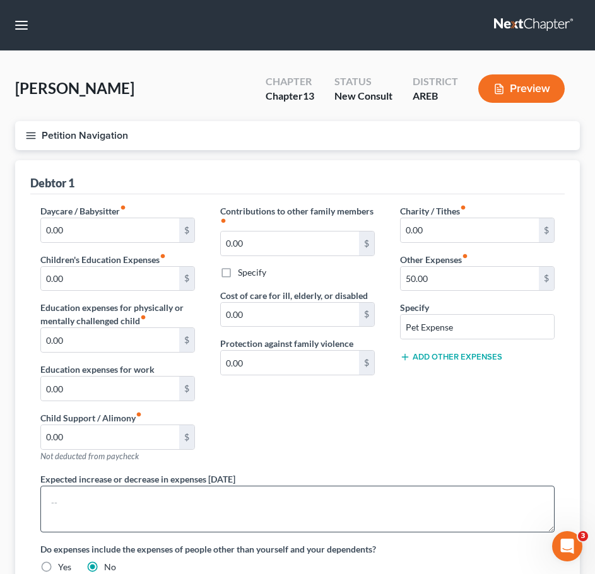
scroll to position [187, 0]
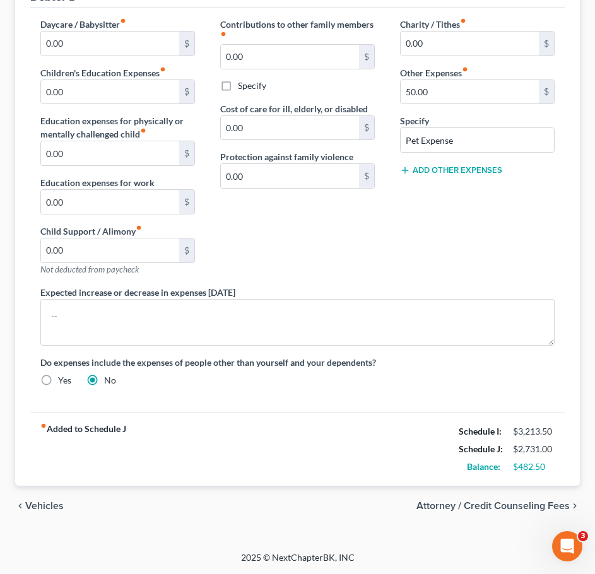
click at [508, 504] on span "Attorney / Credit Counseling Fees" at bounding box center [492, 506] width 153 height 10
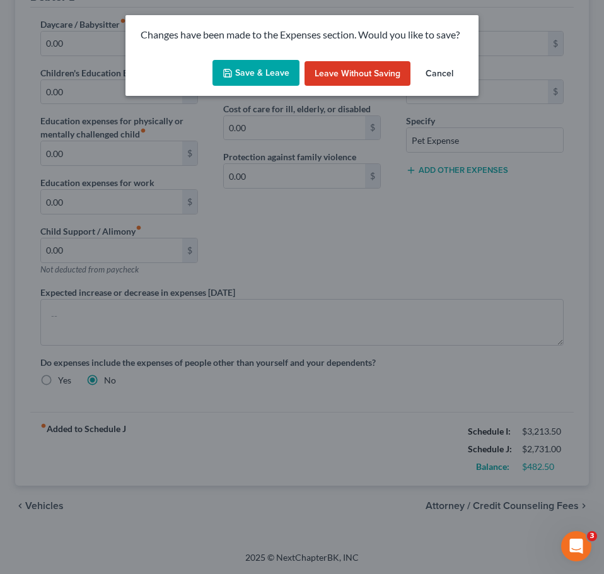
click at [260, 79] on button "Save & Leave" at bounding box center [256, 73] width 87 height 26
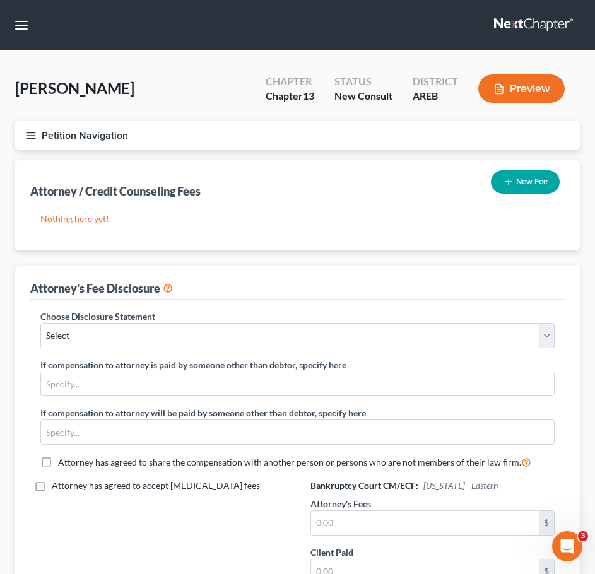
scroll to position [172, 0]
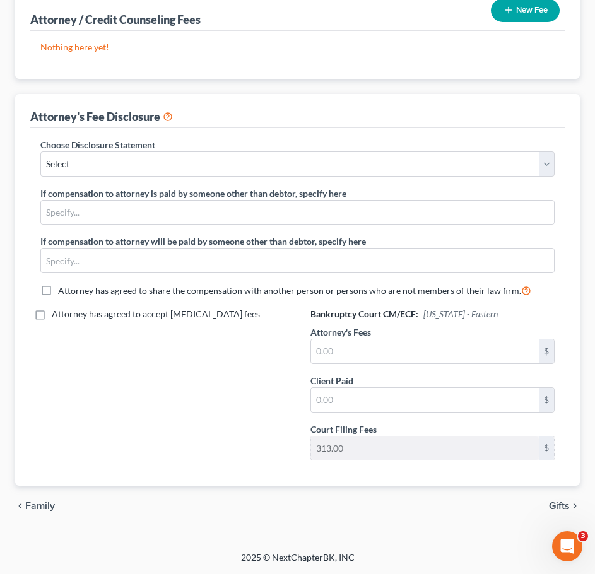
click at [553, 501] on span "Gifts" at bounding box center [559, 506] width 21 height 10
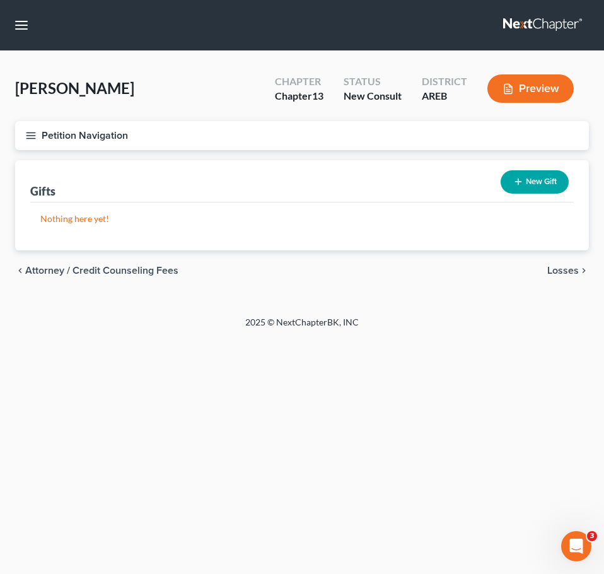
click at [564, 270] on span "Losses" at bounding box center [563, 270] width 32 height 10
click at [564, 270] on span "Environmental Hazards" at bounding box center [526, 270] width 106 height 10
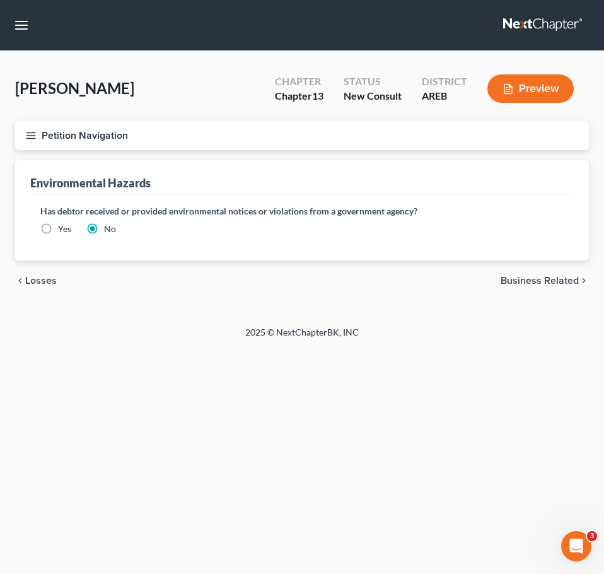
click at [568, 284] on span "Business Related" at bounding box center [540, 281] width 78 height 10
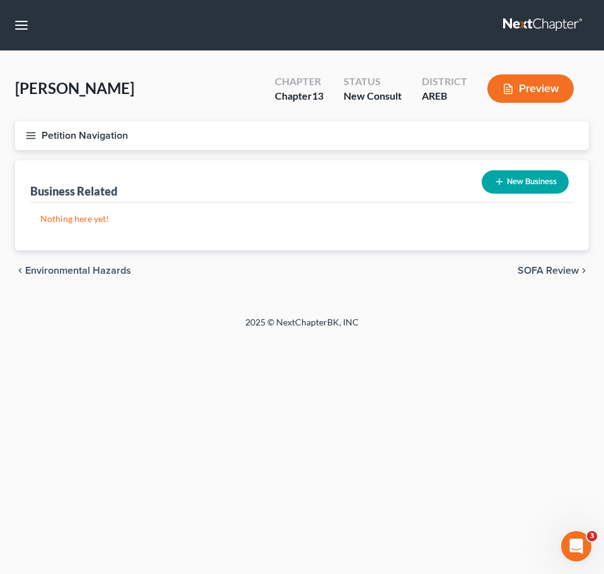
click at [32, 141] on button "Petition Navigation" at bounding box center [302, 135] width 574 height 29
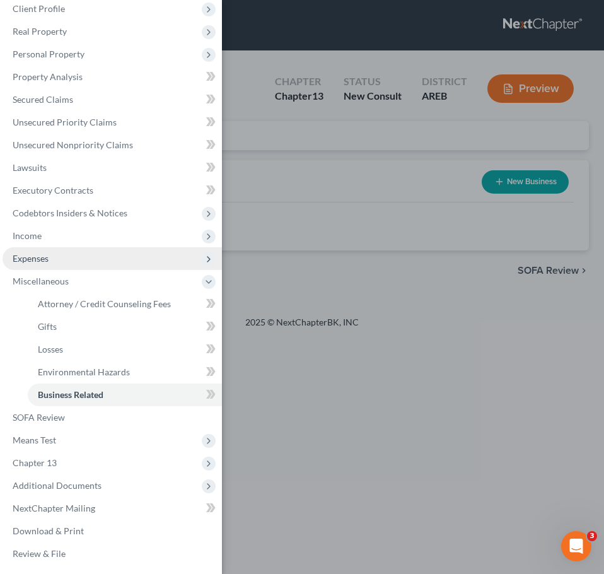
scroll to position [82, 0]
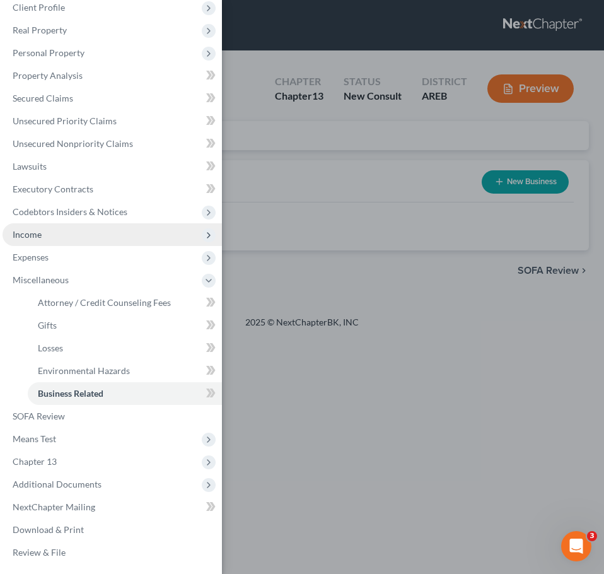
click at [53, 231] on span "Income" at bounding box center [112, 234] width 219 height 23
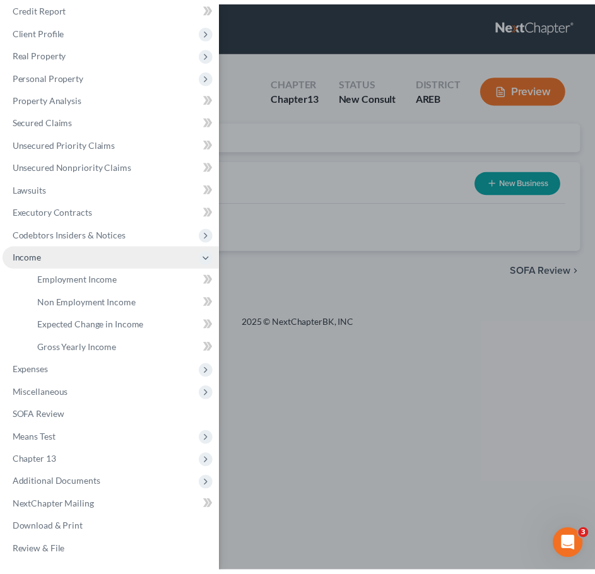
scroll to position [59, 0]
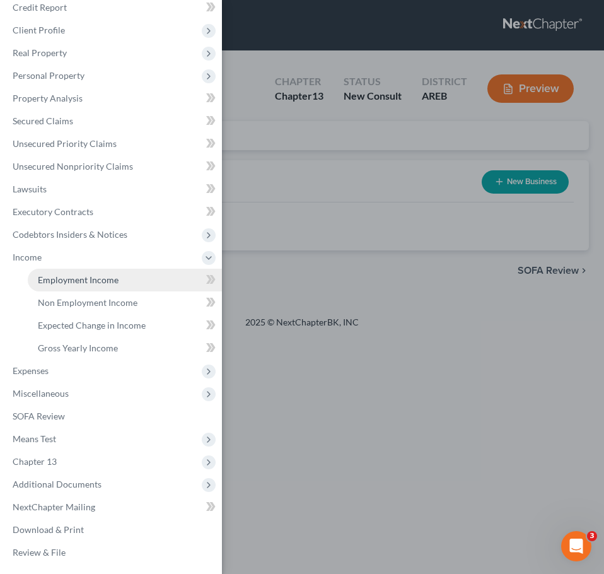
click at [79, 281] on span "Employment Income" at bounding box center [78, 279] width 81 height 11
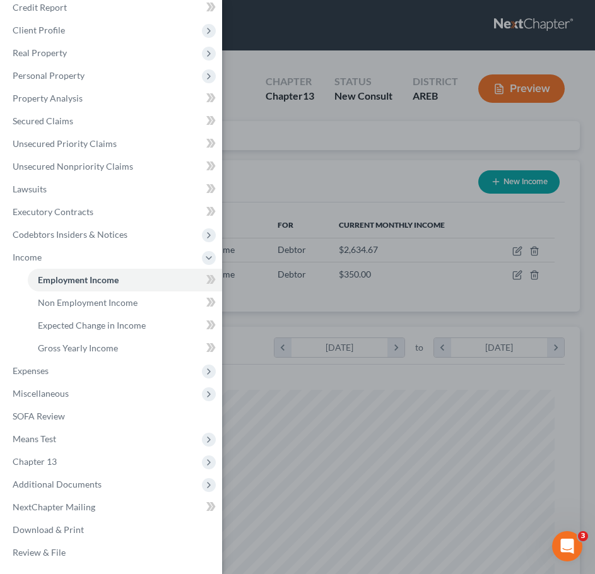
scroll to position [257, 539]
click at [392, 202] on div "Case Dashboard Payments Invoices Payments Payments Credit Report Client Profile" at bounding box center [297, 287] width 595 height 574
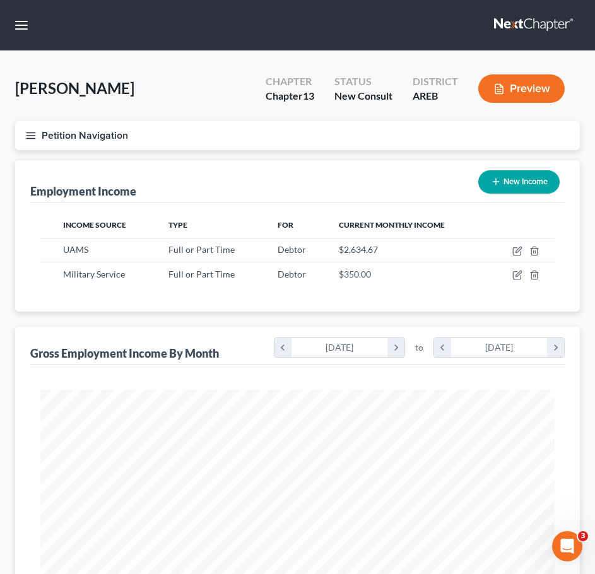
scroll to position [417, 0]
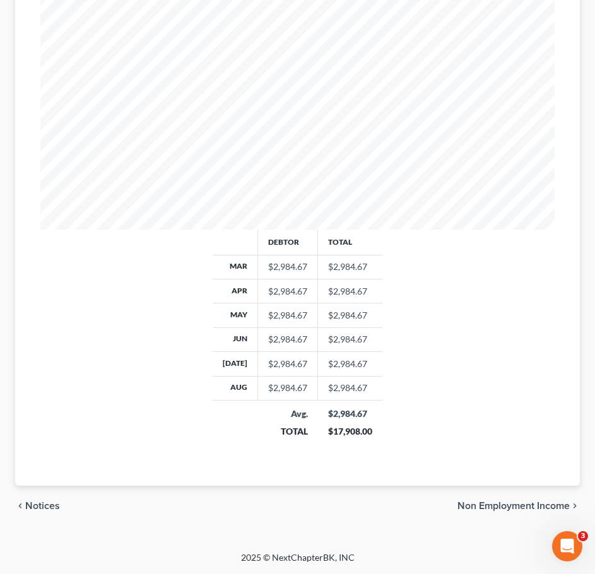
click at [537, 504] on span "Non Employment Income" at bounding box center [513, 506] width 112 height 10
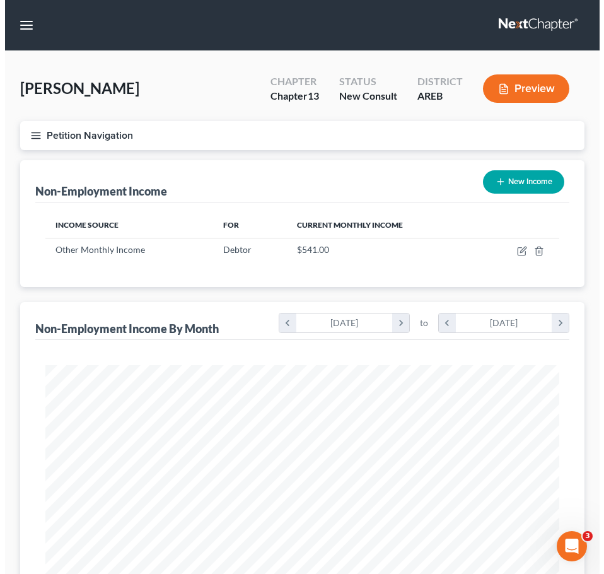
scroll to position [257, 539]
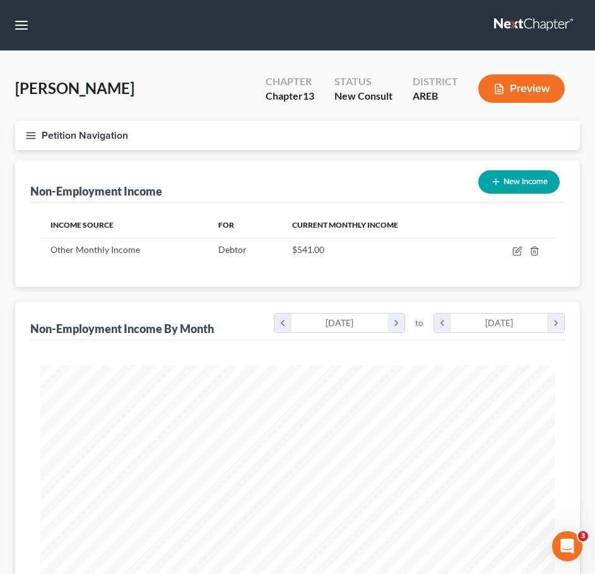
click at [523, 181] on button "New Income" at bounding box center [518, 181] width 81 height 23
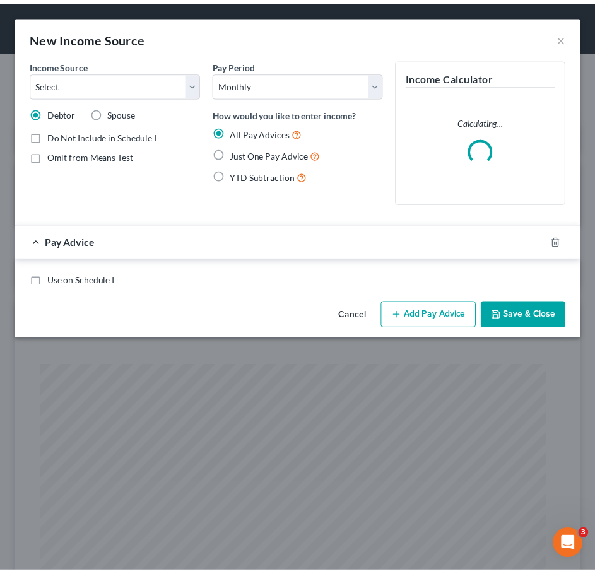
scroll to position [262, 549]
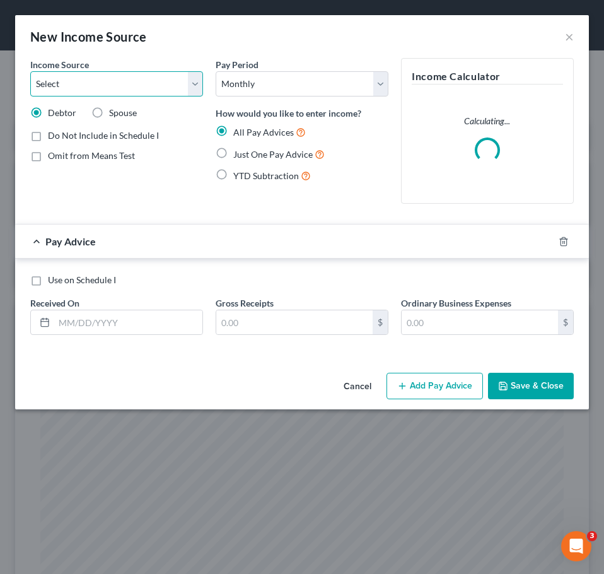
click at [149, 84] on select "Select Unemployment Disability (from employer) Pension Retirement Social Securi…" at bounding box center [116, 83] width 173 height 25
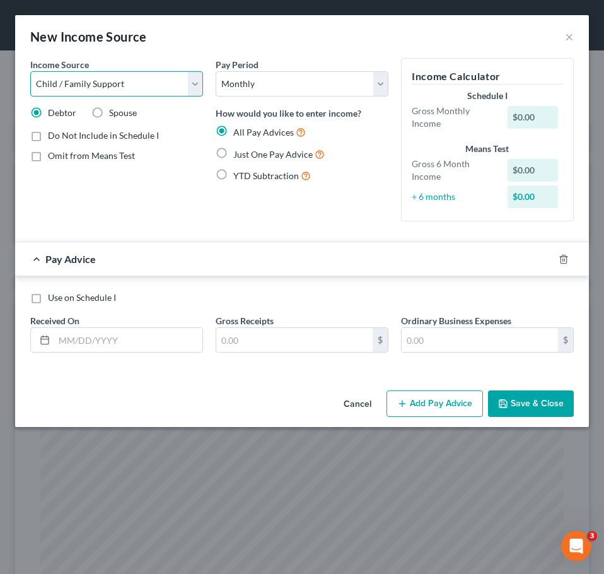
click at [30, 71] on select "Select Unemployment Disability (from employer) Pension Retirement Social Securi…" at bounding box center [116, 83] width 173 height 25
click at [108, 158] on span "Omit from Means Test" at bounding box center [91, 155] width 87 height 11
click at [61, 158] on input "Omit from Means Test" at bounding box center [57, 153] width 8 height 8
click at [233, 153] on label "Just One Pay Advice" at bounding box center [278, 154] width 91 height 15
click at [238, 153] on input "Just One Pay Advice" at bounding box center [242, 151] width 8 height 8
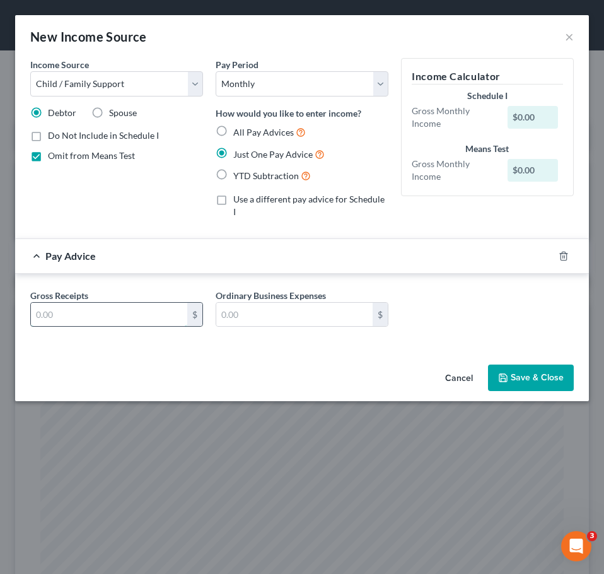
click at [119, 303] on input "text" at bounding box center [109, 315] width 156 height 24
click at [558, 364] on button "Save & Close" at bounding box center [531, 377] width 86 height 26
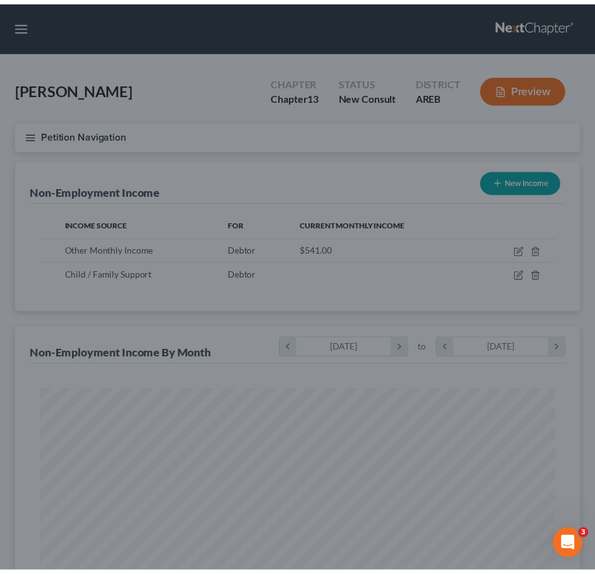
scroll to position [630339, 630056]
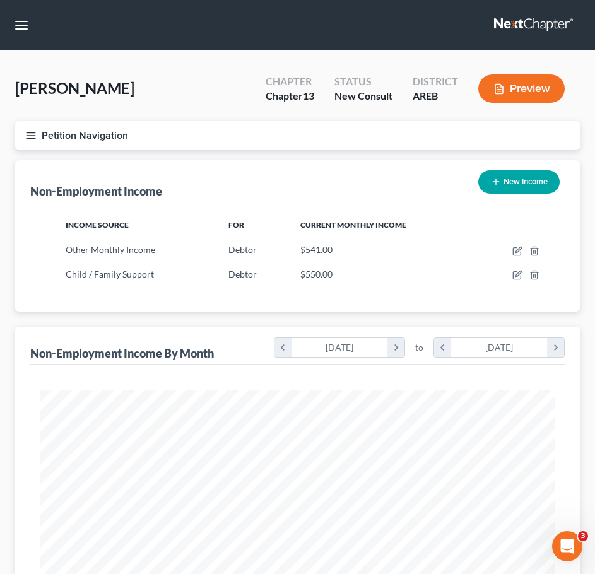
click at [32, 134] on icon "button" at bounding box center [30, 135] width 11 height 11
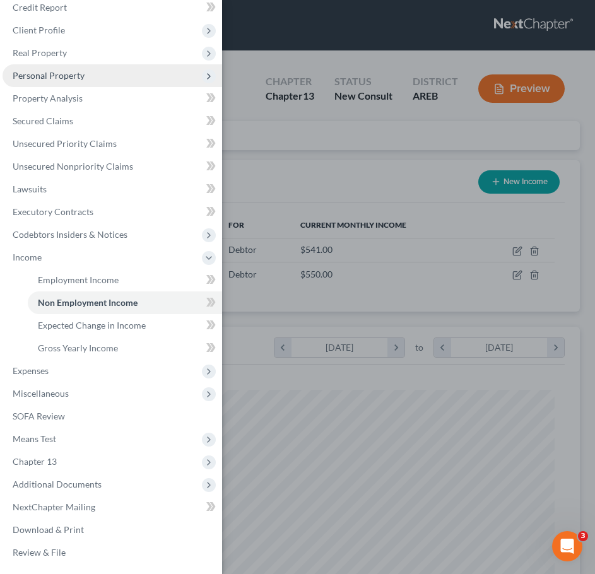
scroll to position [0, 0]
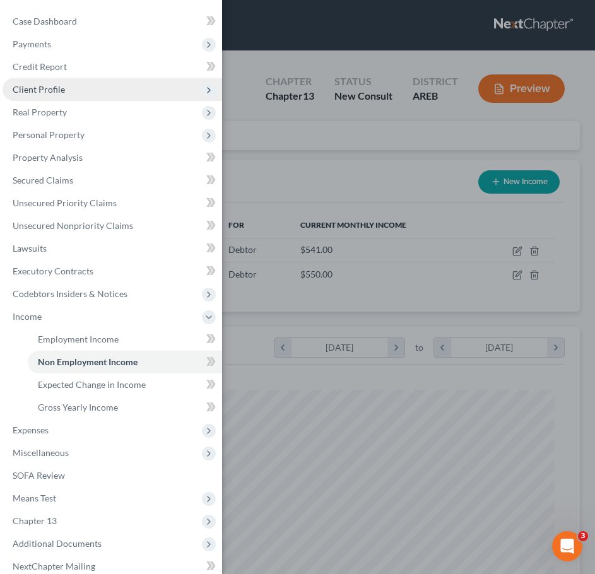
click at [90, 96] on span "Client Profile" at bounding box center [112, 89] width 219 height 23
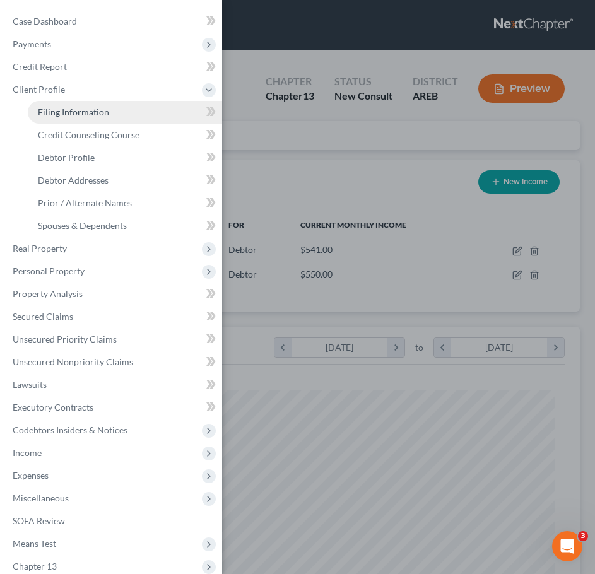
click at [93, 110] on span "Filing Information" at bounding box center [73, 112] width 71 height 11
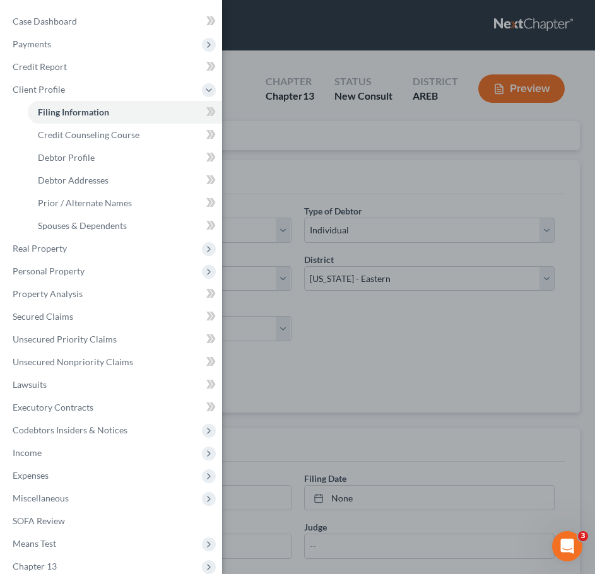
click at [374, 189] on div "Case Dashboard Payments Invoices Payments Payments Credit Report Client Profile" at bounding box center [297, 287] width 595 height 574
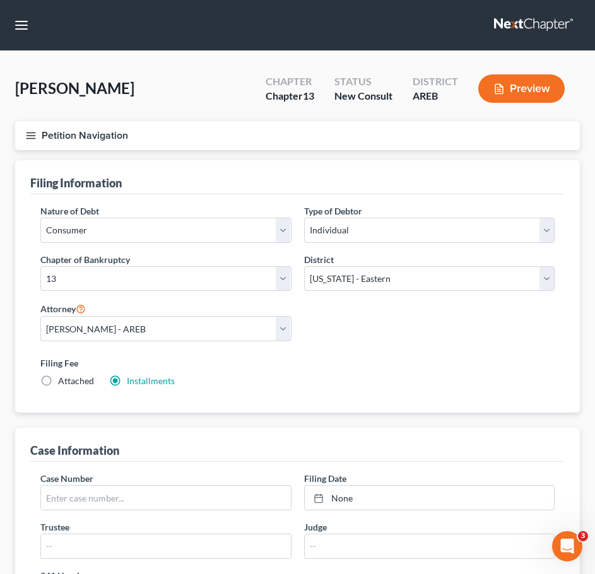
scroll to position [485, 0]
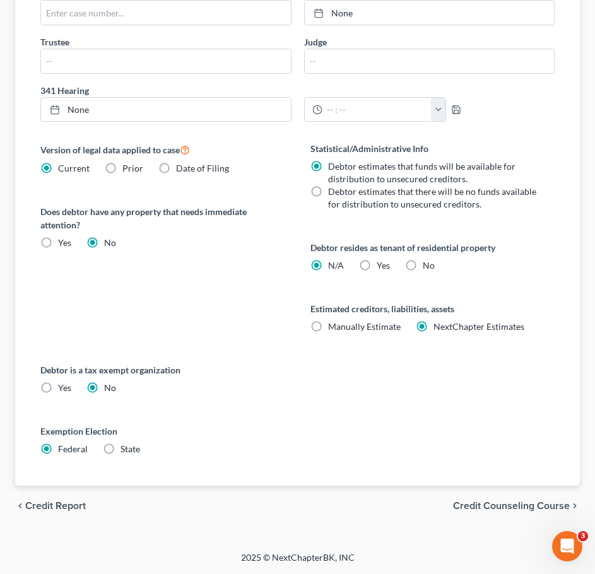
click at [530, 508] on span "Credit Counseling Course" at bounding box center [511, 506] width 117 height 10
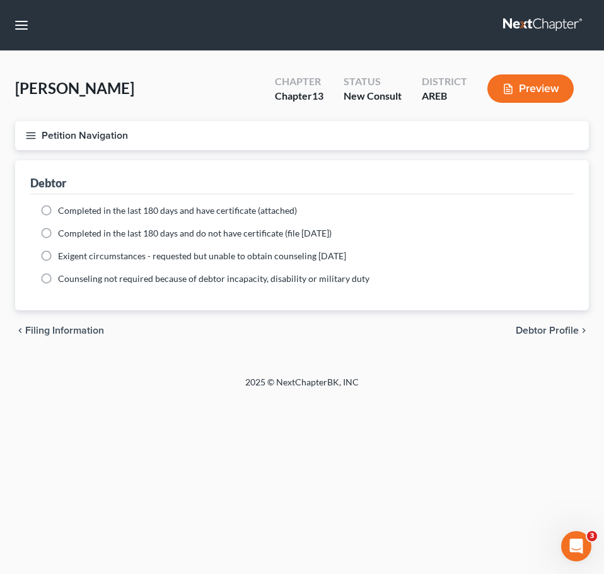
click at [543, 321] on div "chevron_left Filing Information Debtor Profile chevron_right" at bounding box center [302, 330] width 574 height 40
click at [535, 325] on span "Debtor Profile" at bounding box center [547, 330] width 63 height 10
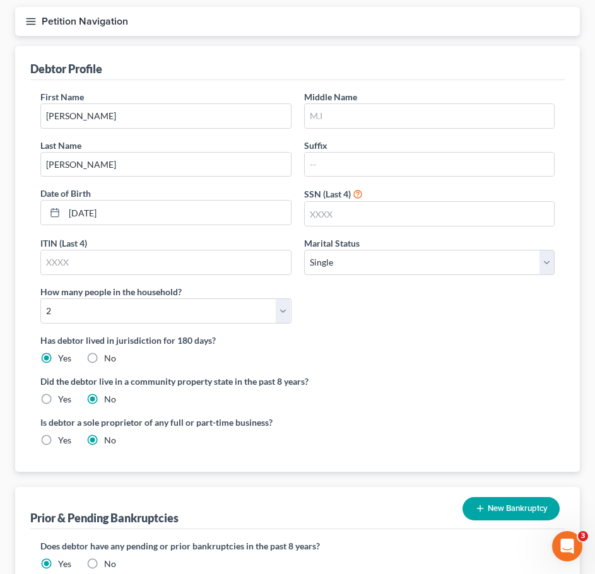
scroll to position [119, 0]
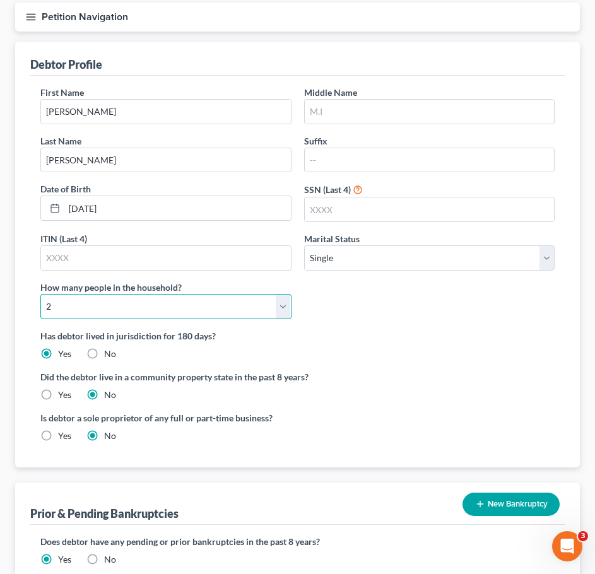
drag, startPoint x: 265, startPoint y: 306, endPoint x: 232, endPoint y: 294, distance: 35.3
click at [265, 306] on select "Select 1 2 3 4 5 6 7 8 9 10 11 12 13 14 15 16 17 18 19 20" at bounding box center [165, 306] width 251 height 25
click at [40, 294] on select "Select 1 2 3 4 5 6 7 8 9 10 11 12 13 14 15 16 17 18 19 20" at bounding box center [165, 306] width 251 height 25
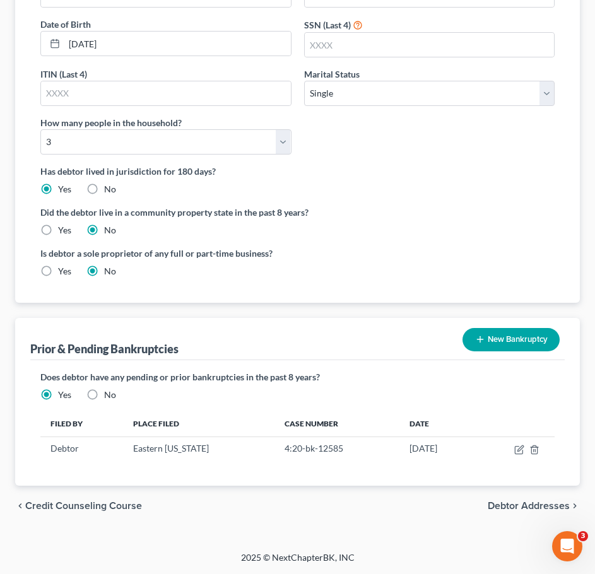
click at [533, 508] on span "Debtor Addresses" at bounding box center [528, 506] width 82 height 10
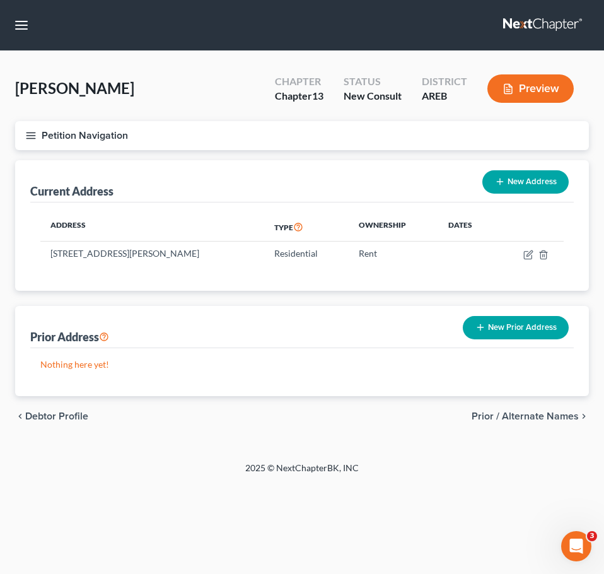
click at [562, 416] on span "Prior / Alternate Names" at bounding box center [525, 416] width 107 height 10
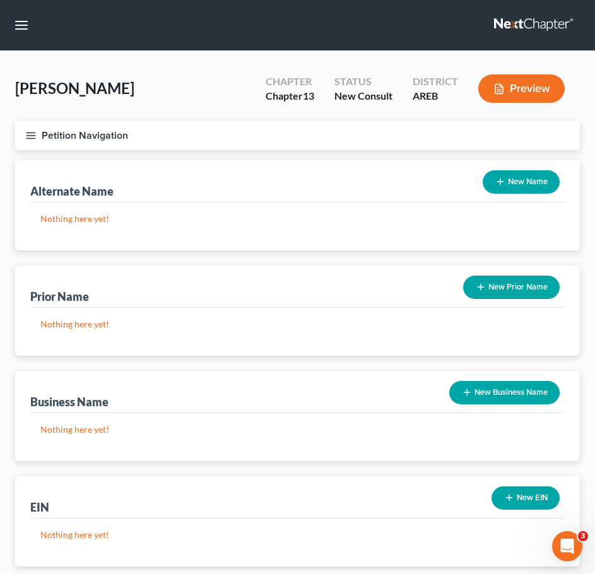
scroll to position [81, 0]
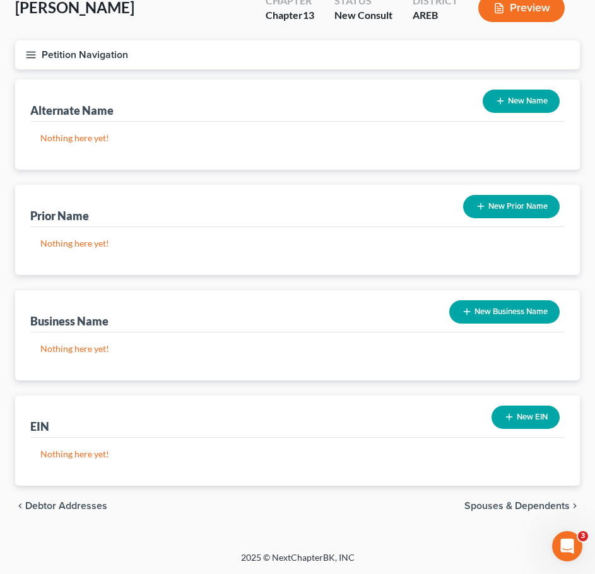
click at [532, 507] on span "Spouses & Dependents" at bounding box center [516, 506] width 105 height 10
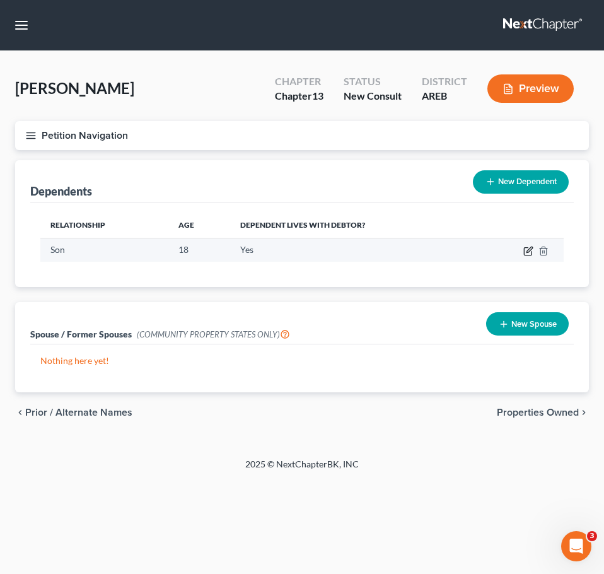
click at [525, 248] on icon "button" at bounding box center [528, 252] width 8 height 8
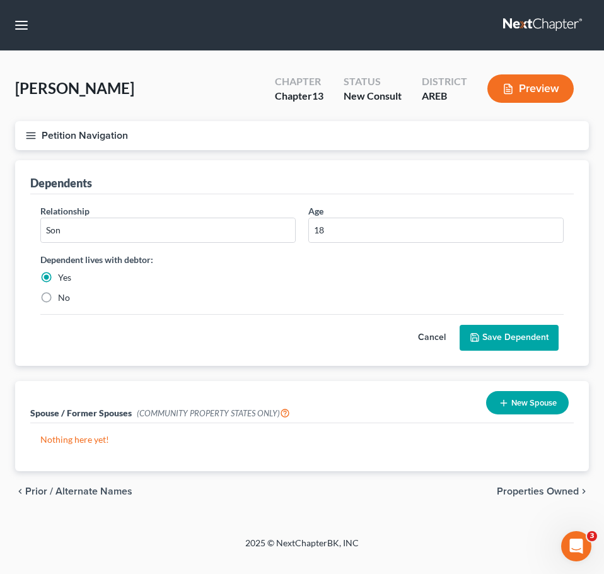
click at [511, 332] on button "Save Dependent" at bounding box center [509, 338] width 99 height 26
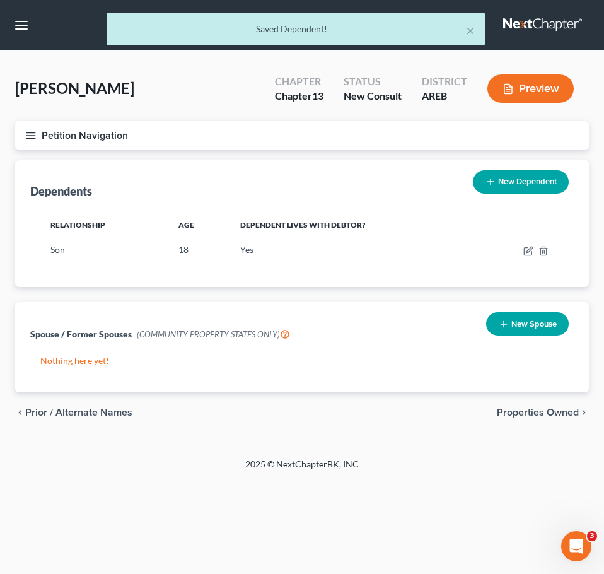
click at [532, 179] on button "New Dependent" at bounding box center [521, 181] width 96 height 23
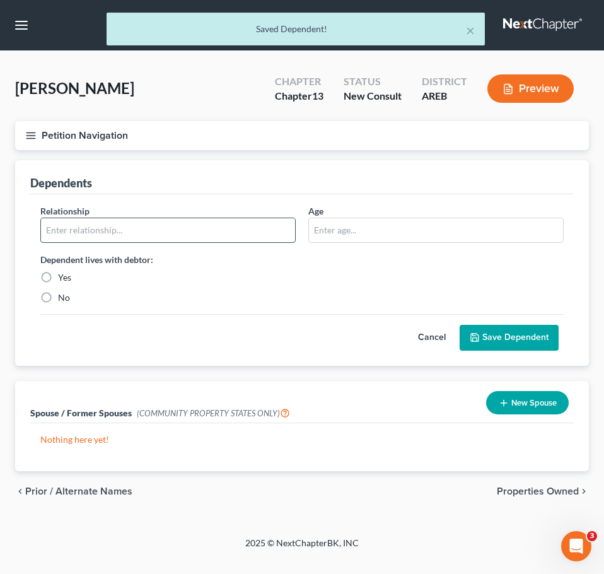
click at [139, 221] on input "text" at bounding box center [168, 230] width 254 height 24
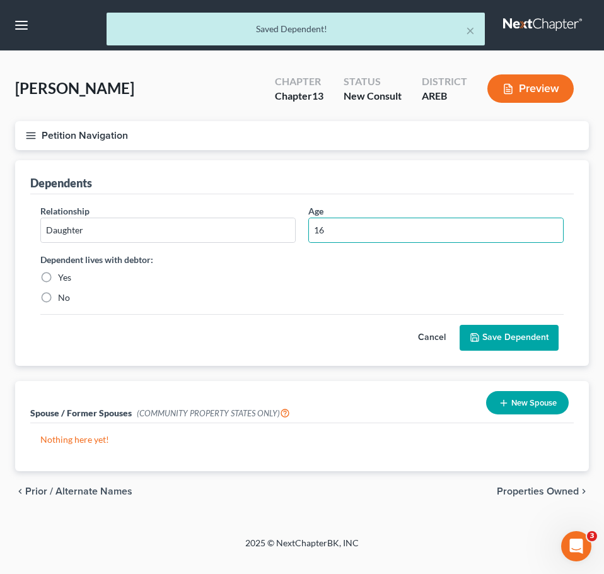
click at [58, 279] on label "Yes" at bounding box center [64, 277] width 13 height 13
click at [63, 279] on input "Yes" at bounding box center [67, 275] width 8 height 8
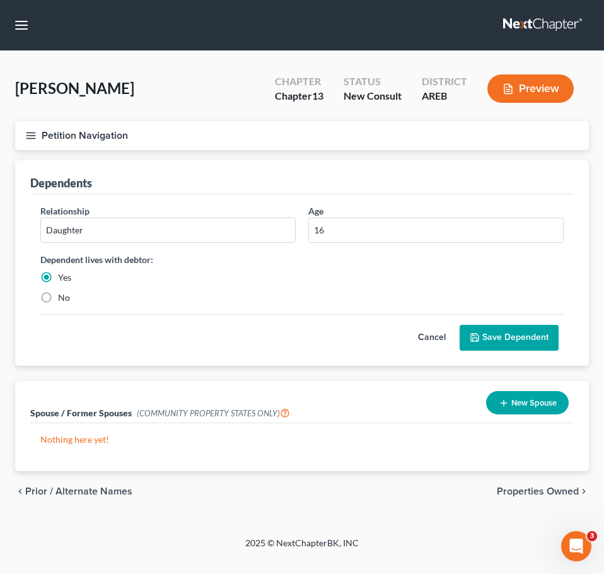
click at [491, 344] on button "Save Dependent" at bounding box center [509, 338] width 99 height 26
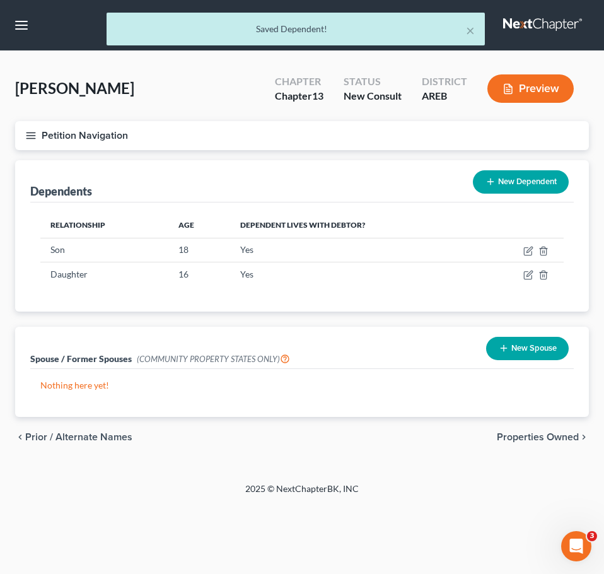
click at [22, 127] on button "Petition Navigation" at bounding box center [302, 135] width 574 height 29
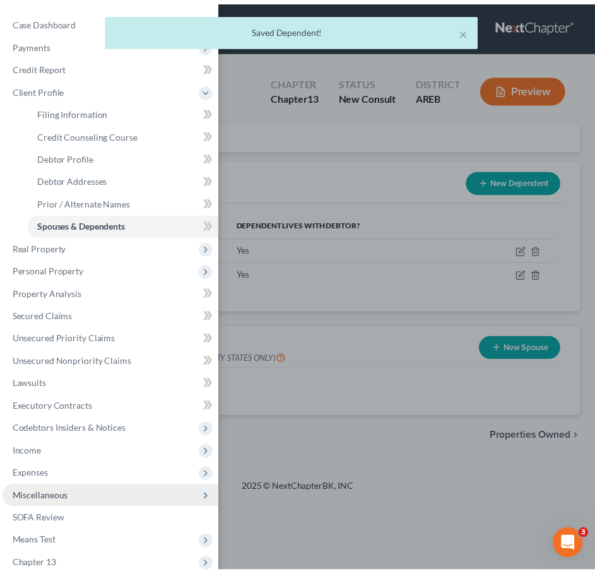
scroll to position [105, 0]
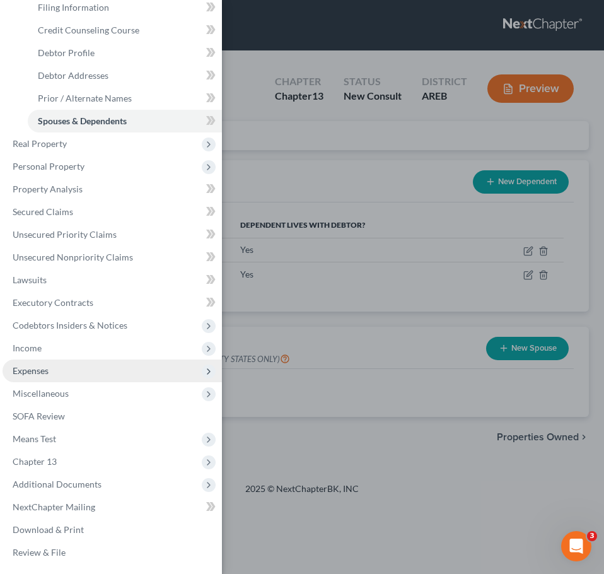
click at [79, 375] on span "Expenses" at bounding box center [112, 370] width 219 height 23
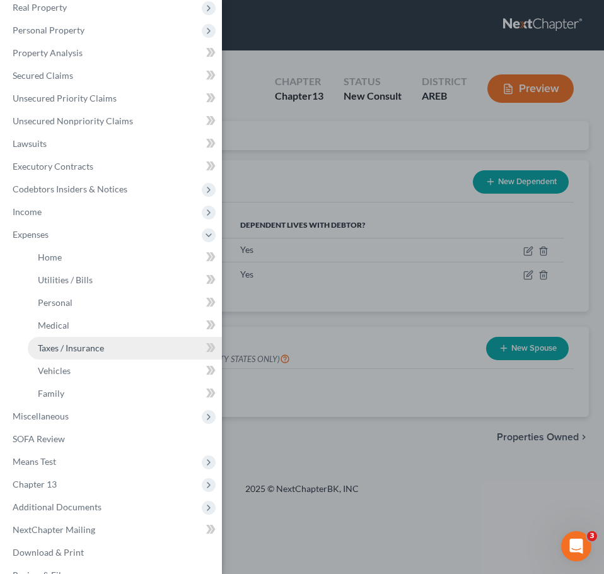
click at [69, 346] on span "Taxes / Insurance" at bounding box center [71, 347] width 66 height 11
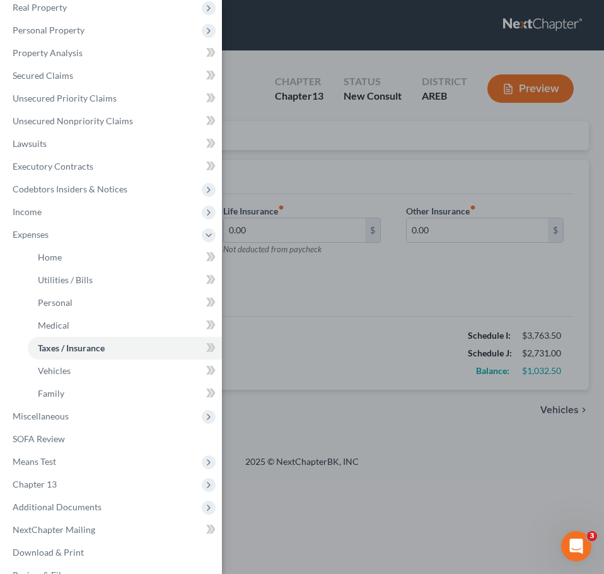
click at [326, 346] on div "Case Dashboard Payments Invoices Payments Payments Credit Report Client Profile" at bounding box center [302, 287] width 604 height 574
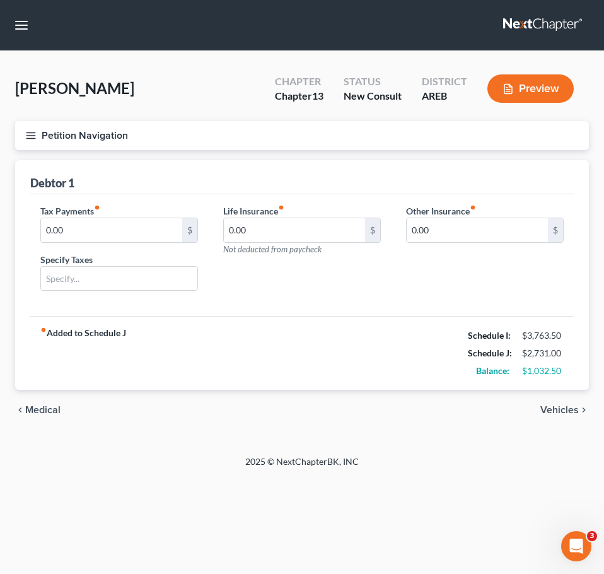
click at [40, 415] on span "Medical" at bounding box center [42, 410] width 35 height 10
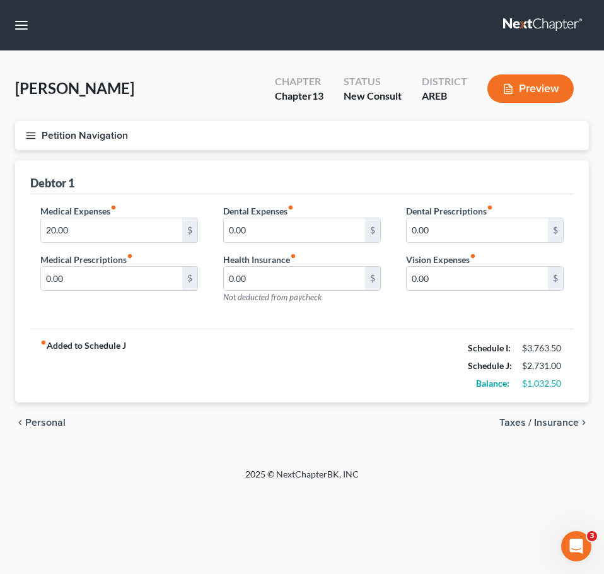
click at [50, 421] on span "Personal" at bounding box center [45, 422] width 40 height 10
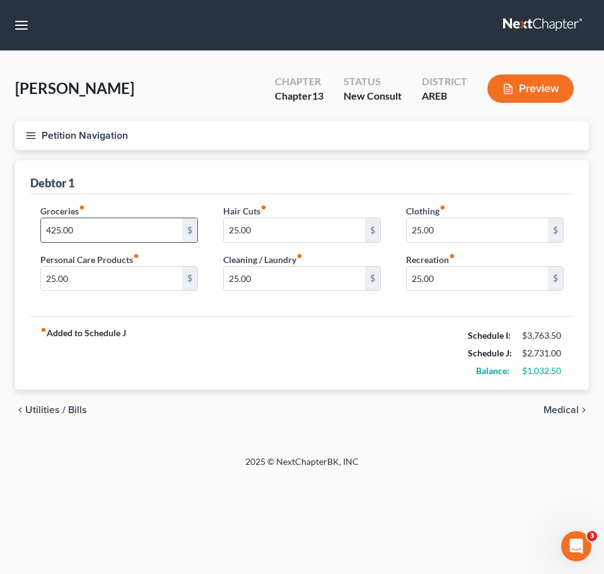
click at [95, 229] on input "425.00" at bounding box center [111, 230] width 141 height 24
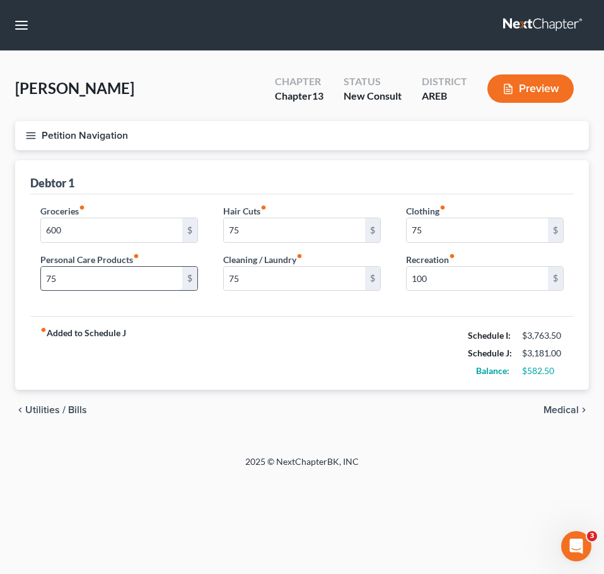
click at [102, 269] on input "75" at bounding box center [111, 279] width 141 height 24
click at [257, 397] on div "chevron_left Utilities / Bills Medical chevron_right" at bounding box center [302, 410] width 574 height 40
click at [439, 282] on input "150" at bounding box center [477, 279] width 141 height 24
click at [560, 405] on span "Medical" at bounding box center [561, 410] width 35 height 10
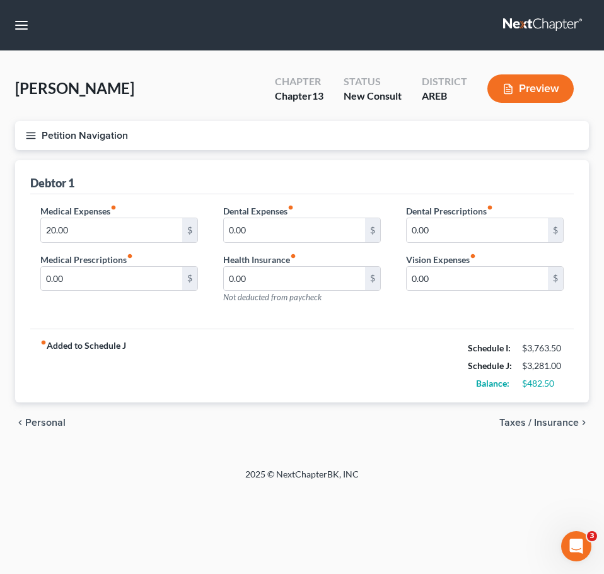
click at [558, 424] on span "Taxes / Insurance" at bounding box center [538, 422] width 79 height 10
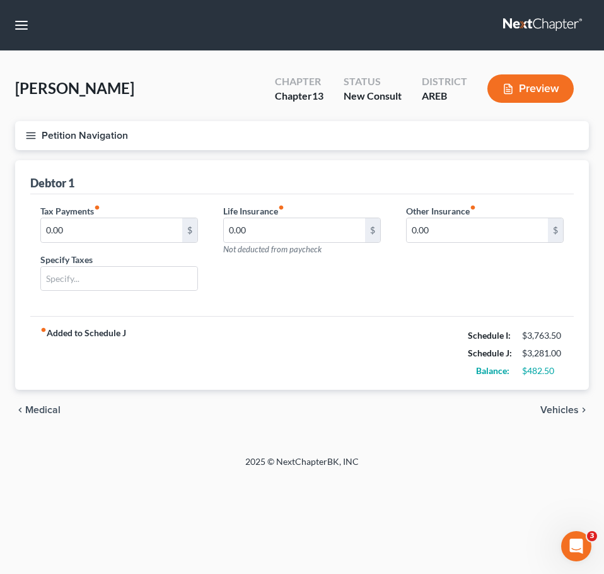
click at [566, 409] on span "Vehicles" at bounding box center [559, 410] width 38 height 10
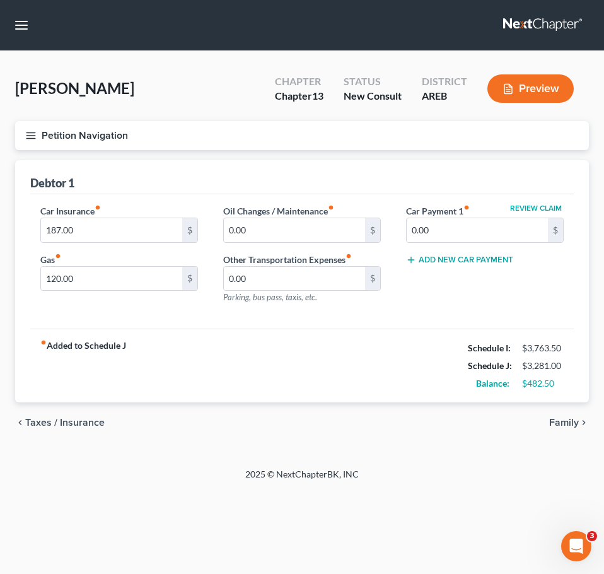
click at [572, 424] on span "Family" at bounding box center [564, 422] width 30 height 10
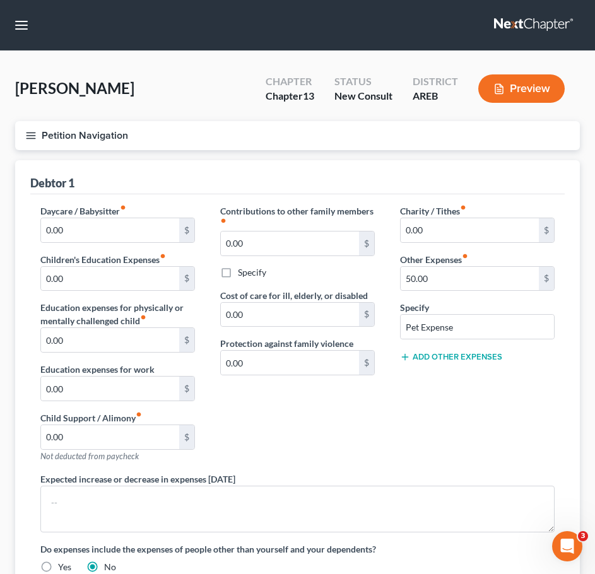
scroll to position [187, 0]
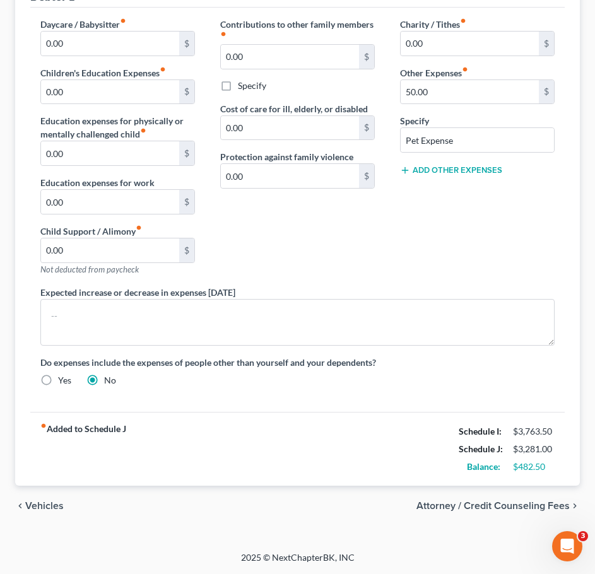
click at [537, 509] on span "Attorney / Credit Counseling Fees" at bounding box center [492, 506] width 153 height 10
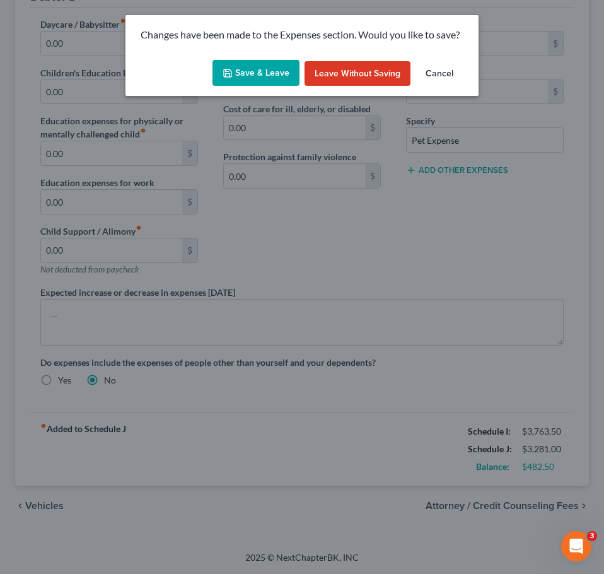
click at [272, 65] on button "Save & Leave" at bounding box center [256, 73] width 87 height 26
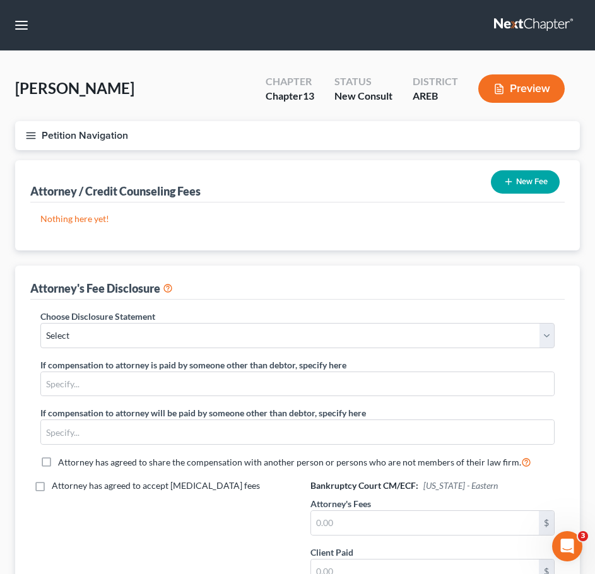
scroll to position [172, 0]
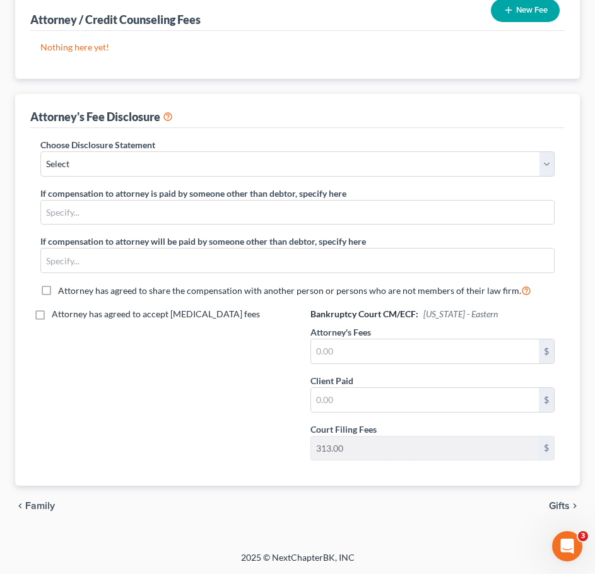
click at [570, 506] on icon "chevron_right" at bounding box center [574, 506] width 10 height 10
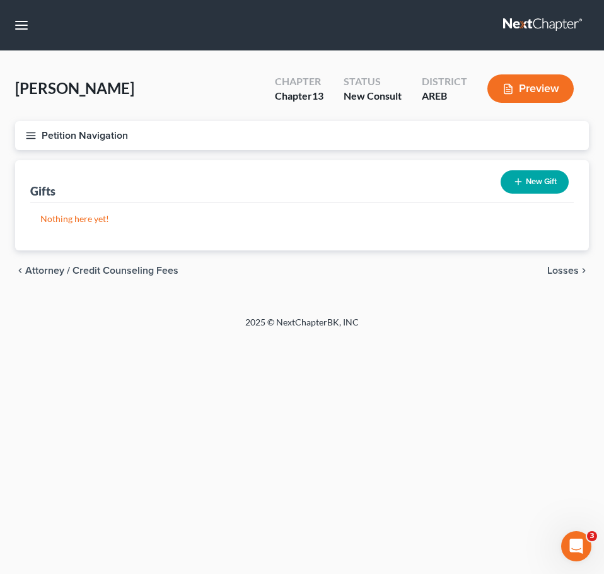
click at [577, 269] on span "Losses" at bounding box center [563, 270] width 32 height 10
click at [577, 269] on span "Environmental Hazards" at bounding box center [526, 270] width 106 height 10
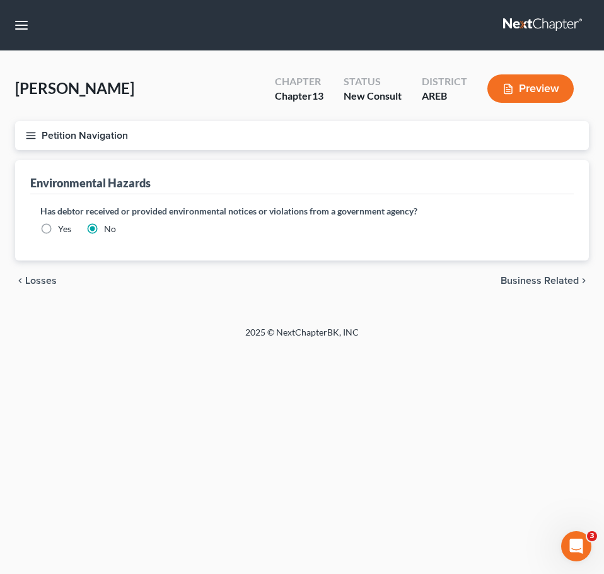
click at [555, 277] on span "Business Related" at bounding box center [540, 281] width 78 height 10
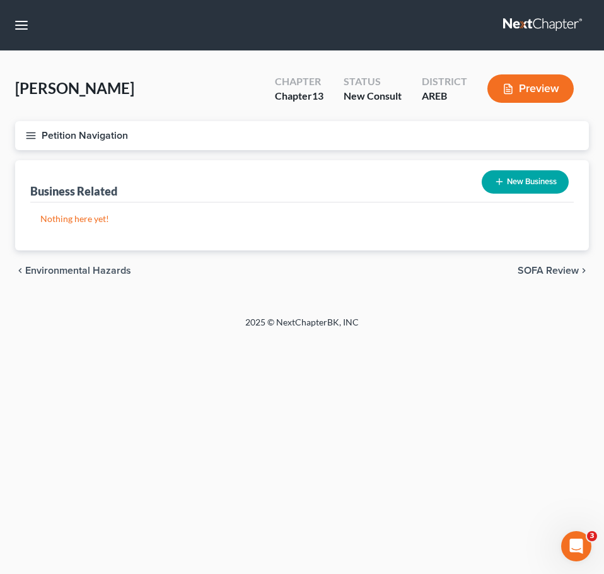
click at [553, 263] on div "chevron_left Environmental Hazards SOFA Review chevron_right" at bounding box center [302, 270] width 574 height 40
click at [543, 276] on span "SOFA Review" at bounding box center [548, 270] width 61 height 10
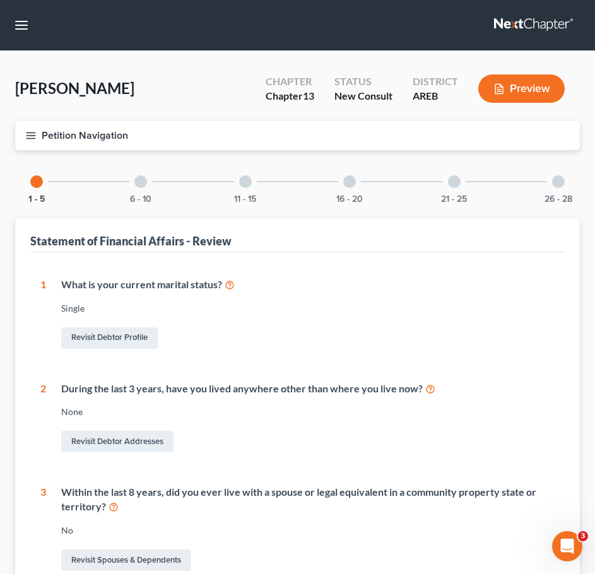
scroll to position [356, 0]
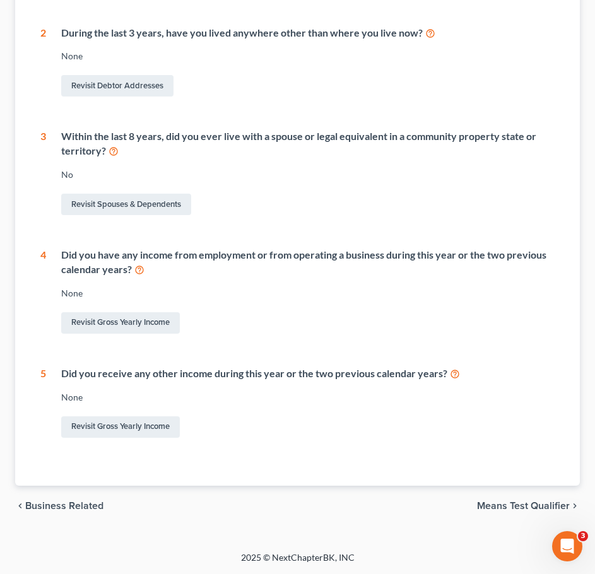
click at [551, 502] on span "Means Test Qualifier" at bounding box center [523, 506] width 93 height 10
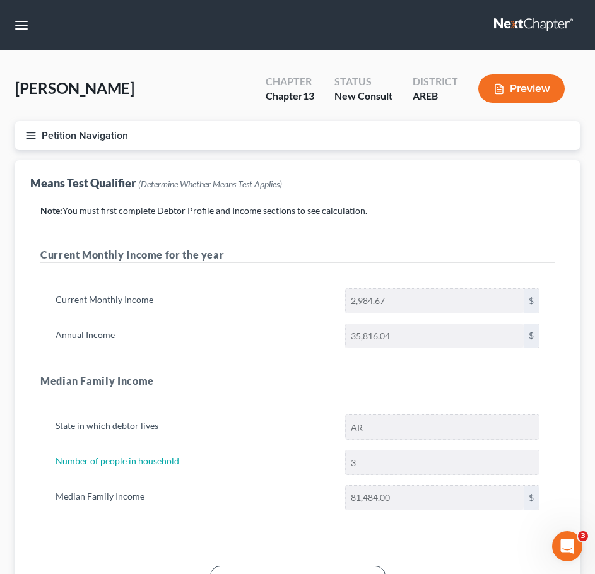
drag, startPoint x: 33, startPoint y: 131, endPoint x: 56, endPoint y: 95, distance: 42.9
click at [33, 131] on icon "button" at bounding box center [30, 135] width 11 height 11
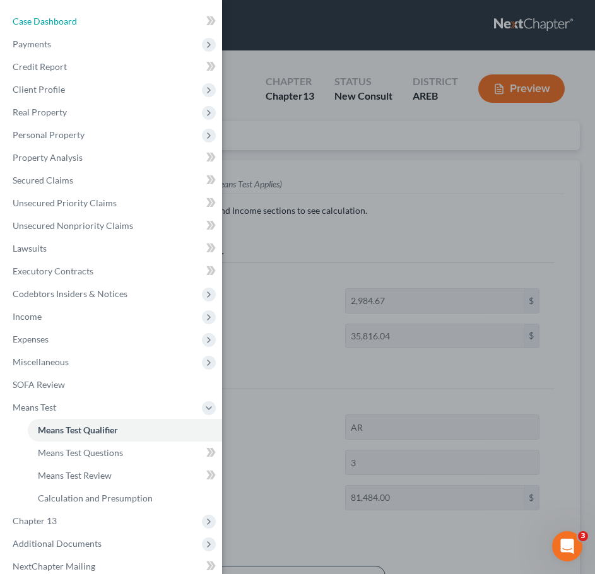
drag, startPoint x: 64, startPoint y: 21, endPoint x: 294, endPoint y: 65, distance: 234.2
click at [64, 21] on span "Case Dashboard" at bounding box center [45, 21] width 64 height 11
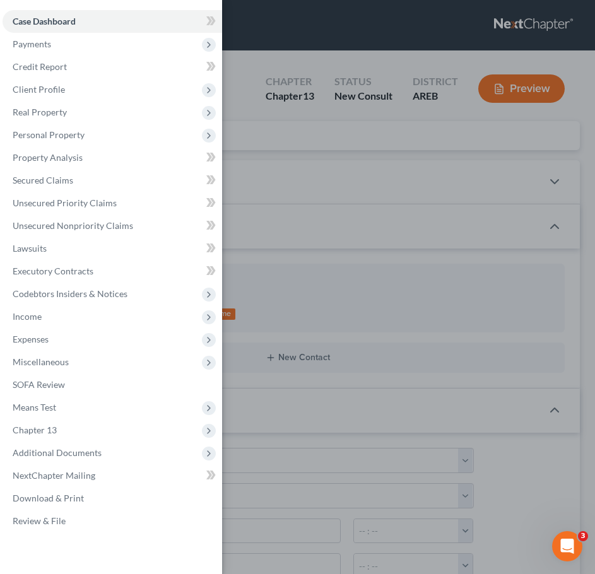
click at [309, 77] on div "Case Dashboard Payments Invoices Payments Payments Credit Report Client Profile" at bounding box center [297, 287] width 595 height 574
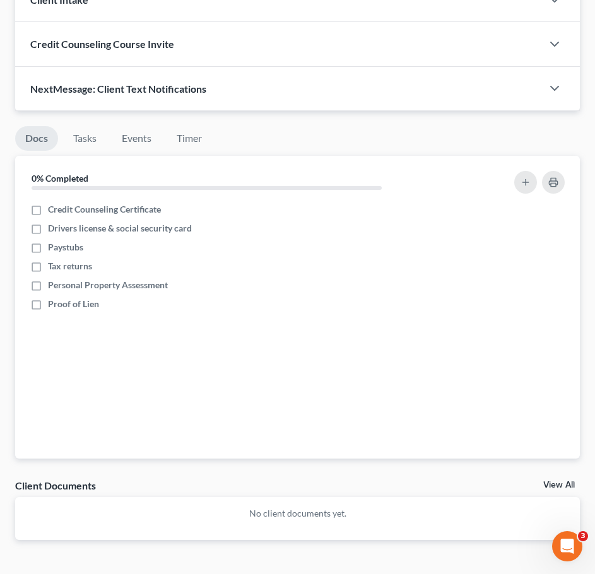
scroll to position [1030, 0]
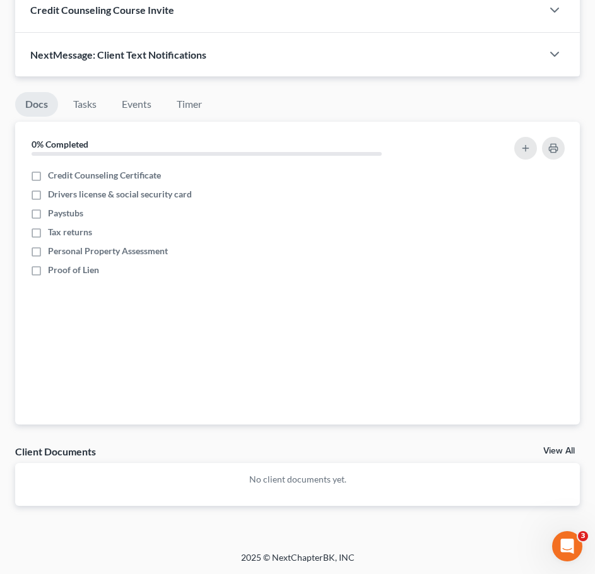
click at [561, 452] on link "View All" at bounding box center [559, 450] width 32 height 9
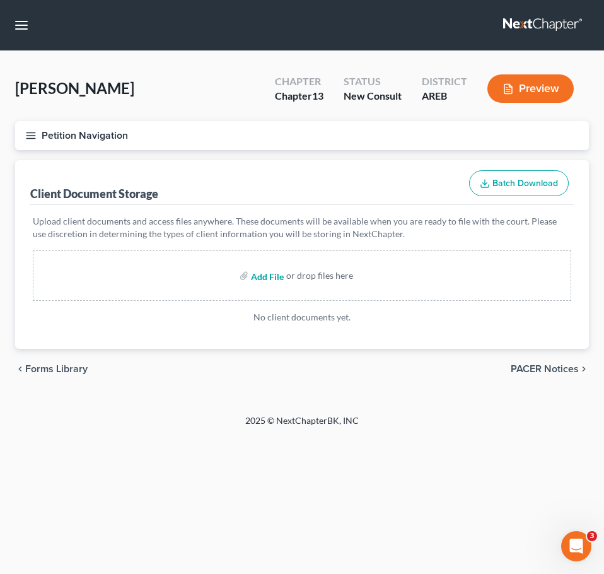
click at [271, 276] on input "file" at bounding box center [266, 275] width 30 height 23
